Goal: Task Accomplishment & Management: Complete application form

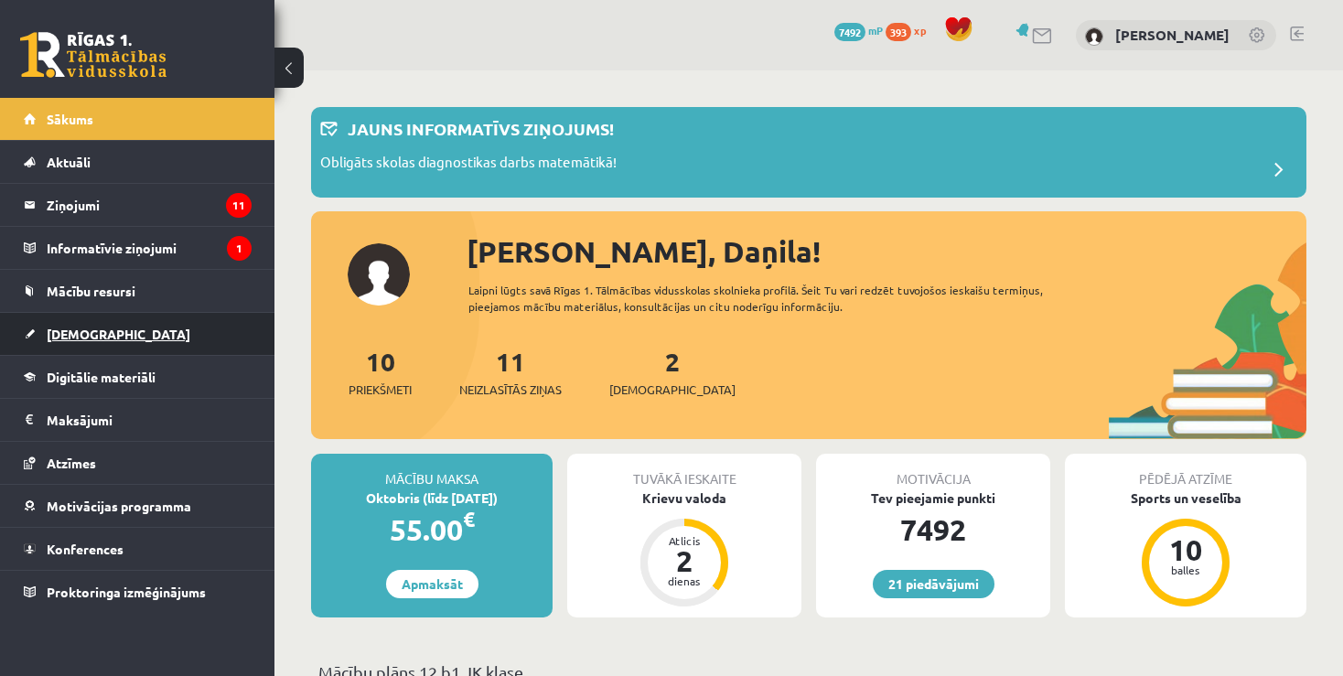
click at [82, 332] on span "[DEMOGRAPHIC_DATA]" at bounding box center [119, 334] width 144 height 16
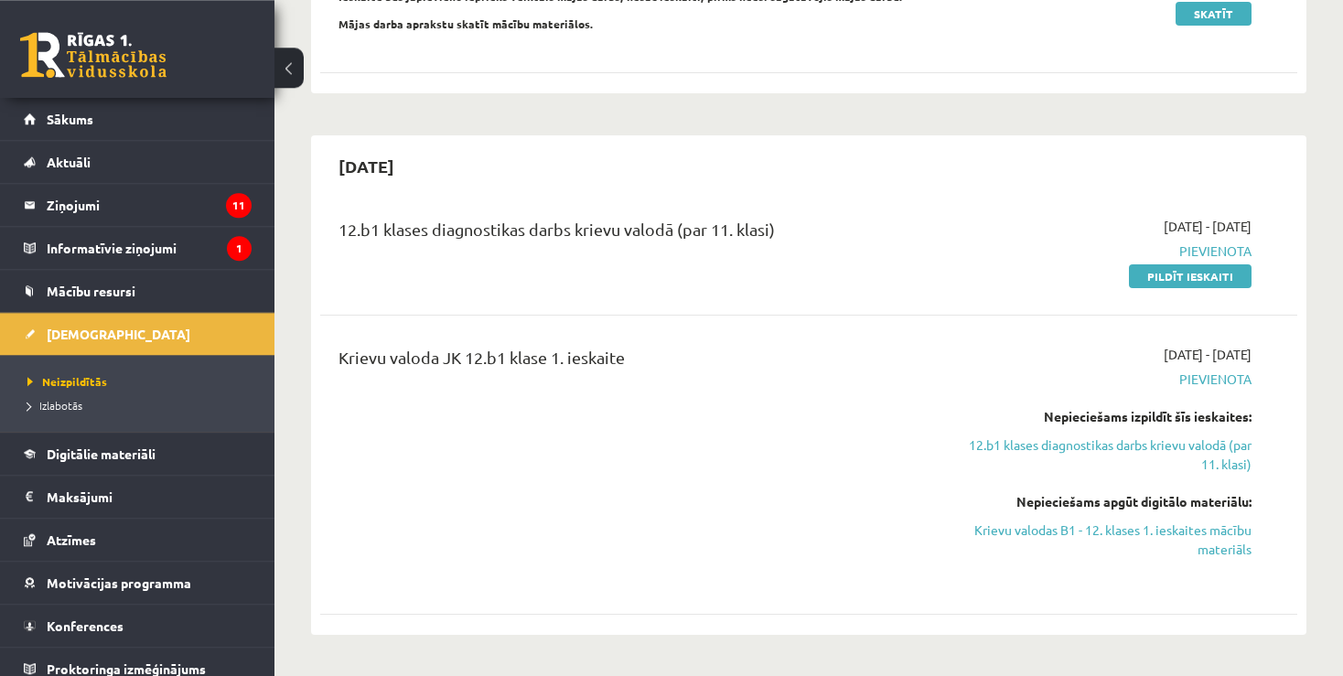
scroll to position [289, 0]
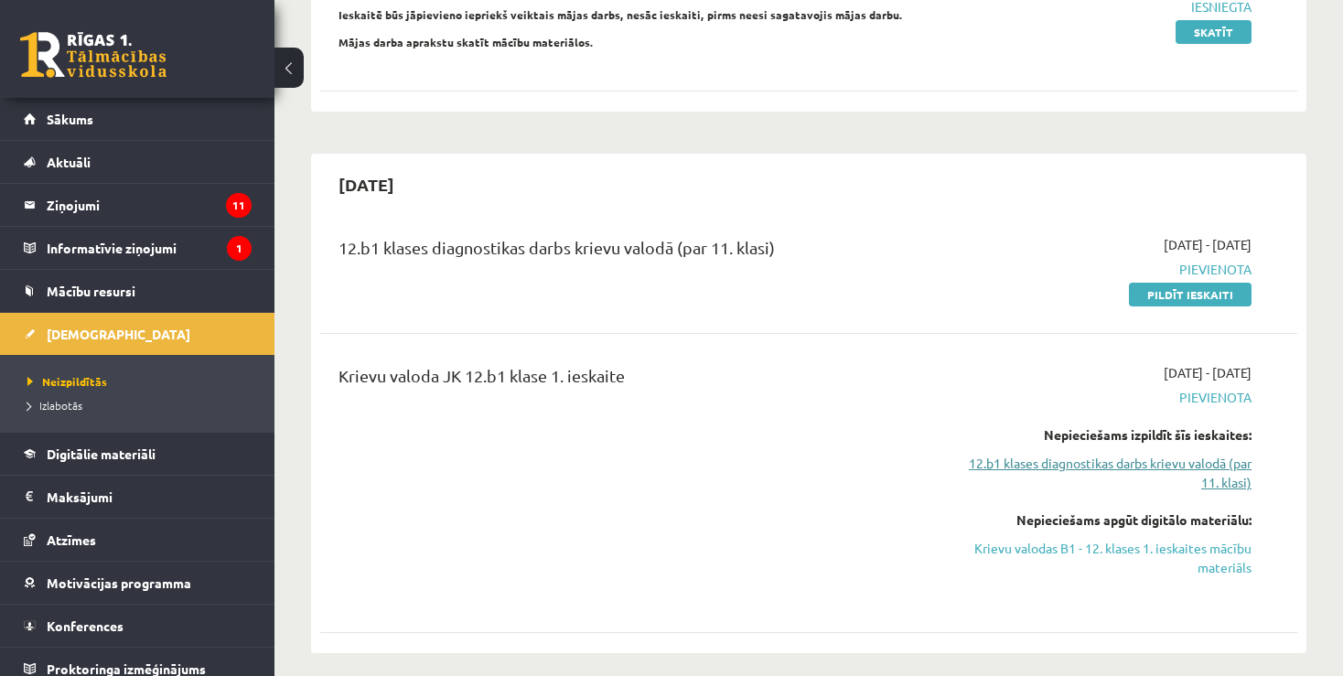
click at [1087, 461] on link "12.b1 klases diagnostikas darbs krievu valodā (par 11. klasi)" at bounding box center [1108, 473] width 286 height 38
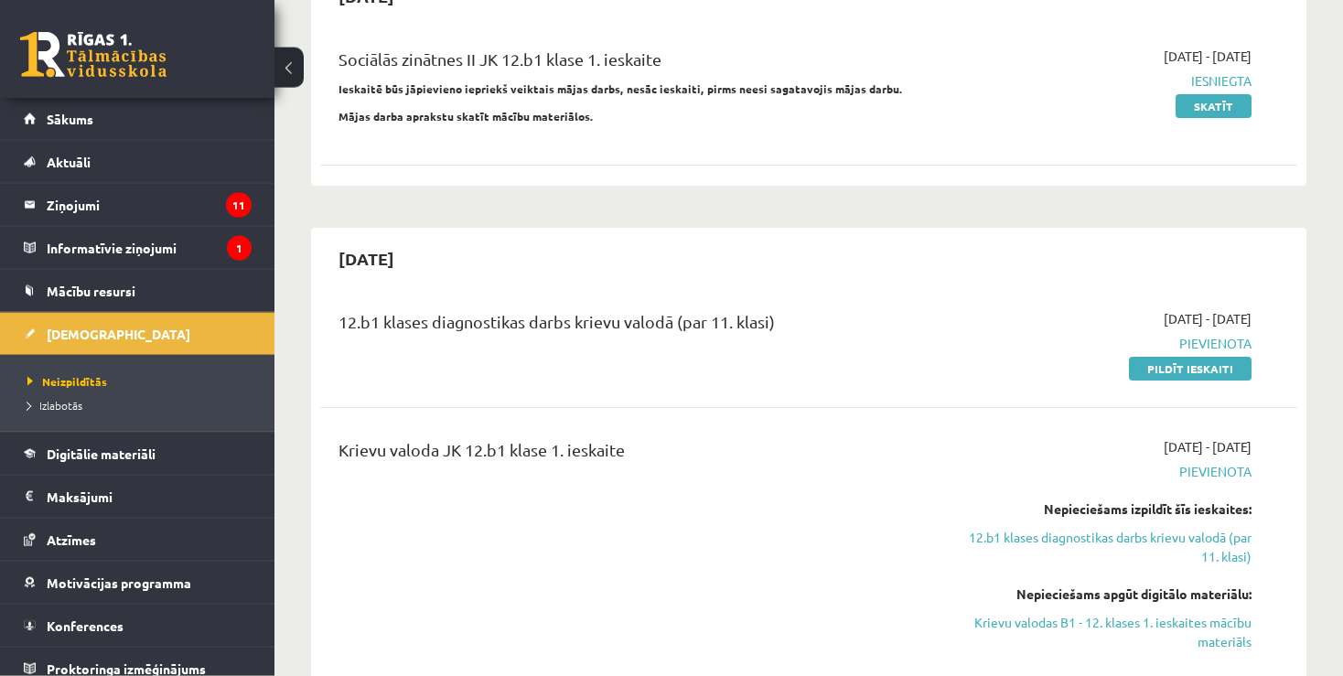
scroll to position [311, 0]
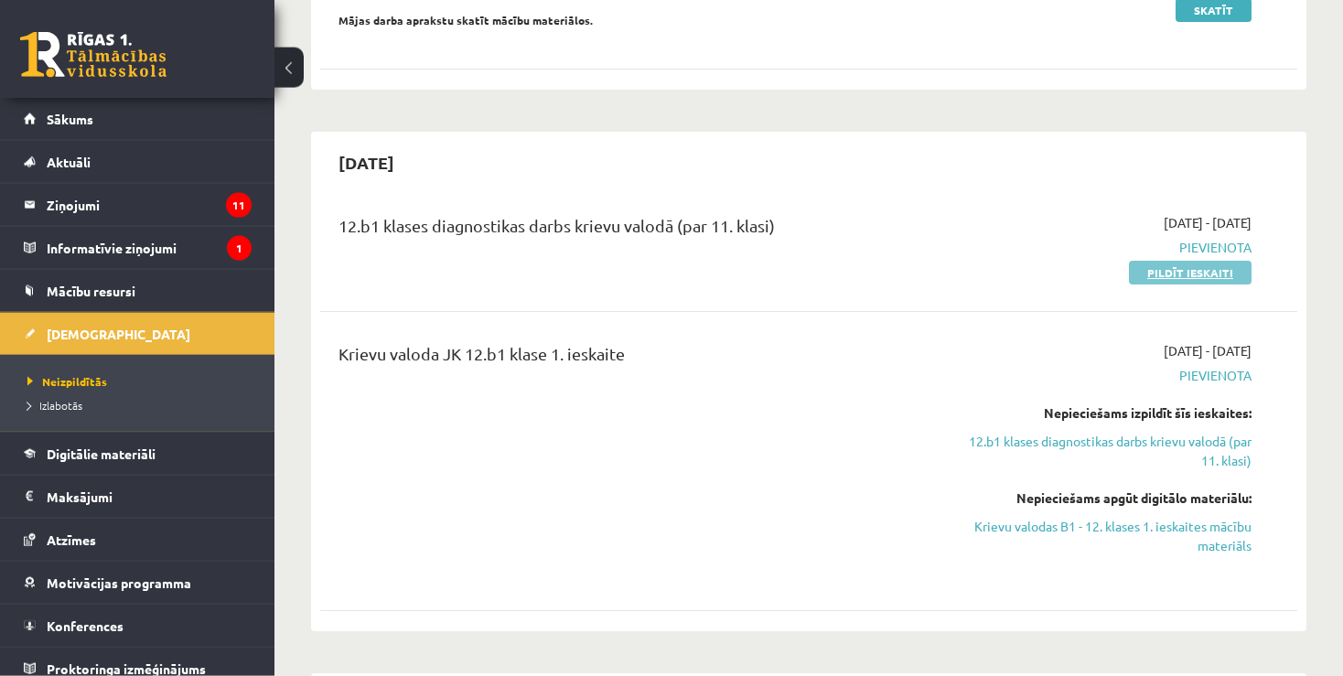
click at [1189, 268] on link "Pildīt ieskaiti" at bounding box center [1190, 273] width 123 height 24
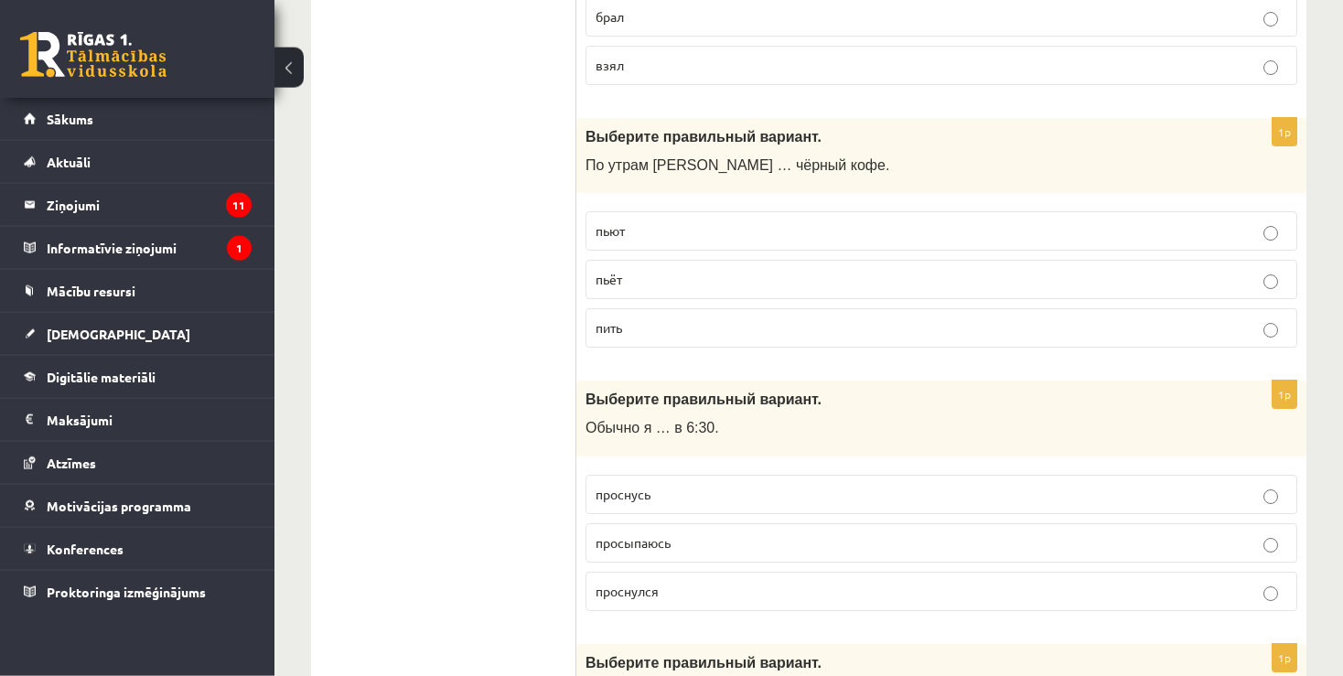
scroll to position [2802, 0]
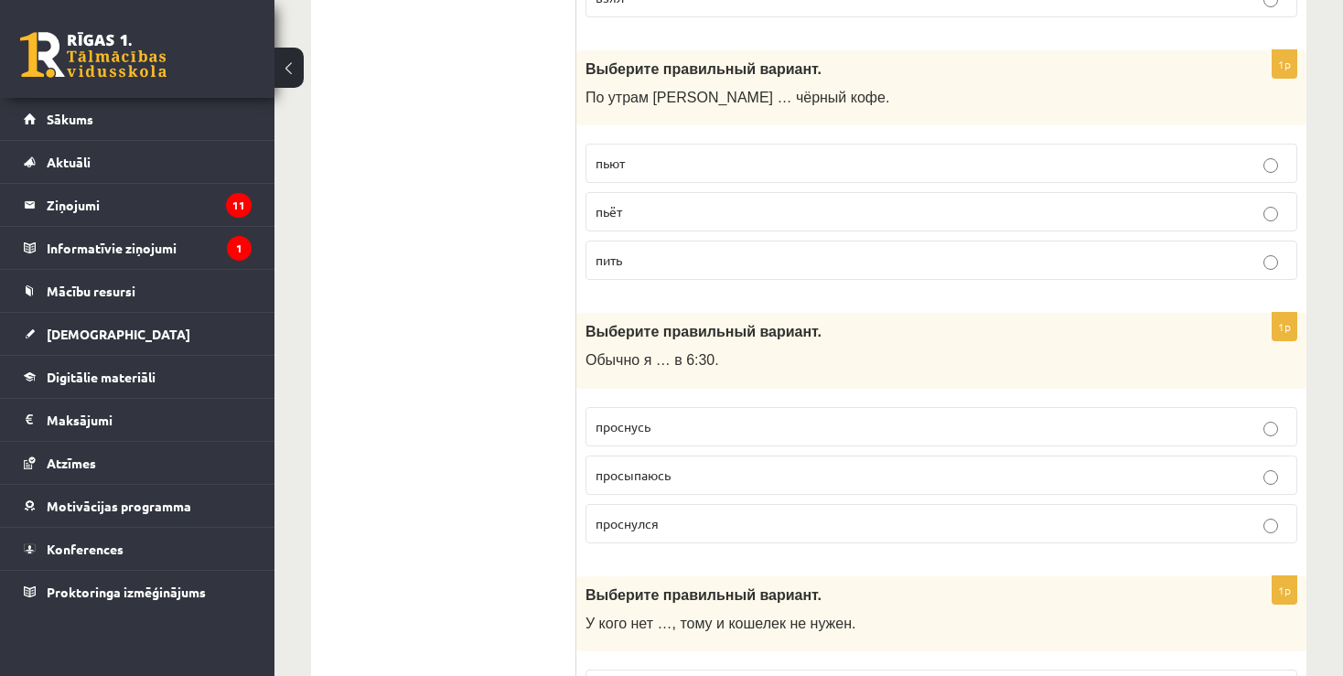
click at [1279, 203] on p "пьёт" at bounding box center [942, 211] width 692 height 19
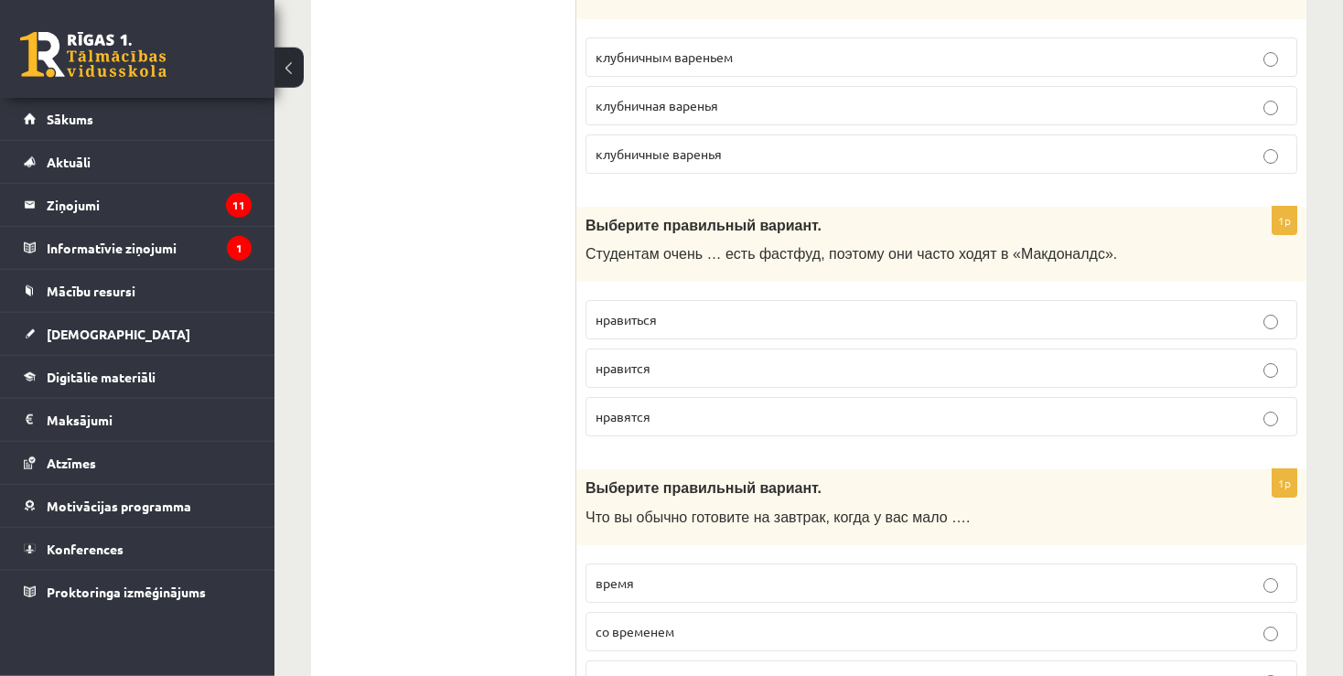
scroll to position [7177, 0]
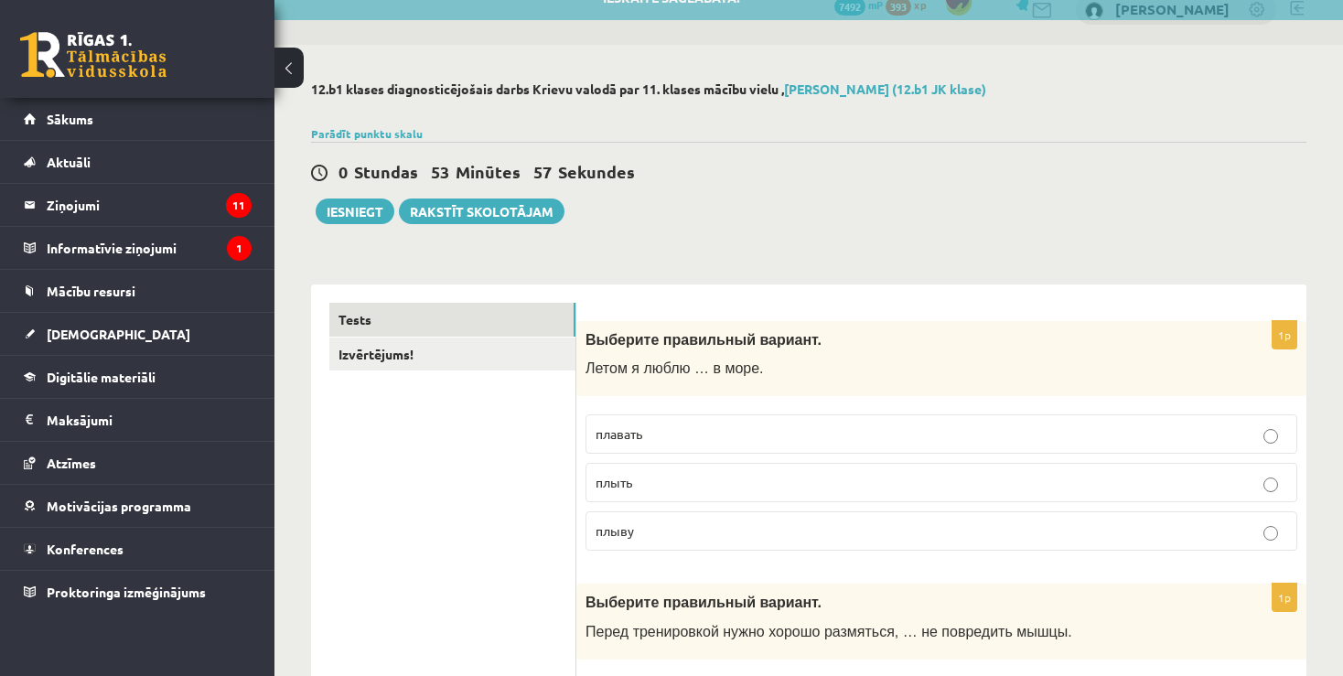
scroll to position [0, 0]
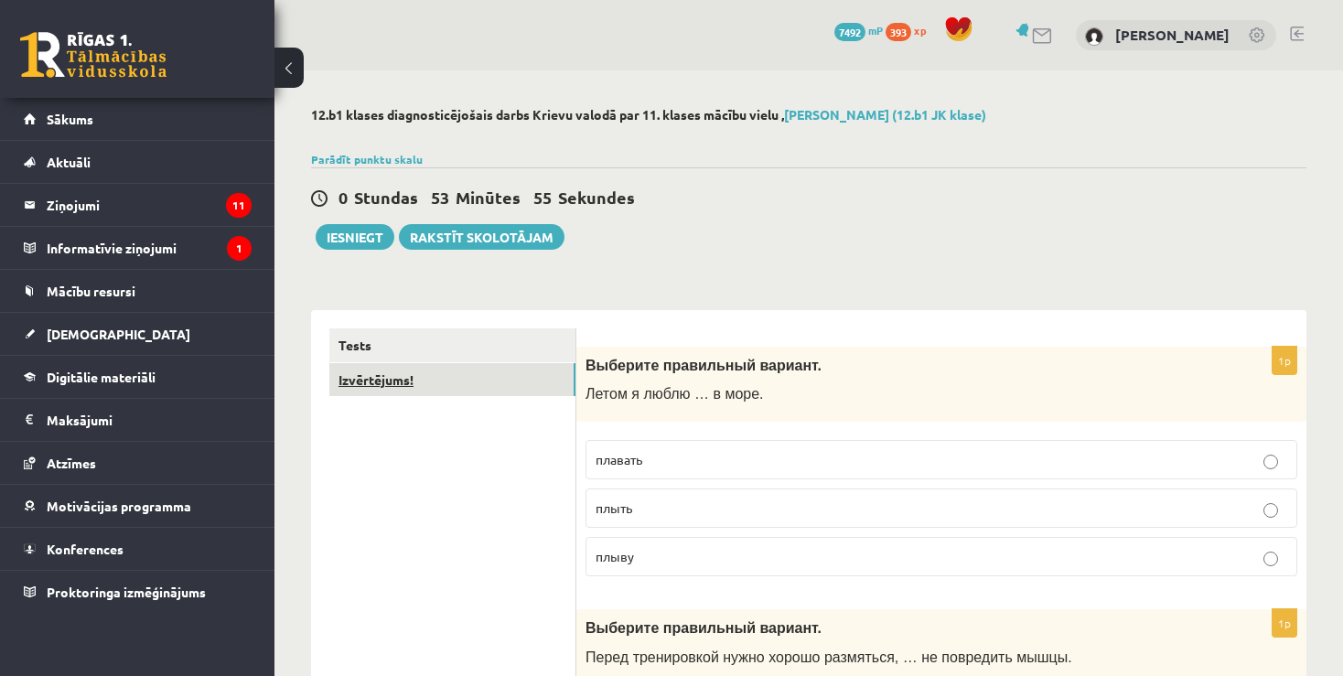
click at [354, 379] on link "Izvērtējums!" at bounding box center [452, 380] width 246 height 34
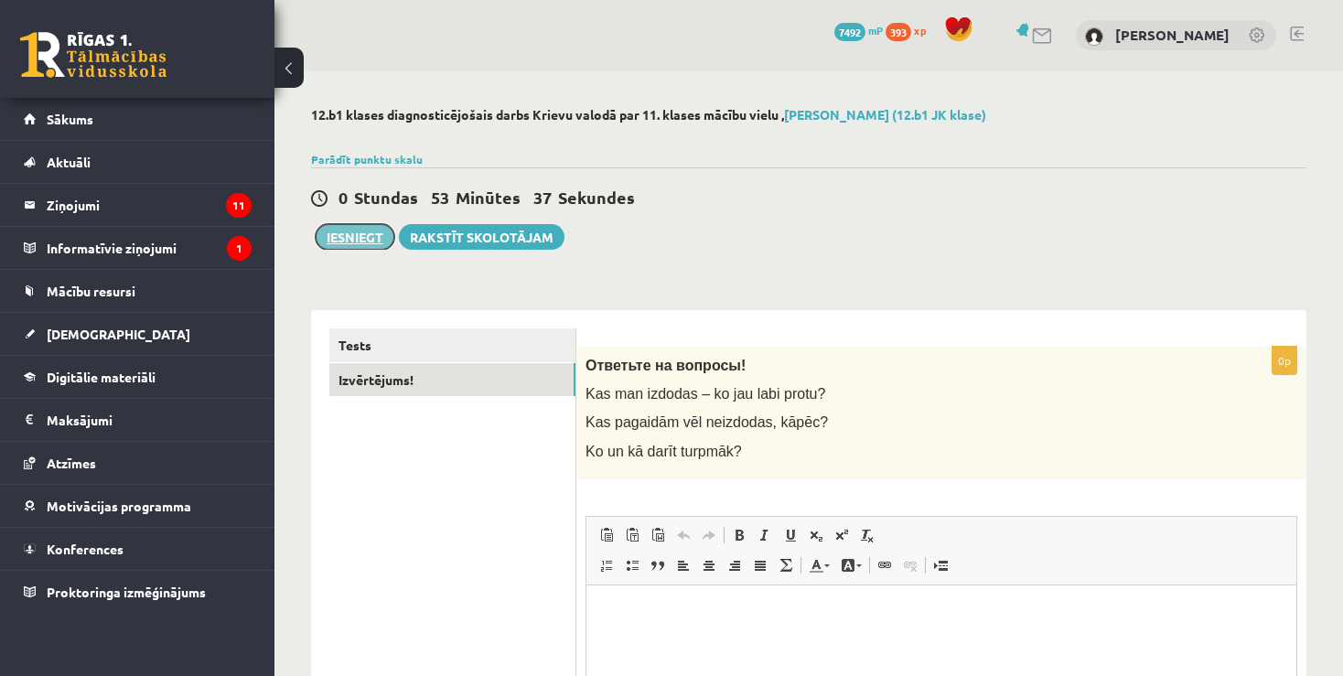
click at [342, 235] on button "Iesniegt" at bounding box center [355, 237] width 79 height 26
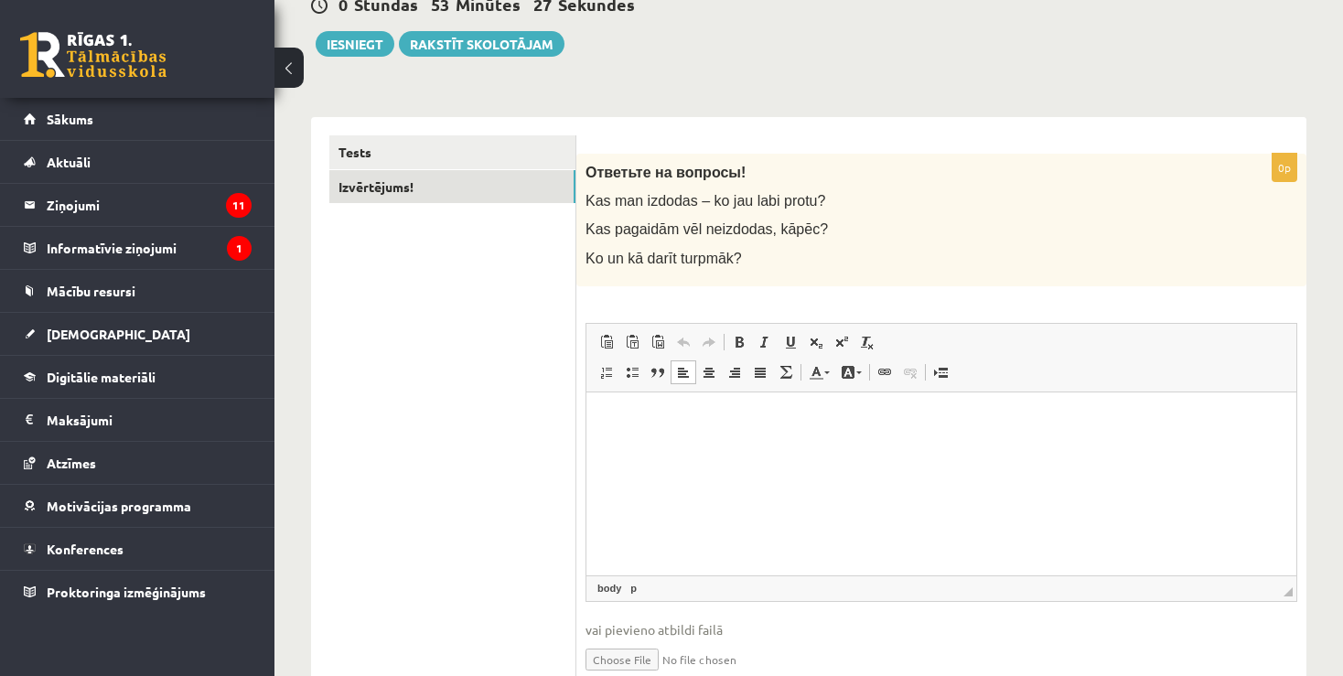
click at [651, 433] on html at bounding box center [942, 483] width 710 height 183
click at [352, 43] on button "Iesniegt" at bounding box center [355, 44] width 79 height 26
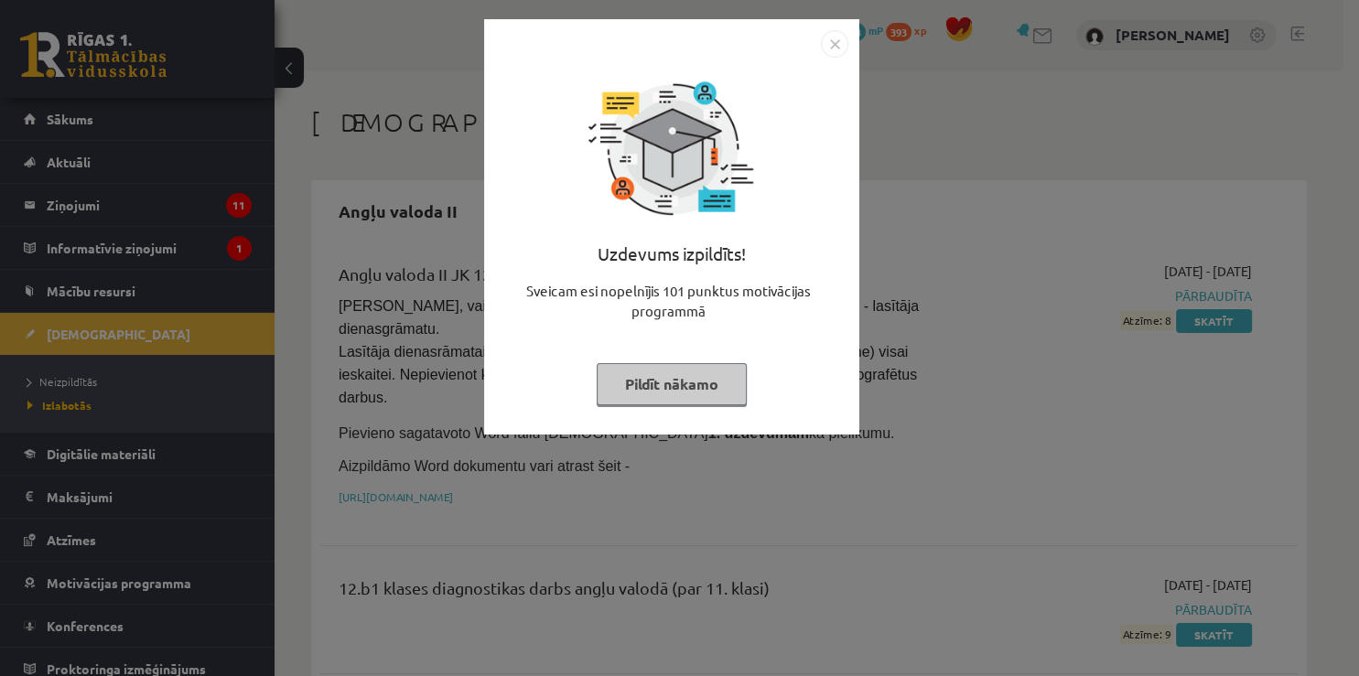
click at [706, 375] on button "Pildīt nākamo" at bounding box center [672, 384] width 150 height 42
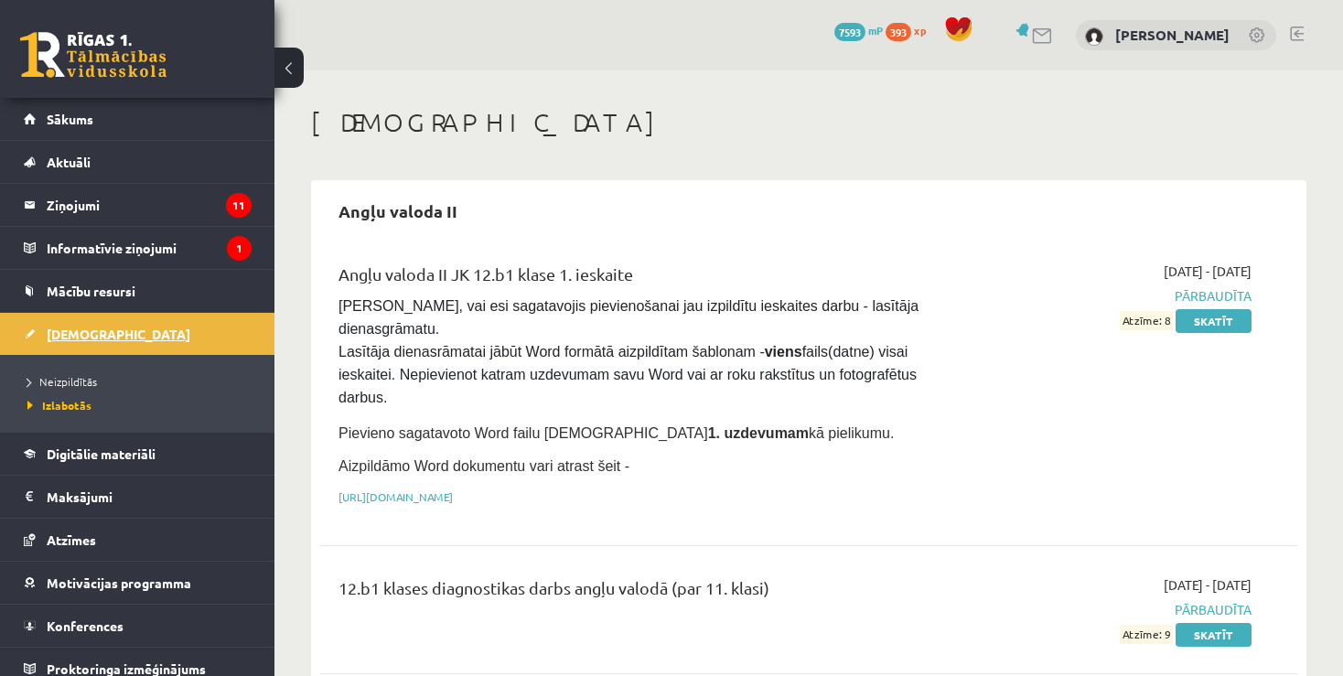
click at [92, 331] on span "[DEMOGRAPHIC_DATA]" at bounding box center [119, 334] width 144 height 16
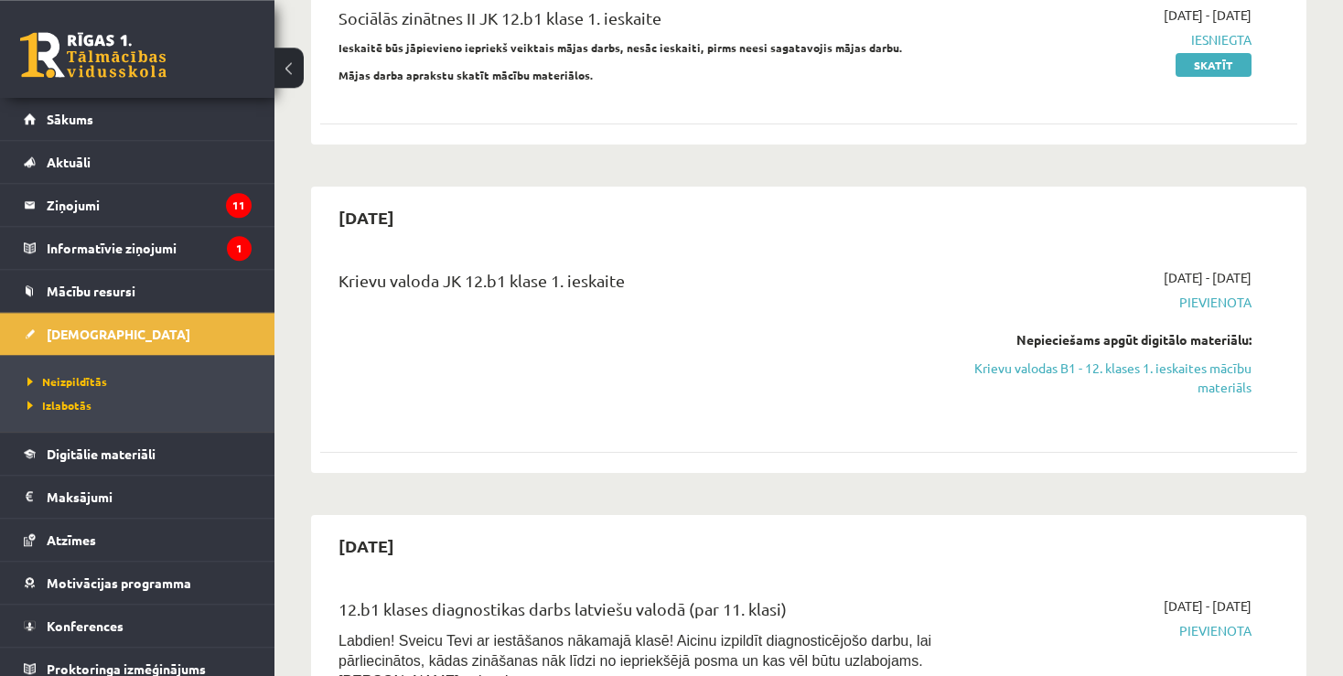
scroll to position [193, 0]
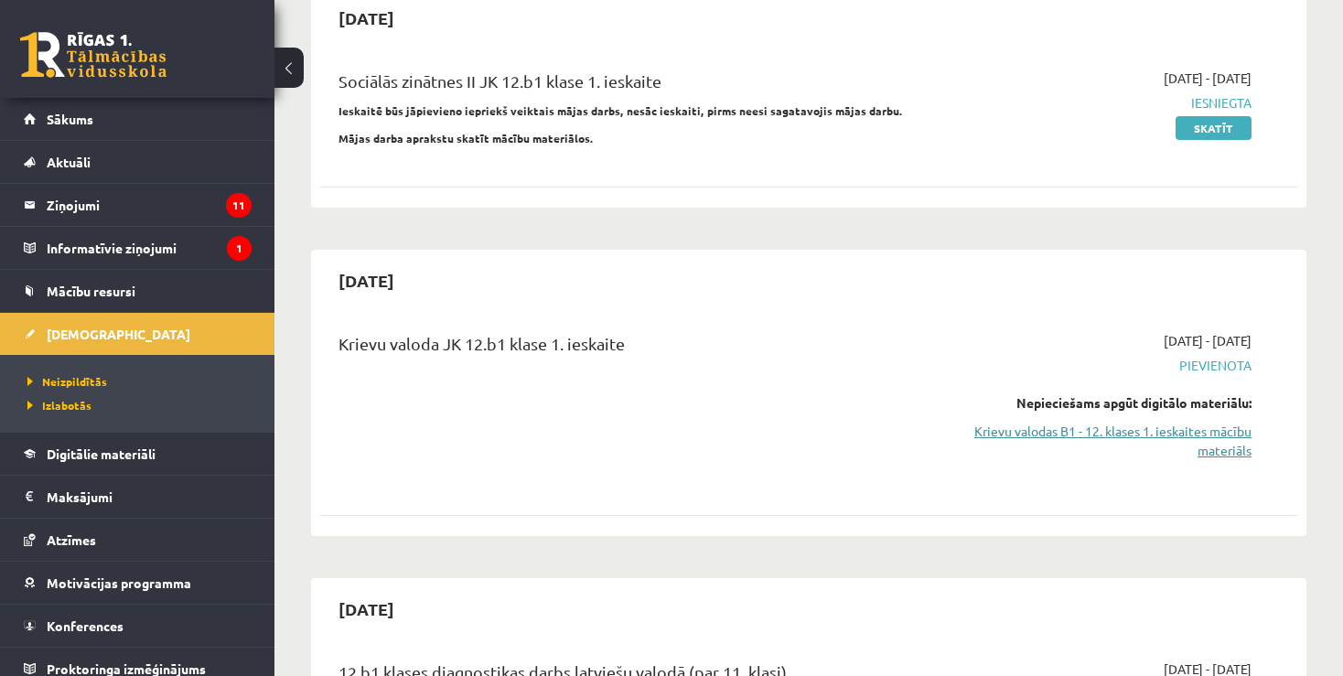
click at [1115, 432] on link "Krievu valodas B1 - 12. klases 1. ieskaites mācību materiāls" at bounding box center [1108, 441] width 286 height 38
click at [1233, 436] on link "Krievu valodas B1 - 12. klases 1. ieskaites mācību materiāls" at bounding box center [1108, 441] width 286 height 38
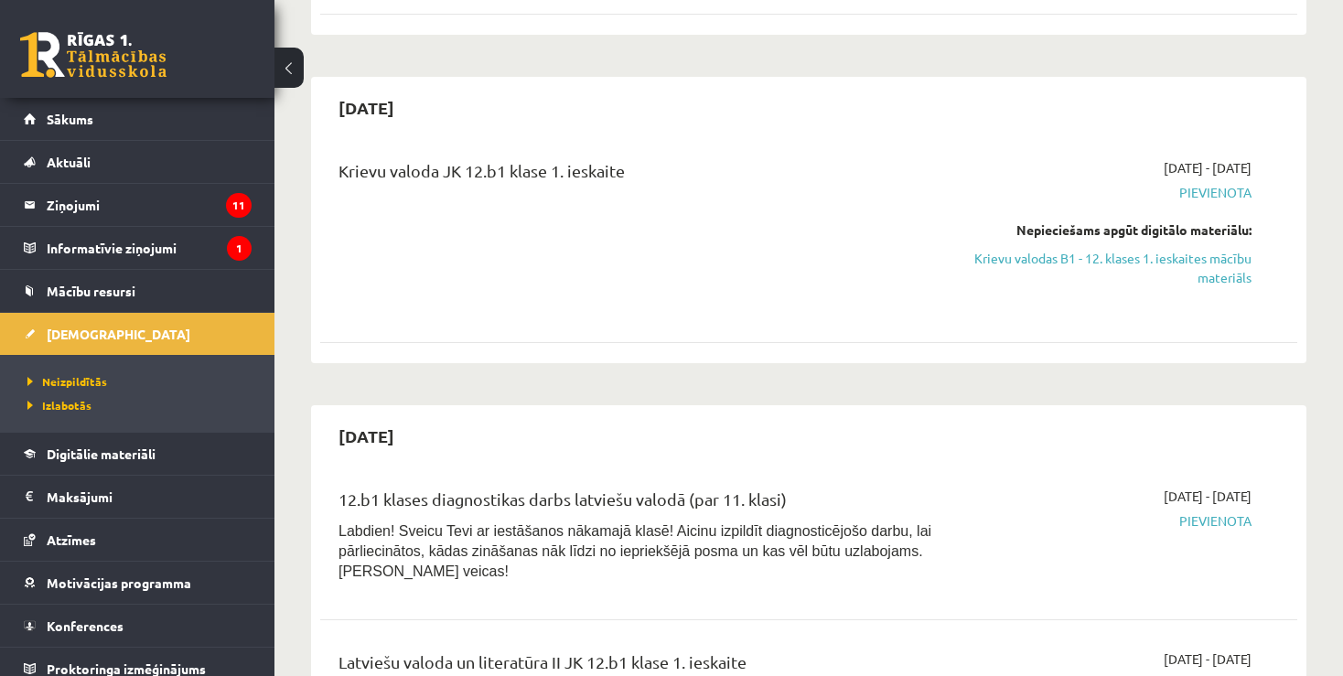
scroll to position [386, 0]
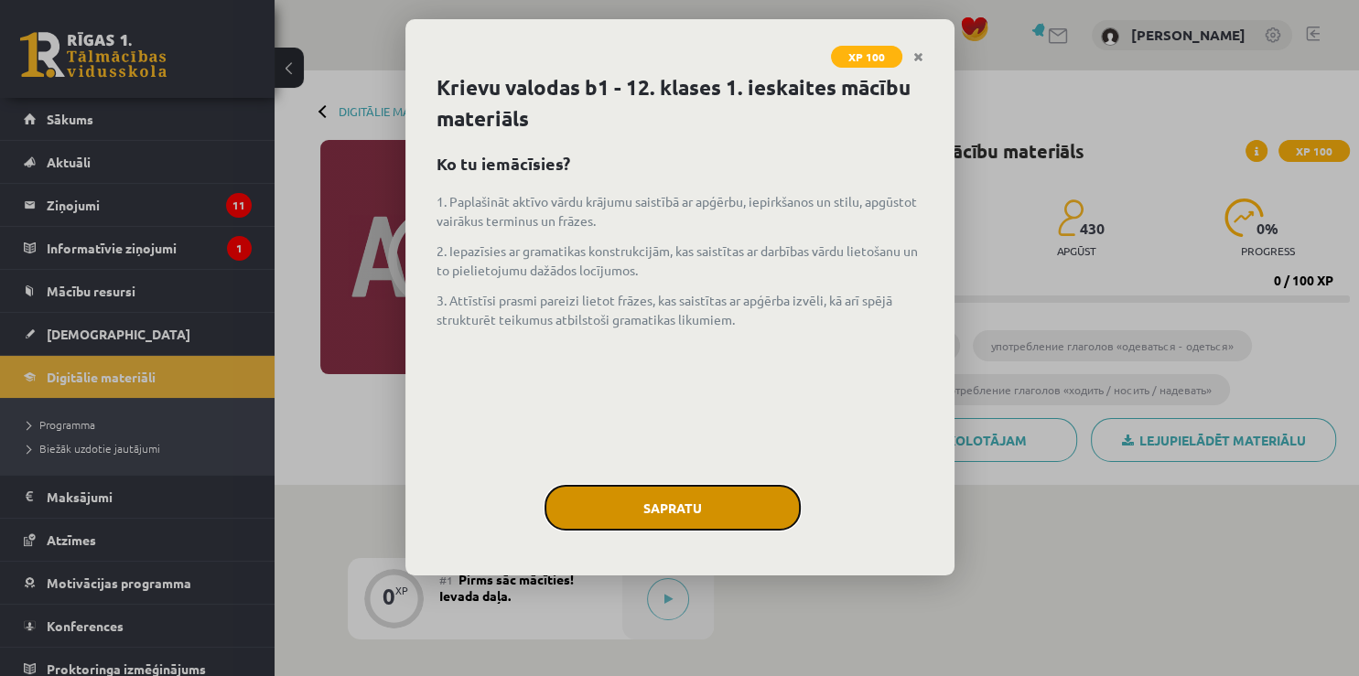
click at [642, 511] on button "Sapratu" at bounding box center [672, 508] width 256 height 46
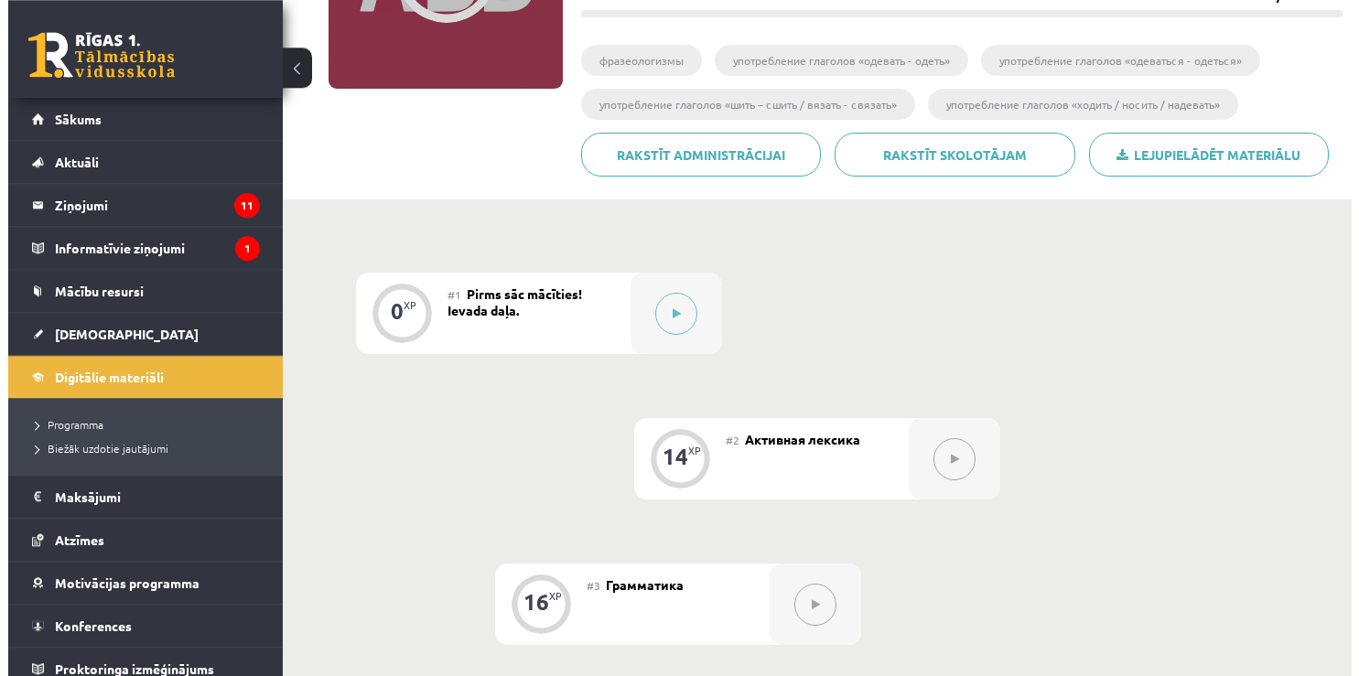
scroll to position [289, 0]
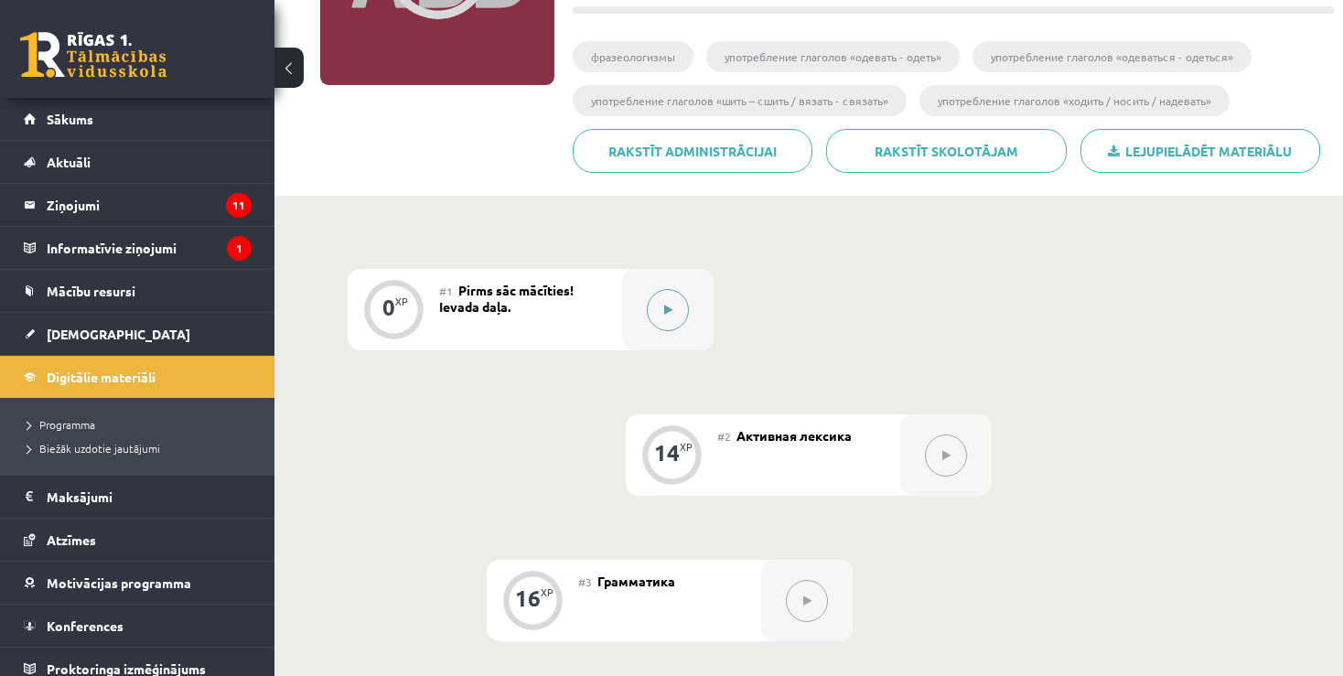
click at [660, 307] on button at bounding box center [668, 310] width 42 height 42
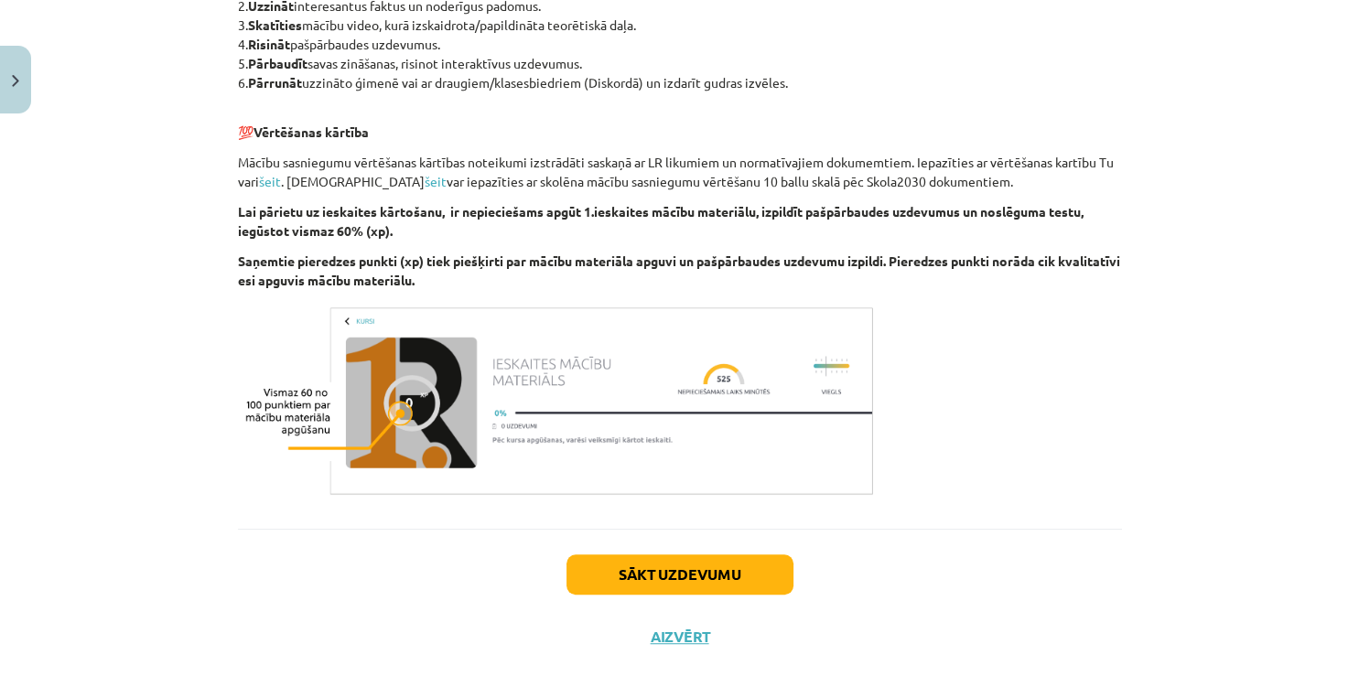
scroll to position [1070, 0]
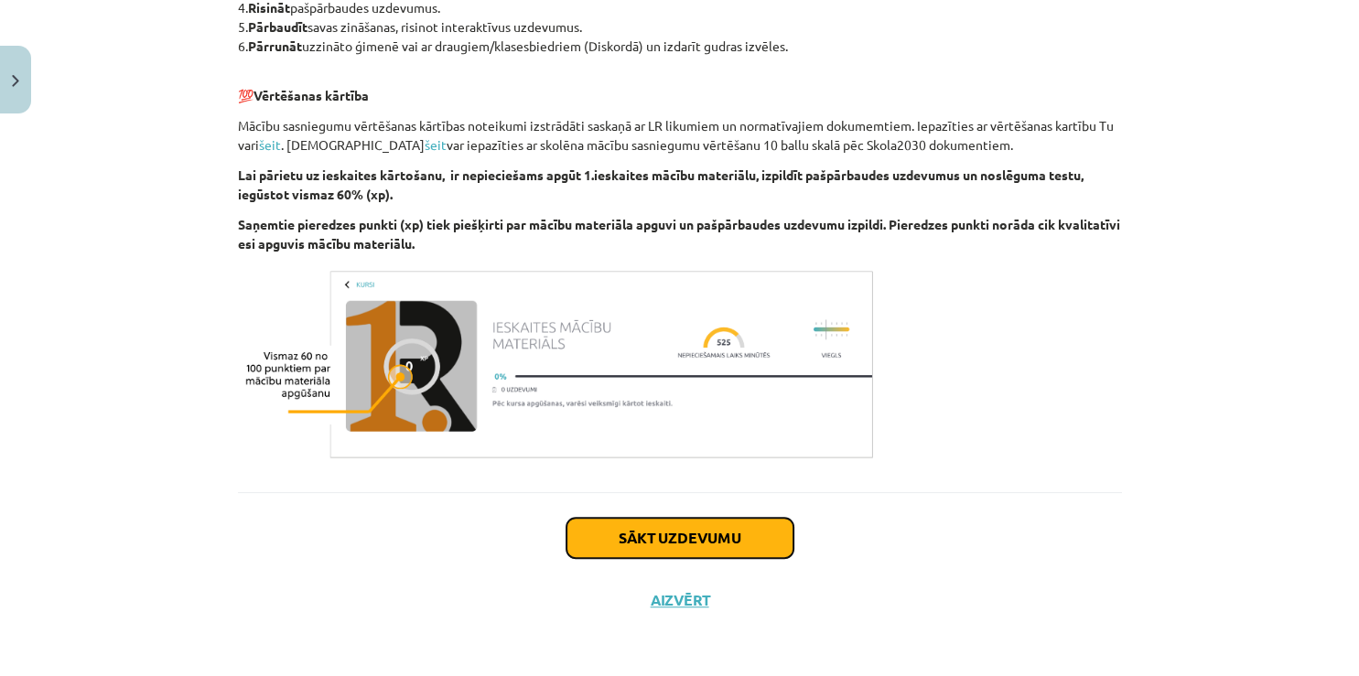
click at [663, 535] on button "Sākt uzdevumu" at bounding box center [679, 538] width 227 height 40
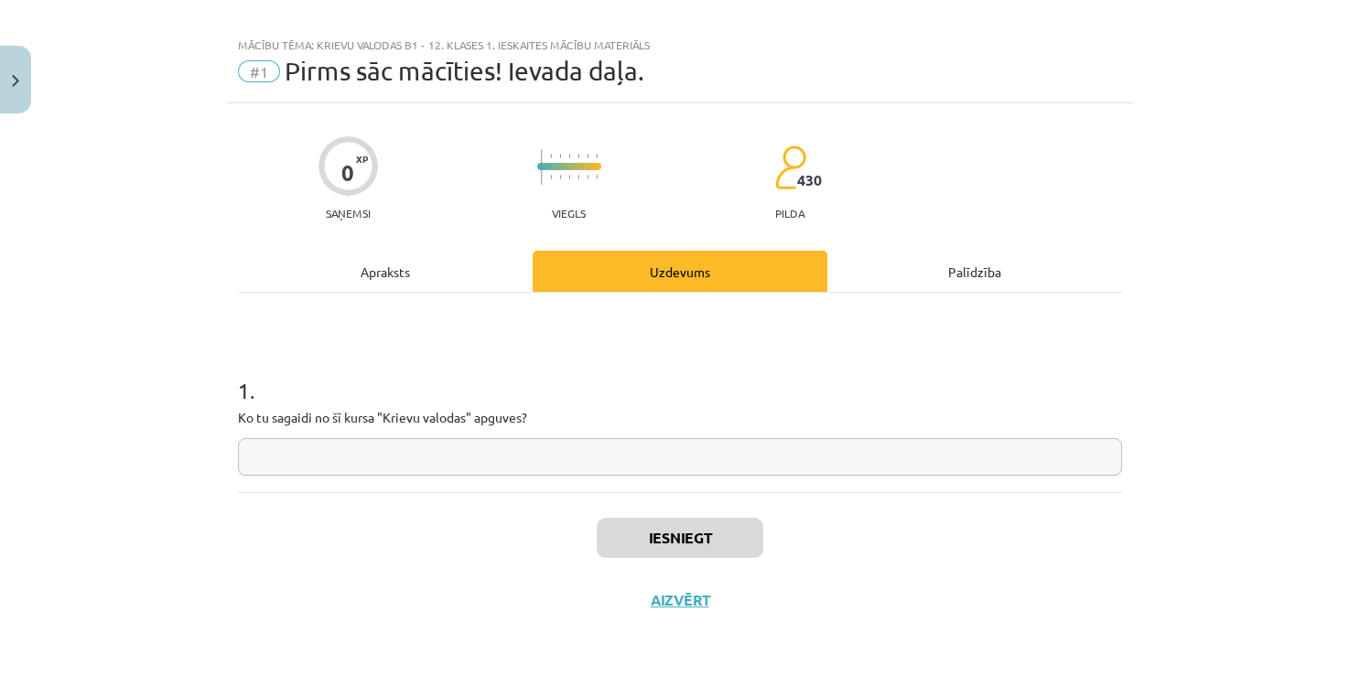
click at [375, 456] on input "text" at bounding box center [680, 457] width 884 height 38
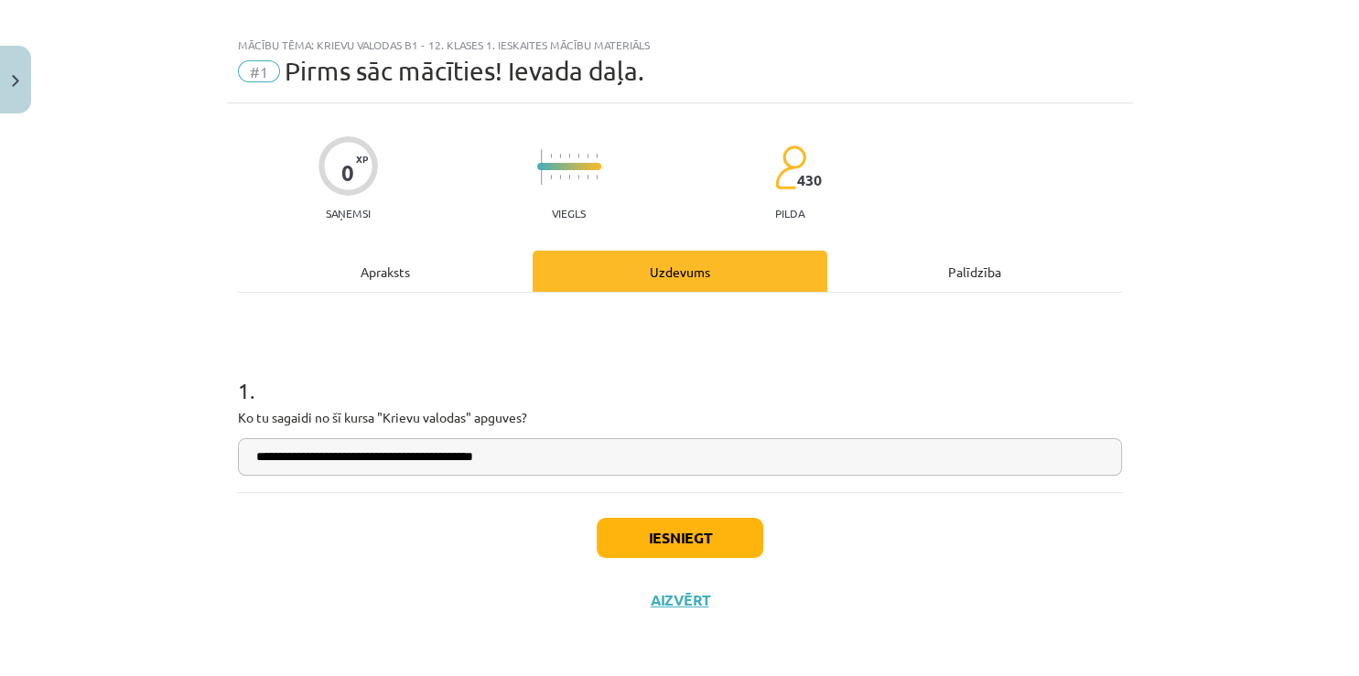
type input "**********"
click at [728, 529] on button "Iesniegt" at bounding box center [680, 538] width 167 height 40
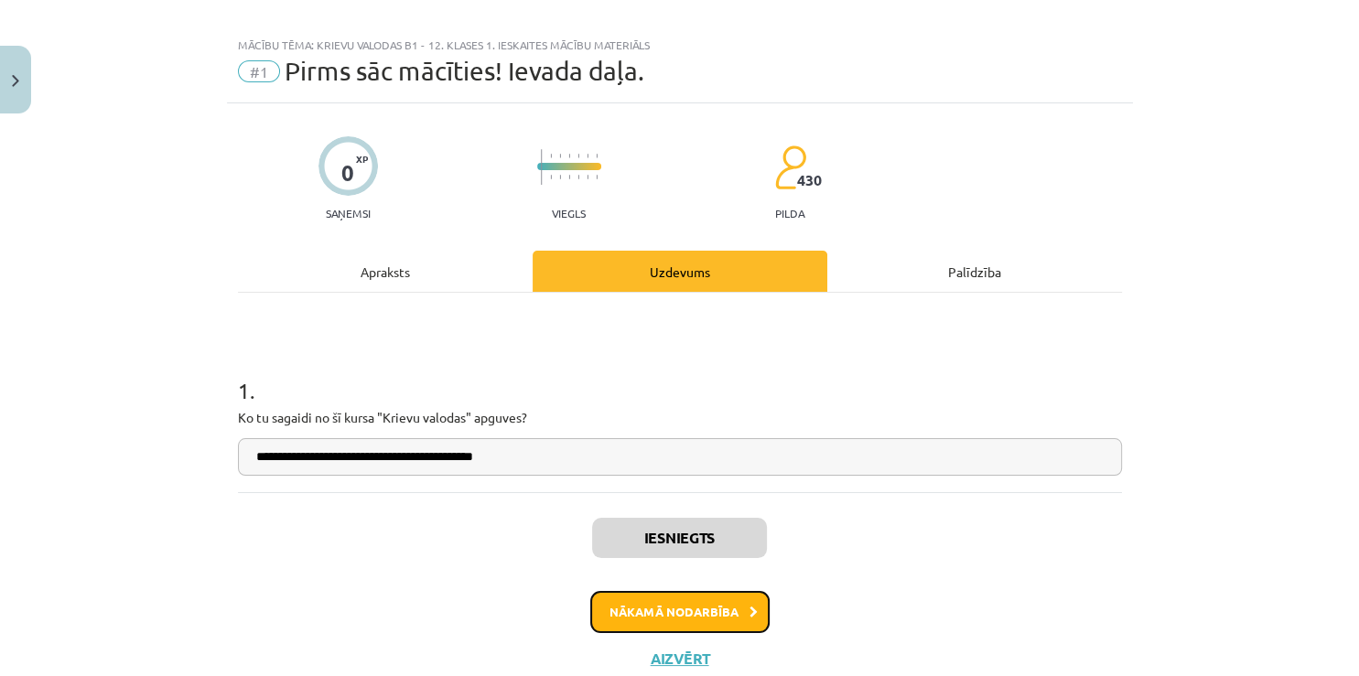
click at [684, 617] on button "Nākamā nodarbība" at bounding box center [679, 612] width 179 height 42
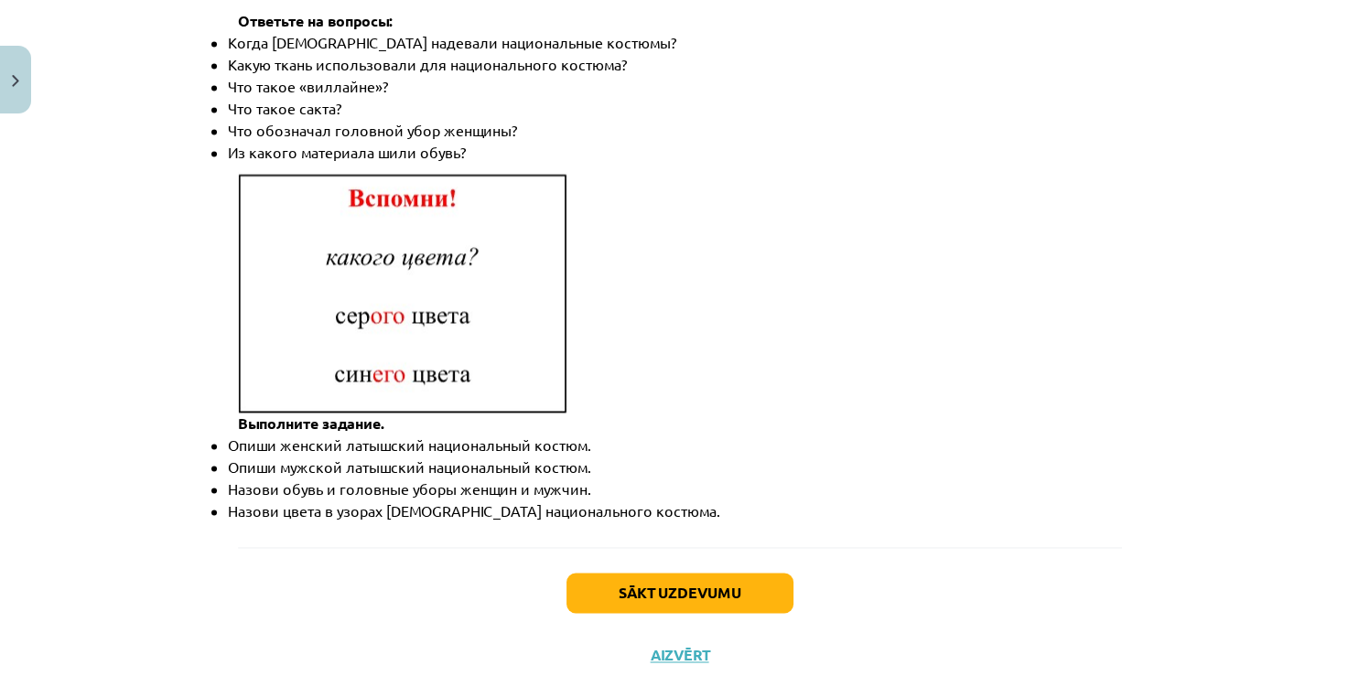
scroll to position [2667, 0]
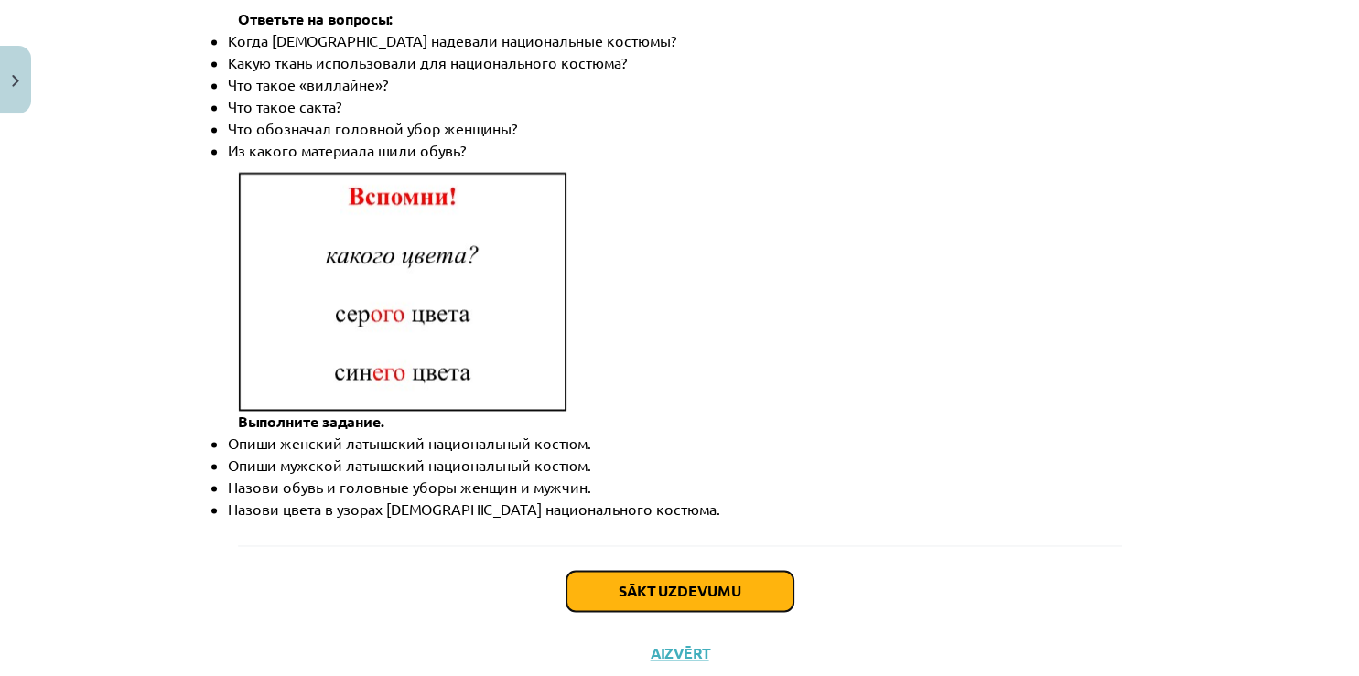
click at [695, 571] on button "Sākt uzdevumu" at bounding box center [679, 591] width 227 height 40
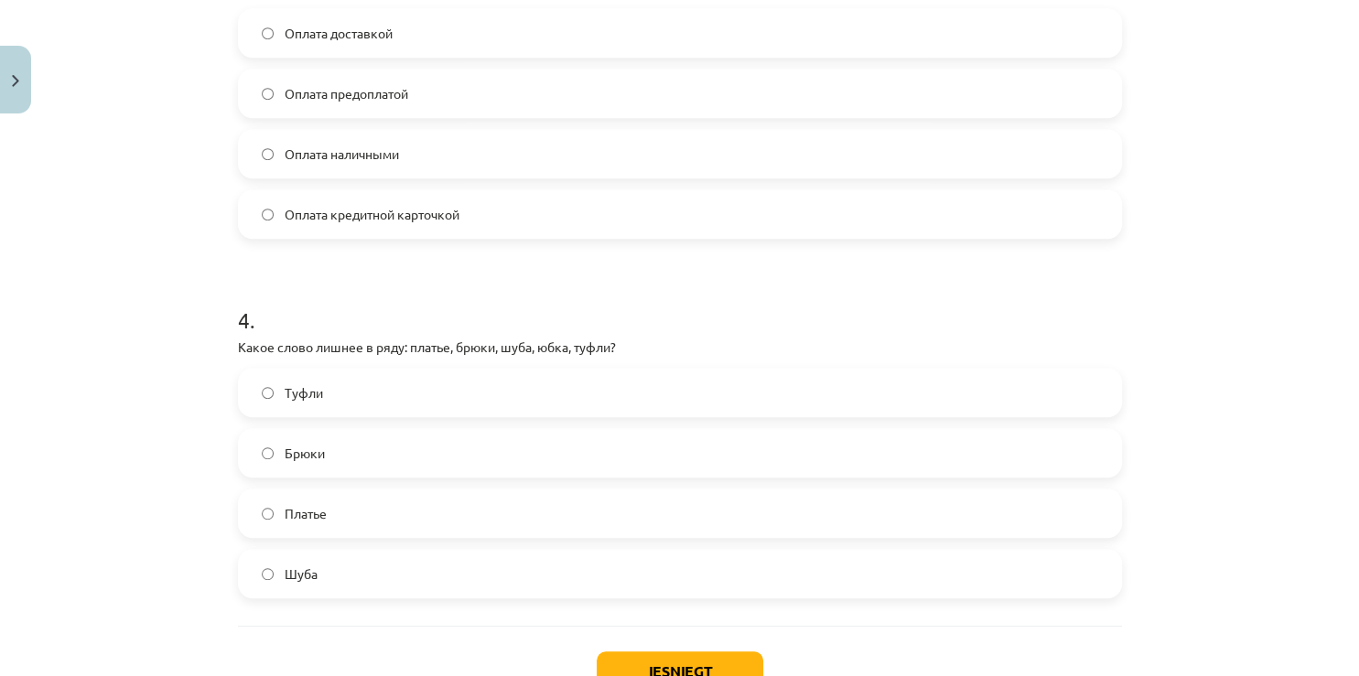
scroll to position [1252, 0]
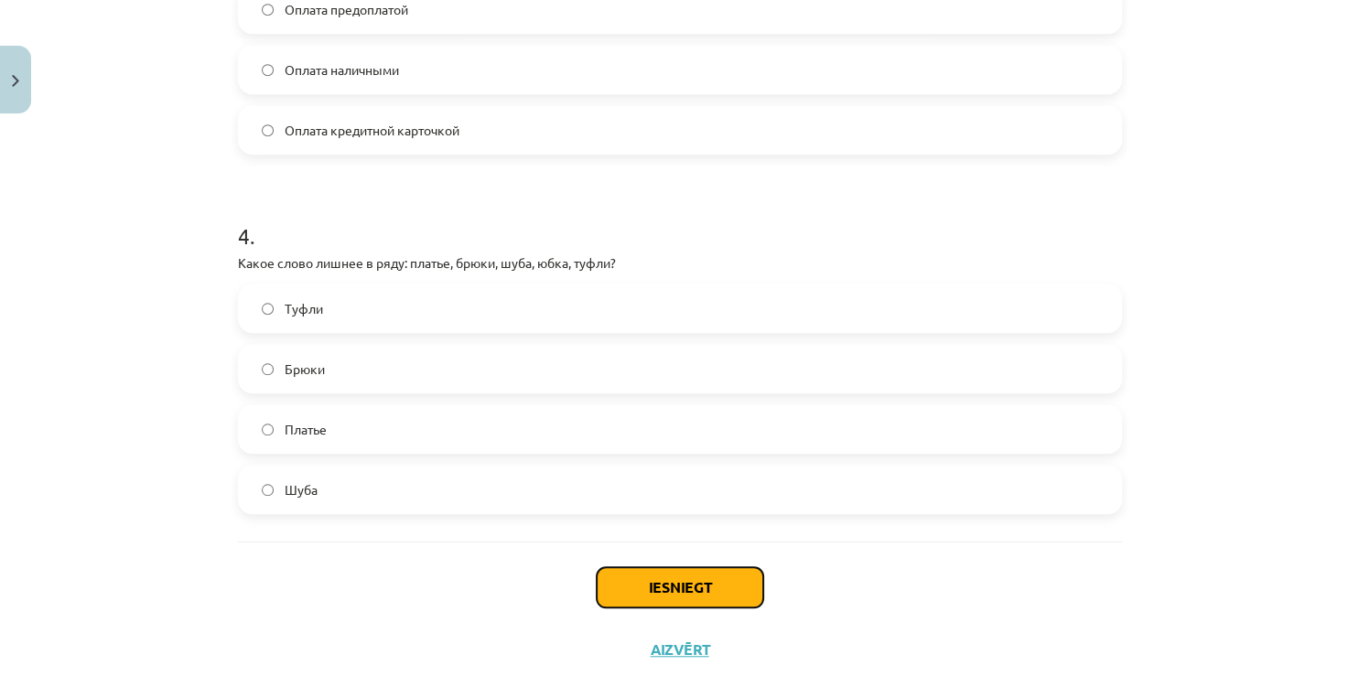
click at [683, 579] on button "Iesniegt" at bounding box center [680, 587] width 167 height 40
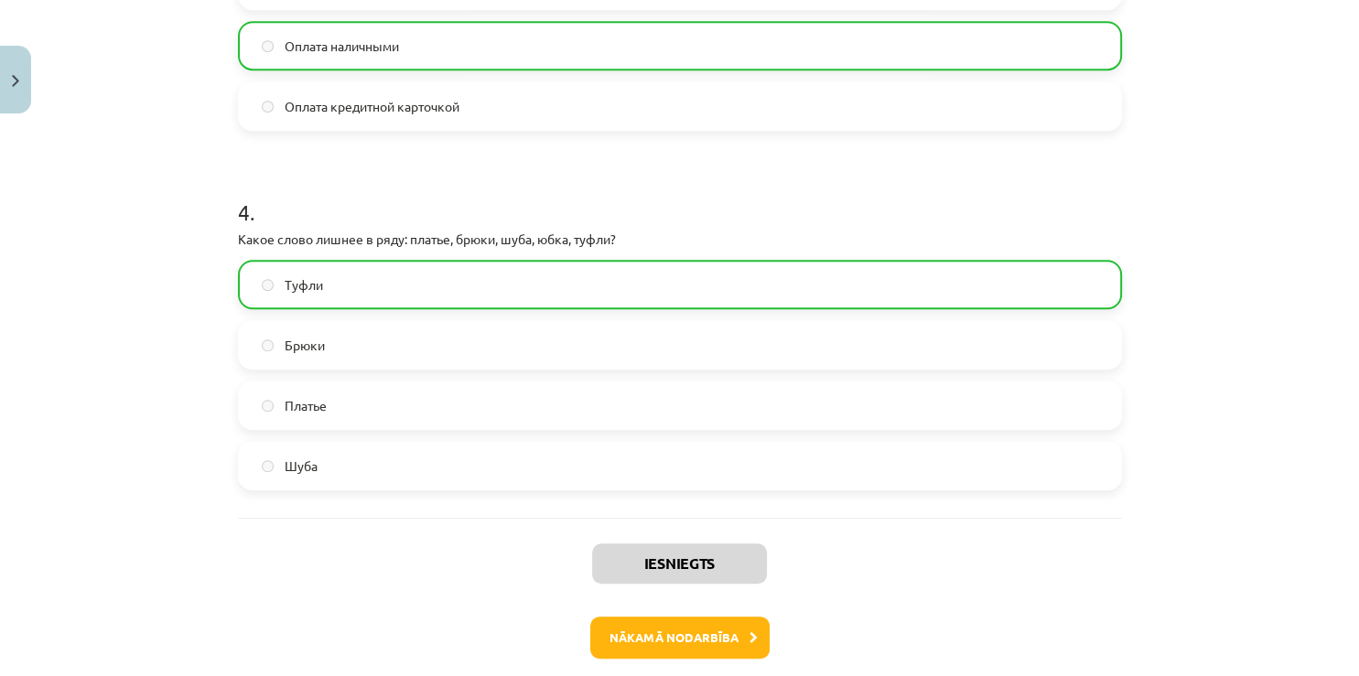
scroll to position [1359, 0]
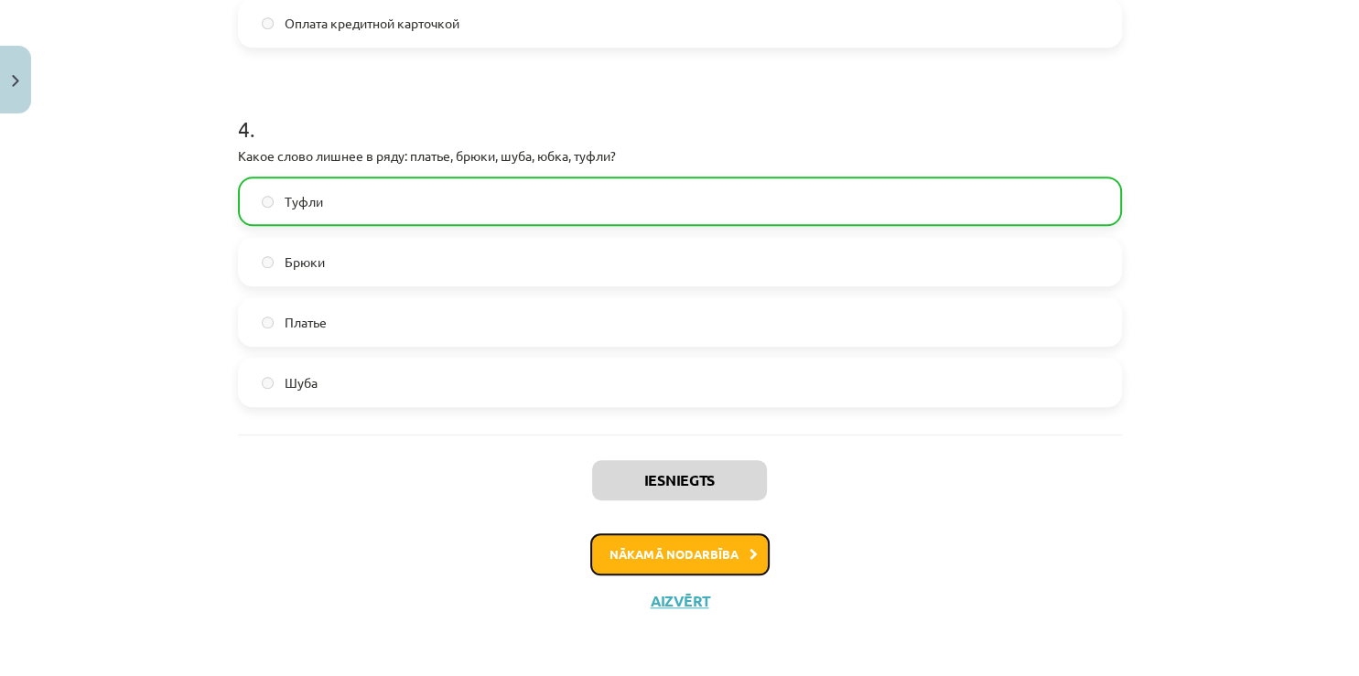
click at [672, 558] on button "Nākamā nodarbība" at bounding box center [679, 554] width 179 height 42
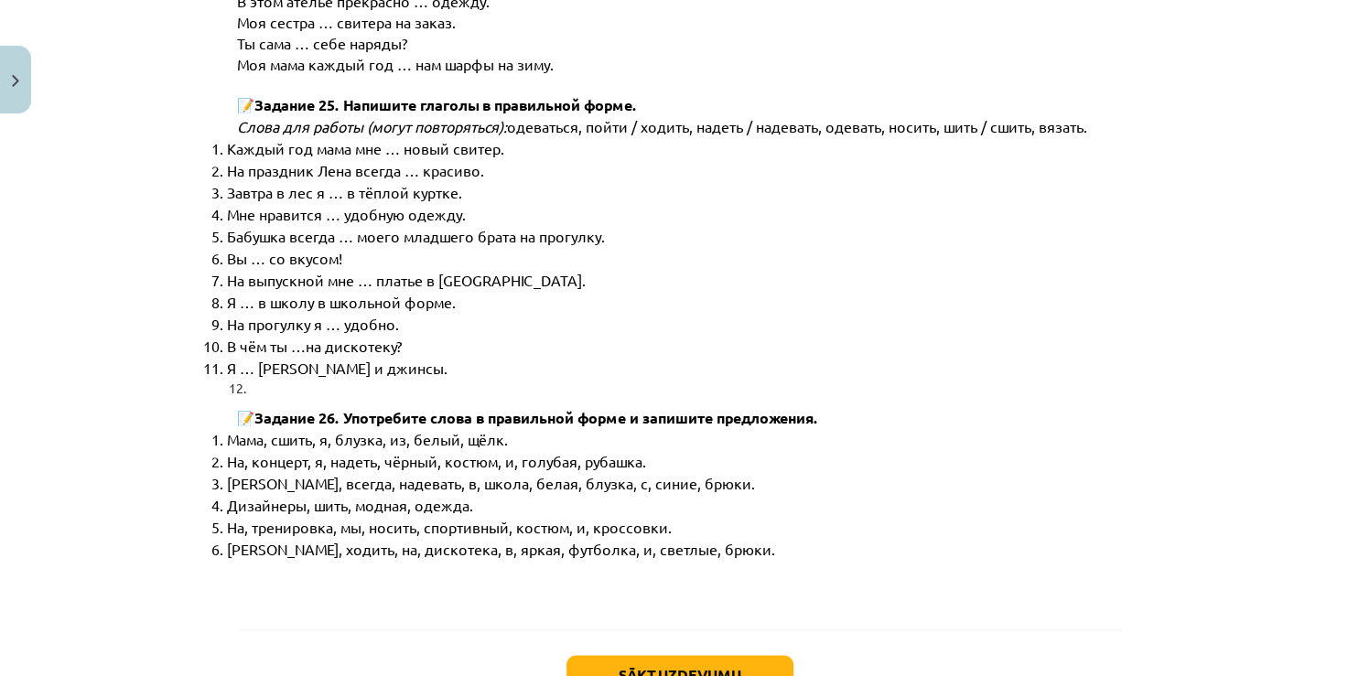
scroll to position [9267, 0]
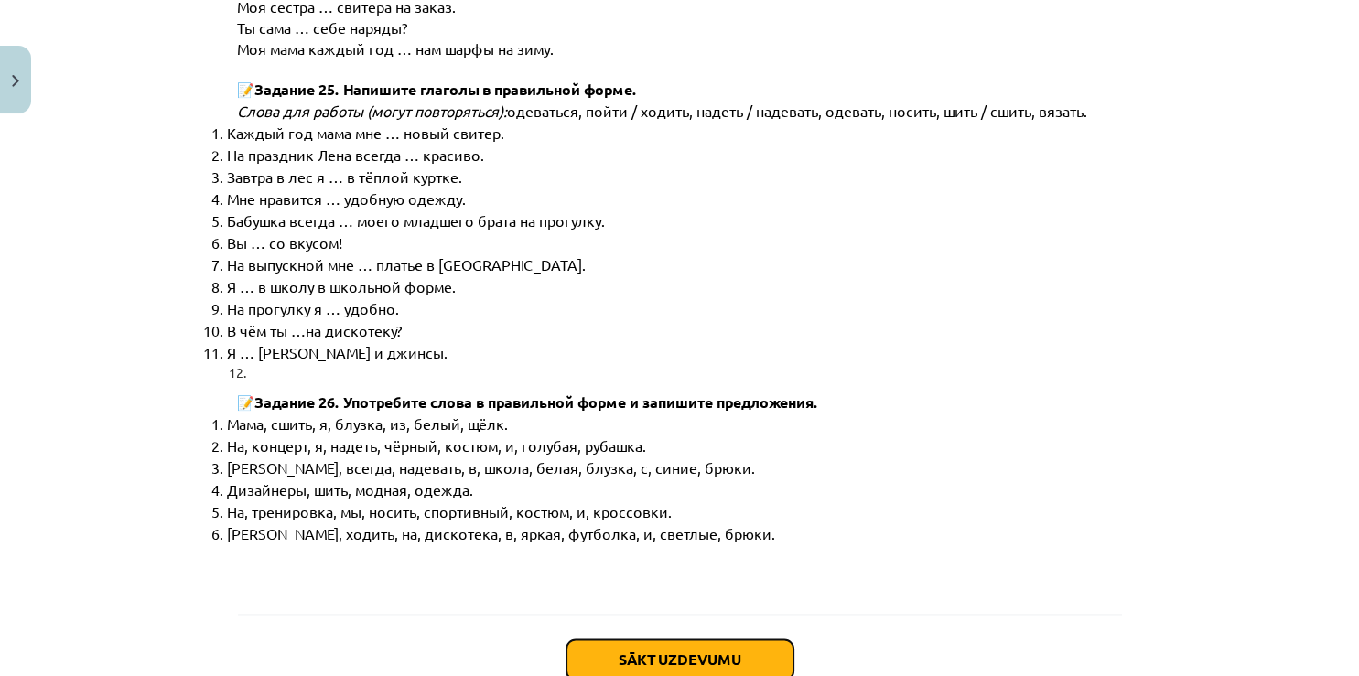
click at [652, 640] on button "Sākt uzdevumu" at bounding box center [679, 660] width 227 height 40
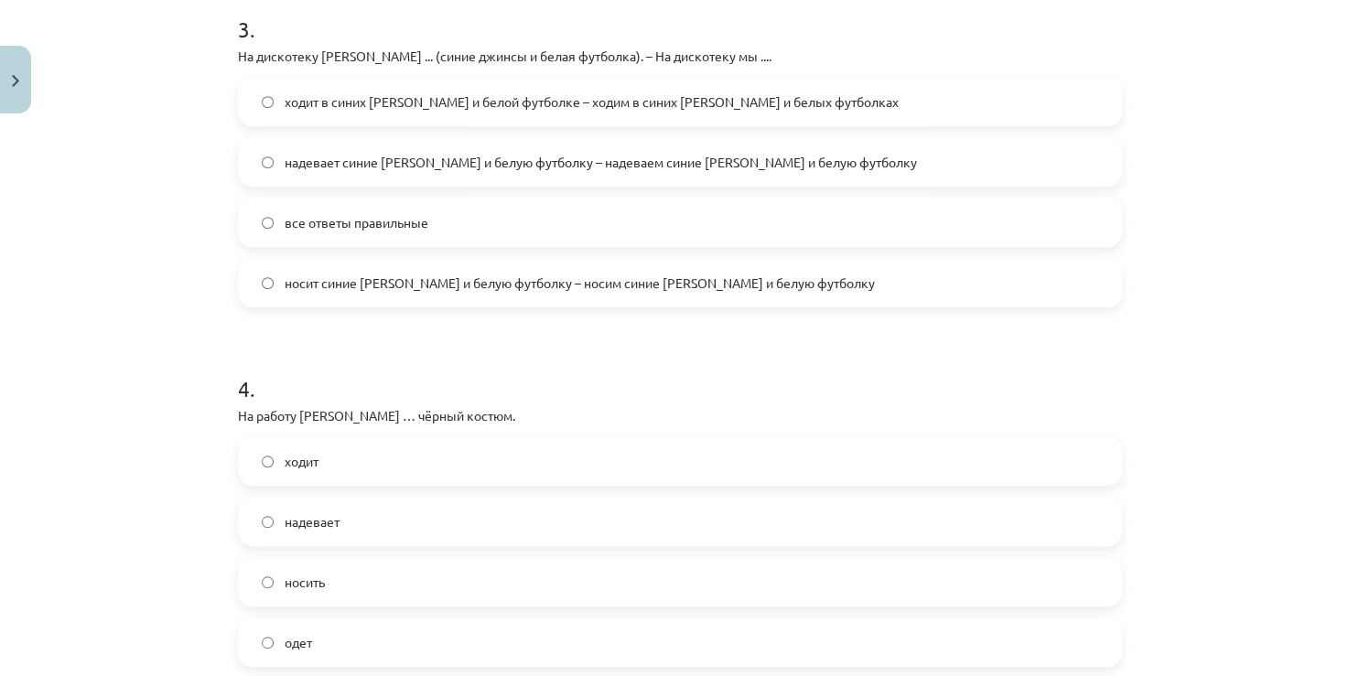
scroll to position [1331, 0]
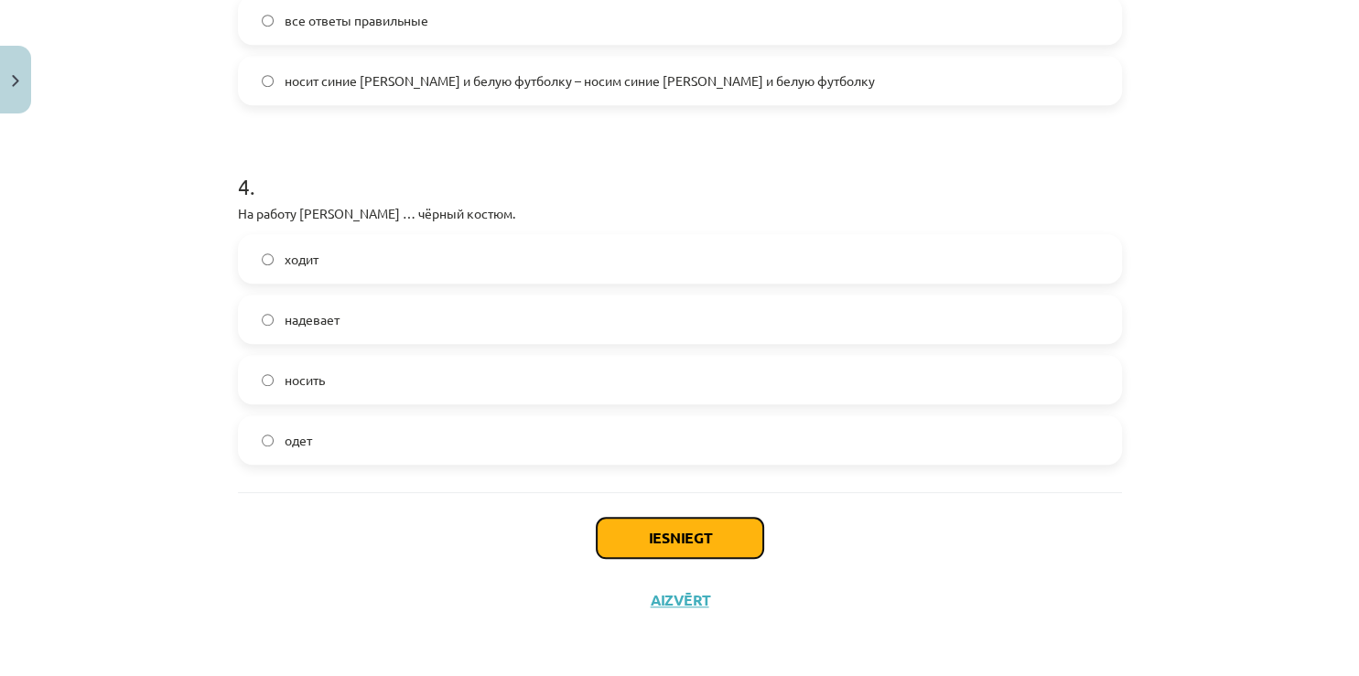
click at [647, 538] on button "Iesniegt" at bounding box center [680, 538] width 167 height 40
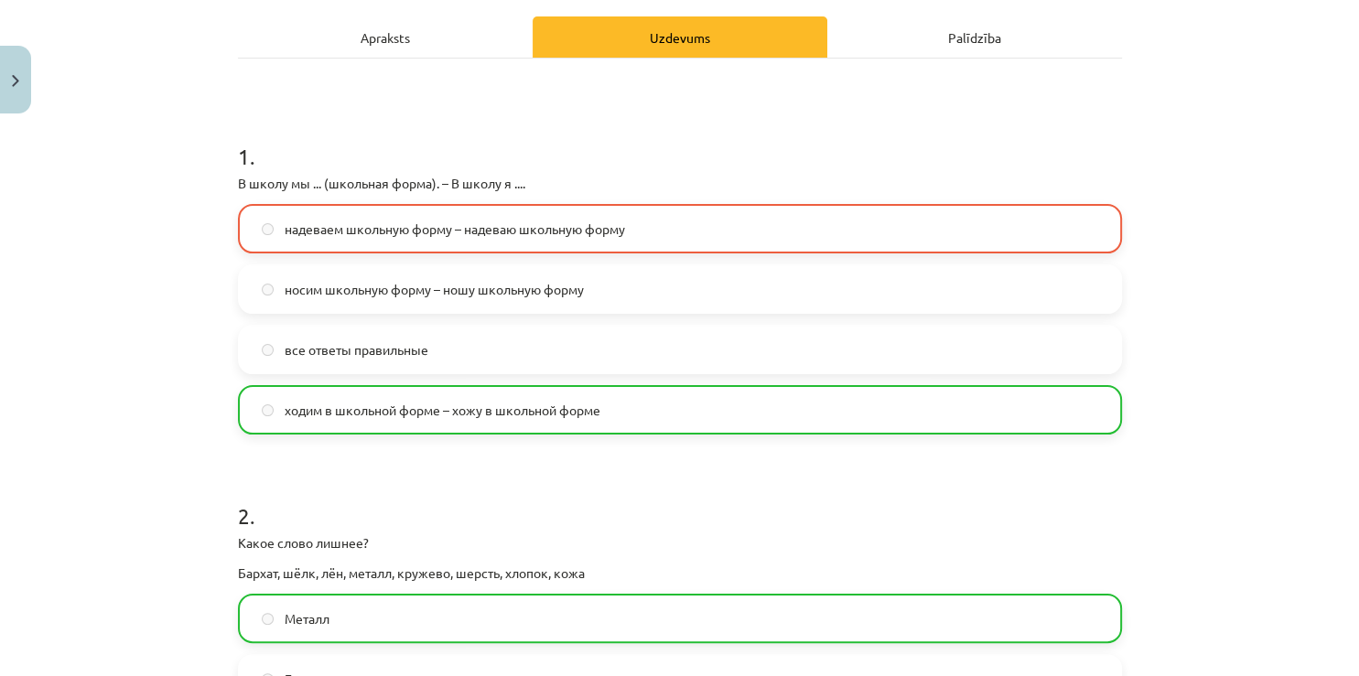
scroll to position [246, 0]
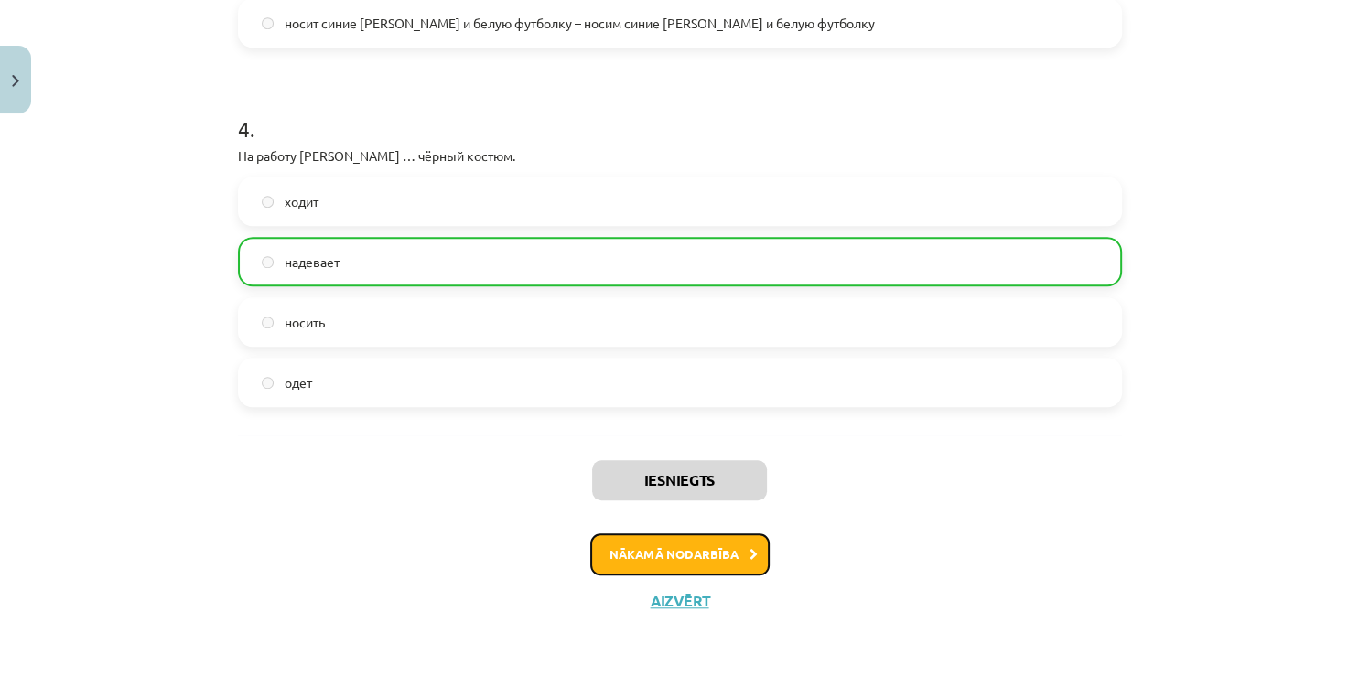
click at [694, 563] on button "Nākamā nodarbība" at bounding box center [679, 554] width 179 height 42
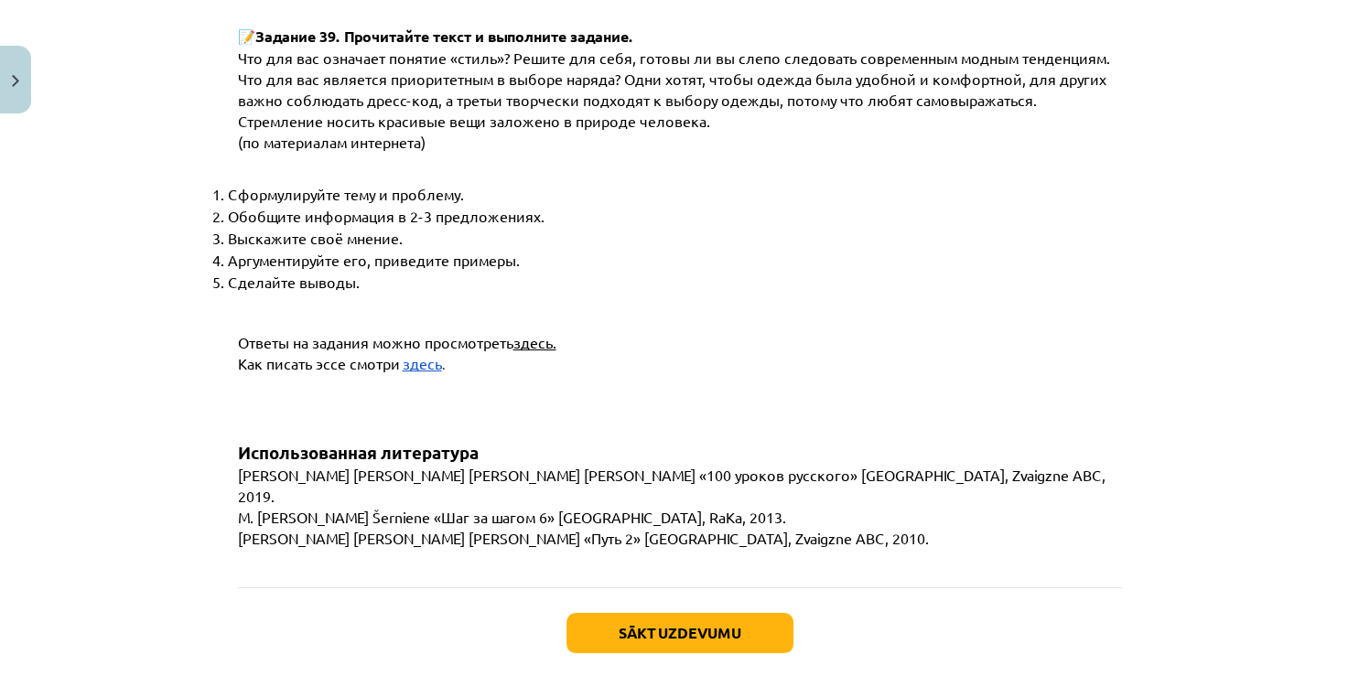
scroll to position [6984, 0]
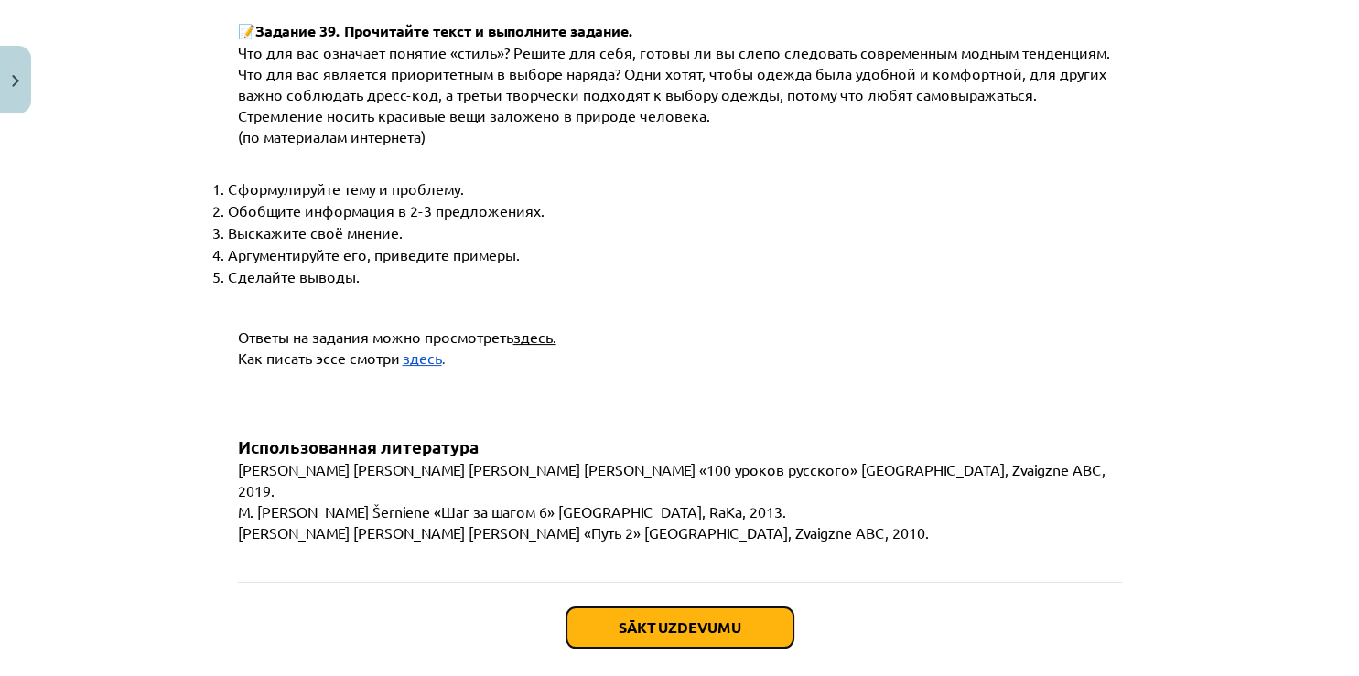
click at [698, 608] on button "Sākt uzdevumu" at bounding box center [679, 628] width 227 height 40
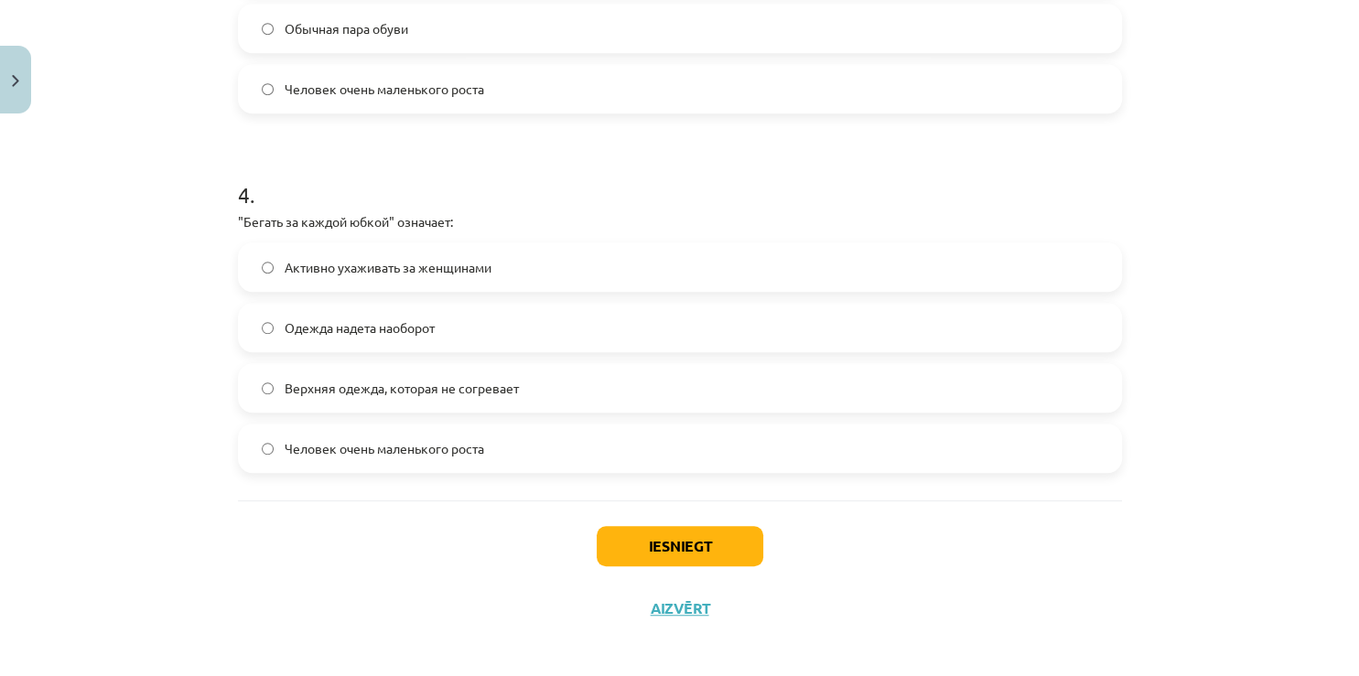
scroll to position [1301, 0]
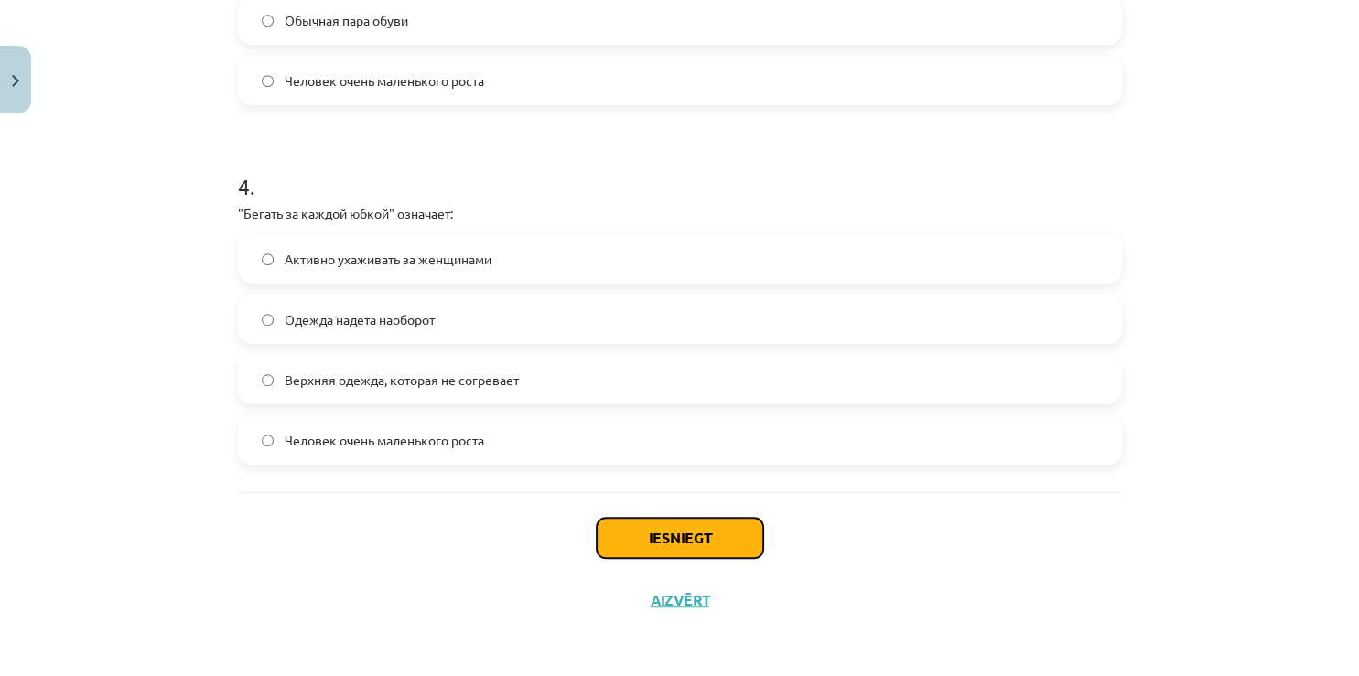
click at [675, 531] on button "Iesniegt" at bounding box center [680, 538] width 167 height 40
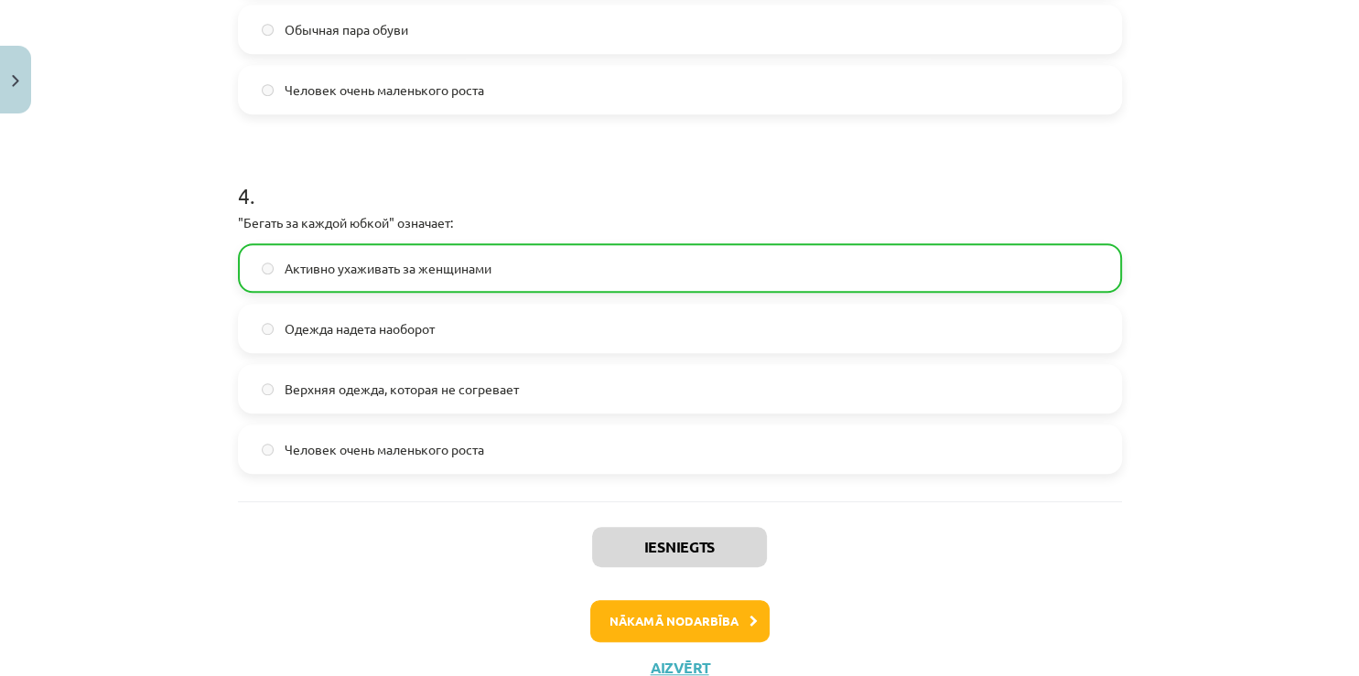
scroll to position [1359, 0]
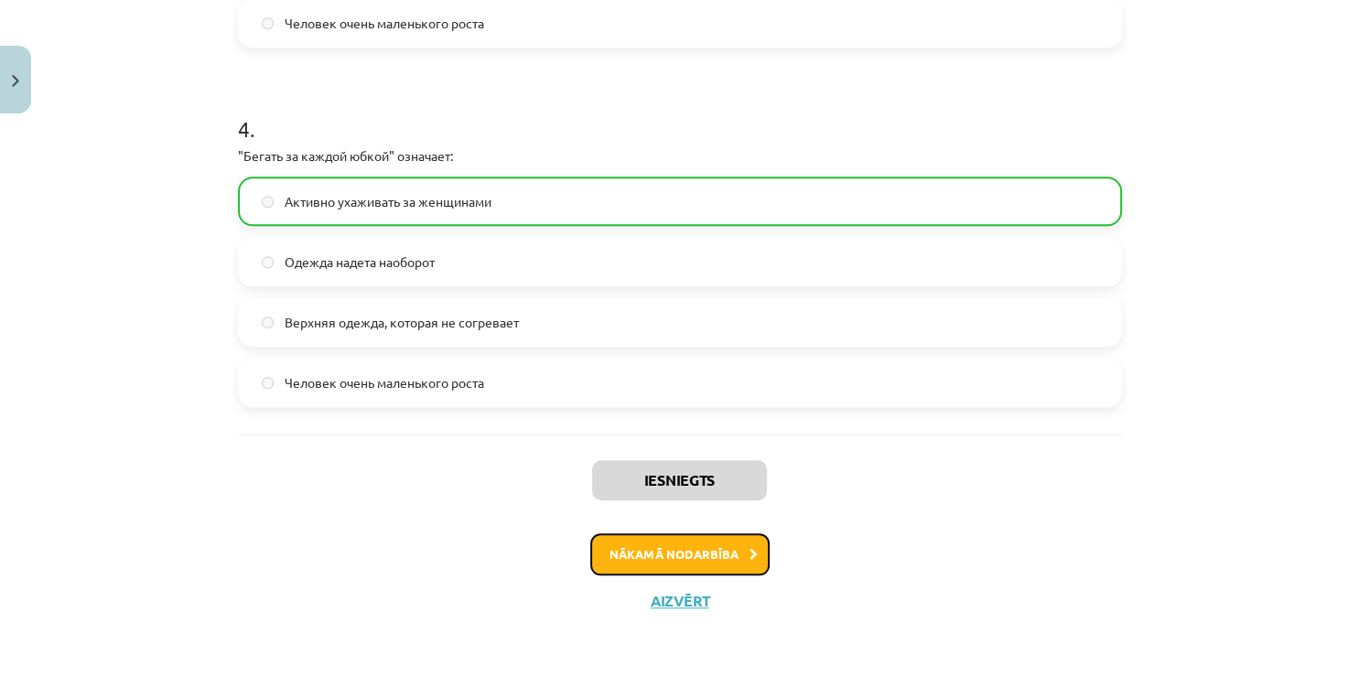
click at [652, 554] on button "Nākamā nodarbība" at bounding box center [679, 554] width 179 height 42
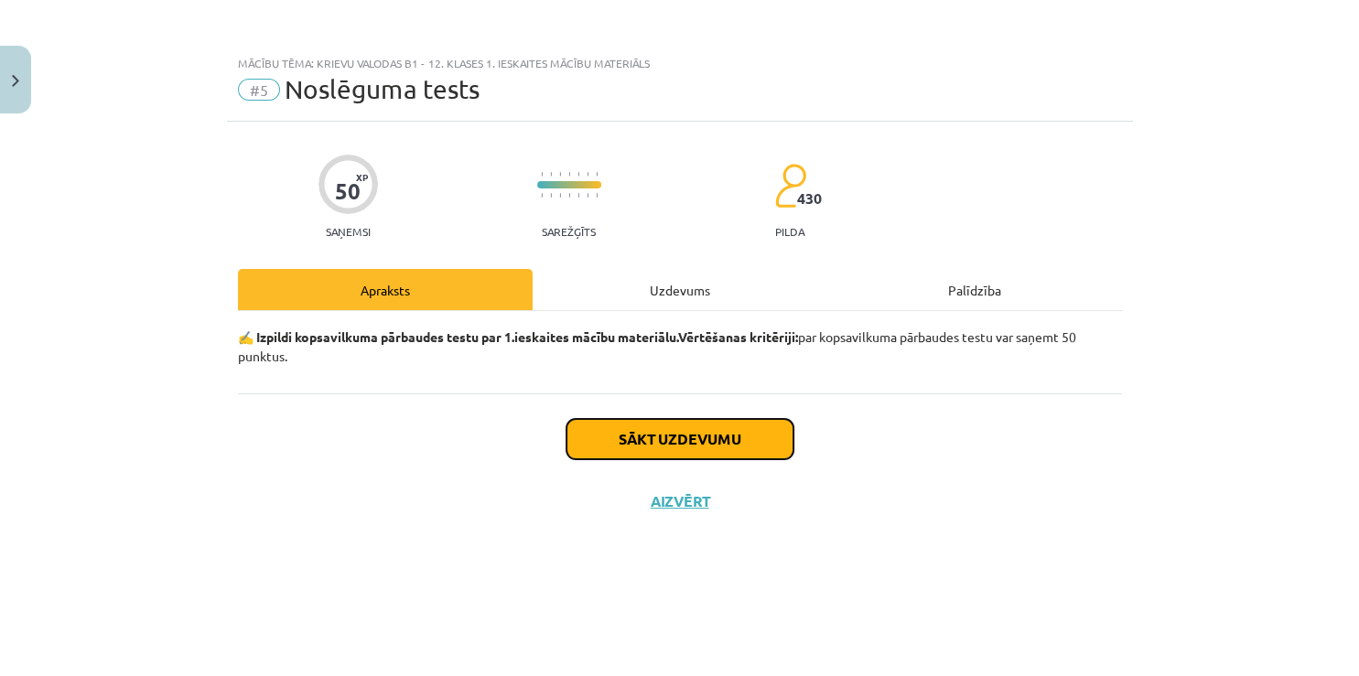
click at [688, 439] on button "Sākt uzdevumu" at bounding box center [679, 439] width 227 height 40
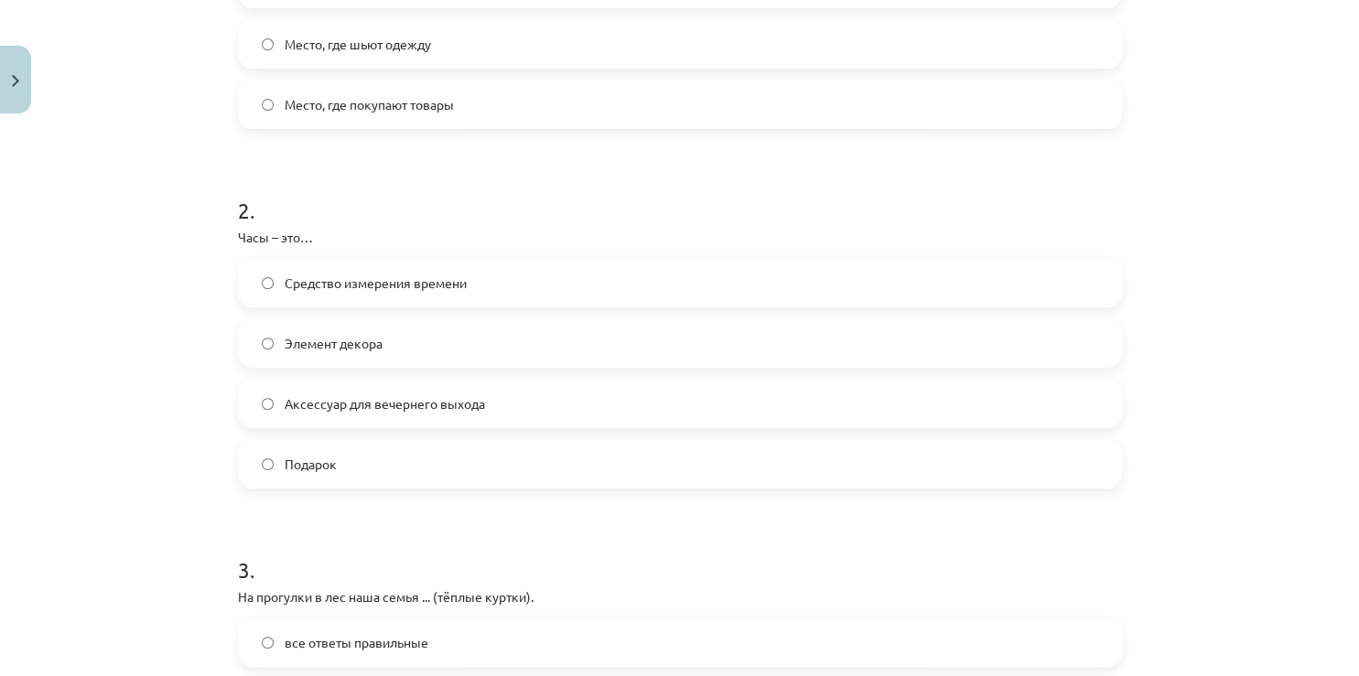
scroll to position [584, 0]
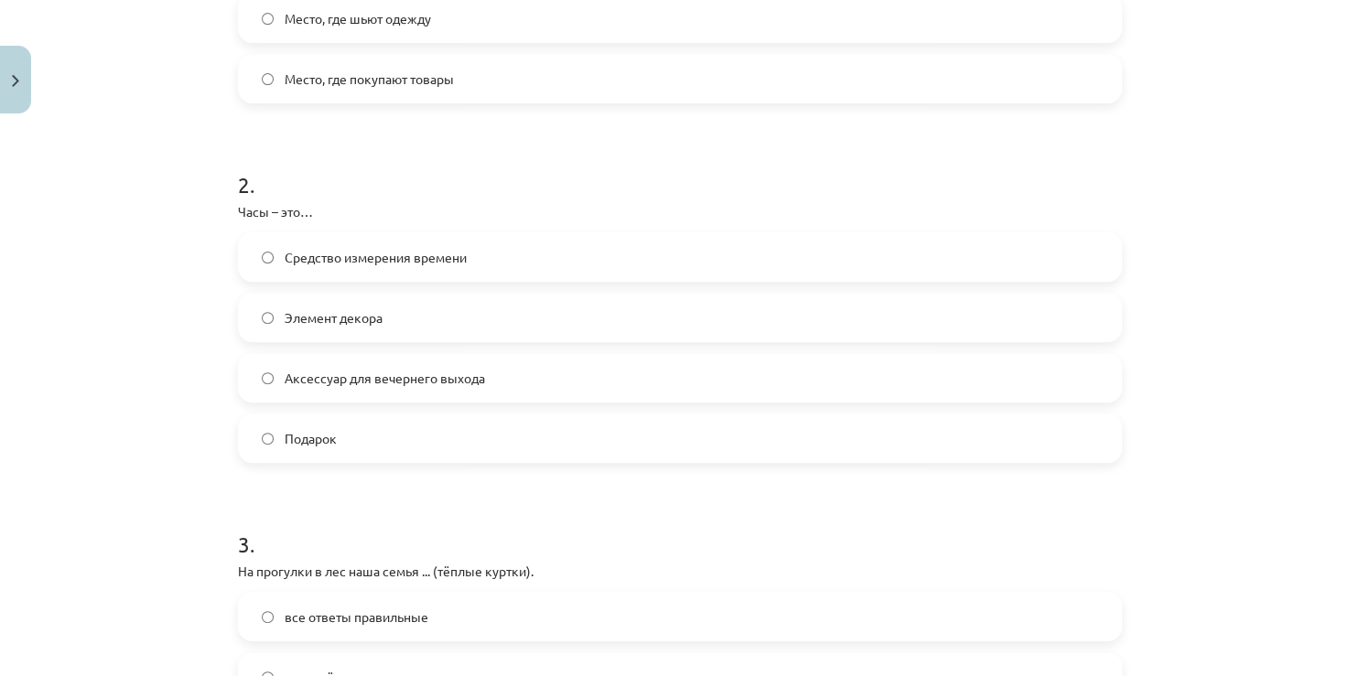
click at [265, 253] on label "Средство измерения времени" at bounding box center [680, 257] width 880 height 46
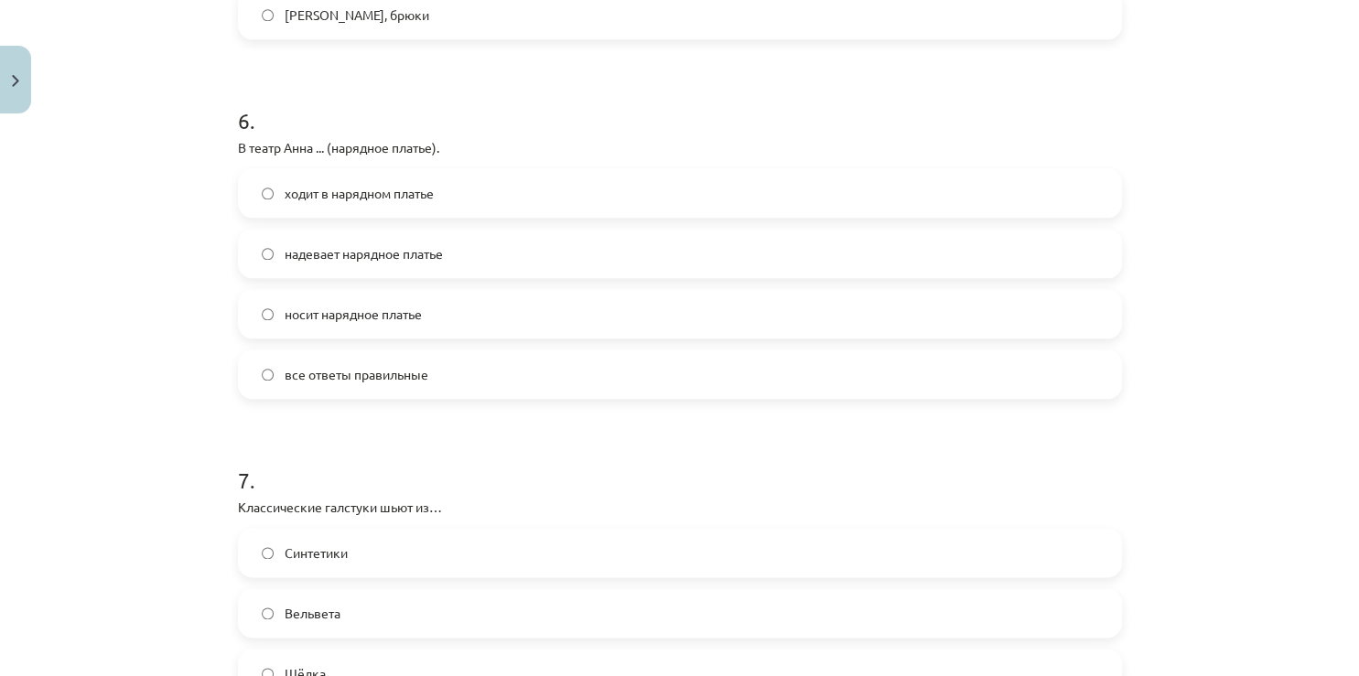
scroll to position [2336, 0]
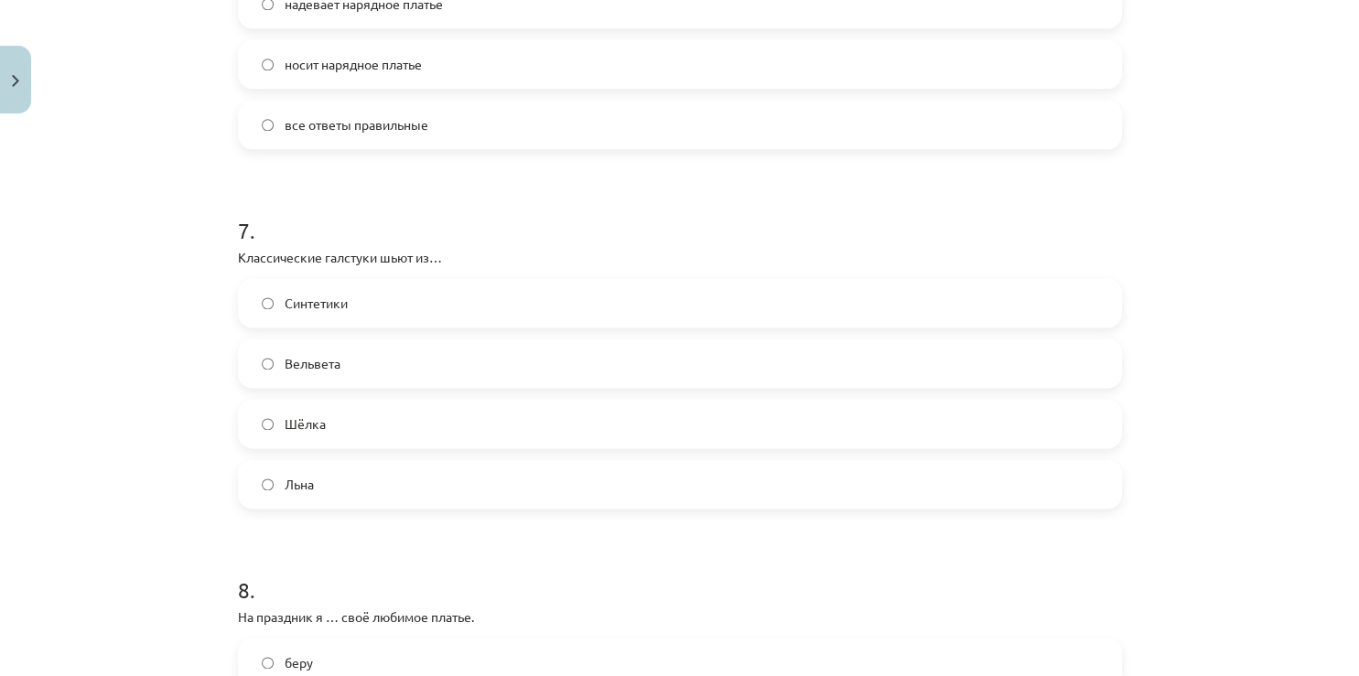
click at [262, 430] on label "Шёлка" at bounding box center [680, 424] width 880 height 46
click at [259, 491] on label "Льна" at bounding box center [680, 484] width 880 height 46
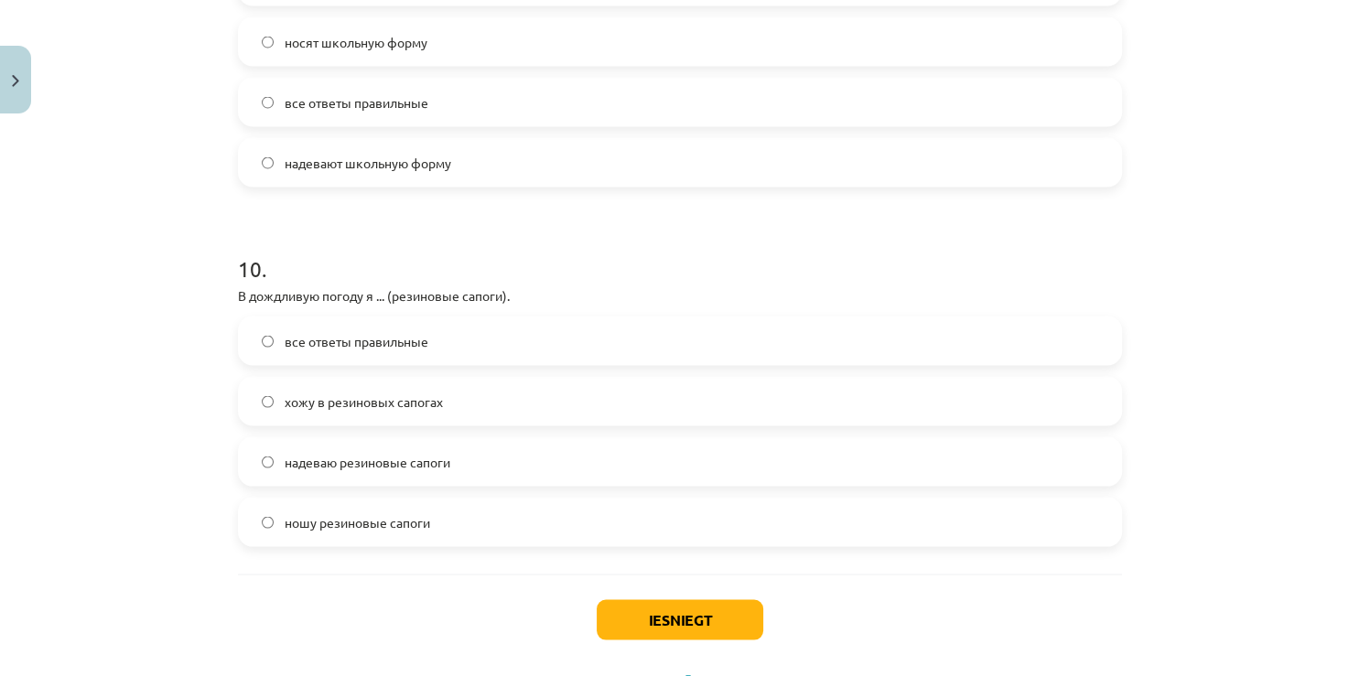
scroll to position [3459, 0]
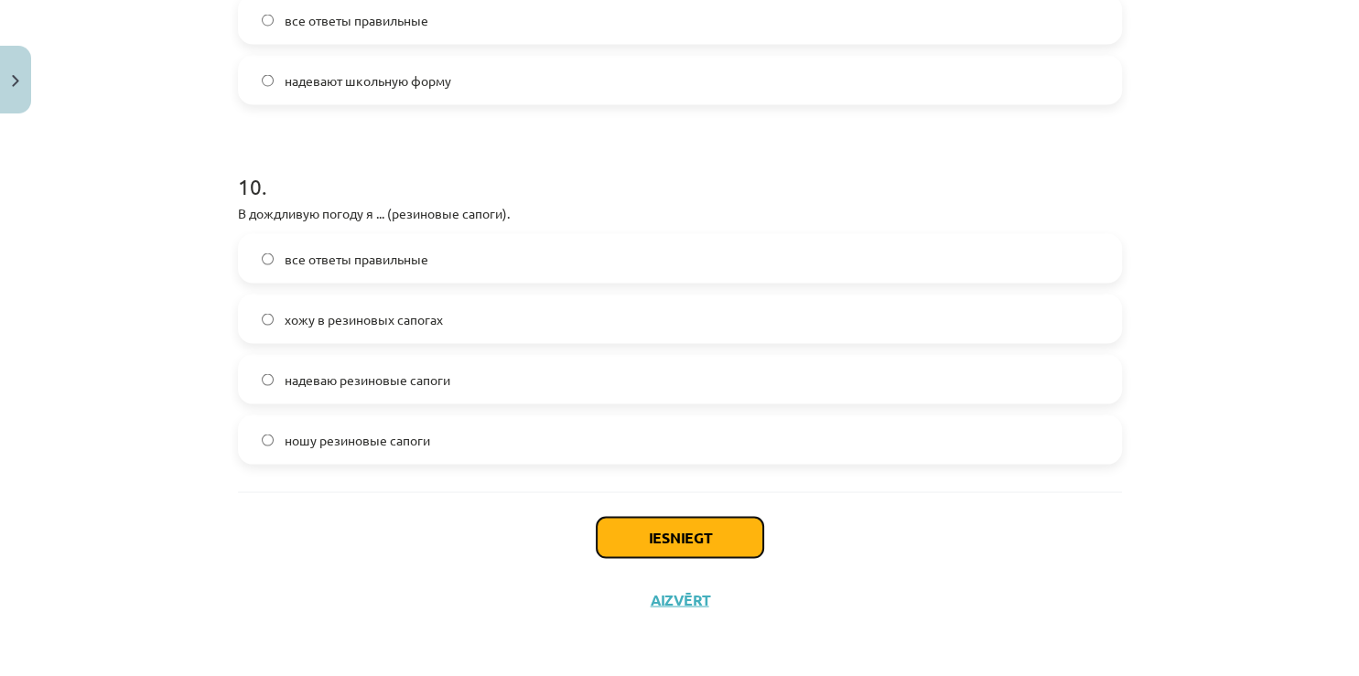
click at [684, 530] on button "Iesniegt" at bounding box center [680, 538] width 167 height 40
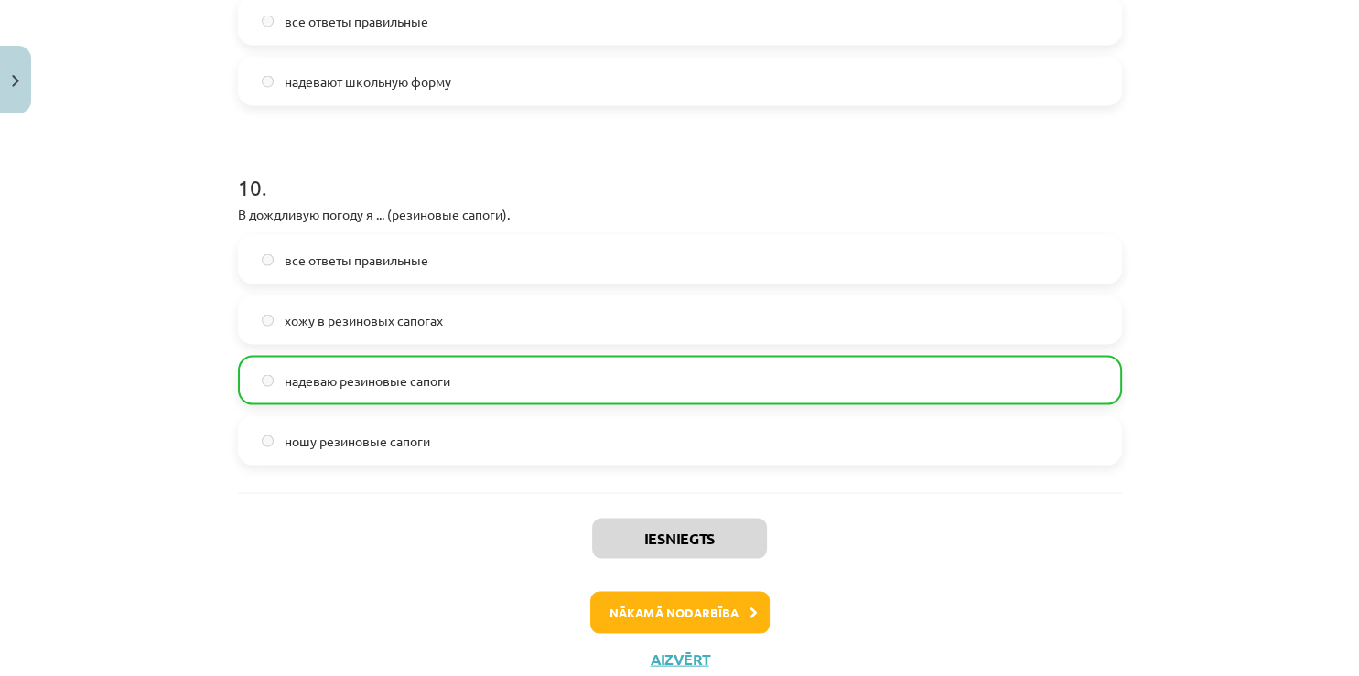
scroll to position [3517, 0]
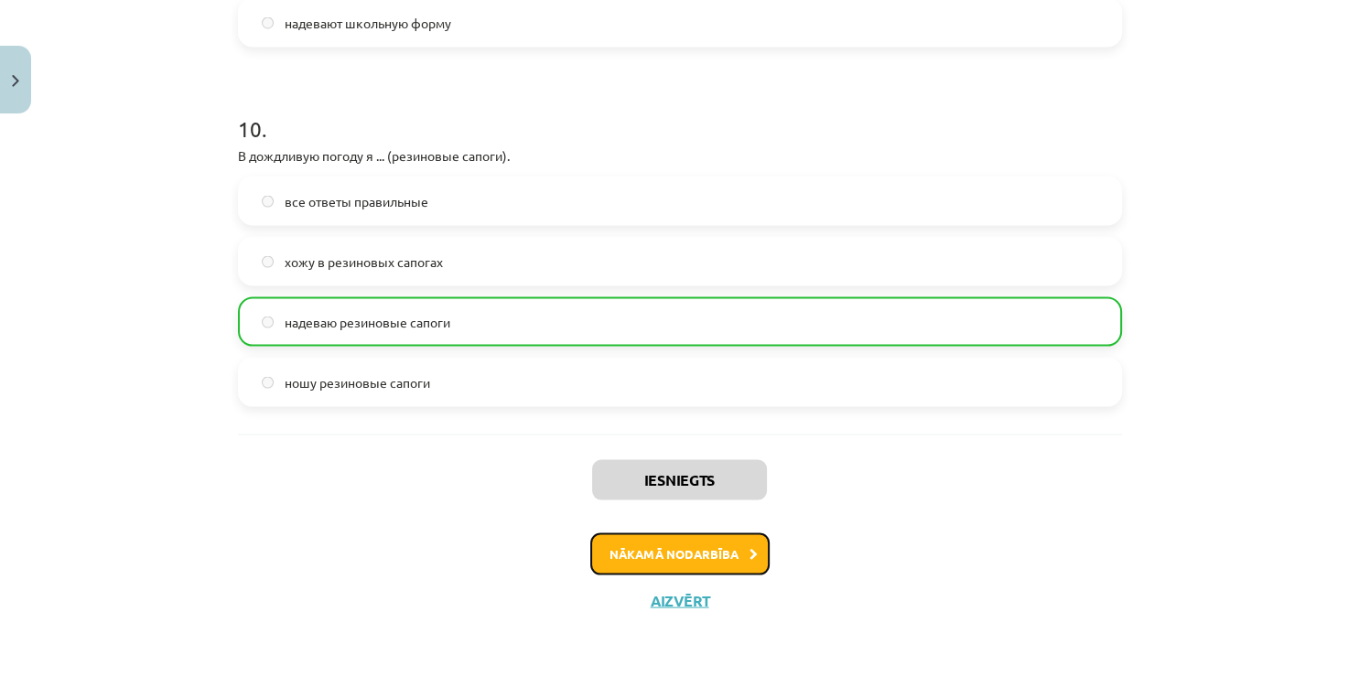
click at [695, 555] on button "Nākamā nodarbība" at bounding box center [679, 554] width 179 height 42
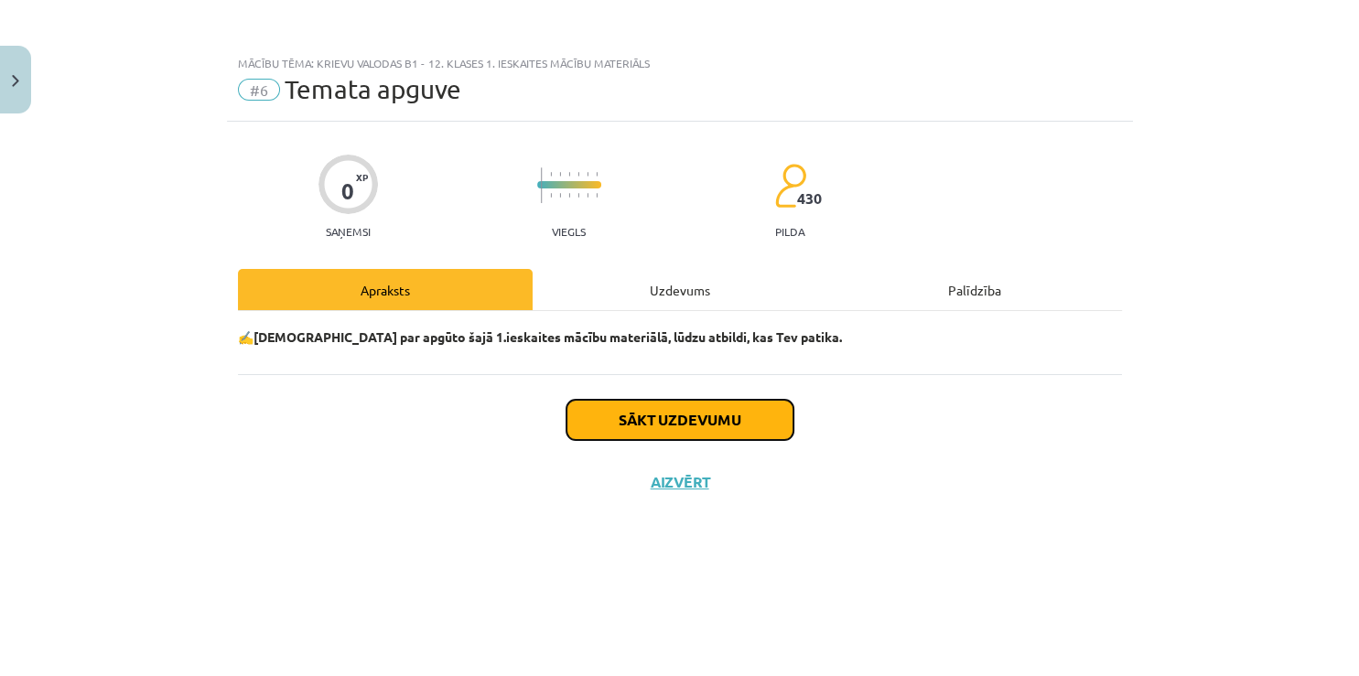
click at [693, 425] on button "Sākt uzdevumu" at bounding box center [679, 420] width 227 height 40
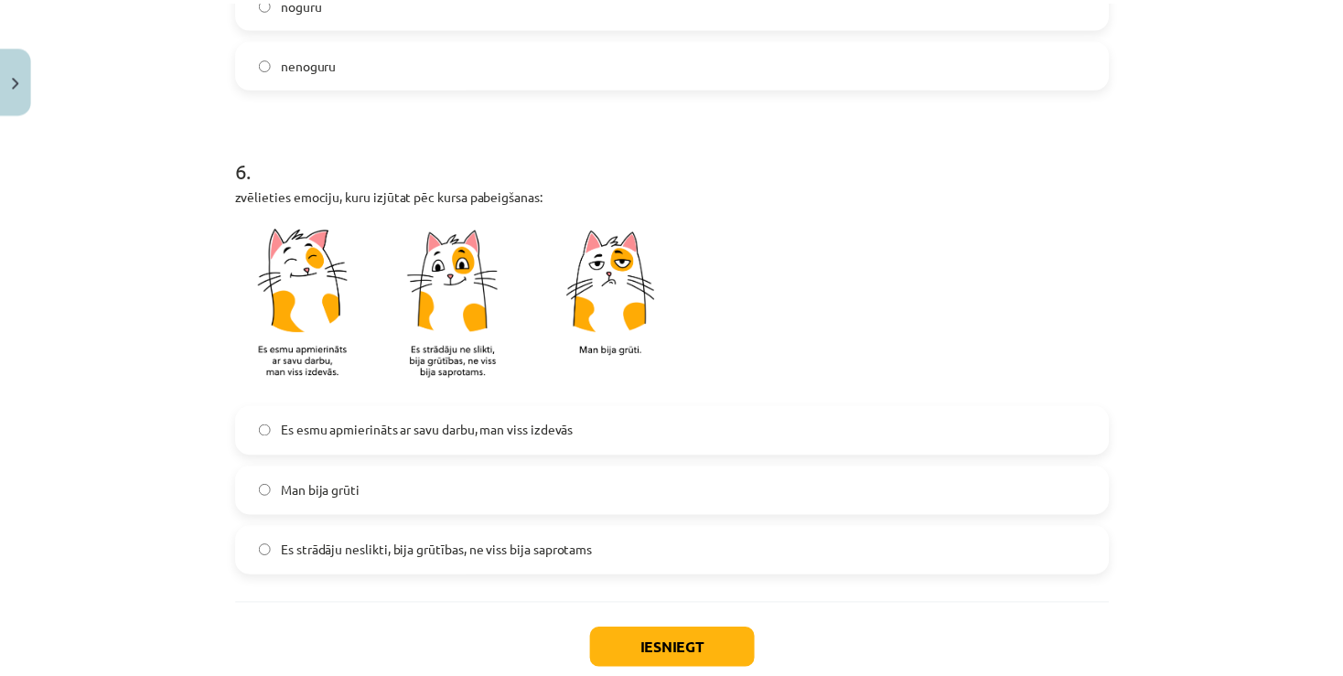
scroll to position [1502, 0]
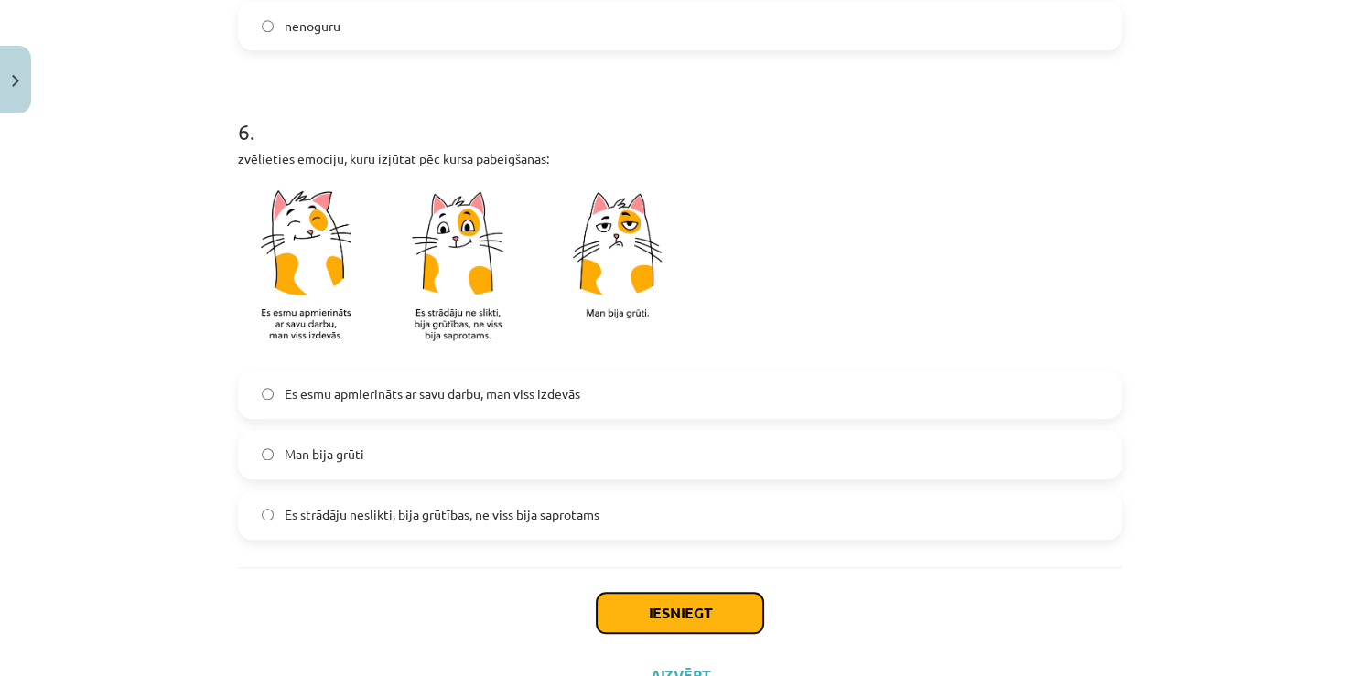
click at [676, 608] on button "Iesniegt" at bounding box center [680, 613] width 167 height 40
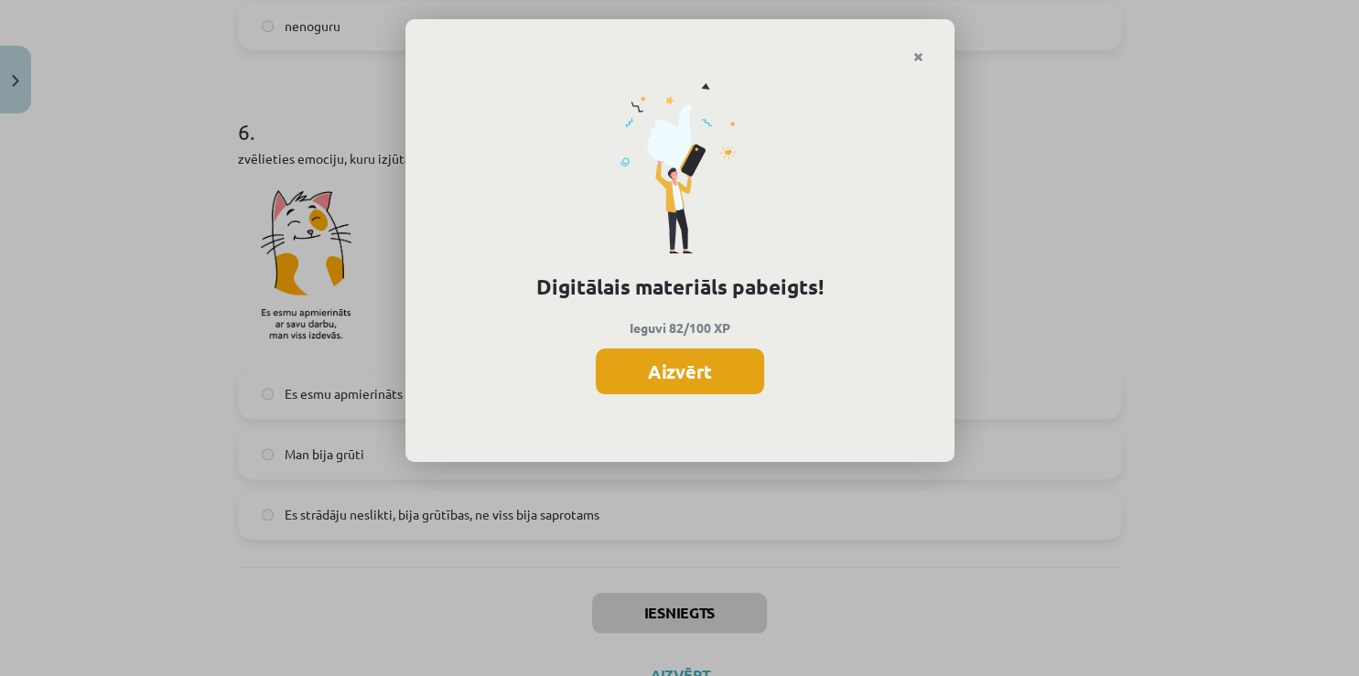
click at [690, 374] on button "Aizvērt" at bounding box center [680, 372] width 168 height 46
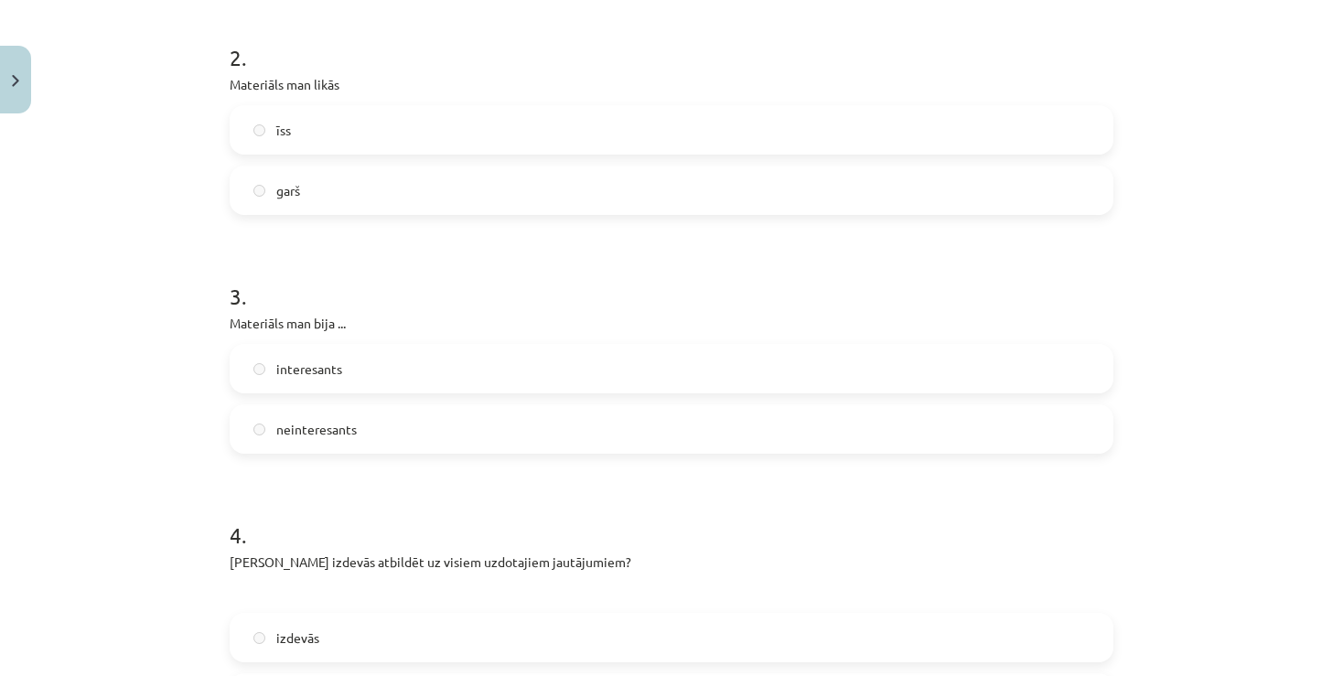
scroll to position [501, 0]
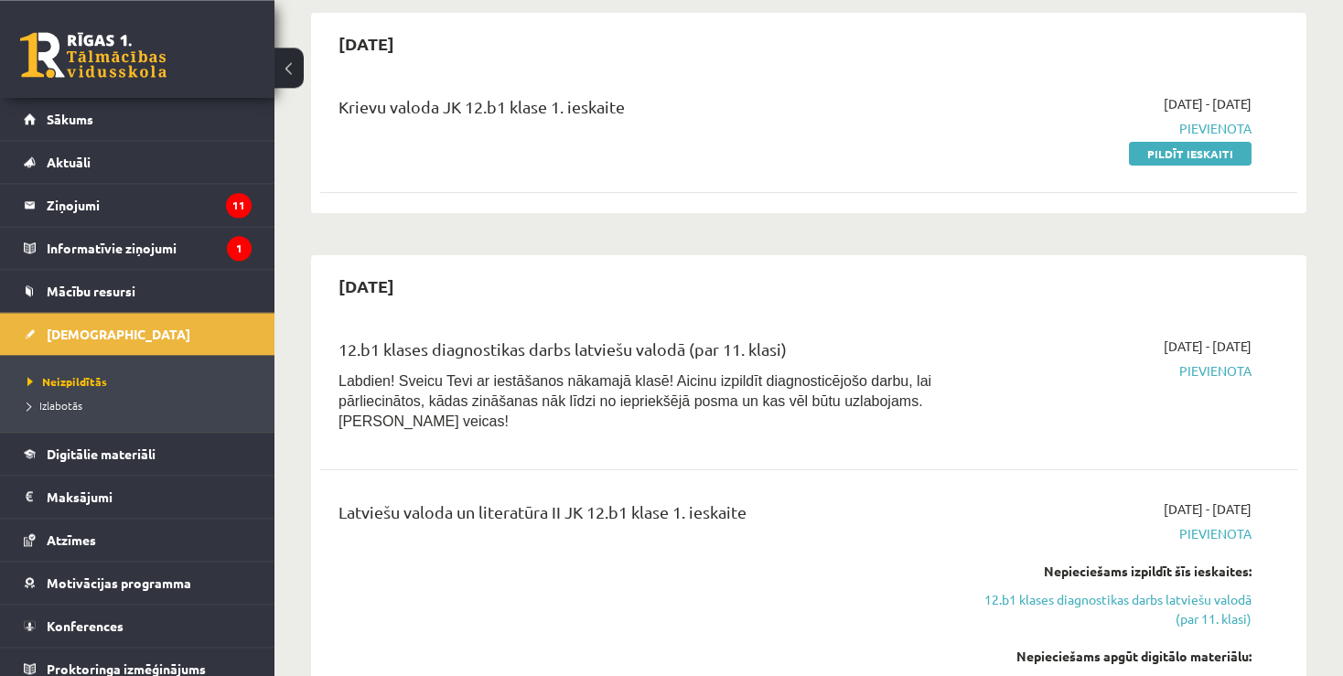
scroll to position [289, 0]
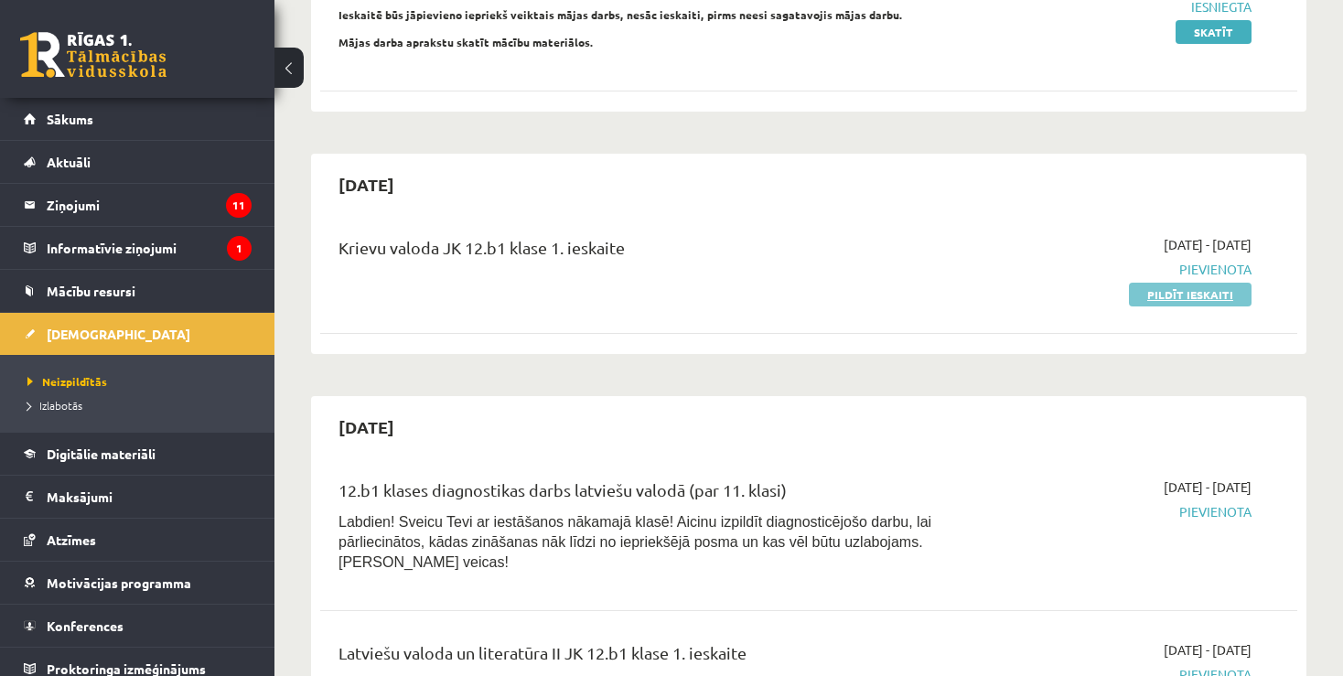
click at [1221, 291] on link "Pildīt ieskaiti" at bounding box center [1190, 295] width 123 height 24
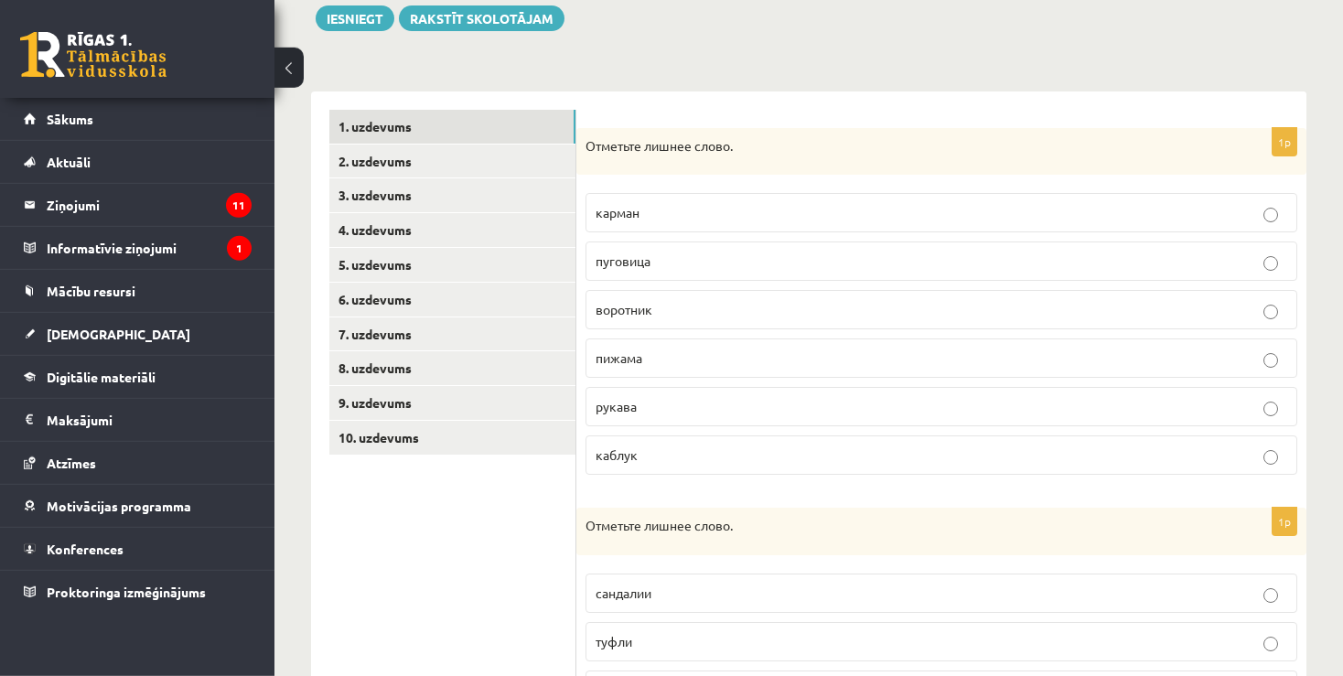
scroll to position [289, 0]
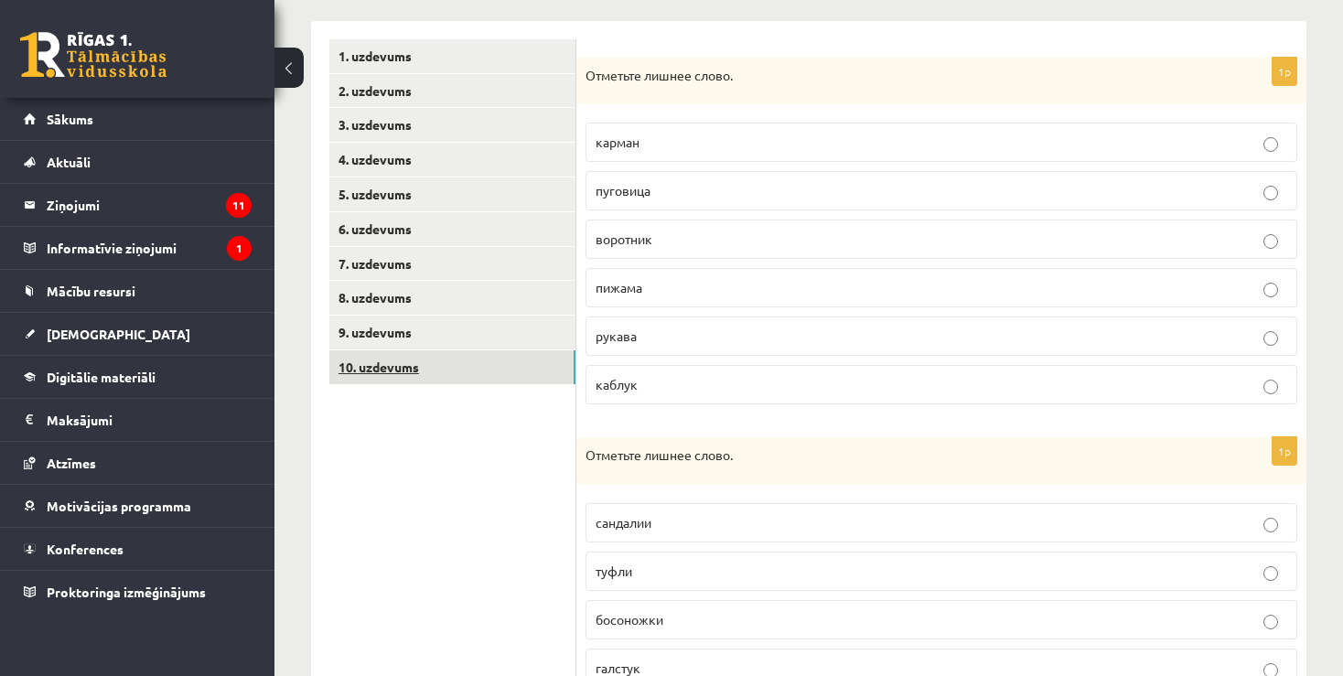
drag, startPoint x: 404, startPoint y: 365, endPoint x: 484, endPoint y: 382, distance: 81.5
click at [404, 365] on link "10. uzdevums" at bounding box center [452, 367] width 246 height 34
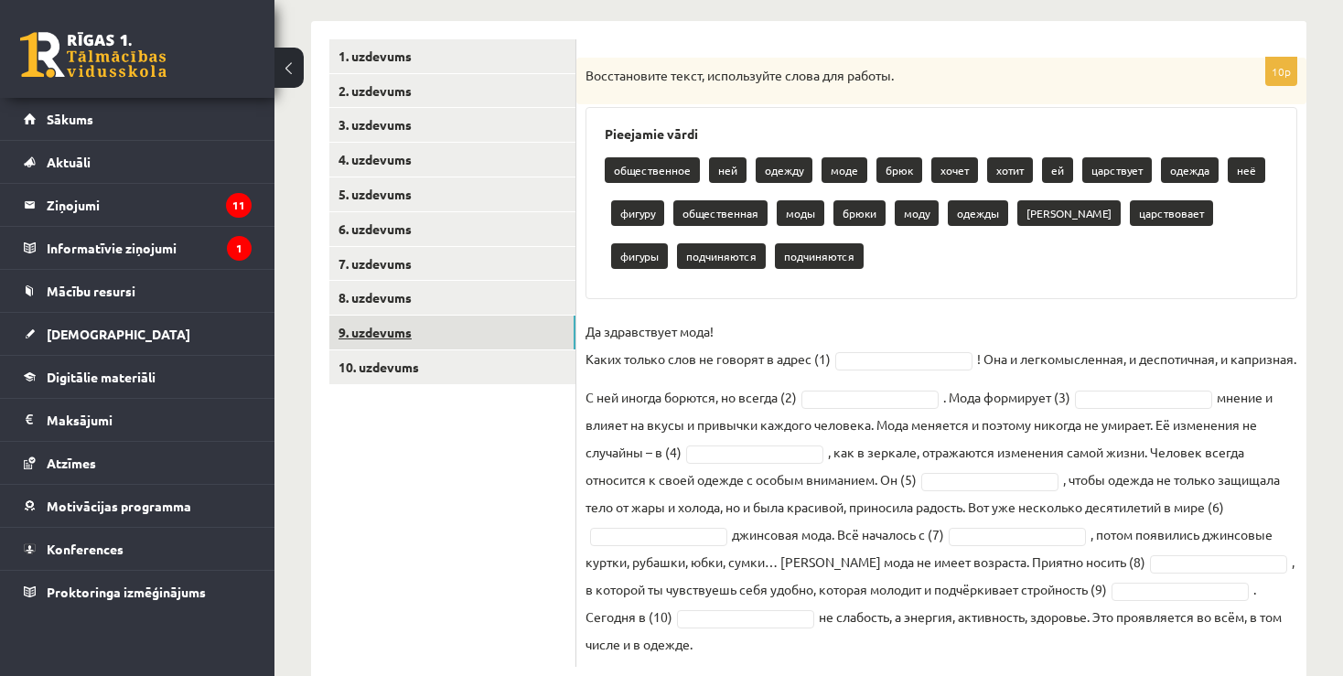
click at [390, 329] on link "9. uzdevums" at bounding box center [452, 333] width 246 height 34
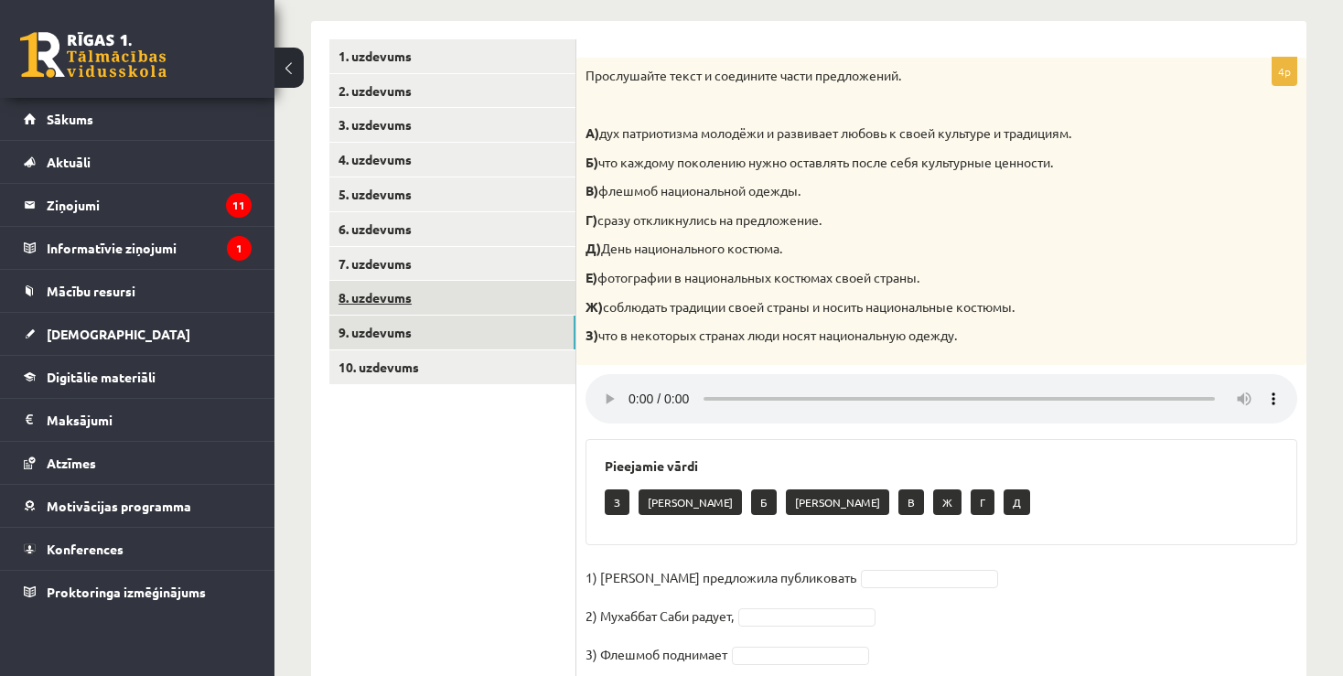
click at [379, 296] on link "8. uzdevums" at bounding box center [452, 298] width 246 height 34
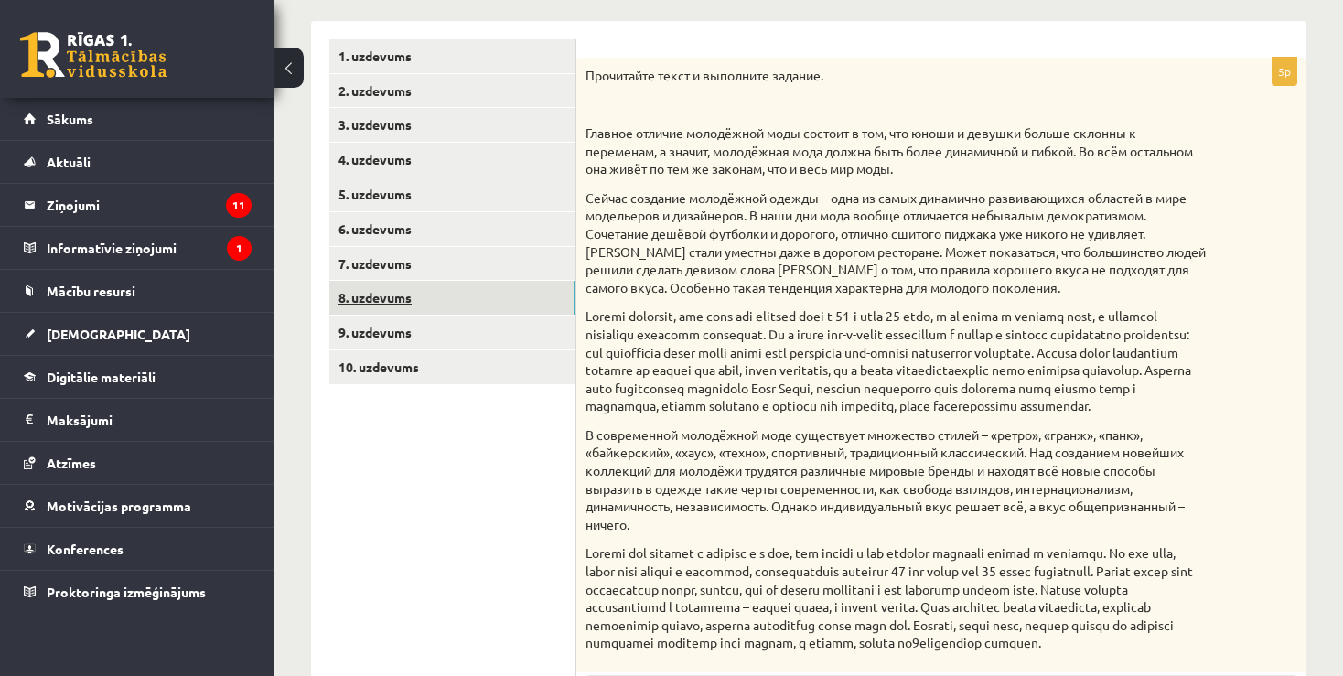
scroll to position [0, 0]
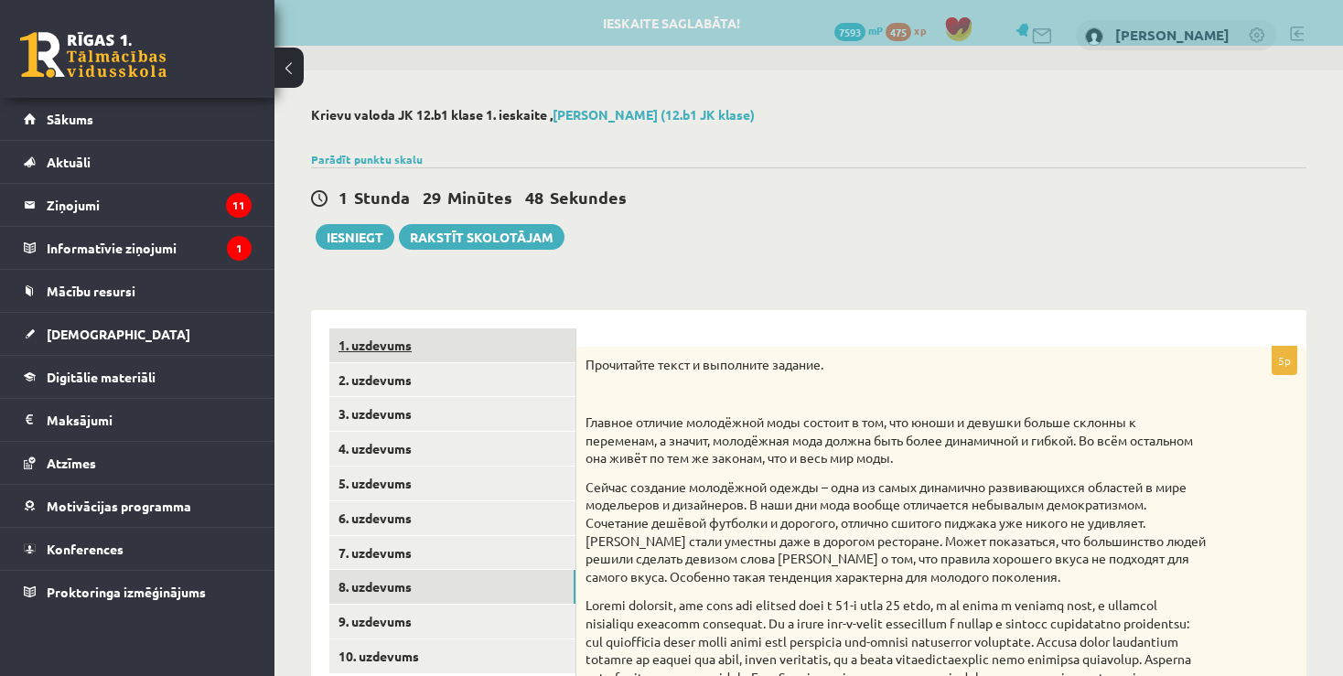
click at [356, 347] on link "1. uzdevums" at bounding box center [452, 346] width 246 height 34
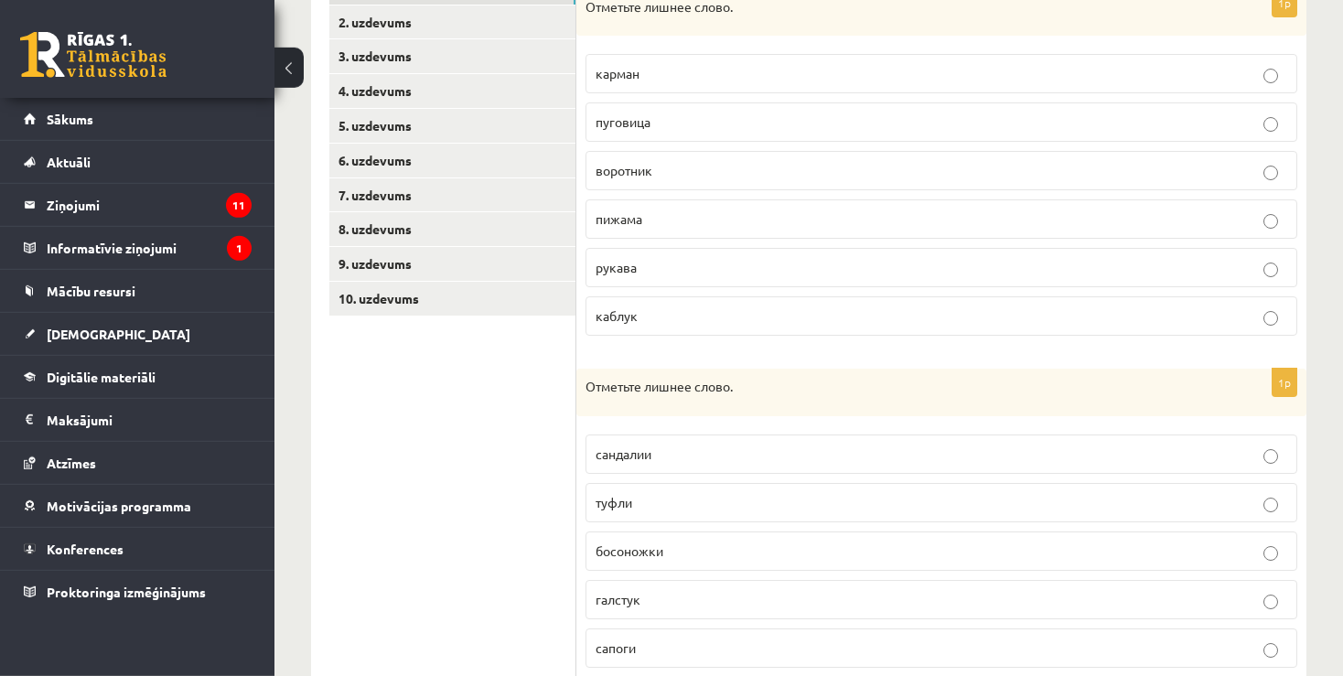
scroll to position [165, 0]
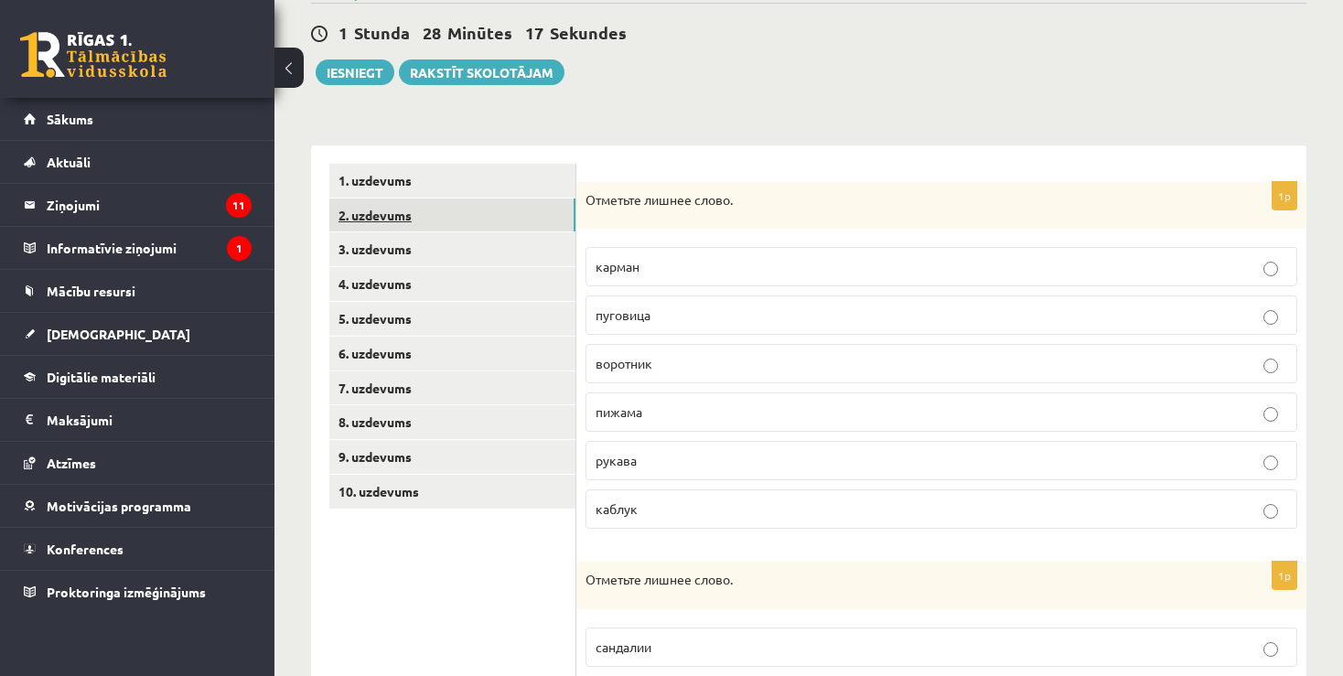
click at [391, 220] on link "2. uzdevums" at bounding box center [452, 216] width 246 height 34
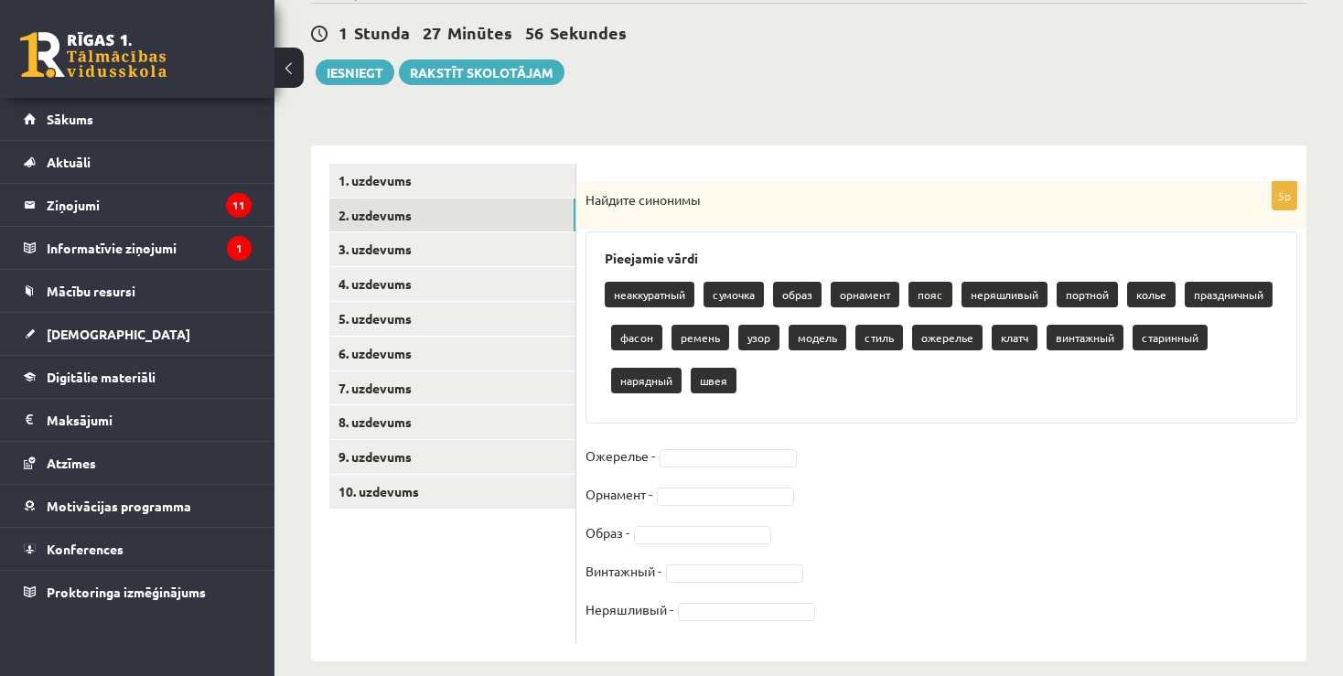
click at [756, 459] on body "0 Dāvanas 7593 mP 475 xp [PERSON_NAME] Sākums Aktuāli Kā mācīties [PERSON_NAME]…" at bounding box center [671, 173] width 1343 height 676
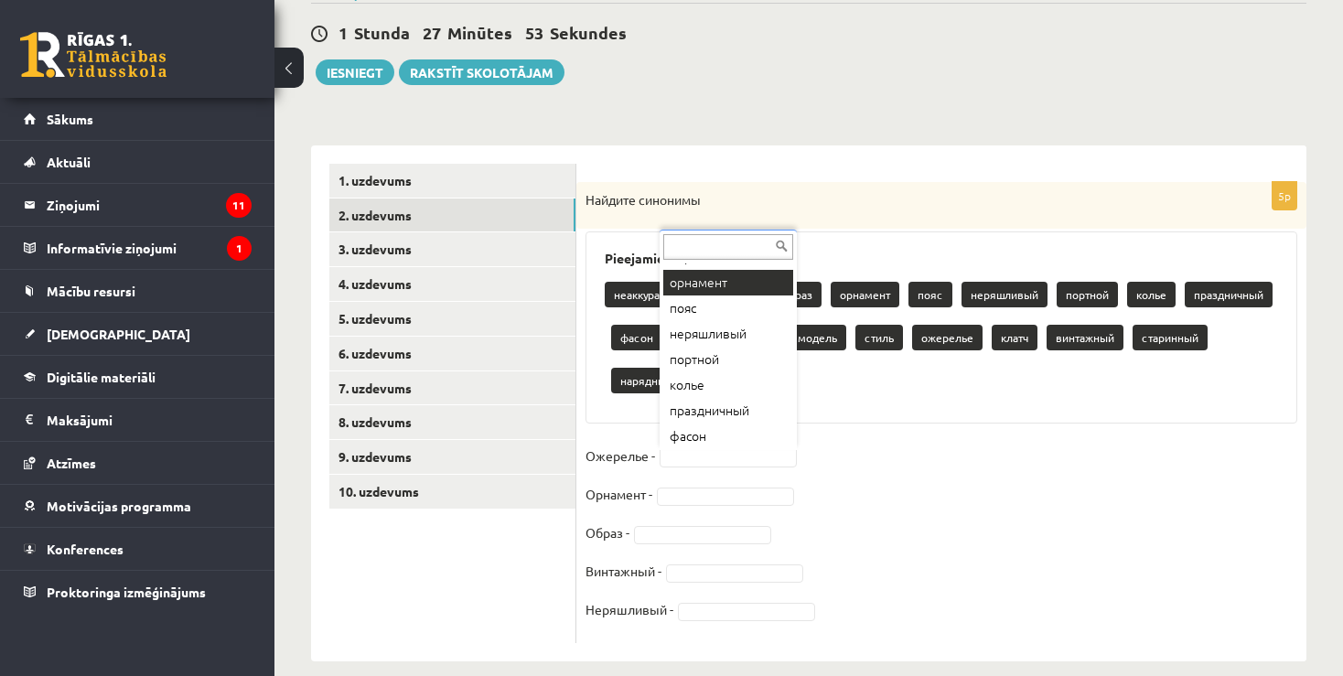
scroll to position [171, 0]
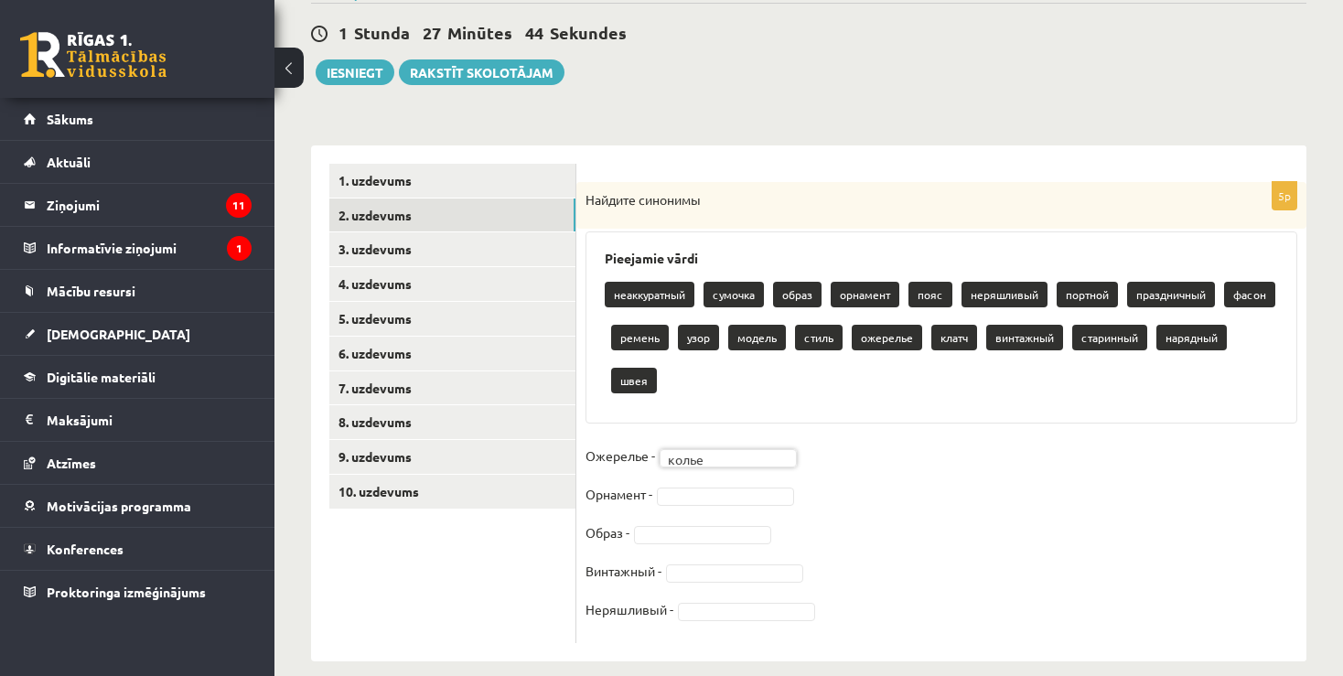
click at [711, 495] on body "0 Dāvanas 7593 mP 475 xp [PERSON_NAME] Sākums Aktuāli Kā mācīties [PERSON_NAME]…" at bounding box center [671, 173] width 1343 height 676
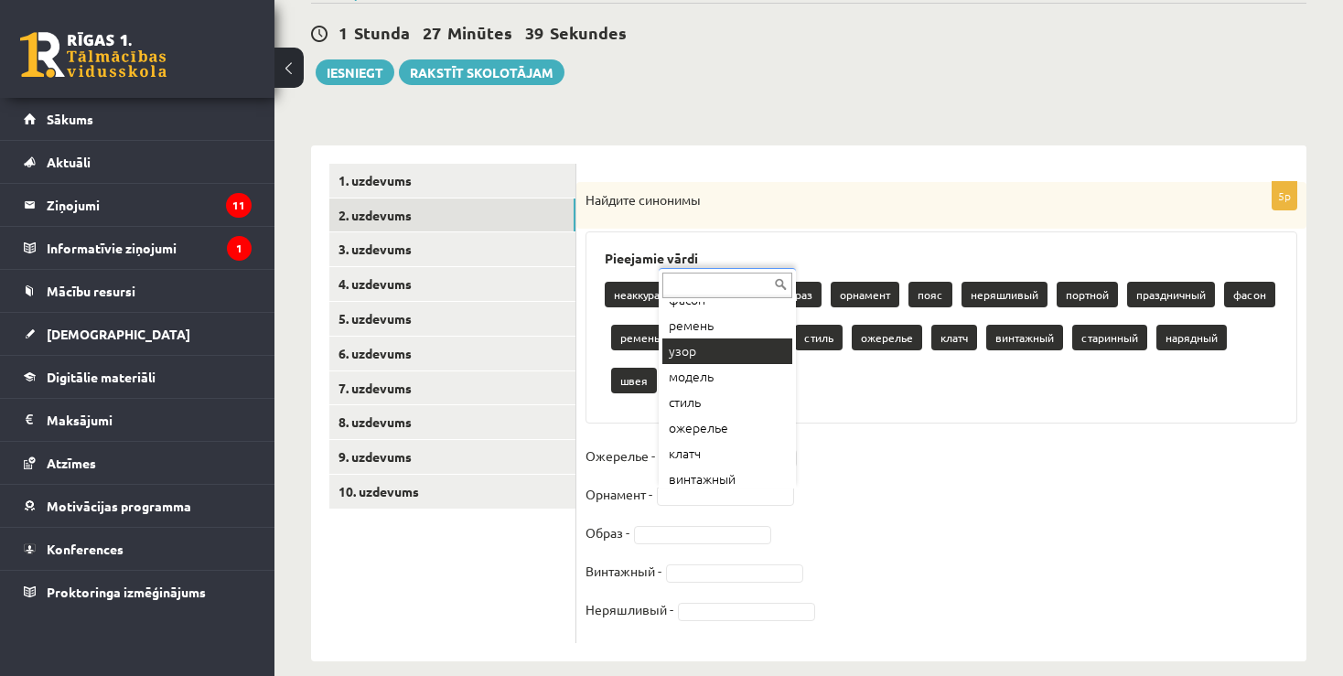
scroll to position [143, 0]
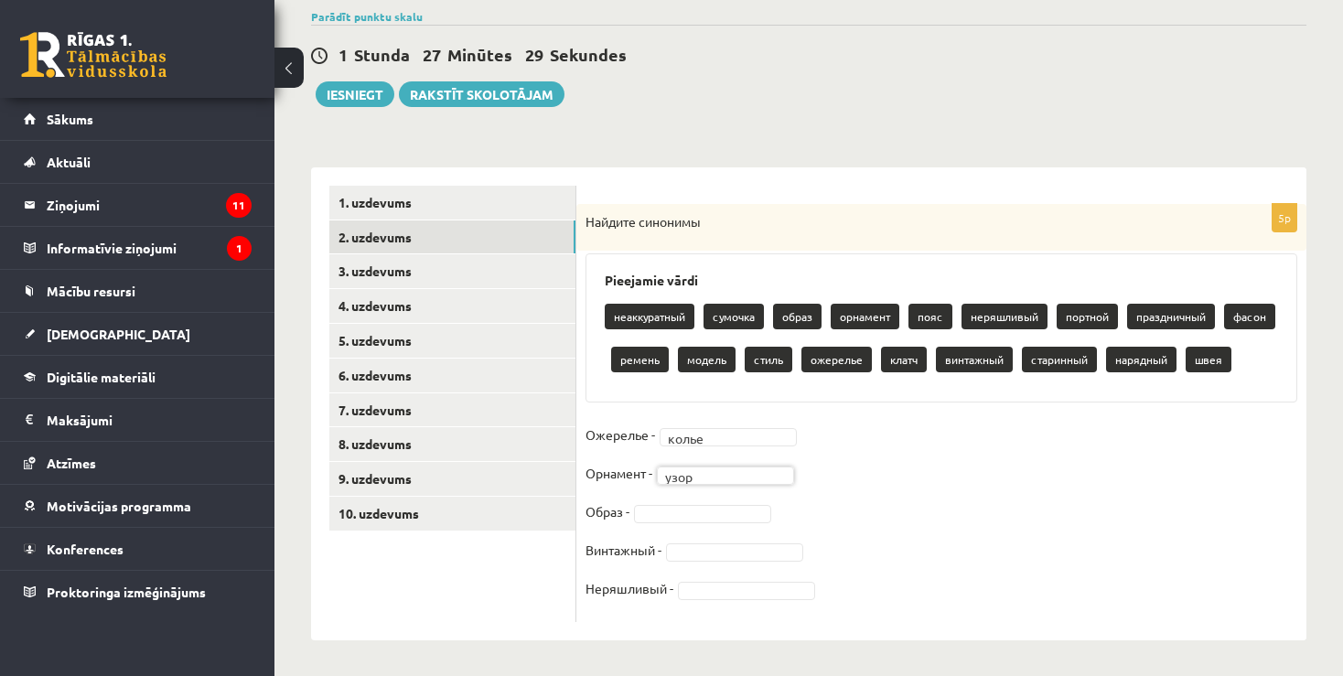
click at [643, 513] on body "0 Dāvanas 7593 mP 475 xp Daņila Haritoncevs Sākums Aktuāli Kā mācīties eSKOLĀ K…" at bounding box center [671, 195] width 1343 height 676
click at [917, 533] on body "0 Dāvanas 7593 mP 475 xp Daņila Haritoncevs Sākums Aktuāli Kā mācīties eSKOLĀ K…" at bounding box center [671, 195] width 1343 height 676
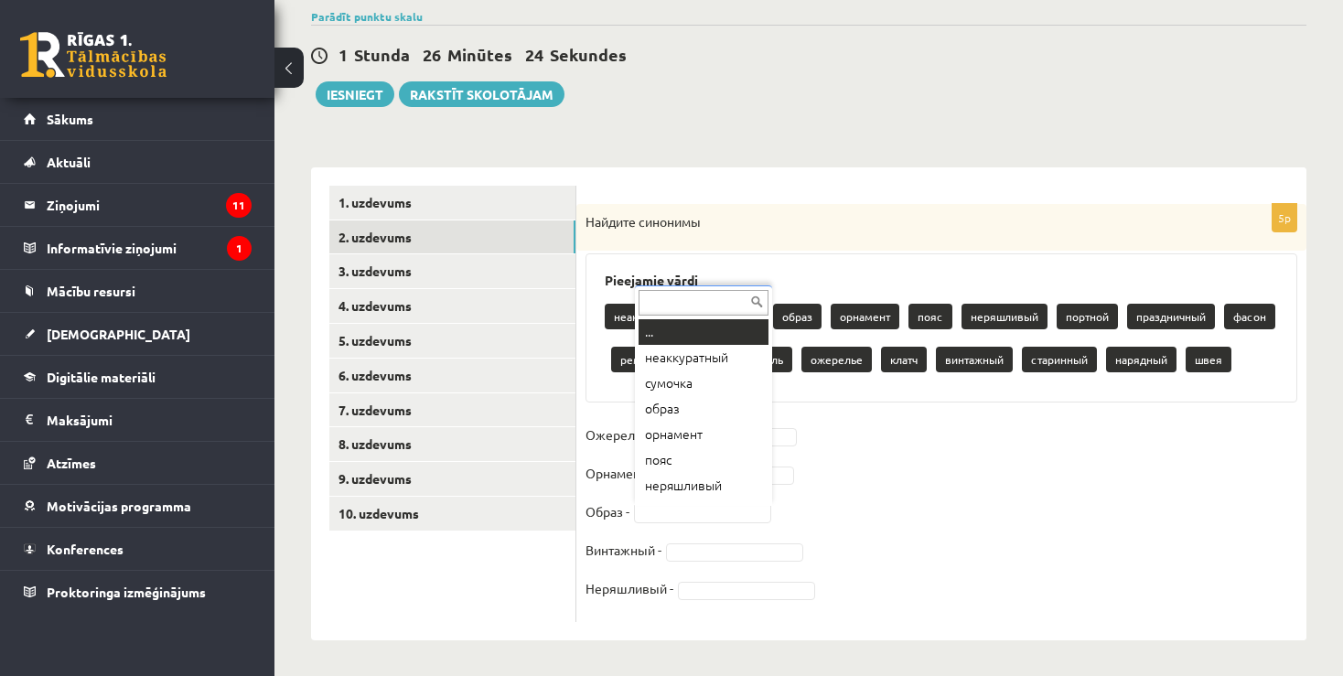
click at [728, 510] on body "0 Dāvanas 7593 mP 475 xp Daņila Haritoncevs Sākums Aktuāli Kā mācīties eSKOLĀ K…" at bounding box center [671, 195] width 1343 height 676
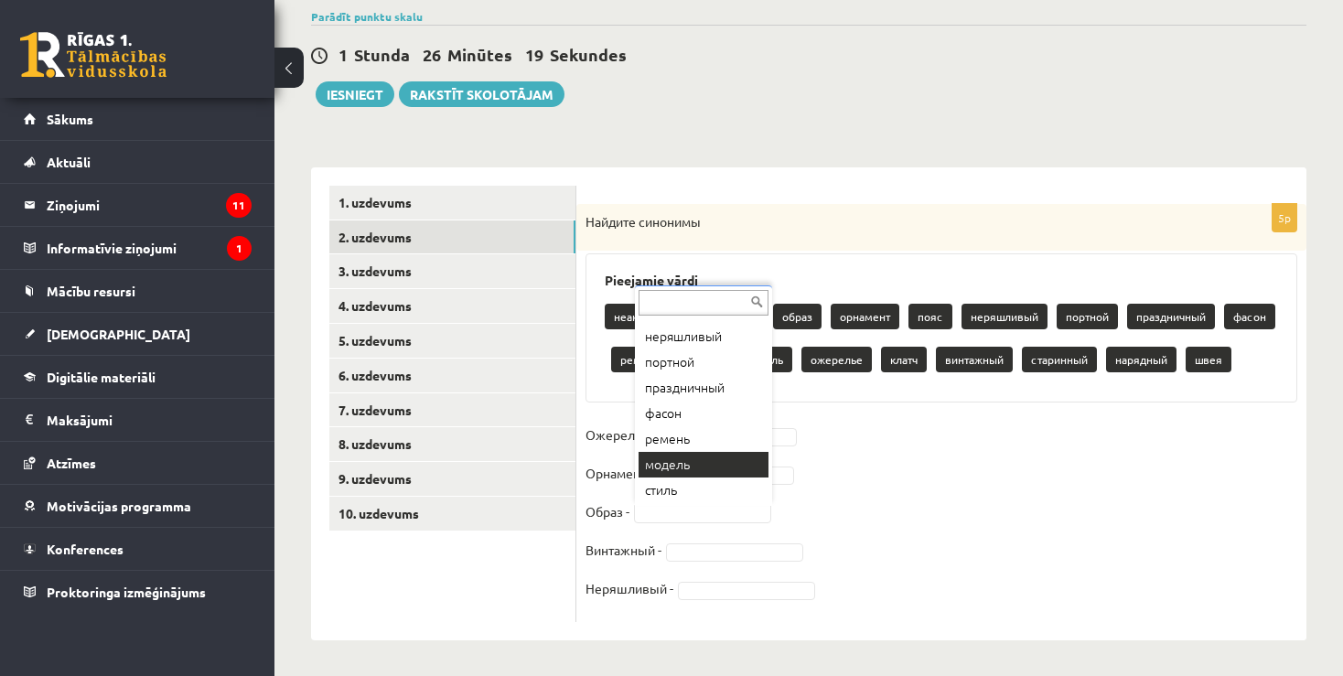
scroll to position [150, 0]
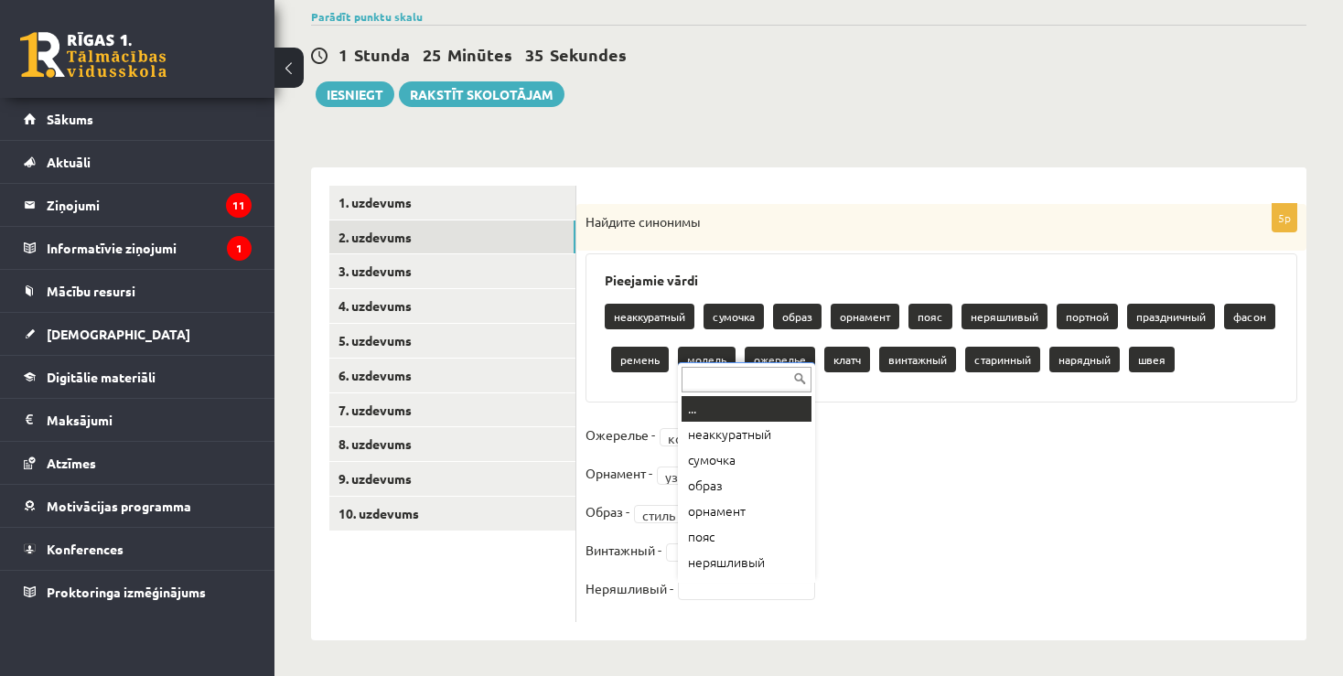
click at [706, 533] on body "0 Dāvanas 7593 mP 475 xp Daņila Haritoncevs Sākums Aktuāli Kā mācīties eSKOLĀ K…" at bounding box center [671, 195] width 1343 height 676
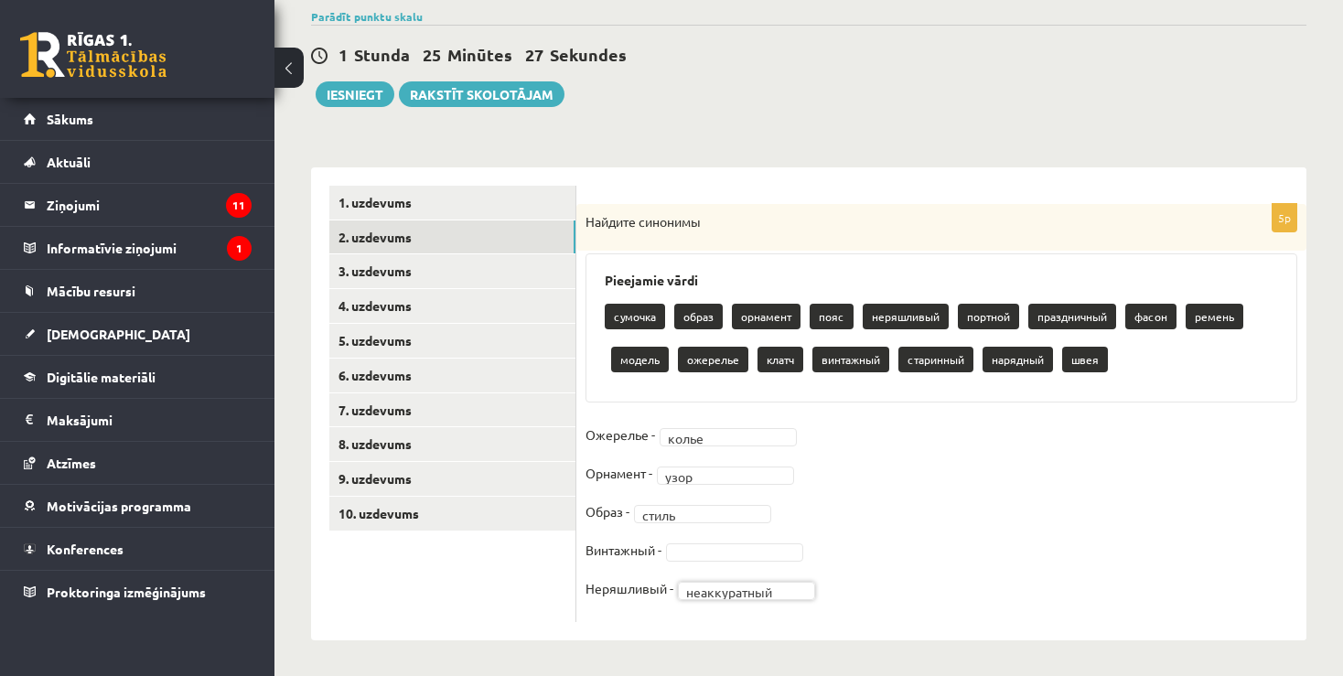
click at [716, 533] on body "0 Dāvanas 7593 mP 475 xp Daņila Haritoncevs Sākums Aktuāli Kā mācīties eSKOLĀ K…" at bounding box center [671, 195] width 1343 height 676
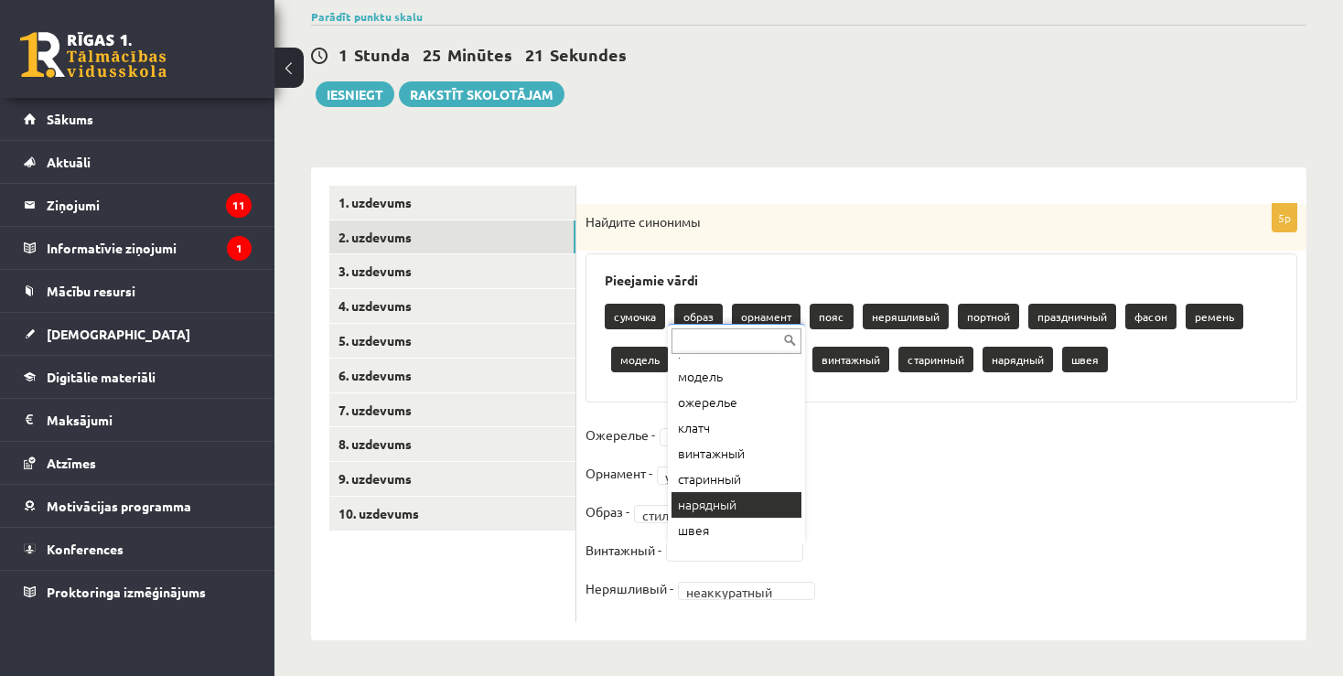
scroll to position [253, 0]
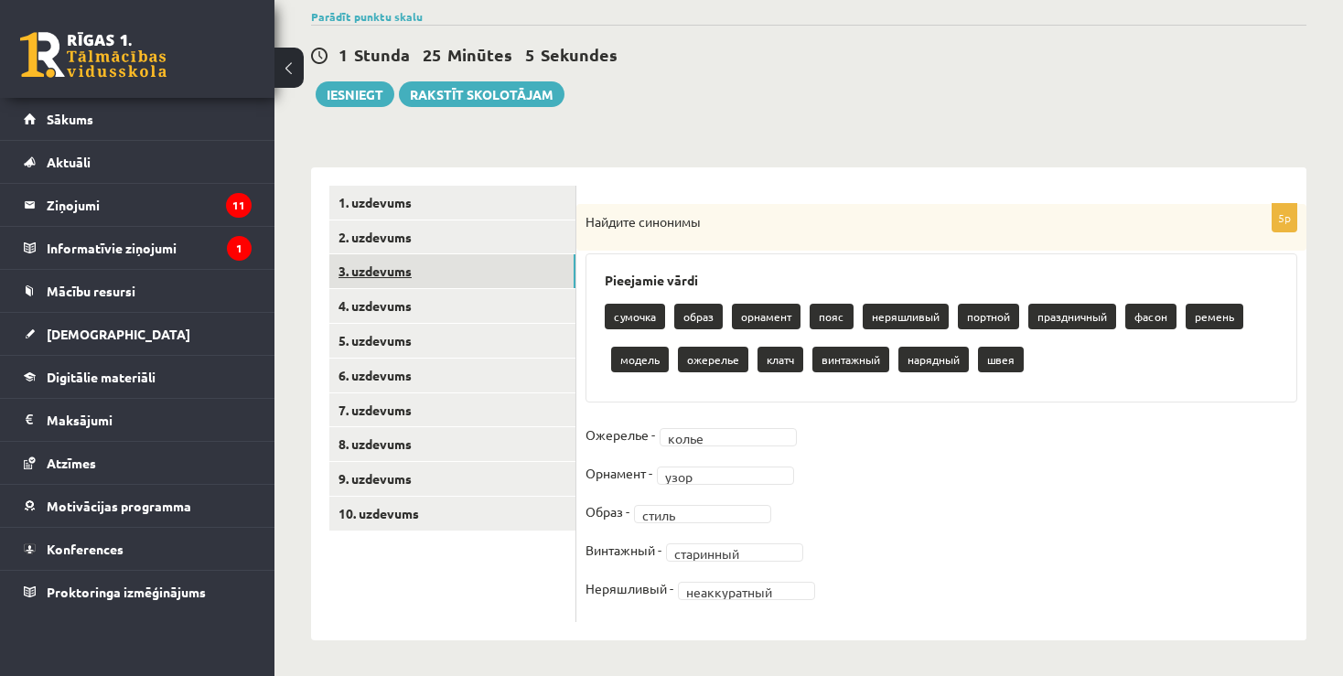
click at [390, 271] on link "3. uzdevums" at bounding box center [452, 271] width 246 height 34
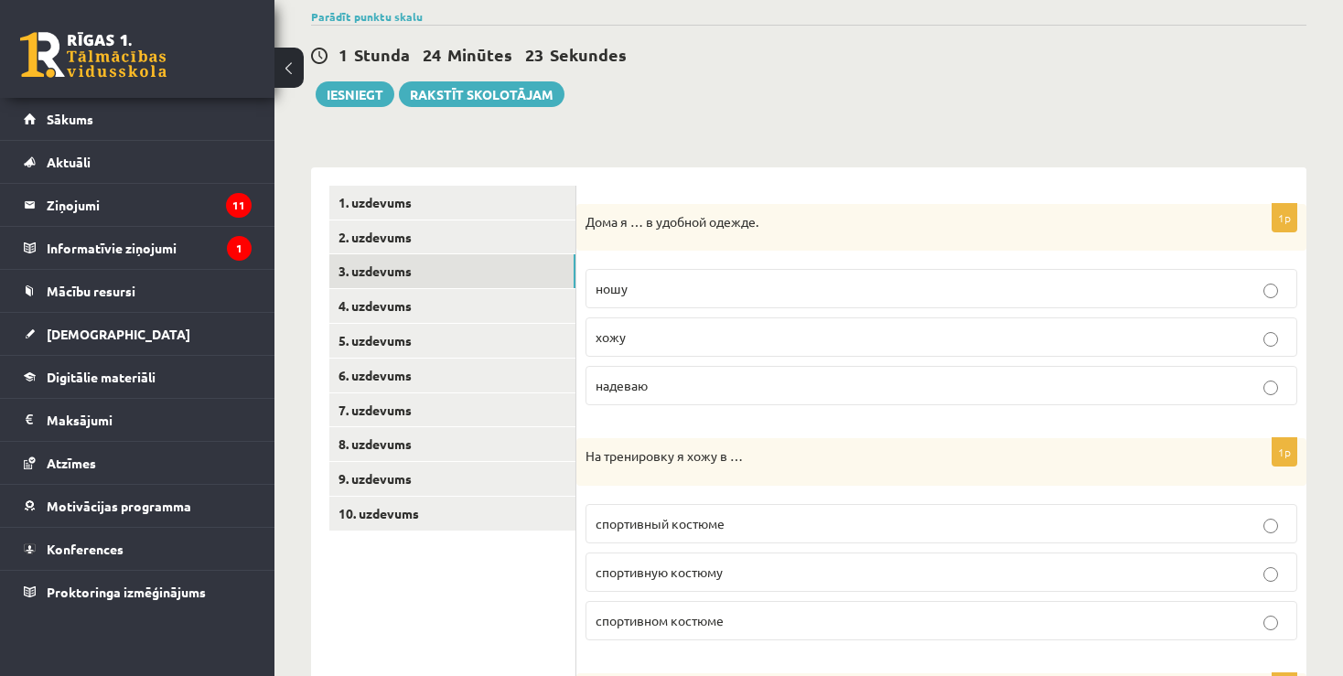
scroll to position [337, 0]
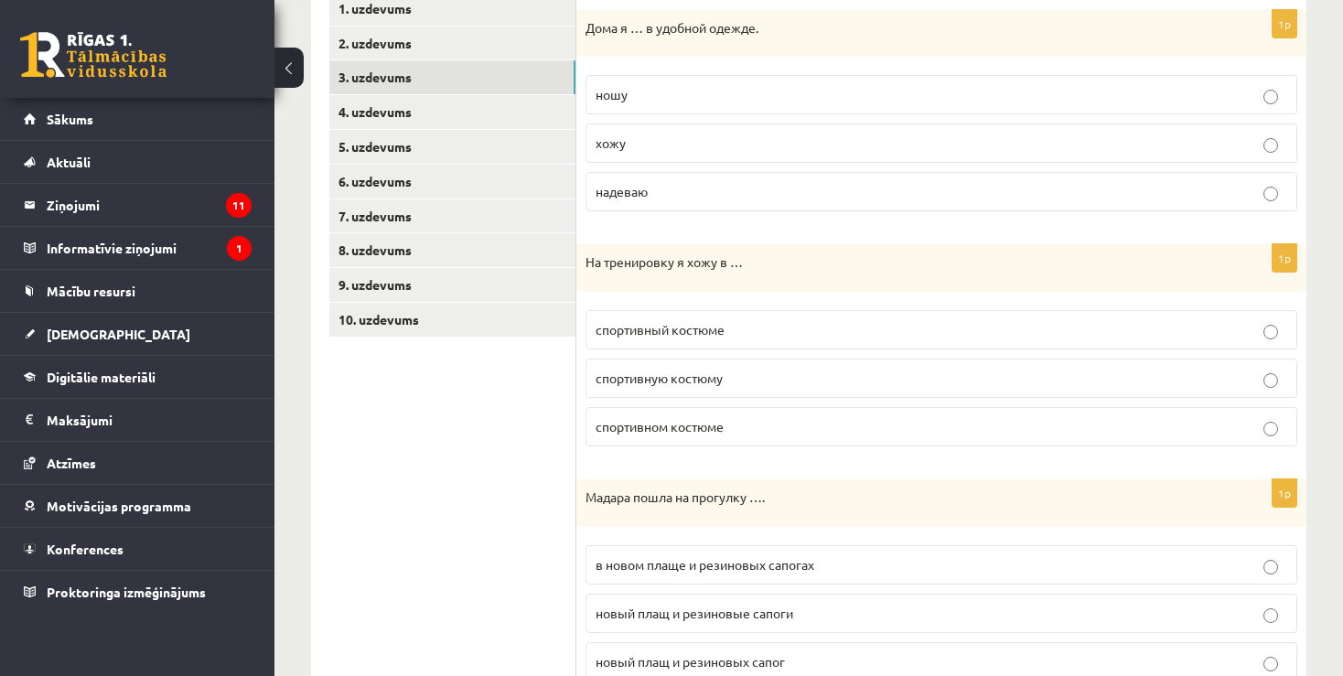
click at [842, 442] on label "спортивном костюме" at bounding box center [942, 426] width 712 height 39
click at [934, 441] on label "спортивном костюме" at bounding box center [942, 426] width 712 height 39
click at [1283, 436] on label "спортивном костюме" at bounding box center [942, 426] width 712 height 39
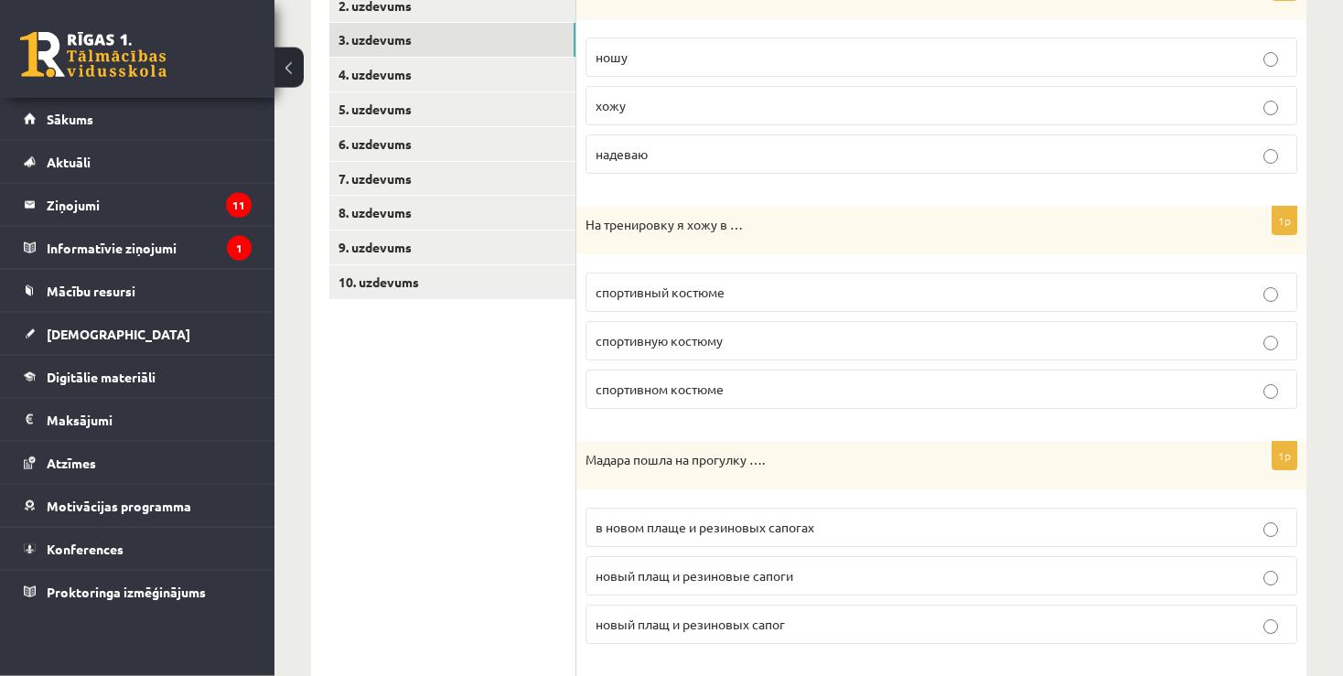
scroll to position [304, 0]
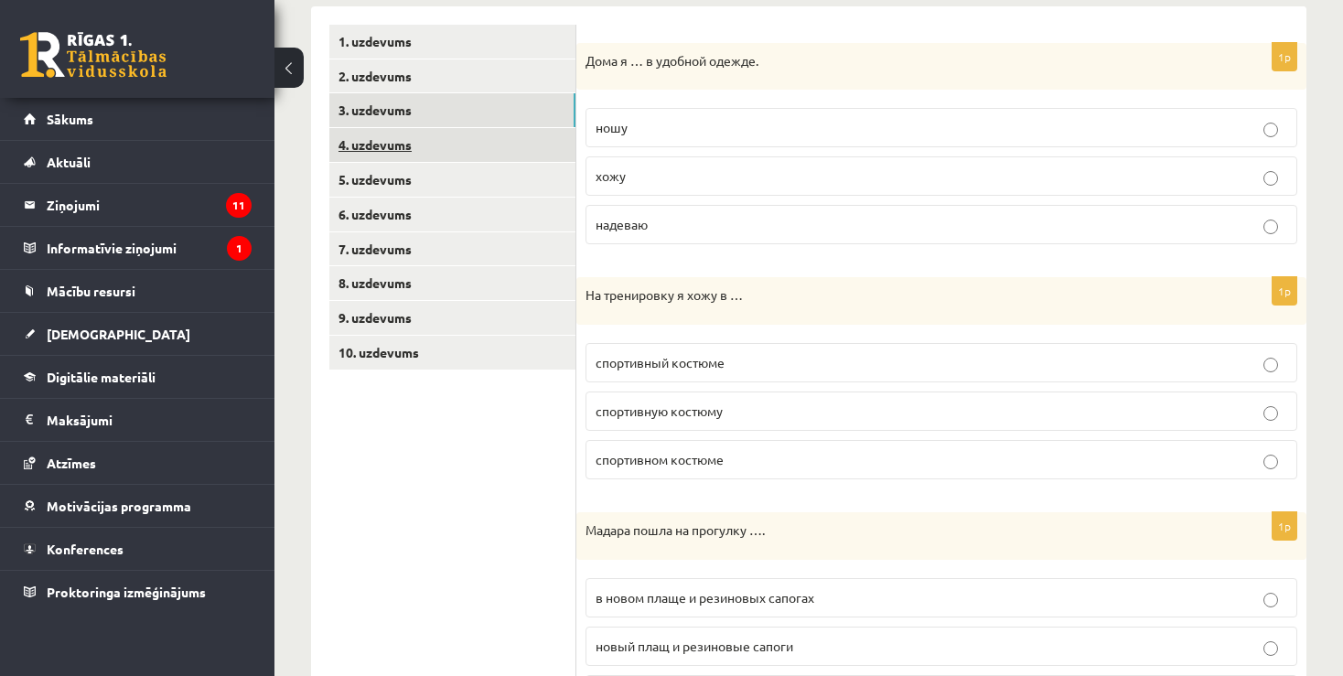
click at [371, 141] on link "4. uzdevums" at bounding box center [452, 145] width 246 height 34
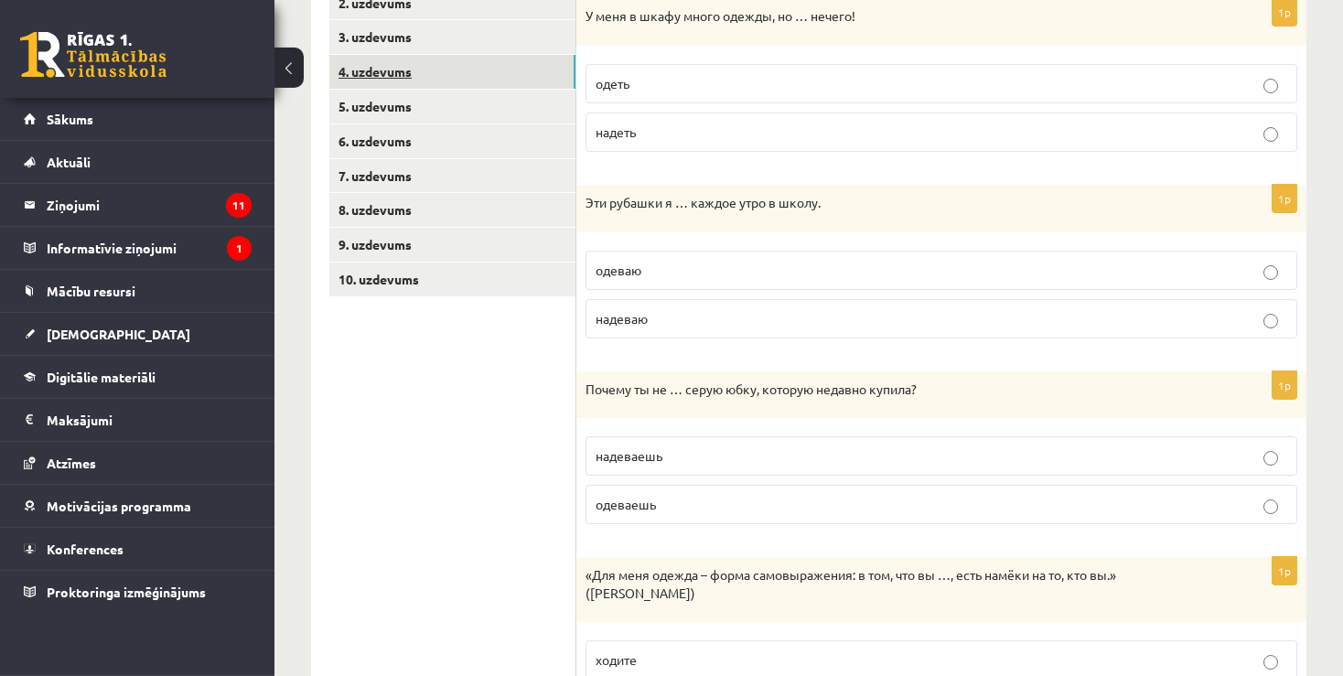
scroll to position [102, 0]
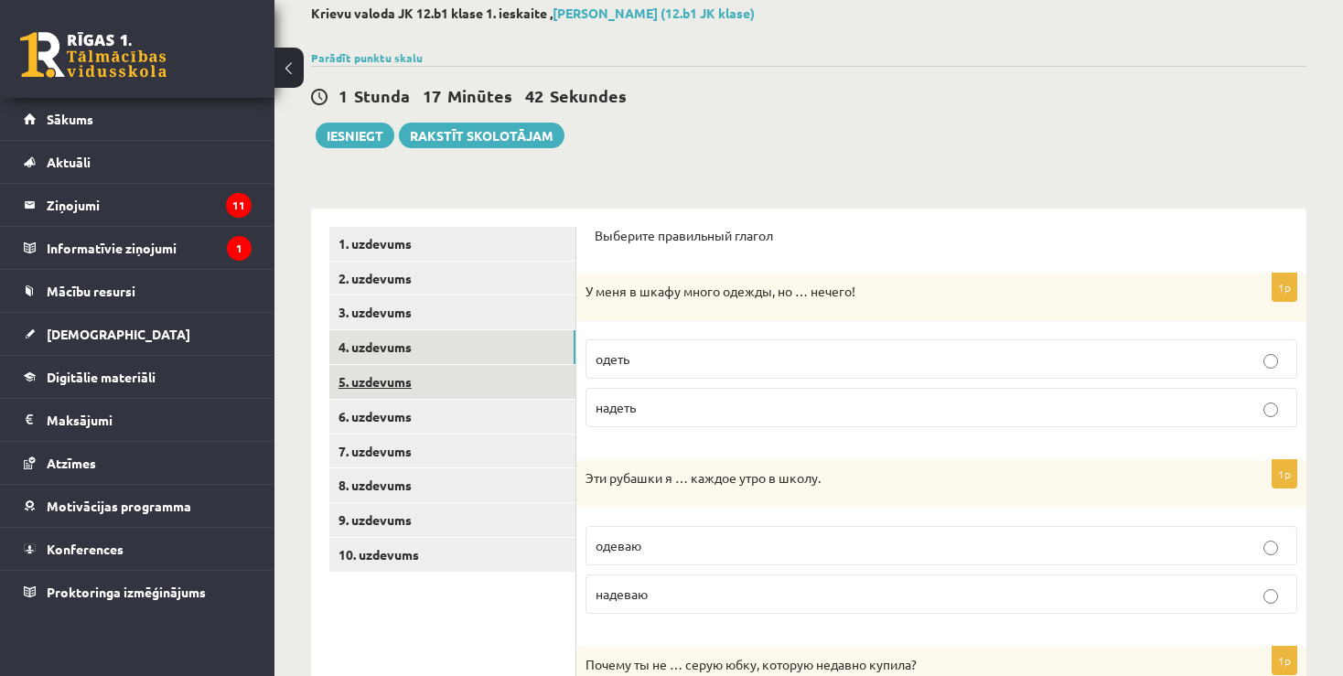
click at [389, 379] on link "5. uzdevums" at bounding box center [452, 382] width 246 height 34
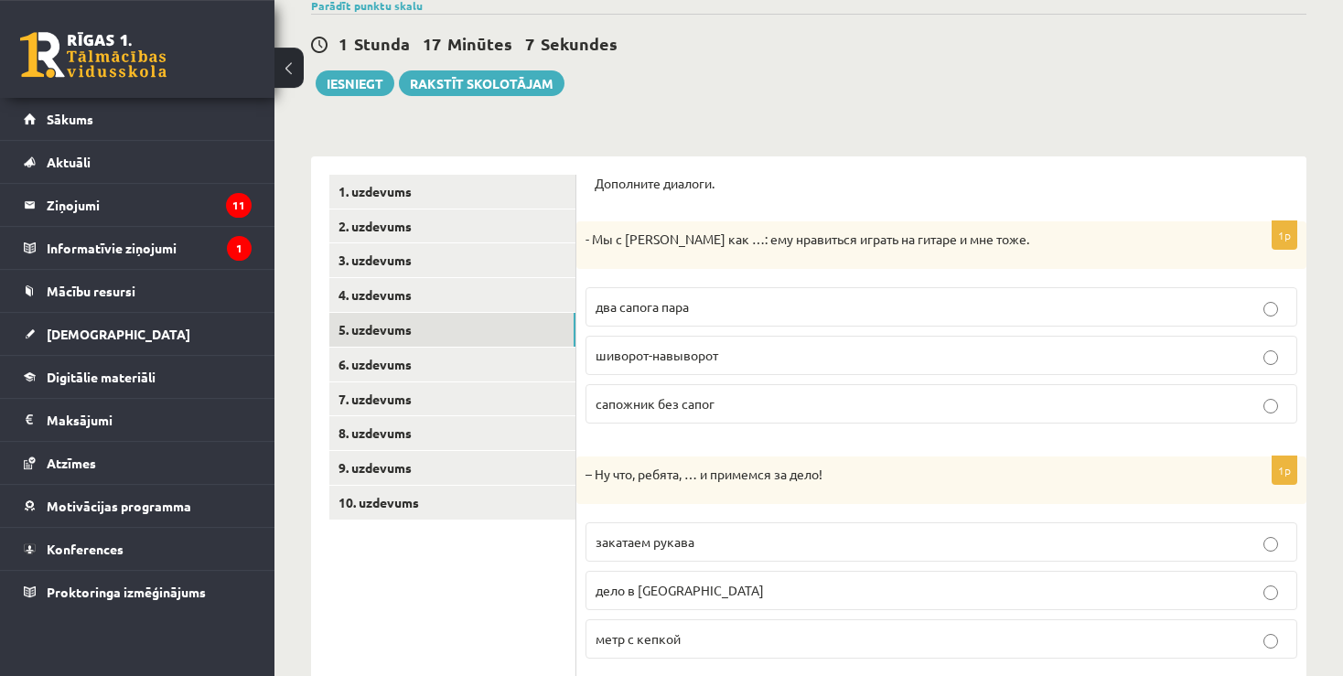
scroll to position [146, 0]
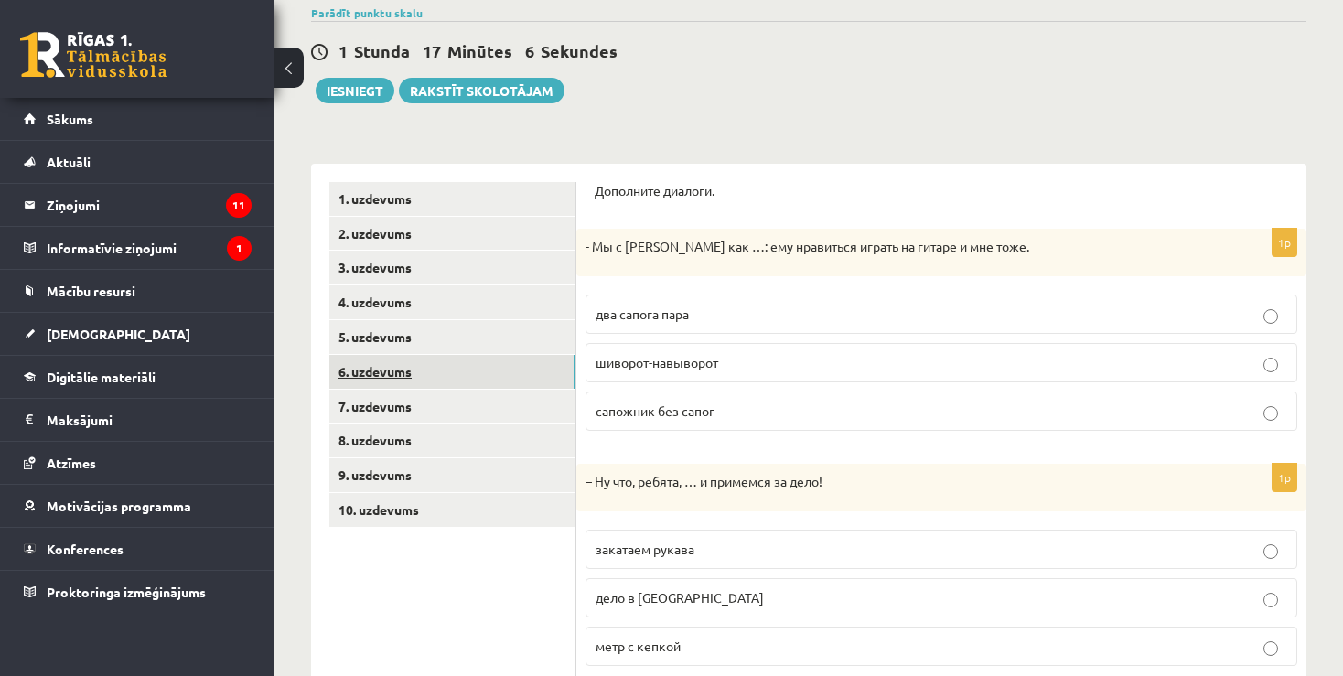
click at [350, 370] on link "6. uzdevums" at bounding box center [452, 372] width 246 height 34
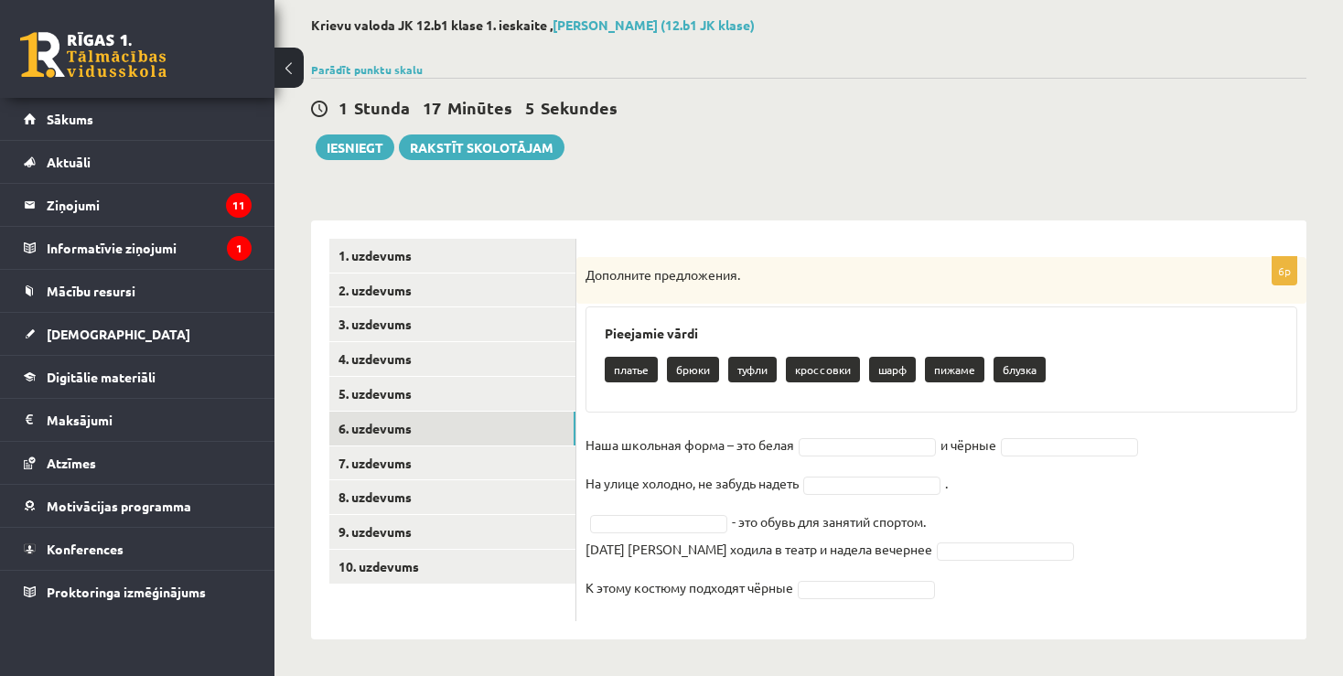
scroll to position [89, 0]
click at [1323, 418] on div "**********" at bounding box center [809, 329] width 1069 height 695
click at [842, 448] on body "0 Dāvanas 7593 mP 475 xp Daņila Haritoncevs Sākums Aktuāli Kā mācīties eSKOLĀ K…" at bounding box center [671, 249] width 1343 height 676
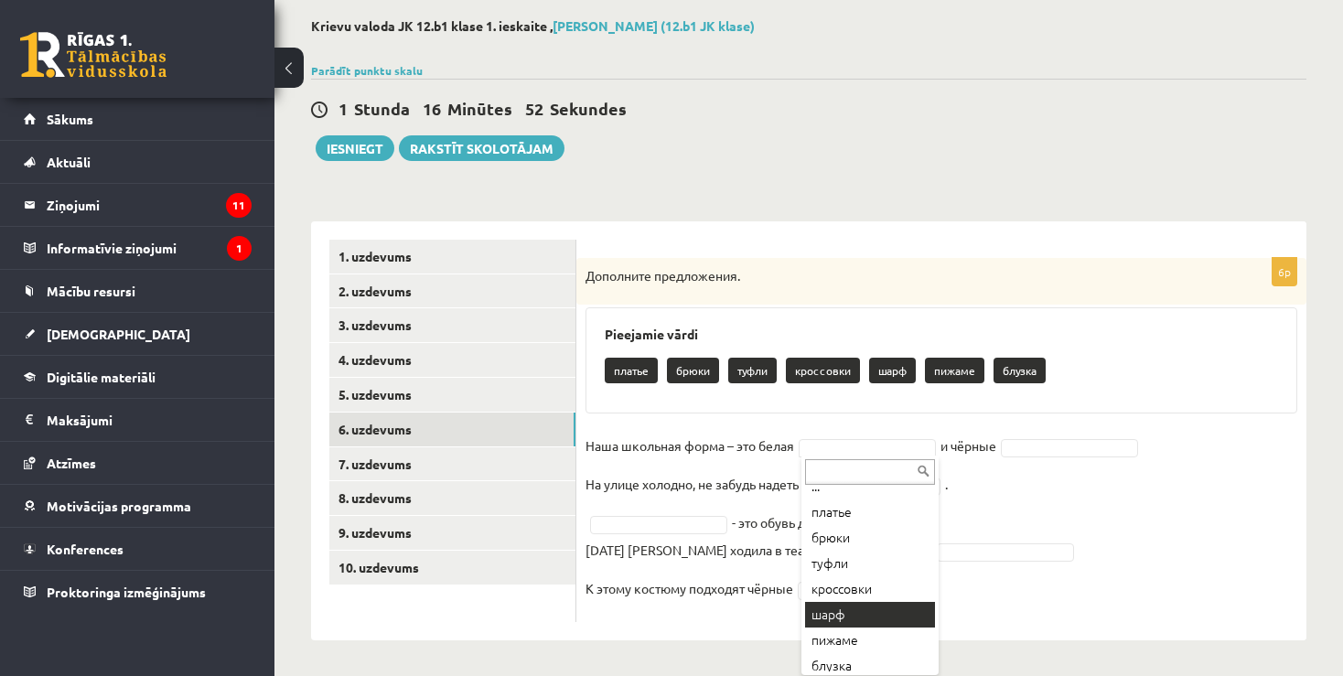
scroll to position [22, 0]
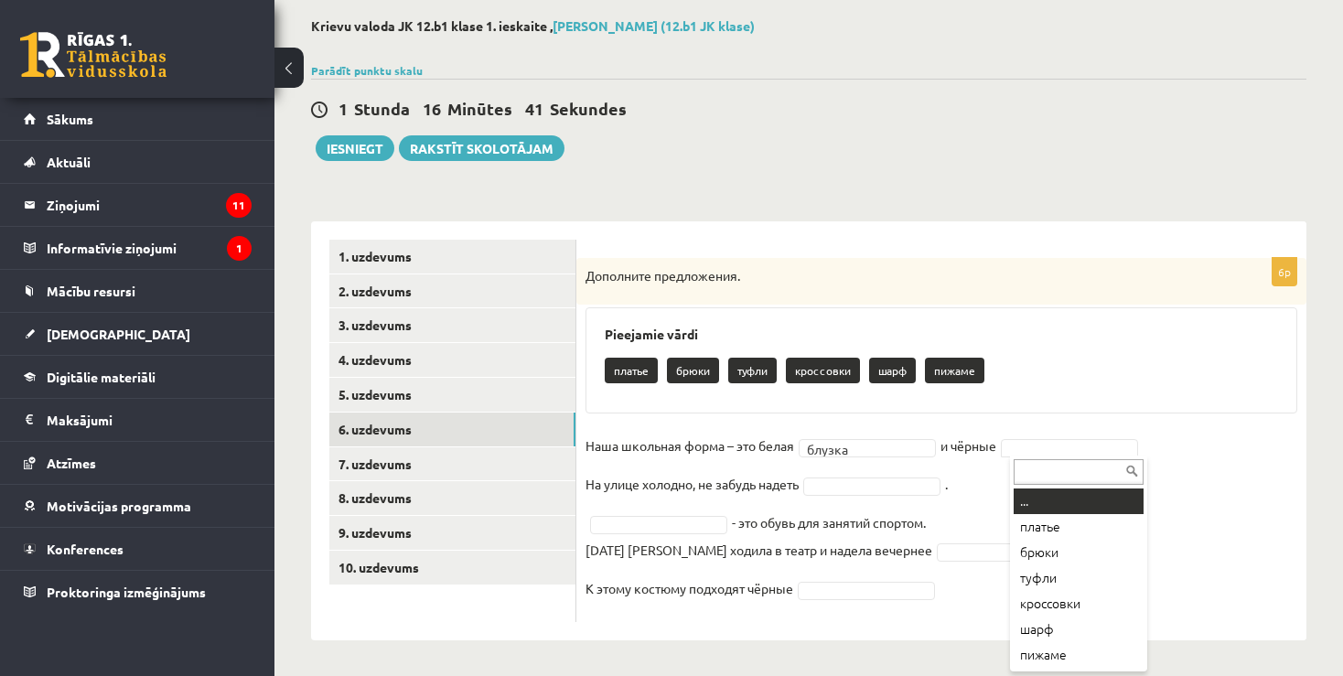
click at [1061, 443] on body "0 Dāvanas 7593 mP 475 xp Daņila Haritoncevs Sākums Aktuāli Kā mācīties eSKOLĀ K…" at bounding box center [671, 249] width 1343 height 676
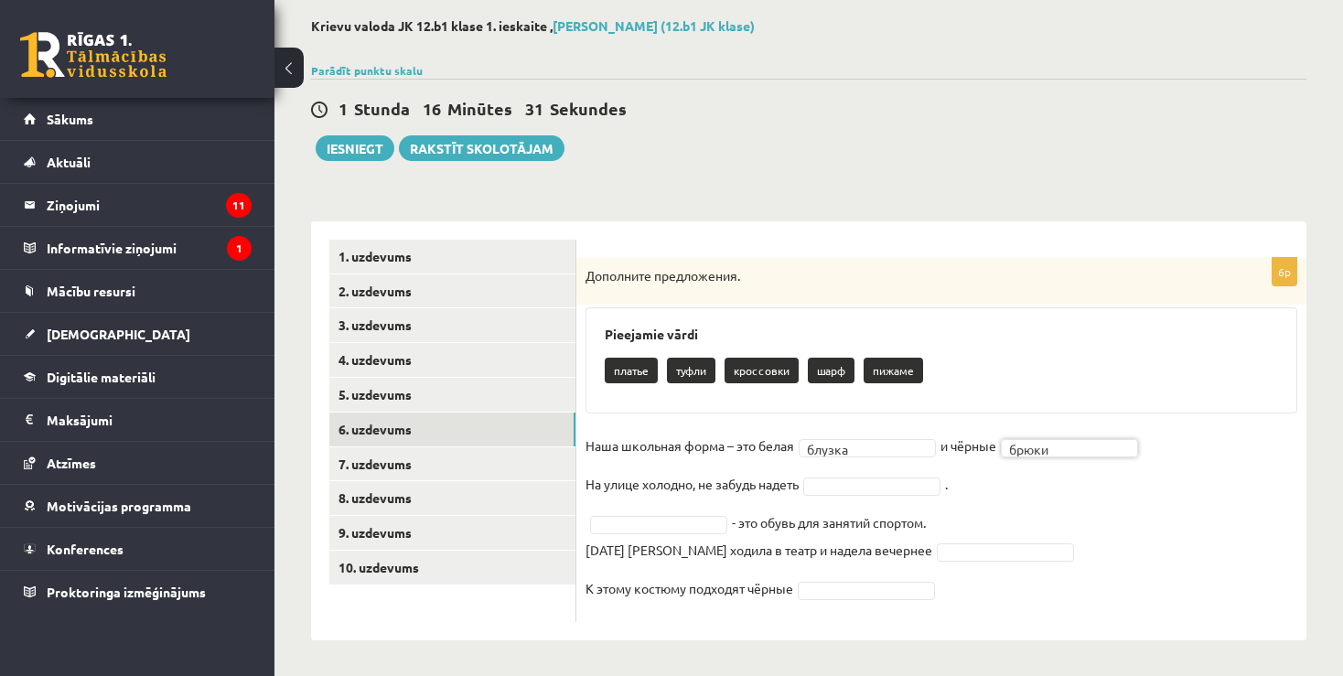
click at [838, 483] on body "0 Dāvanas 7593 mP 475 xp Daņila Haritoncevs Sākums Aktuāli Kā mācīties eSKOLĀ K…" at bounding box center [671, 249] width 1343 height 676
click at [677, 529] on body "0 Dāvanas 7593 mP 475 xp Daņila Haritoncevs Sākums Aktuāli Kā mācīties eSKOLĀ K…" at bounding box center [671, 249] width 1343 height 676
click at [916, 552] on body "0 Dāvanas 7593 mP 475 xp Daņila Haritoncevs Sākums Aktuāli Kā mācīties eSKOLĀ K…" at bounding box center [671, 249] width 1343 height 676
click at [838, 587] on body "0 Dāvanas 7593 mP 475 xp Daņila Haritoncevs Sākums Aktuāli Kā mācīties eSKOLĀ K…" at bounding box center [671, 249] width 1343 height 676
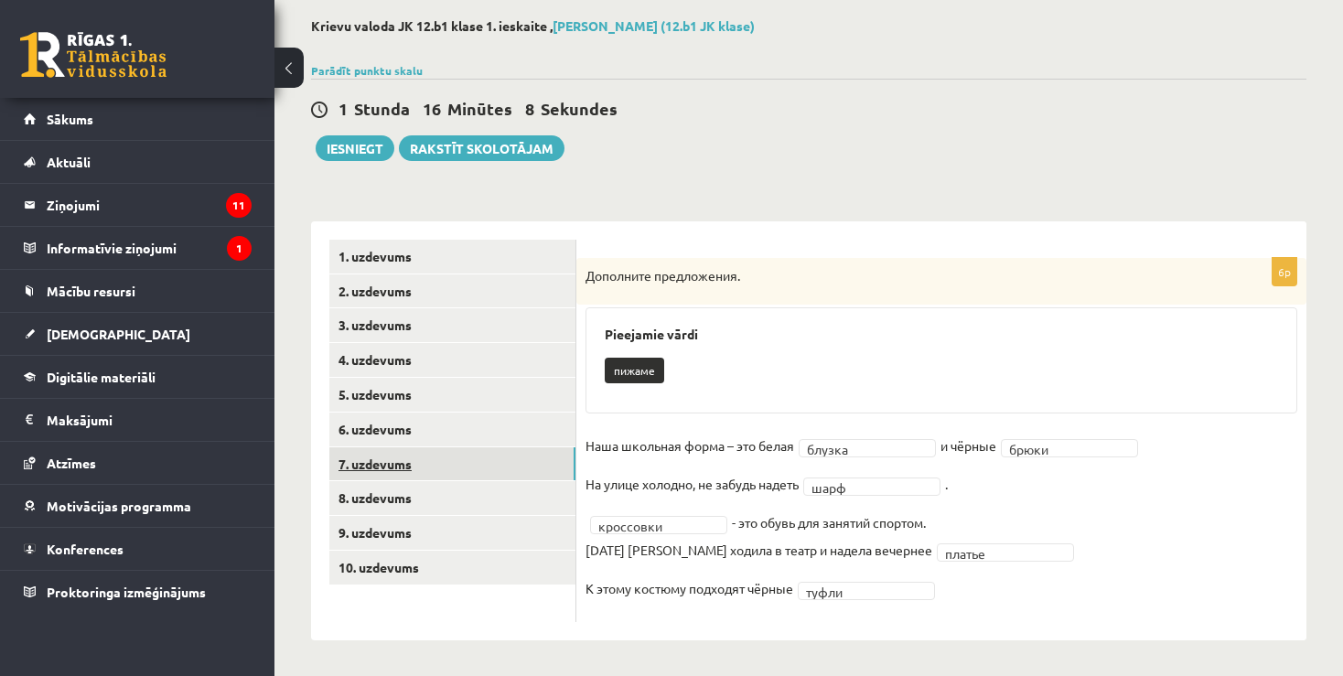
click at [373, 463] on link "7. uzdevums" at bounding box center [452, 464] width 246 height 34
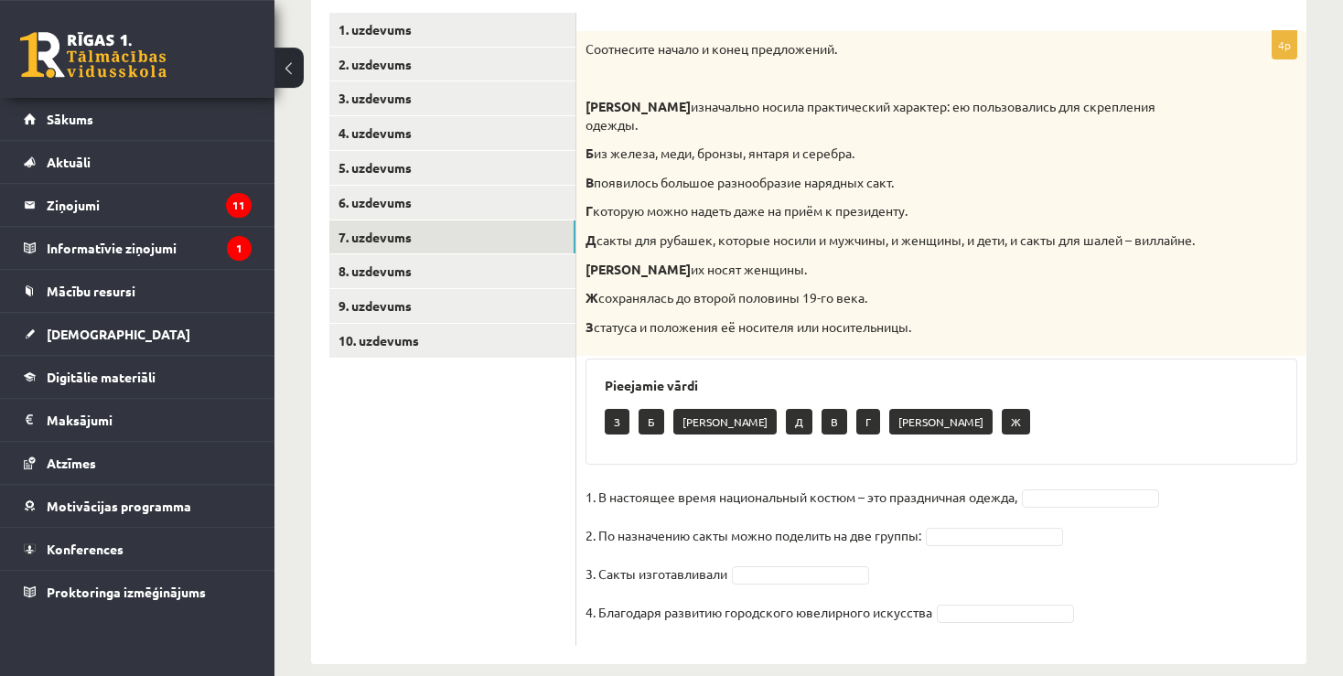
scroll to position [340, 0]
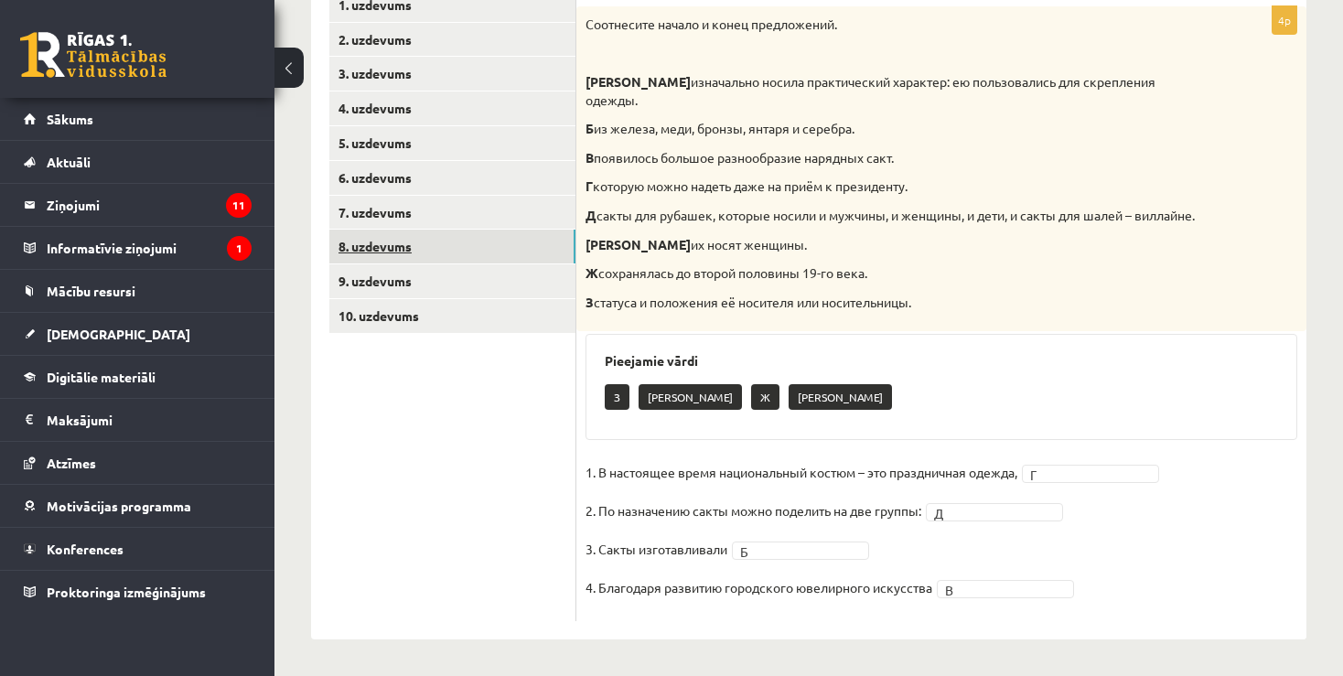
click at [389, 251] on link "8. uzdevums" at bounding box center [452, 247] width 246 height 34
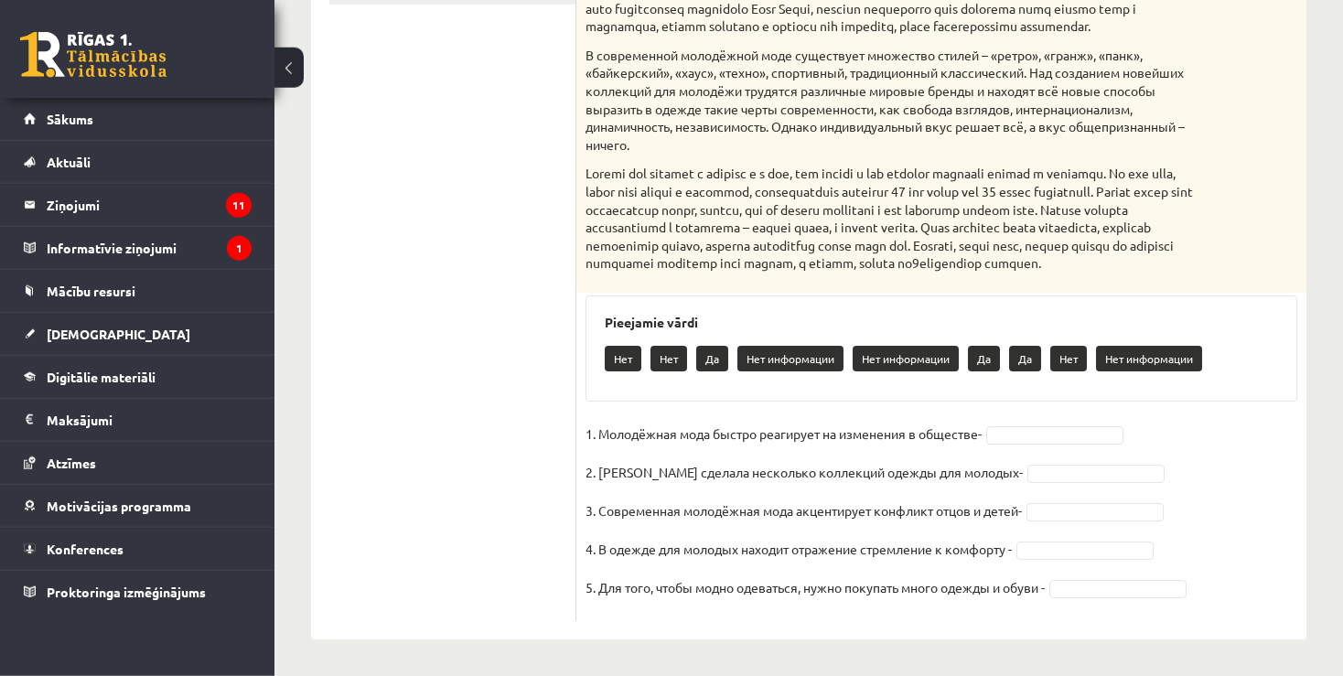
scroll to position [704, 0]
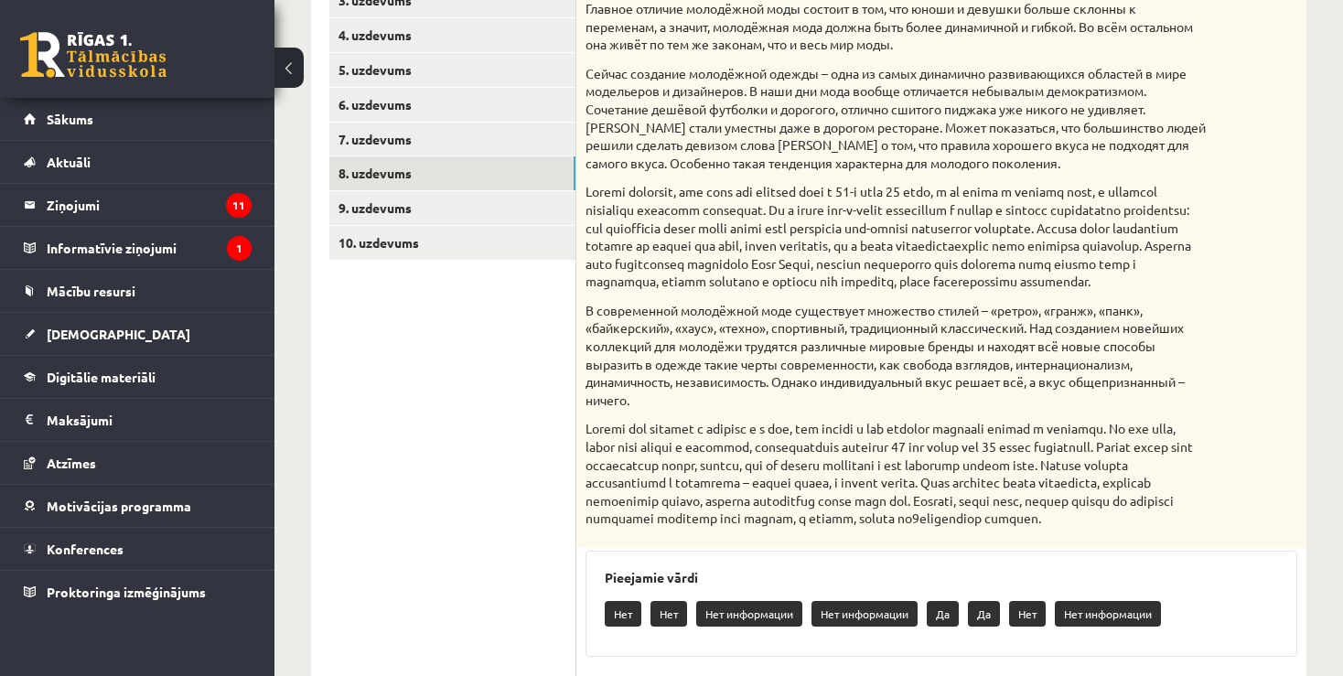
scroll to position [608, 0]
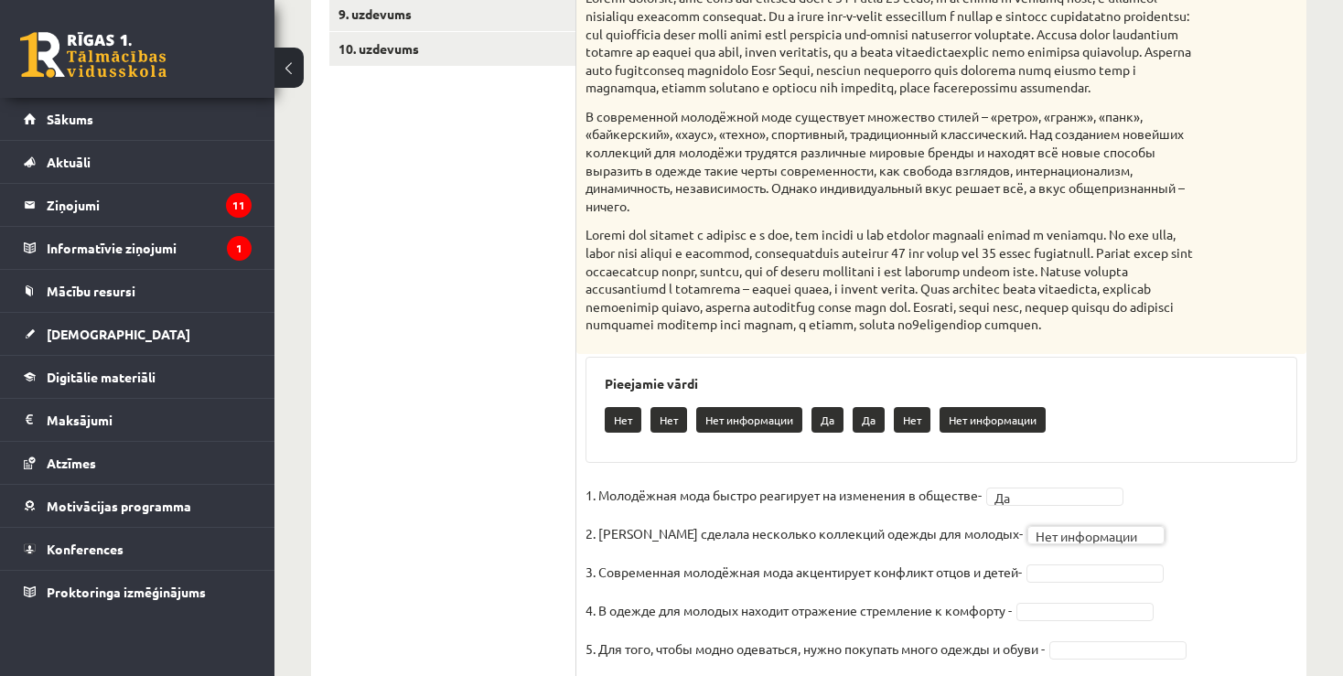
scroll to position [704, 0]
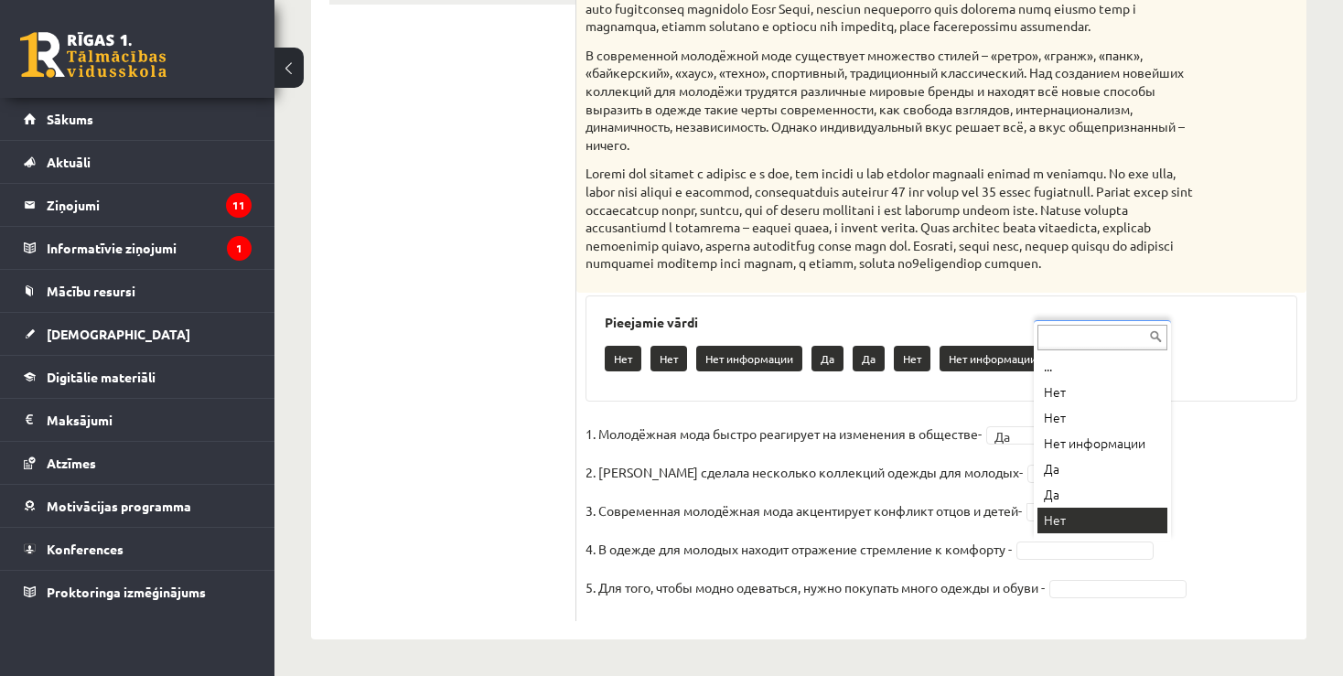
scroll to position [15, 0]
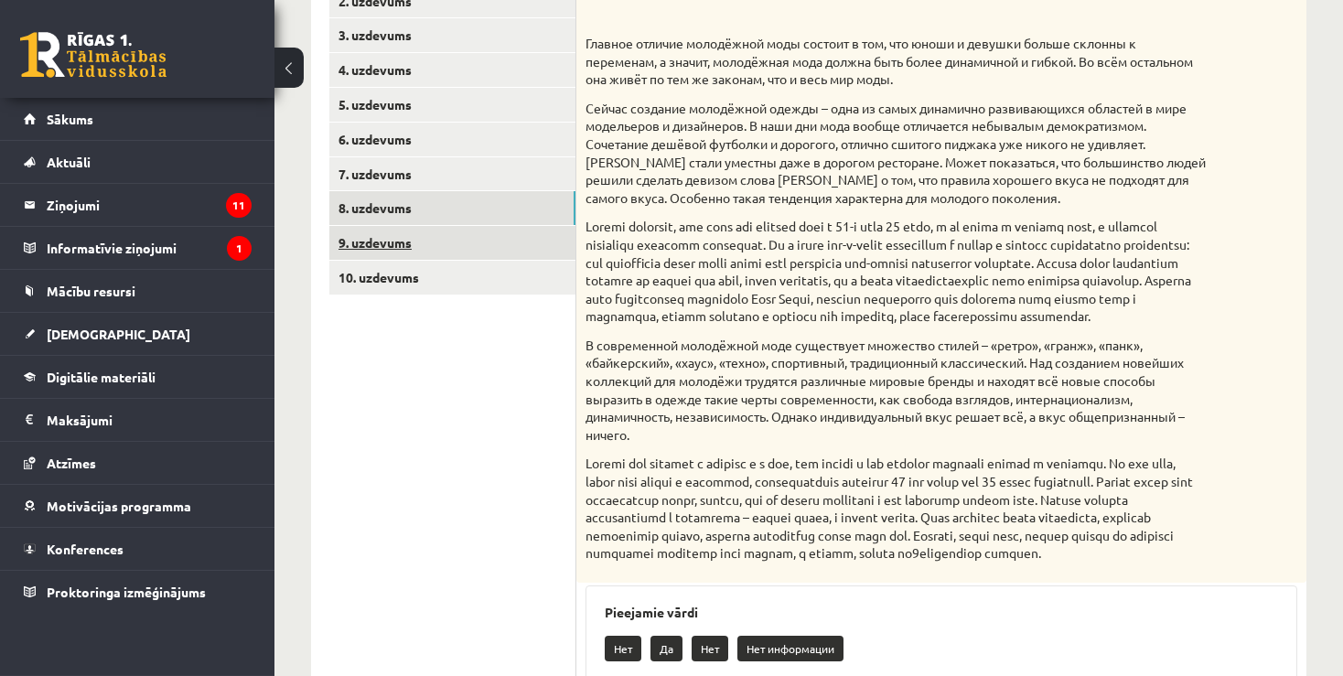
scroll to position [221, 0]
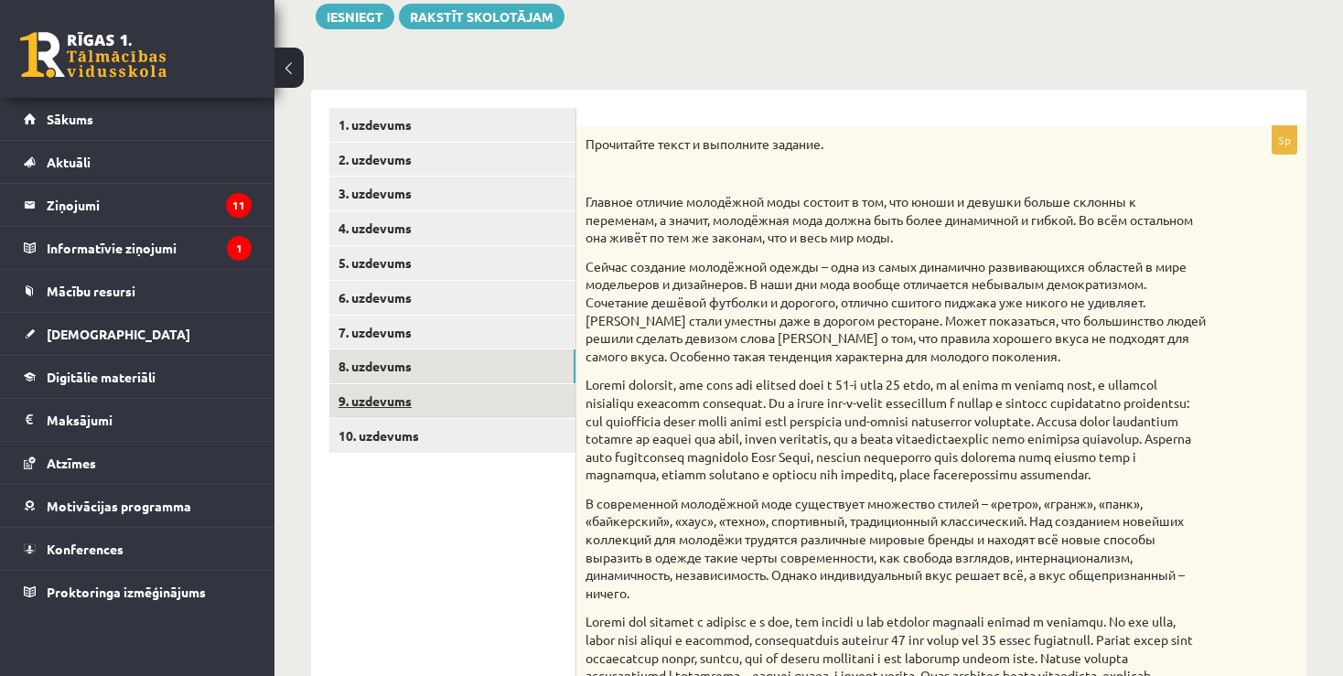
click at [376, 401] on link "9. uzdevums" at bounding box center [452, 401] width 246 height 34
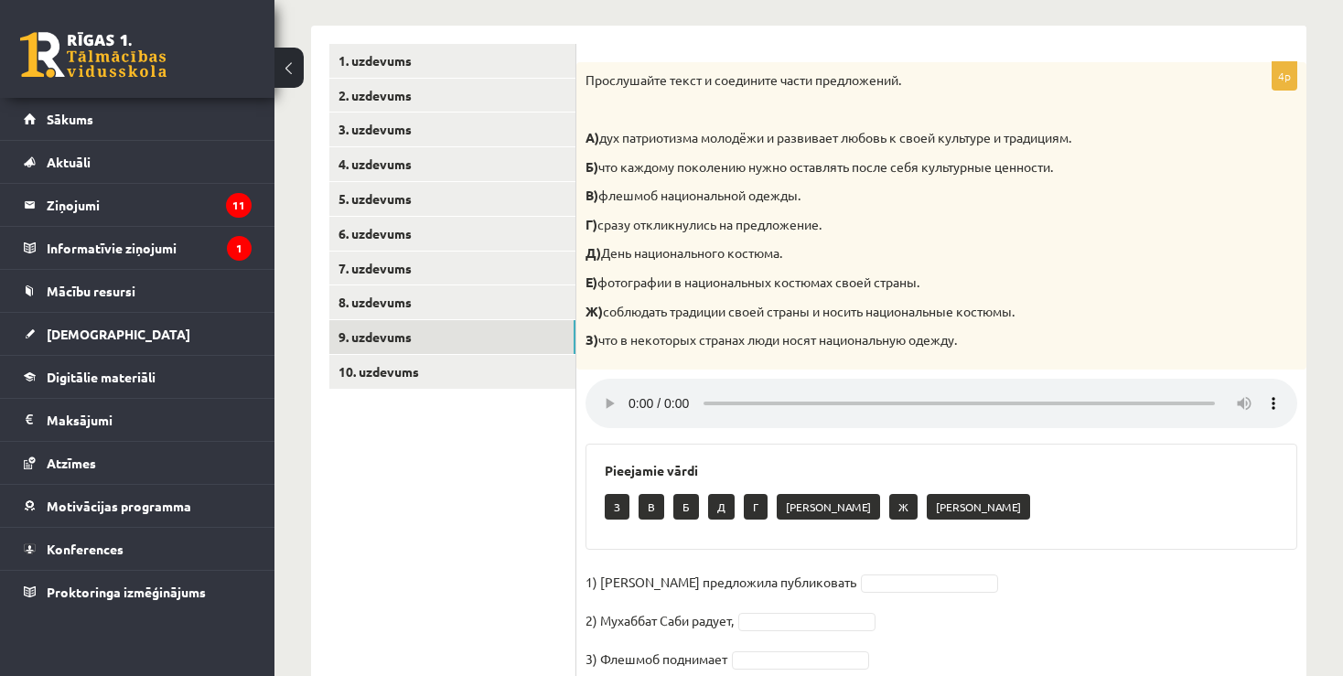
scroll to position [381, 0]
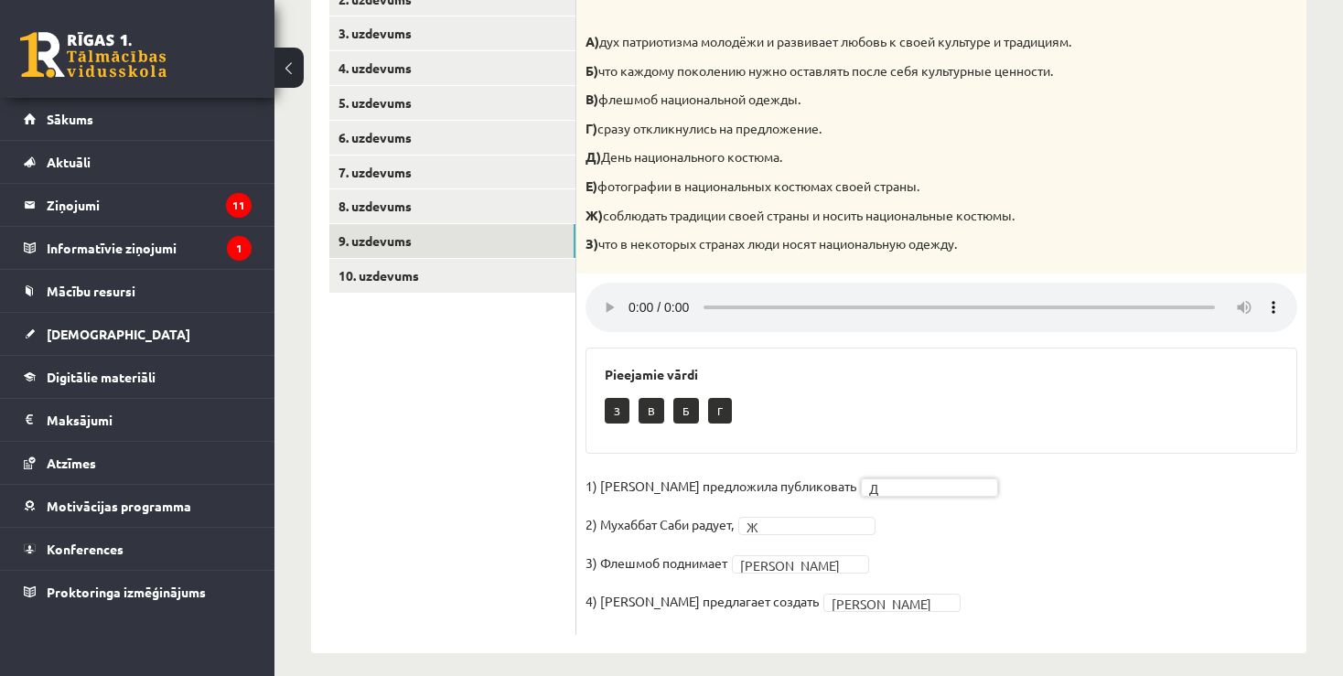
click at [1136, 498] on fieldset "1) Девушка предложила публиковать Д * 2) Мухаббат Саби радует, Ж * 3) Флешмоб п…" at bounding box center [942, 549] width 712 height 154
click at [379, 353] on ul "1. uzdevums 2. uzdevums 3. uzdevums 4. uzdevums 5. uzdevums 6. uzdevums 7. uzde…" at bounding box center [452, 291] width 247 height 687
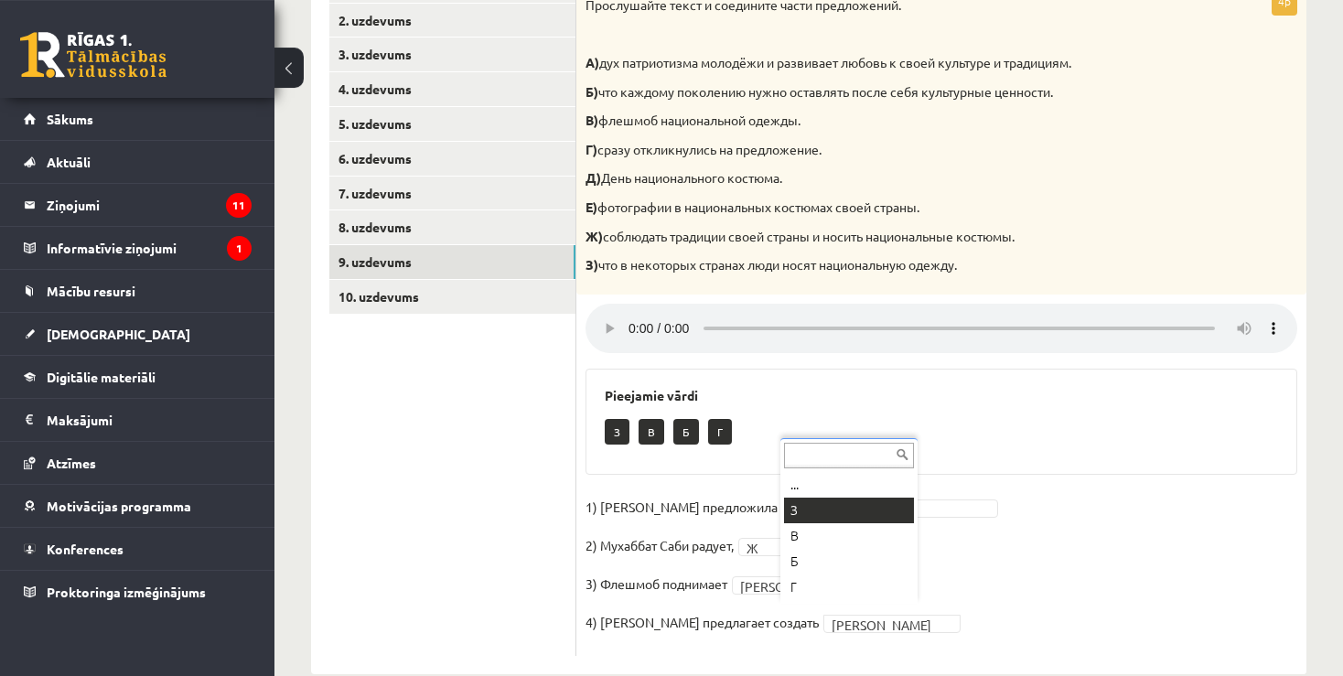
scroll to position [381, 0]
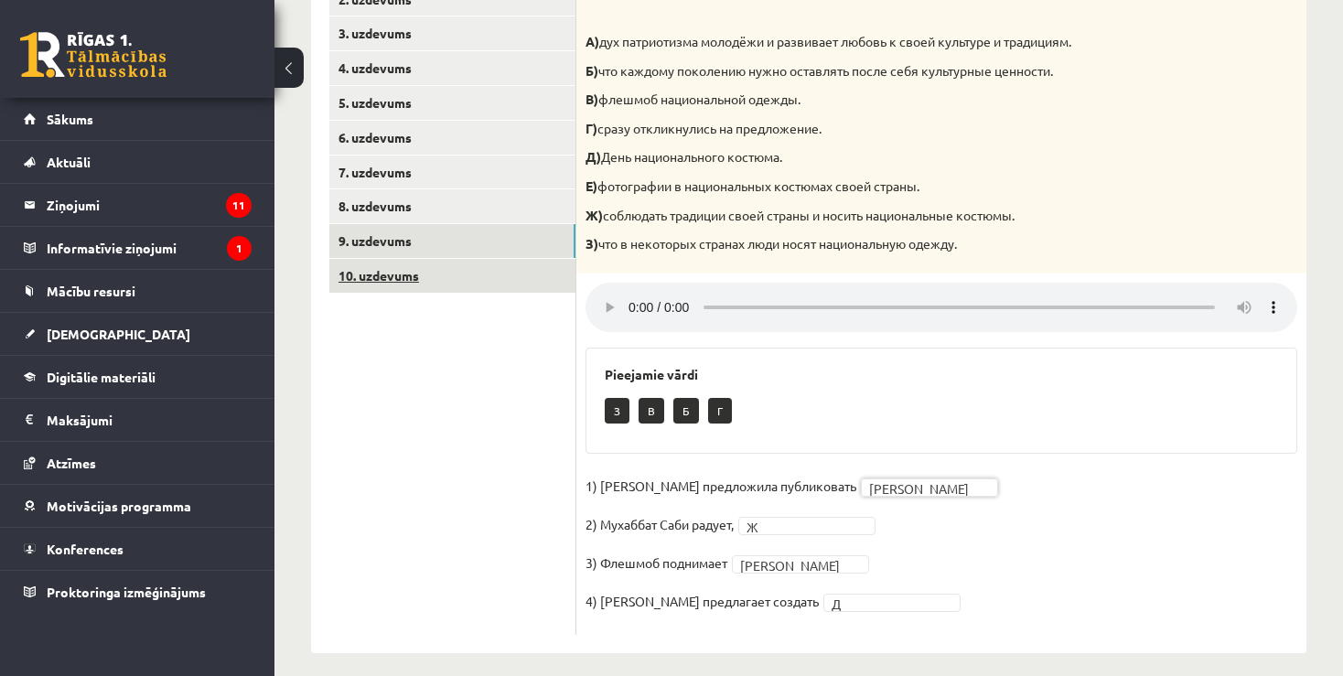
click at [381, 276] on link "10. uzdevums" at bounding box center [452, 276] width 246 height 34
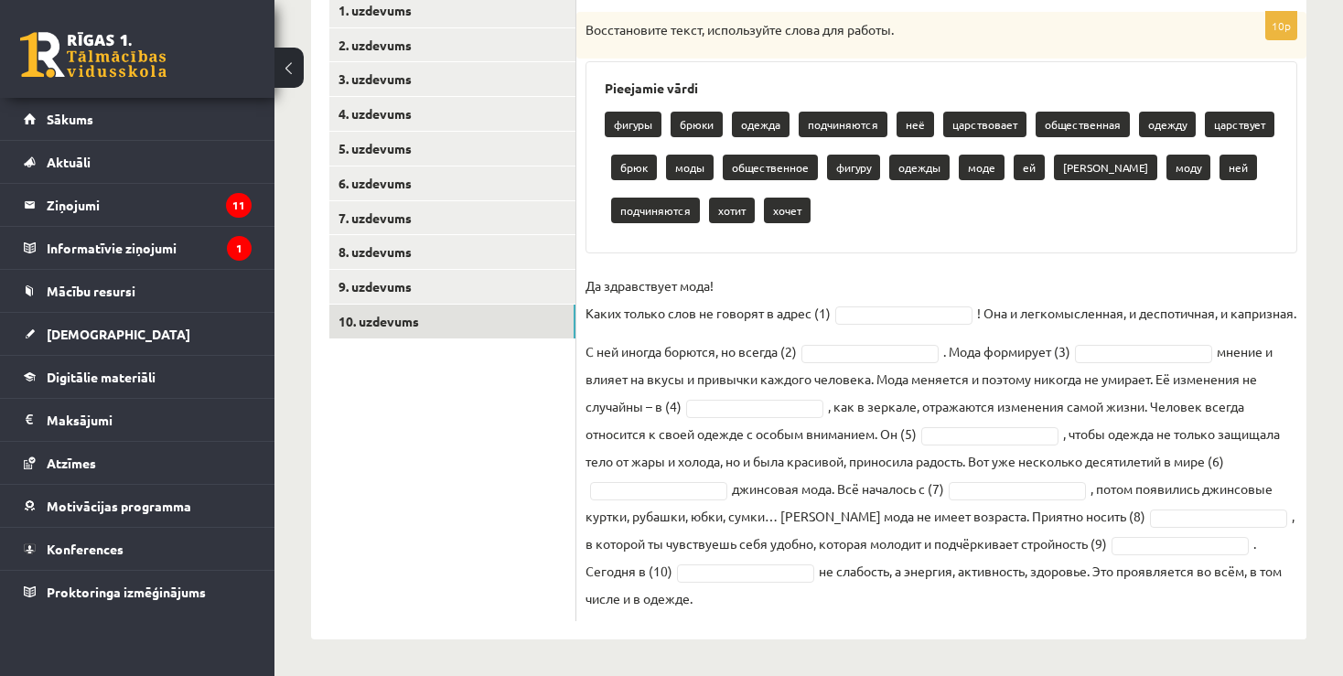
scroll to position [334, 0]
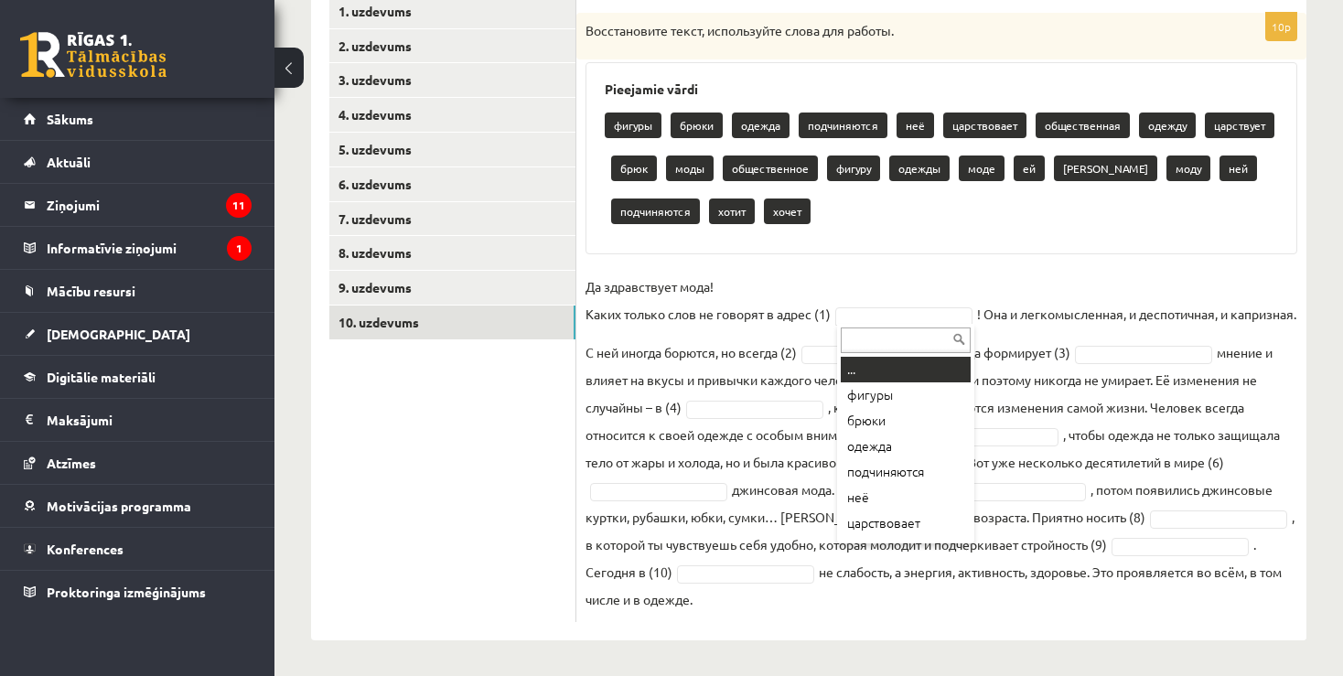
click at [856, 318] on body "0 Dāvanas 7593 mP 475 xp Daņila Haritoncevs Sākums Aktuāli Kā mācīties eSKOLĀ K…" at bounding box center [671, 4] width 1343 height 676
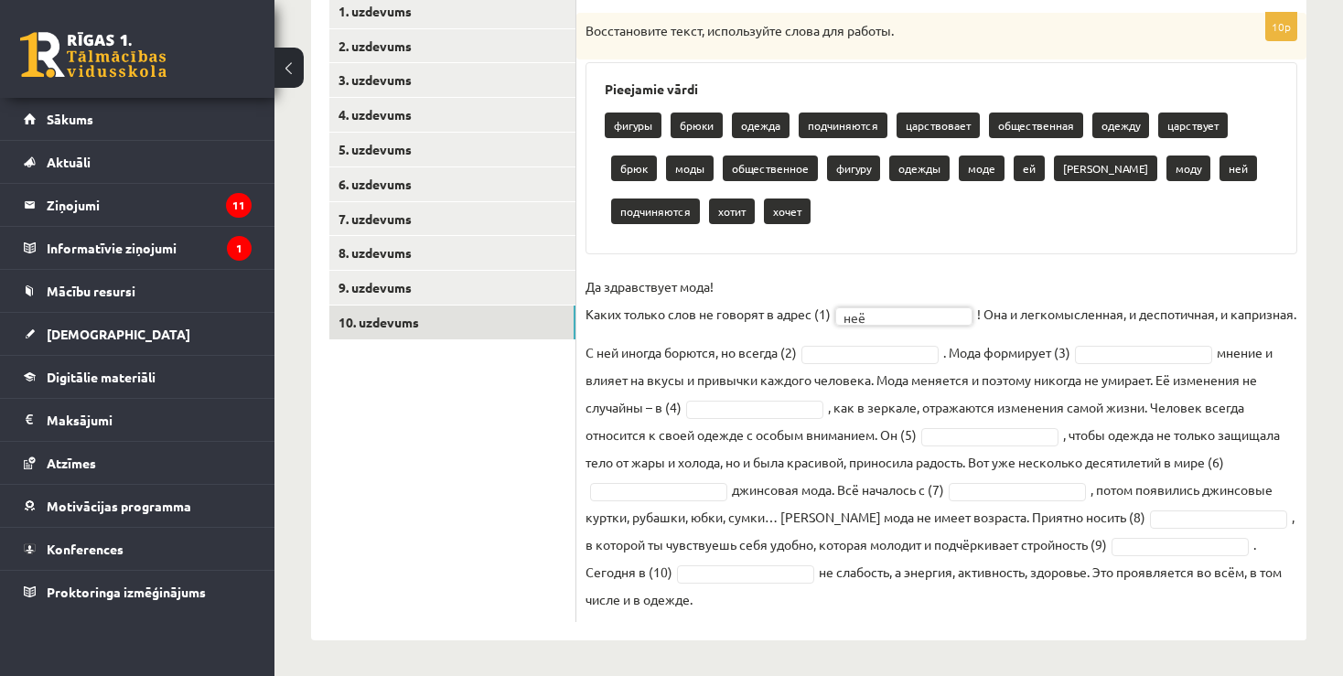
click at [899, 342] on body "0 Dāvanas 7593 mP 475 xp Daņila Haritoncevs Sākums Aktuāli Kā mācīties eSKOLĀ K…" at bounding box center [671, 4] width 1343 height 676
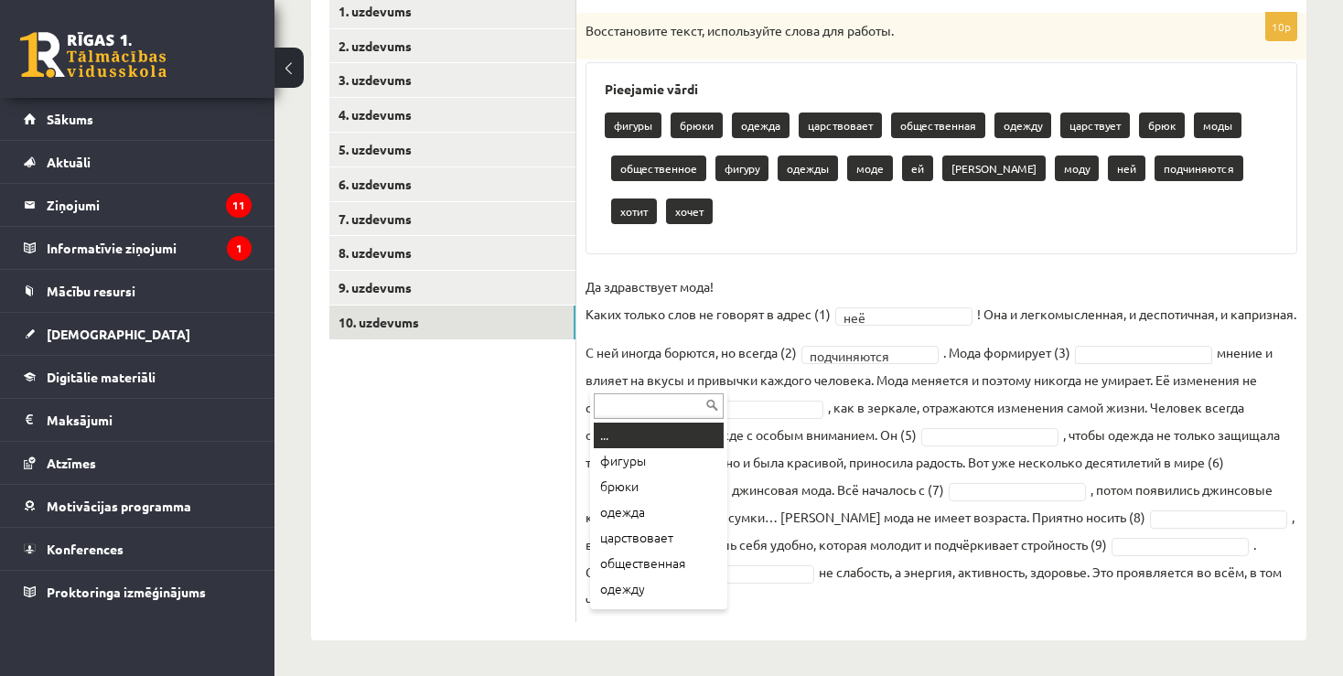
click at [701, 342] on body "0 Dāvanas 7593 mP 475 xp Daņila Haritoncevs Sākums Aktuāli Kā mācīties eSKOLĀ K…" at bounding box center [671, 4] width 1343 height 676
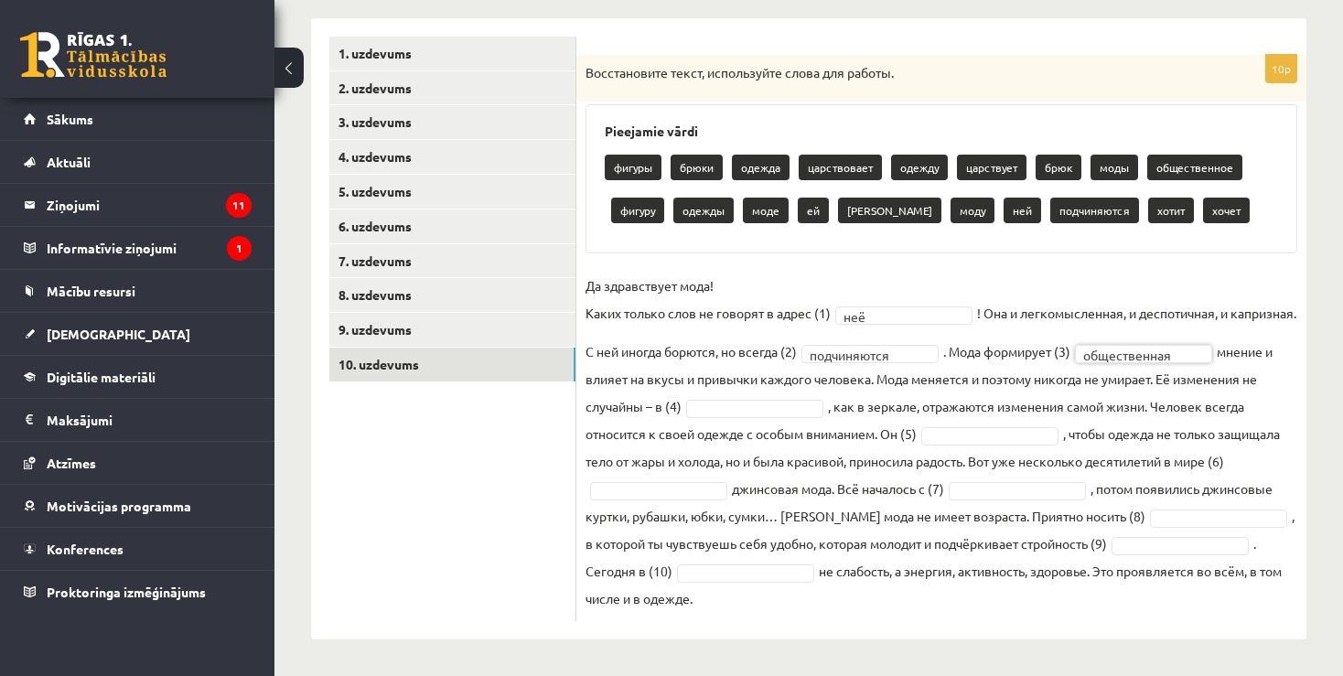
scroll to position [292, 0]
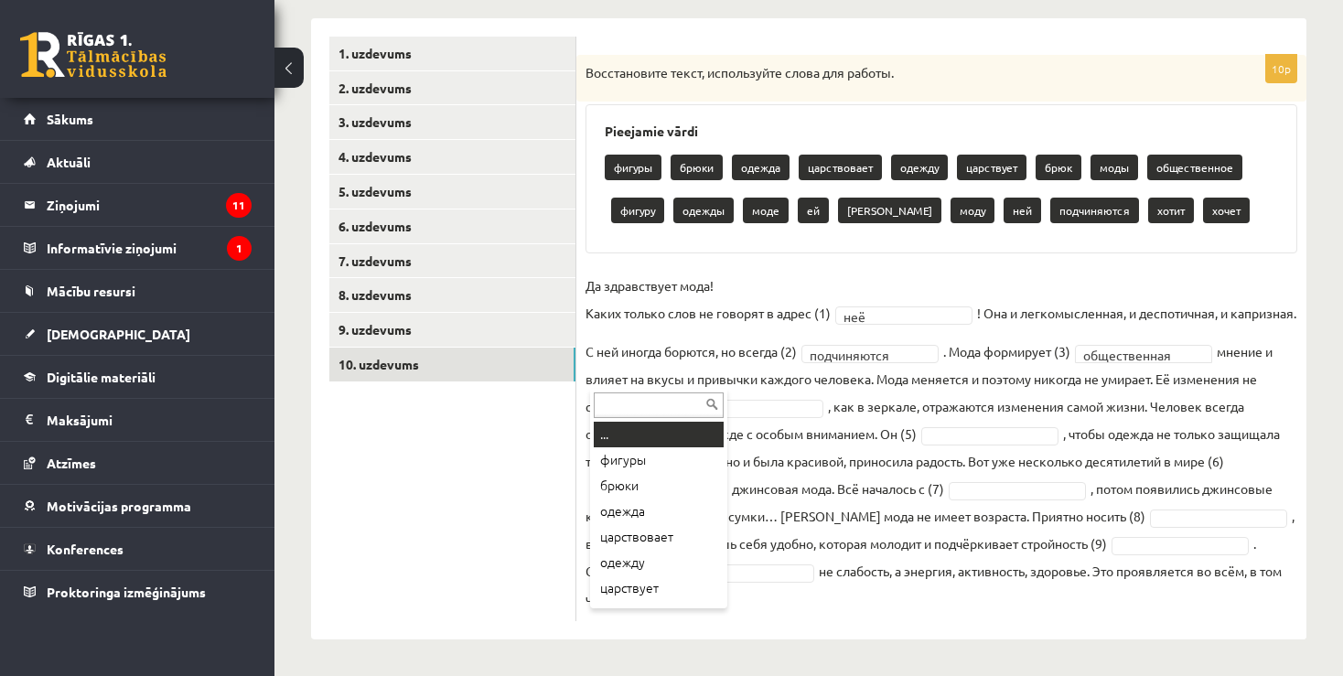
click at [700, 382] on body "0 Dāvanas 7593 mP 475 xp Daņila Haritoncevs Sākums Aktuāli Kā mācīties eSKOLĀ K…" at bounding box center [671, 46] width 1343 height 676
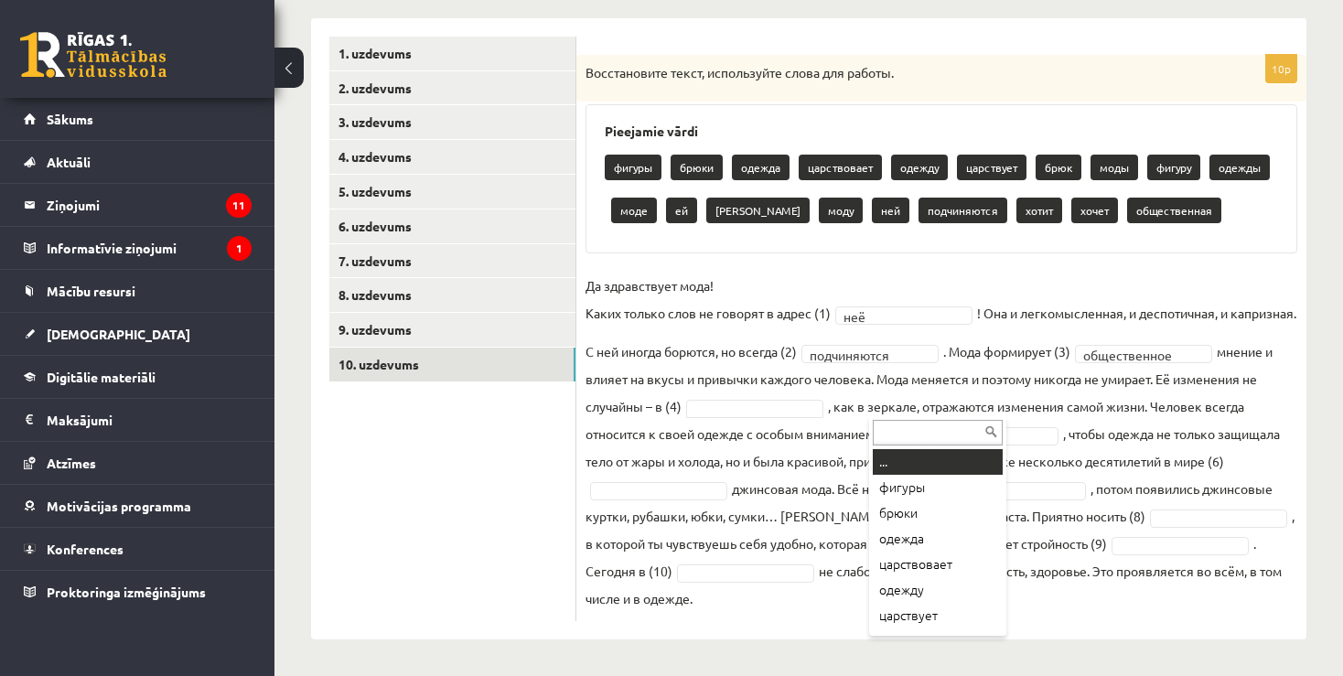
click at [893, 384] on body "0 Dāvanas 7593 mP 475 xp Daņila Haritoncevs Sākums Aktuāli Kā mācīties eSKOLĀ K…" at bounding box center [671, 46] width 1343 height 676
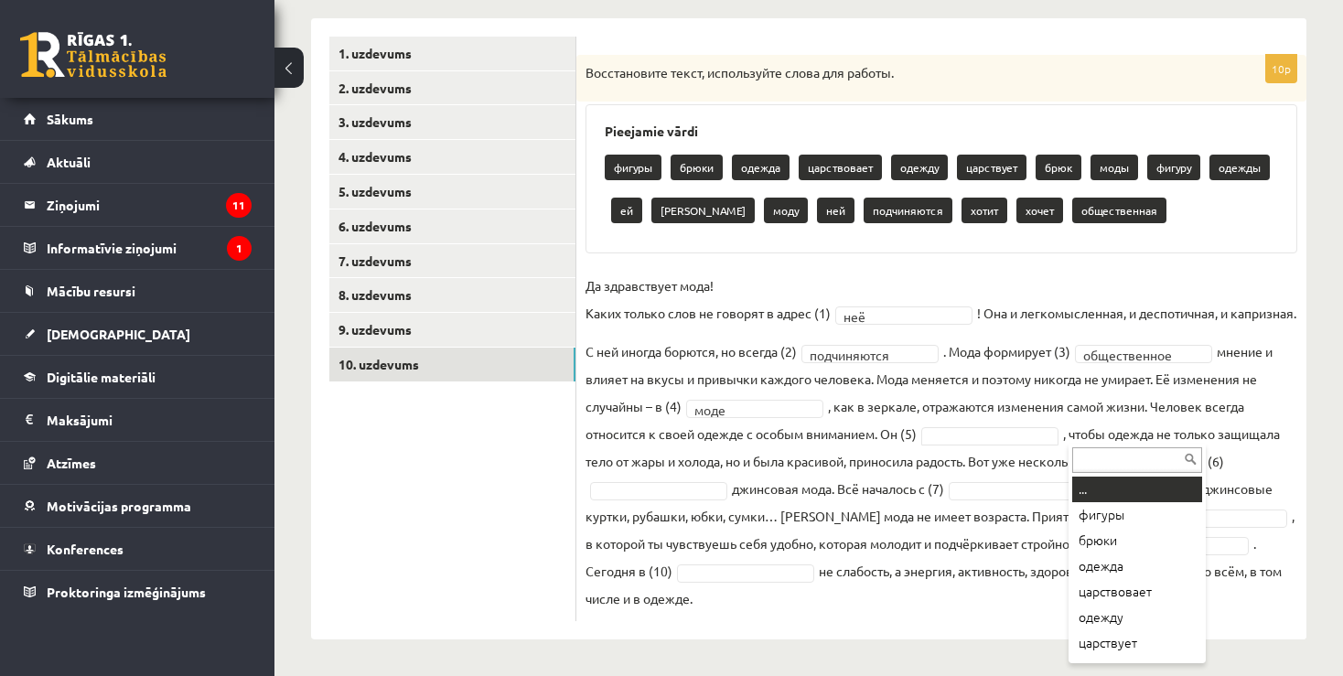
click at [1088, 384] on body "0 Dāvanas 7593 mP 475 xp Daņila Haritoncevs Sākums Aktuāli Kā mācīties eSKOLĀ K…" at bounding box center [671, 46] width 1343 height 676
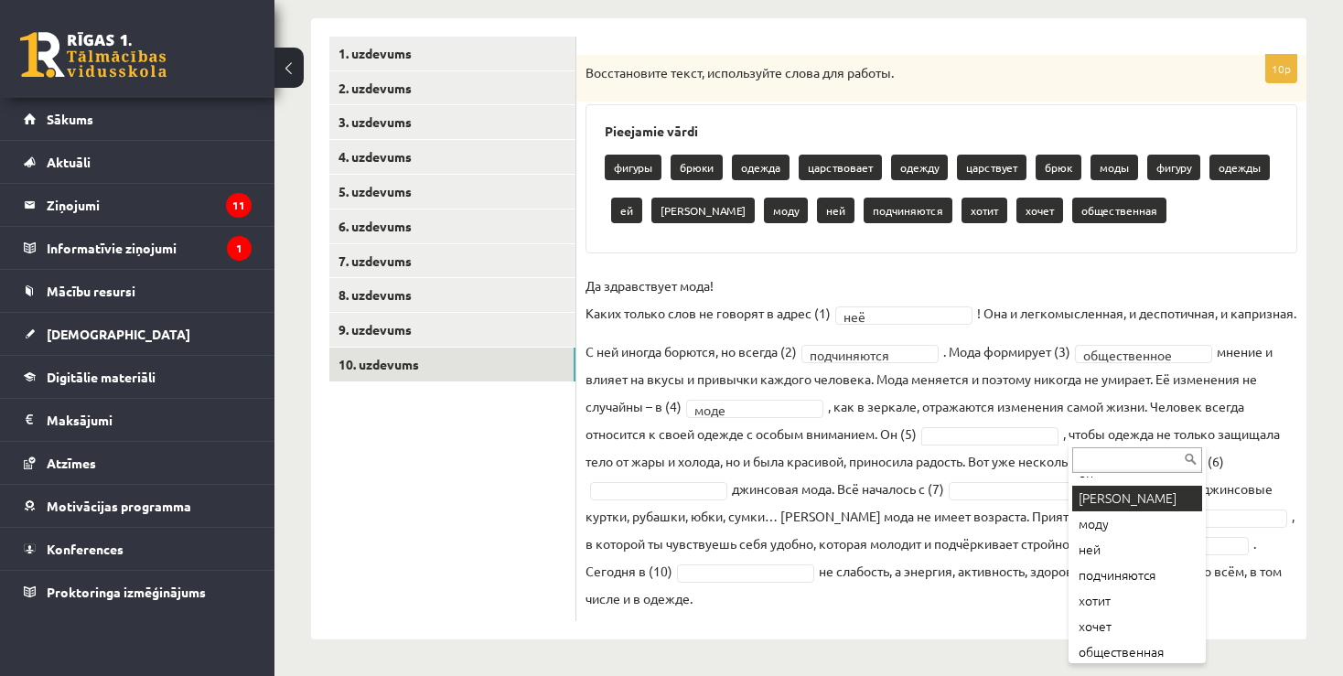
scroll to position [304, 0]
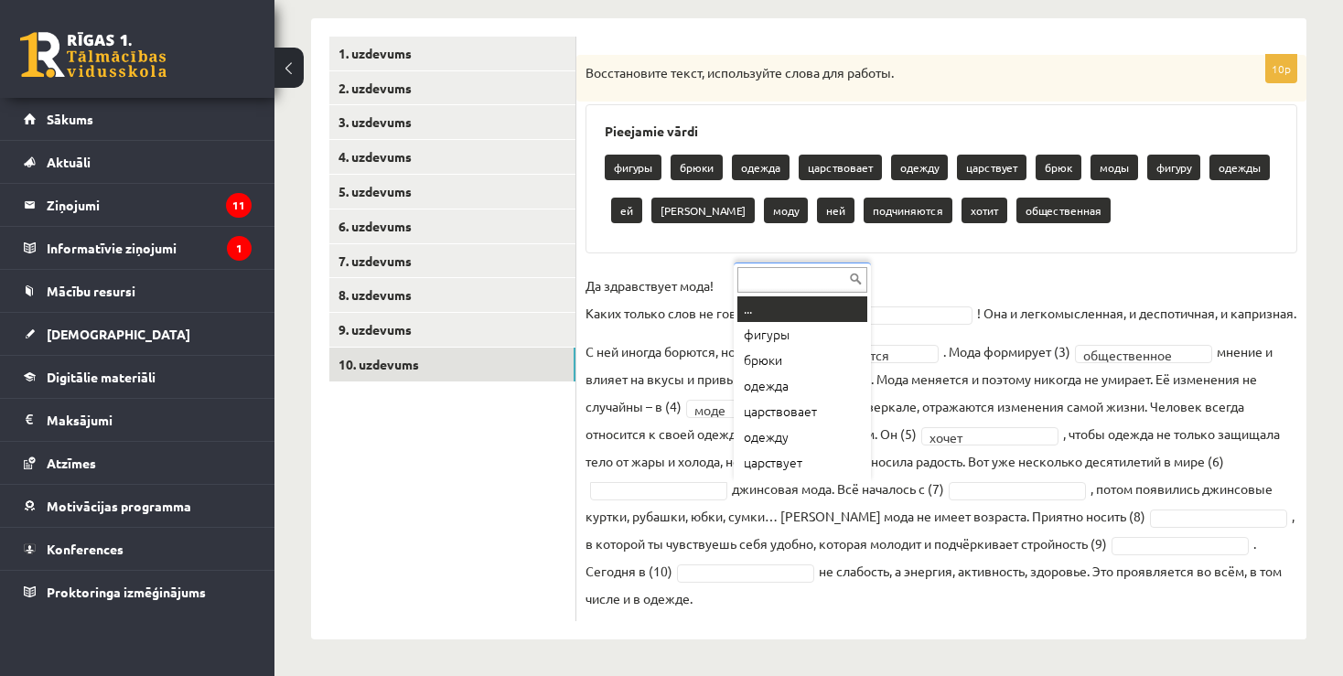
click at [802, 384] on body "0 Dāvanas 7593 mP 475 xp Daņila Haritoncevs Sākums Aktuāli Kā mācīties eSKOLĀ K…" at bounding box center [671, 46] width 1343 height 676
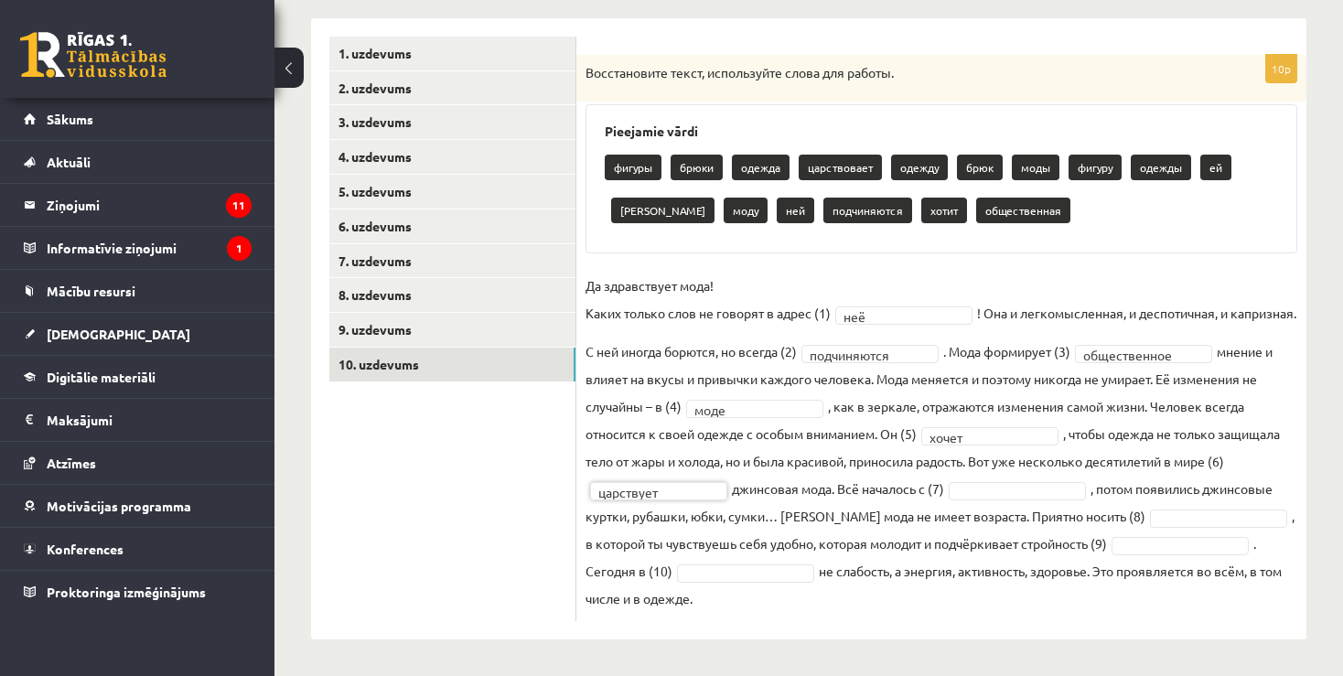
click at [1151, 384] on body "0 Dāvanas 7593 mP 475 xp Daņila Haritoncevs Sākums Aktuāli Kā mācīties eSKOLĀ K…" at bounding box center [671, 46] width 1343 height 676
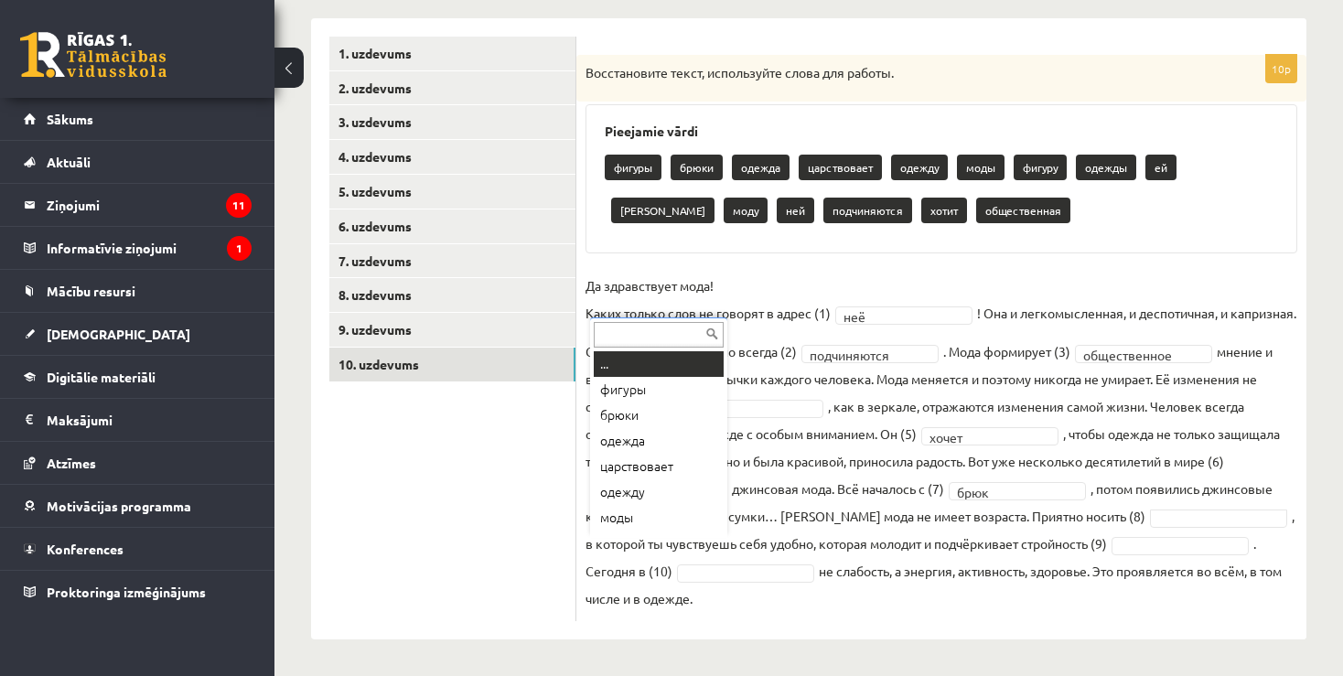
click at [621, 384] on body "0 Dāvanas 7593 mP 475 xp Daņila Haritoncevs Sākums Aktuāli Kā mācīties eSKOLĀ K…" at bounding box center [671, 46] width 1343 height 676
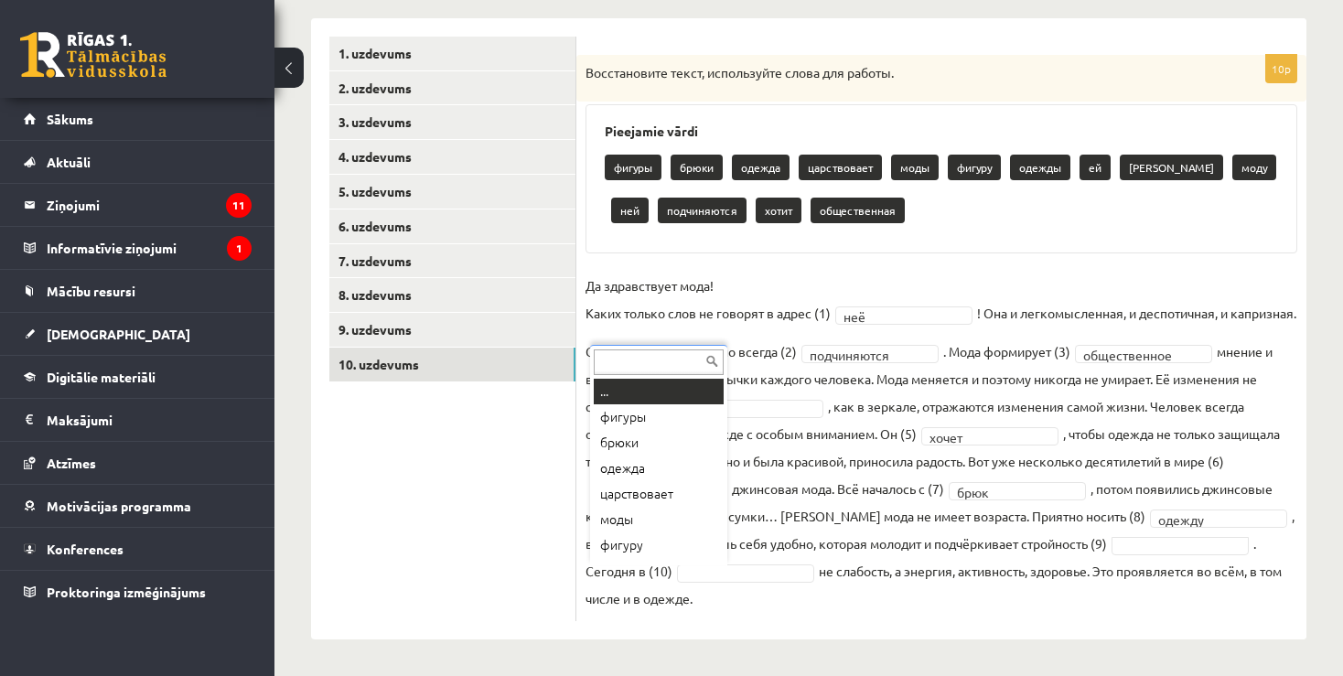
click at [676, 384] on body "0 Dāvanas 7593 mP 475 xp Daņila Haritoncevs Sākums Aktuāli Kā mācīties eSKOLĀ K…" at bounding box center [671, 46] width 1343 height 676
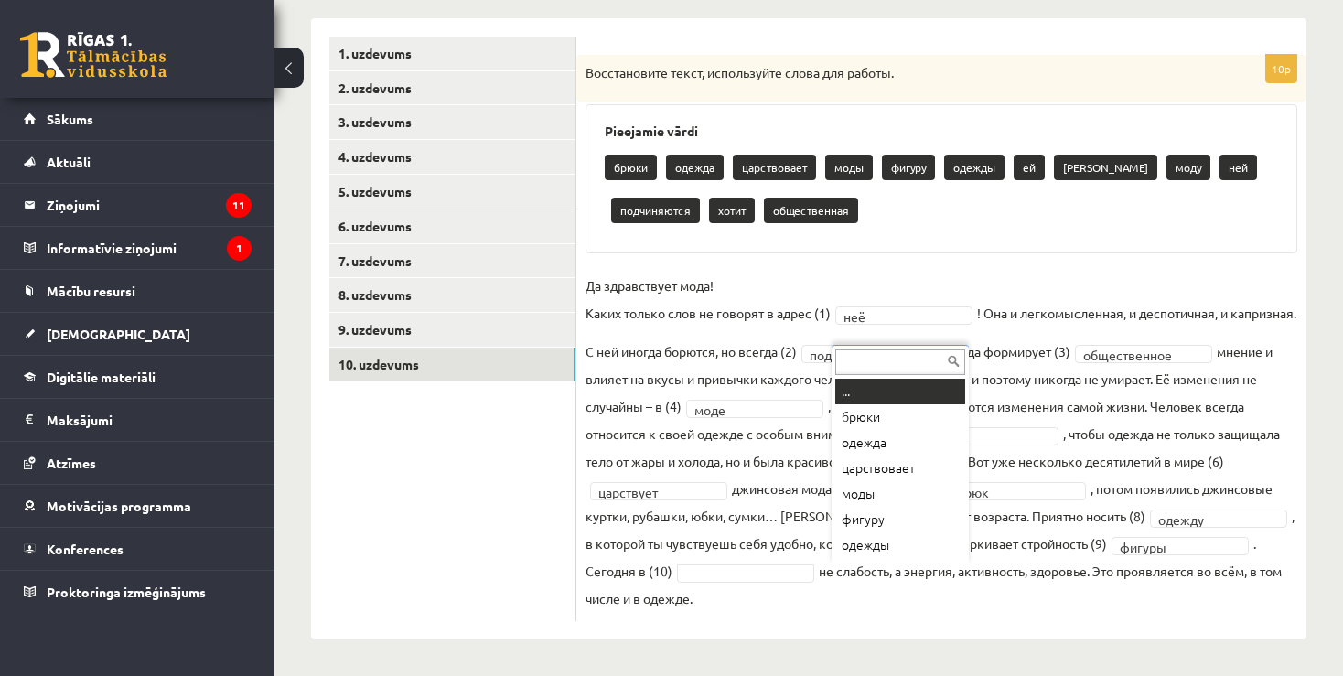
click at [884, 384] on body "0 Dāvanas 7593 mP 475 xp Daņila Haritoncevs Sākums Aktuāli Kā mācīties eSKOLĀ K…" at bounding box center [671, 46] width 1343 height 676
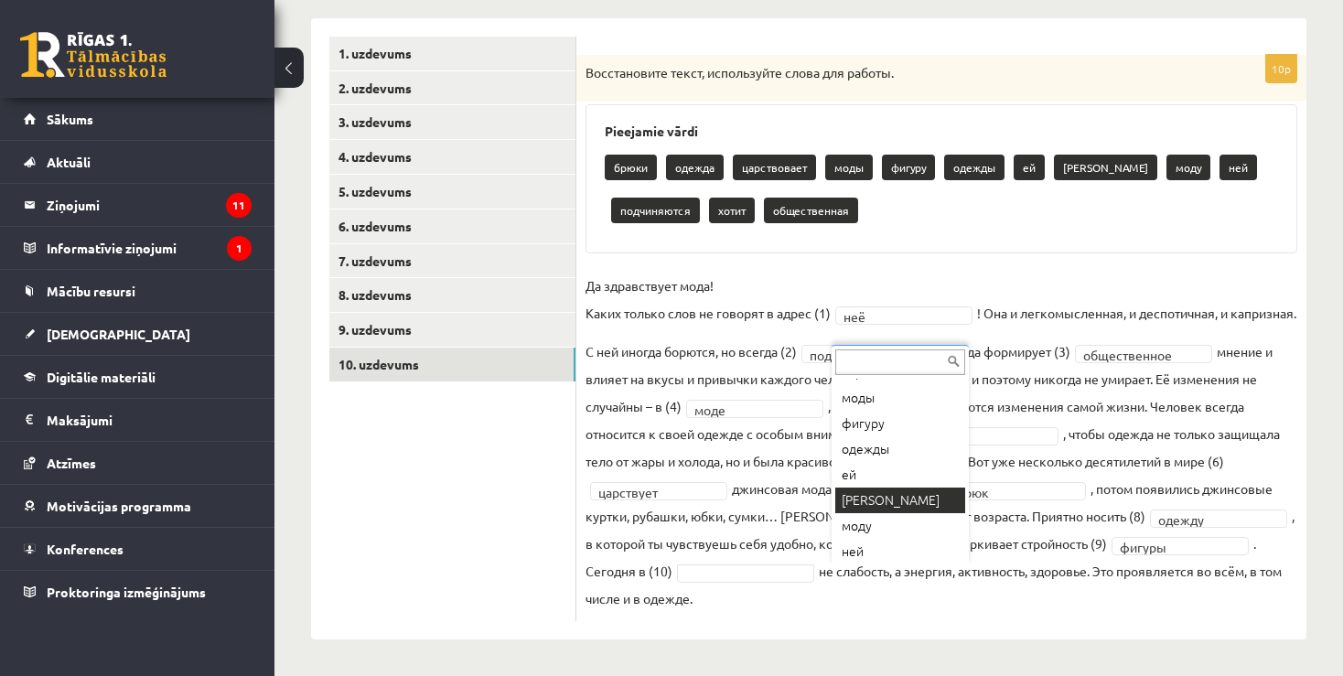
scroll to position [99, 0]
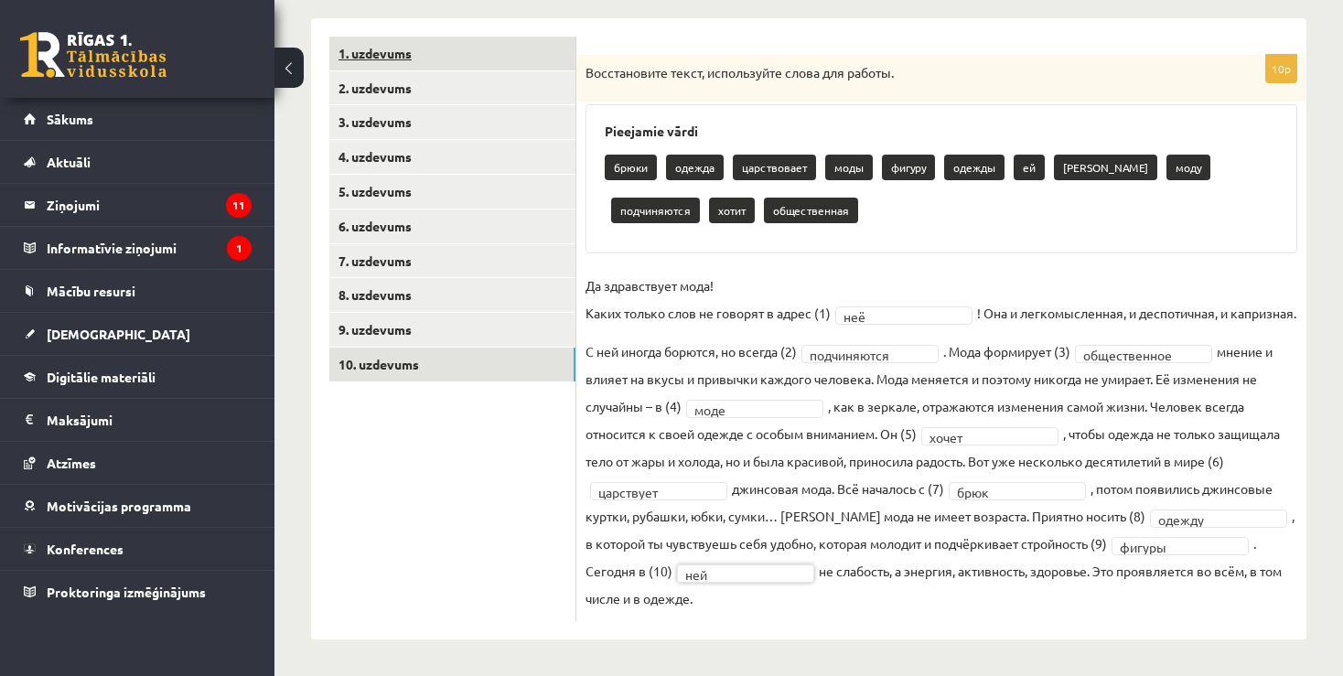
click at [385, 58] on link "1. uzdevums" at bounding box center [452, 54] width 246 height 34
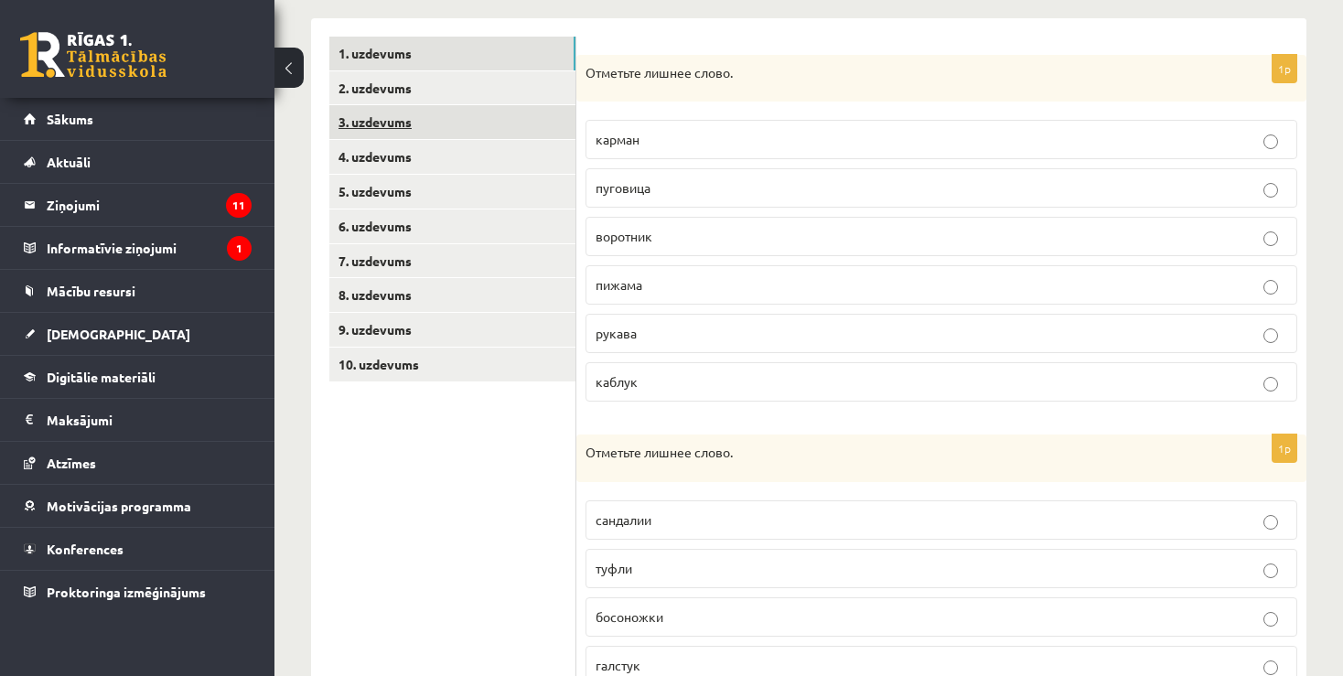
click at [372, 117] on link "3. uzdevums" at bounding box center [452, 122] width 246 height 34
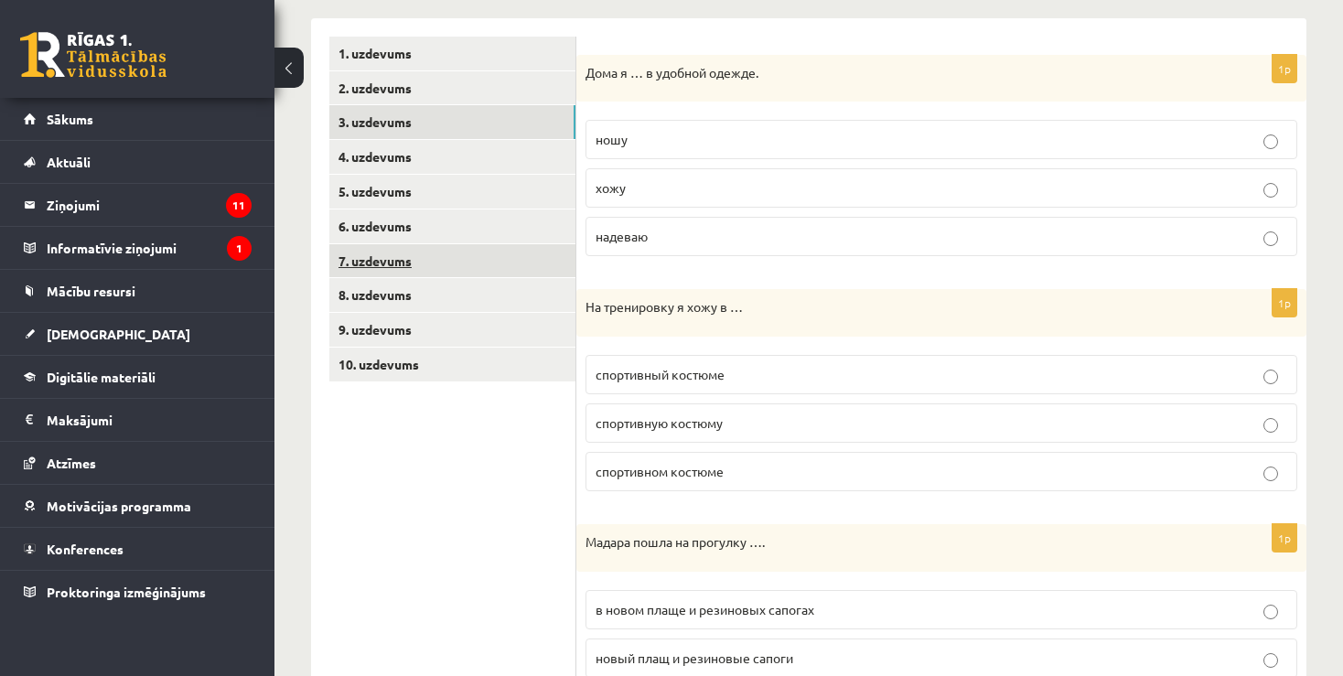
click at [379, 270] on link "7. uzdevums" at bounding box center [452, 261] width 246 height 34
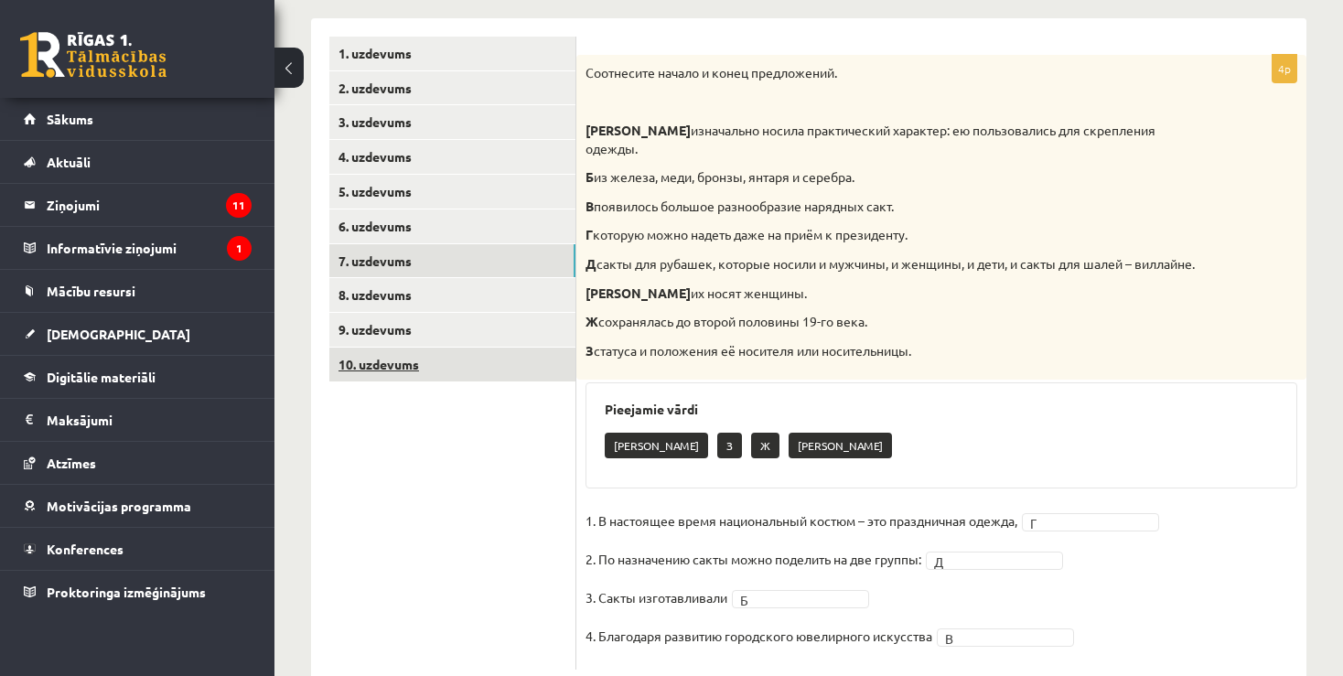
click at [401, 362] on link "10. uzdevums" at bounding box center [452, 365] width 246 height 34
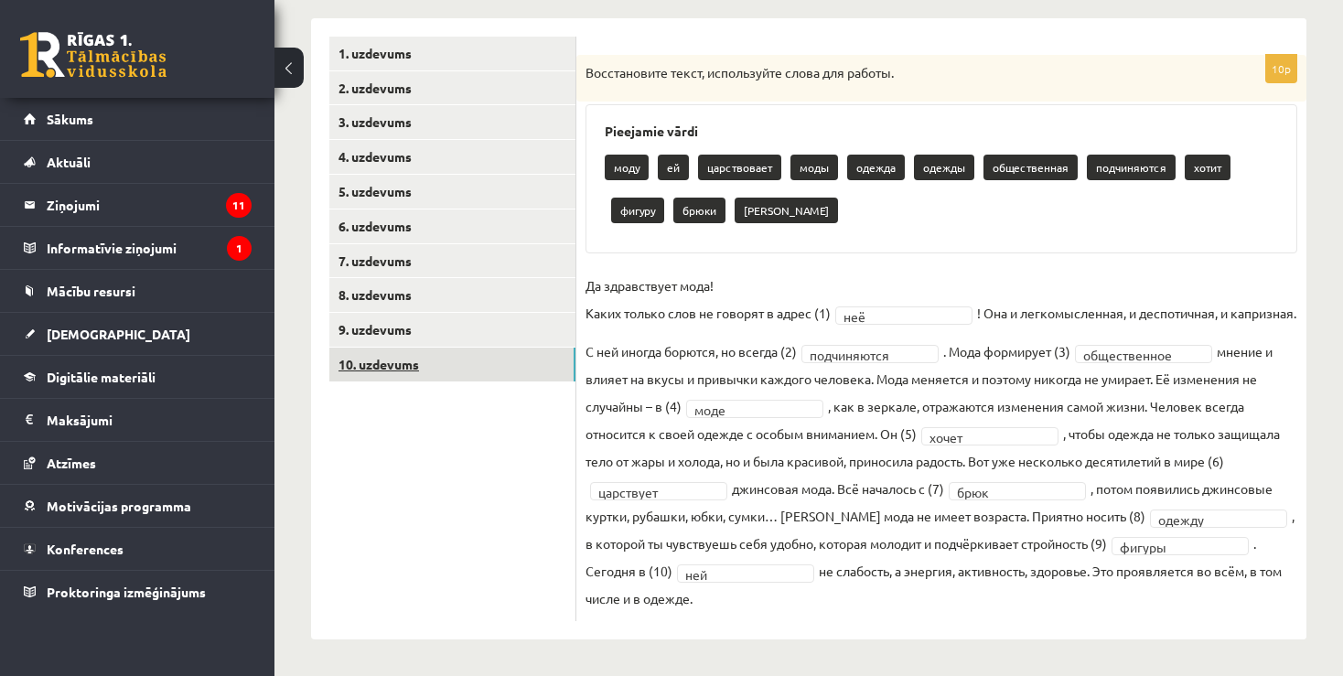
click at [390, 361] on link "10. uzdevums" at bounding box center [452, 365] width 246 height 34
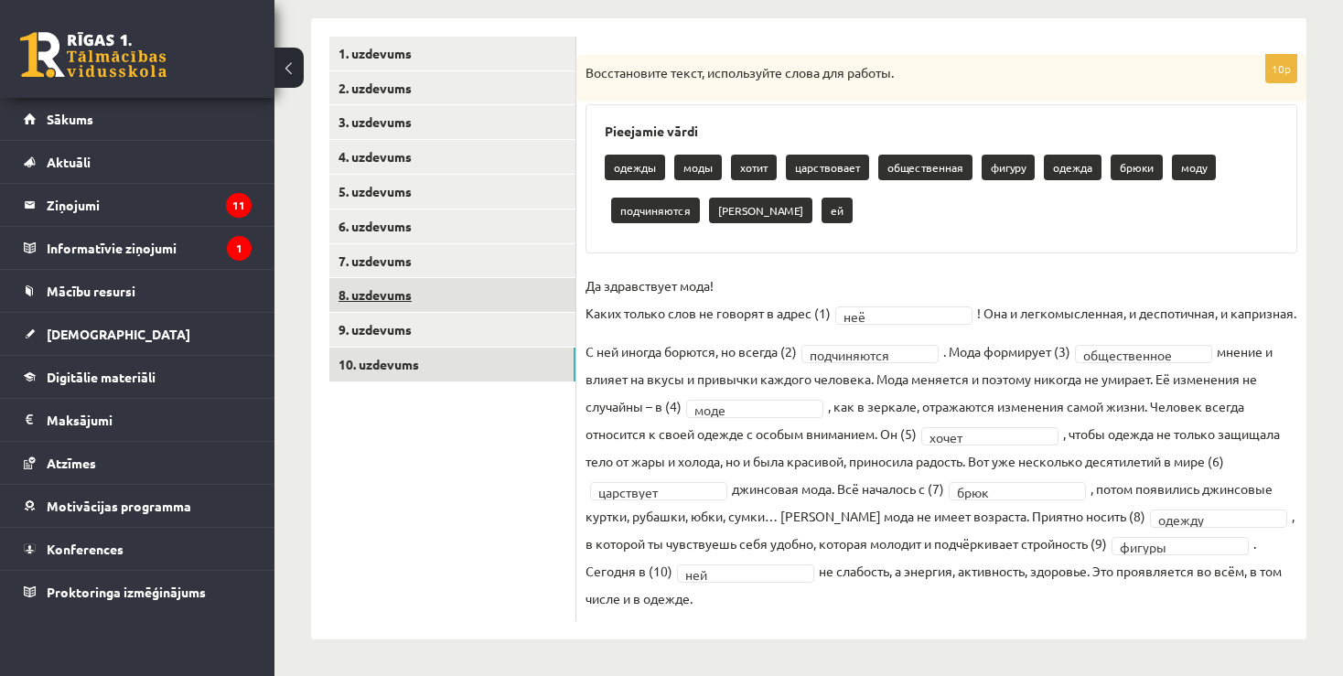
scroll to position [0, 0]
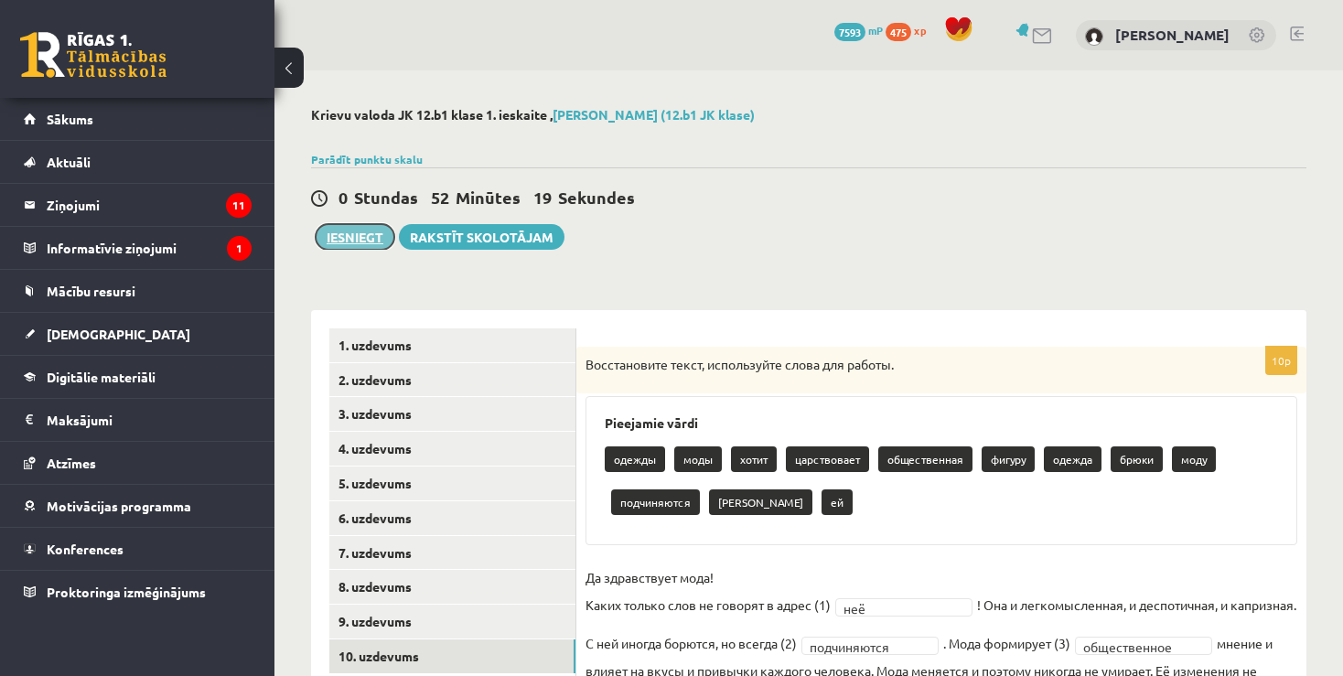
click at [351, 232] on button "Iesniegt" at bounding box center [355, 237] width 79 height 26
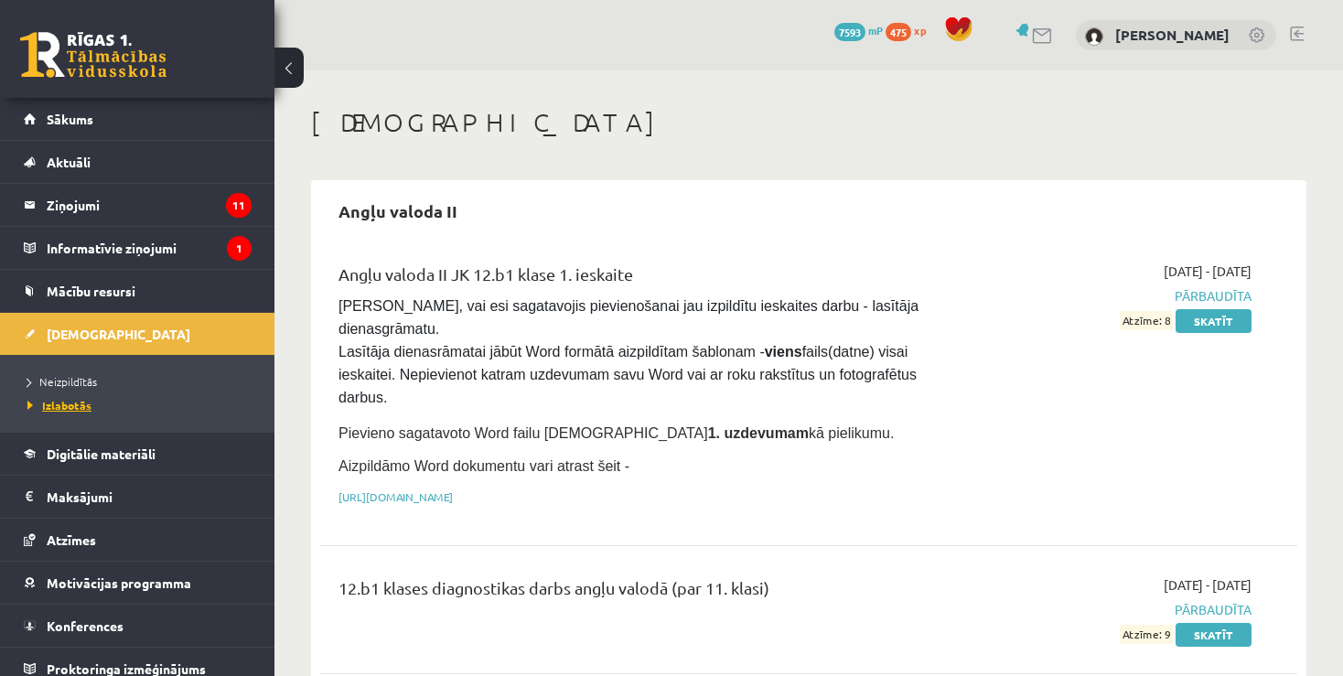
click at [70, 401] on span "Izlabotās" at bounding box center [59, 405] width 64 height 15
click at [87, 382] on span "Neizpildītās" at bounding box center [62, 381] width 70 height 15
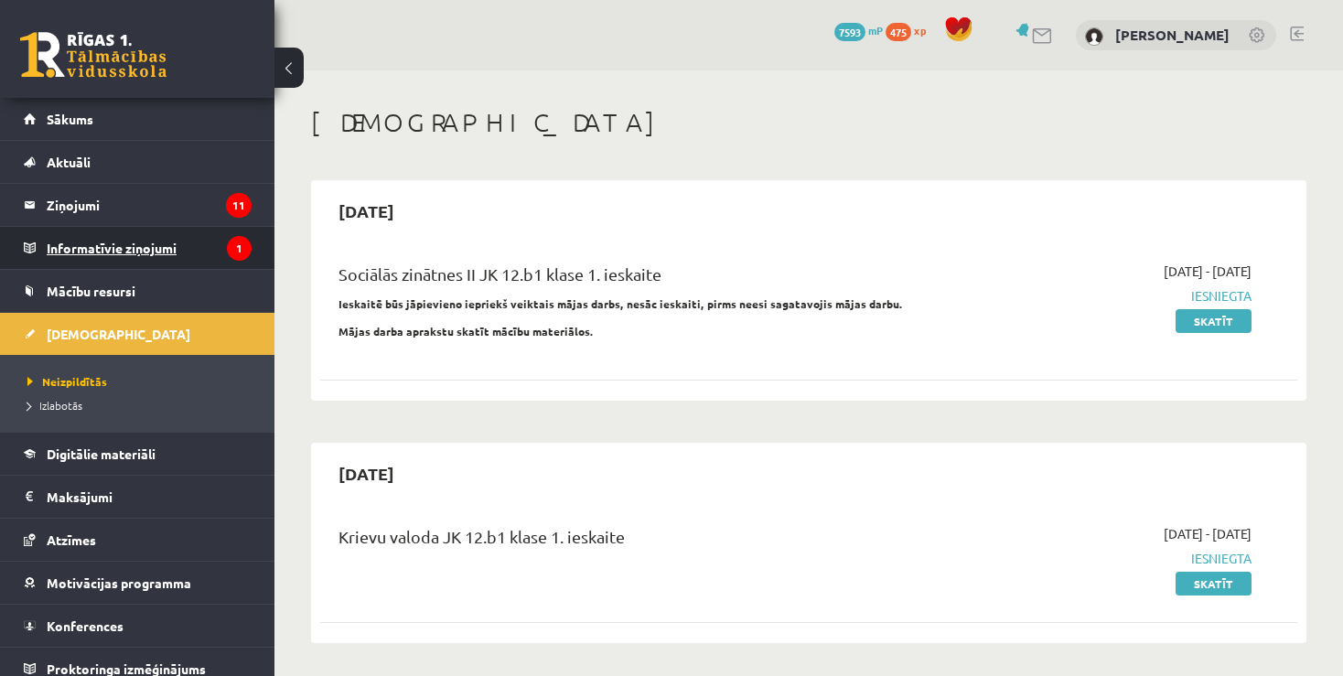
click at [128, 242] on legend "Informatīvie ziņojumi 1" at bounding box center [149, 248] width 205 height 42
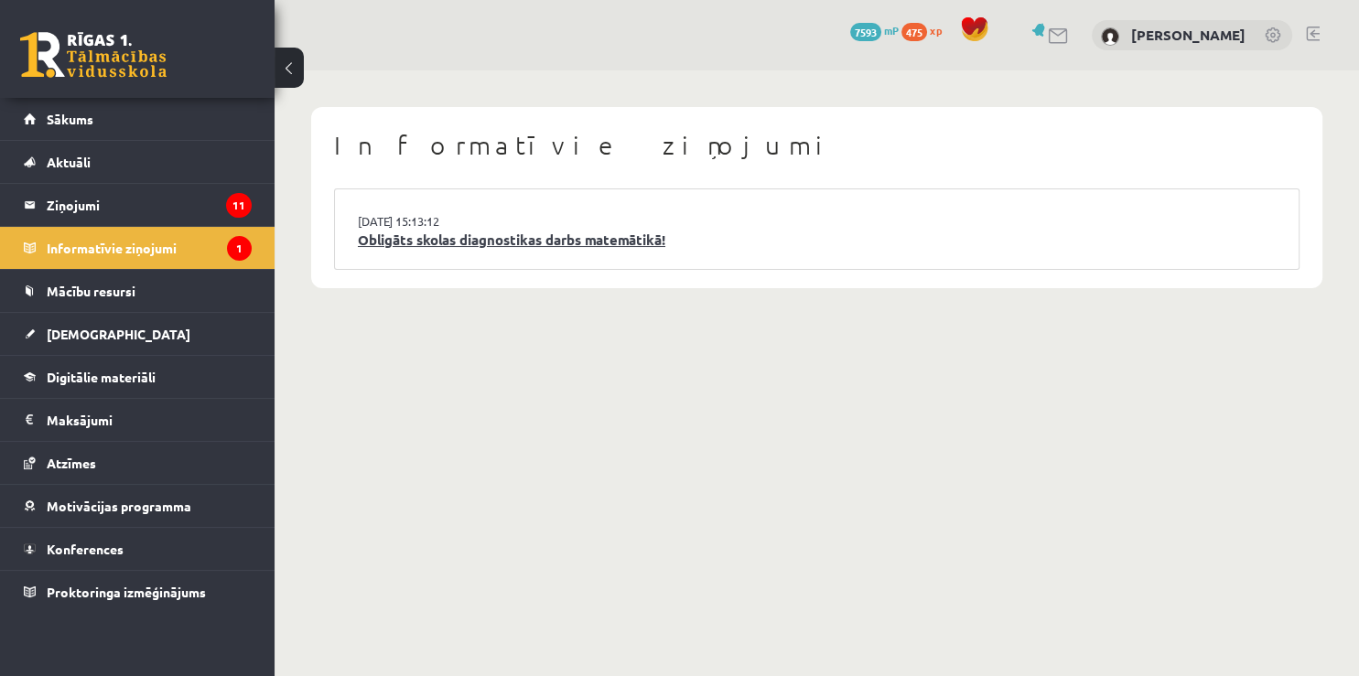
click at [514, 239] on link "Obligāts skolas diagnostikas darbs matemātikā!" at bounding box center [817, 240] width 918 height 21
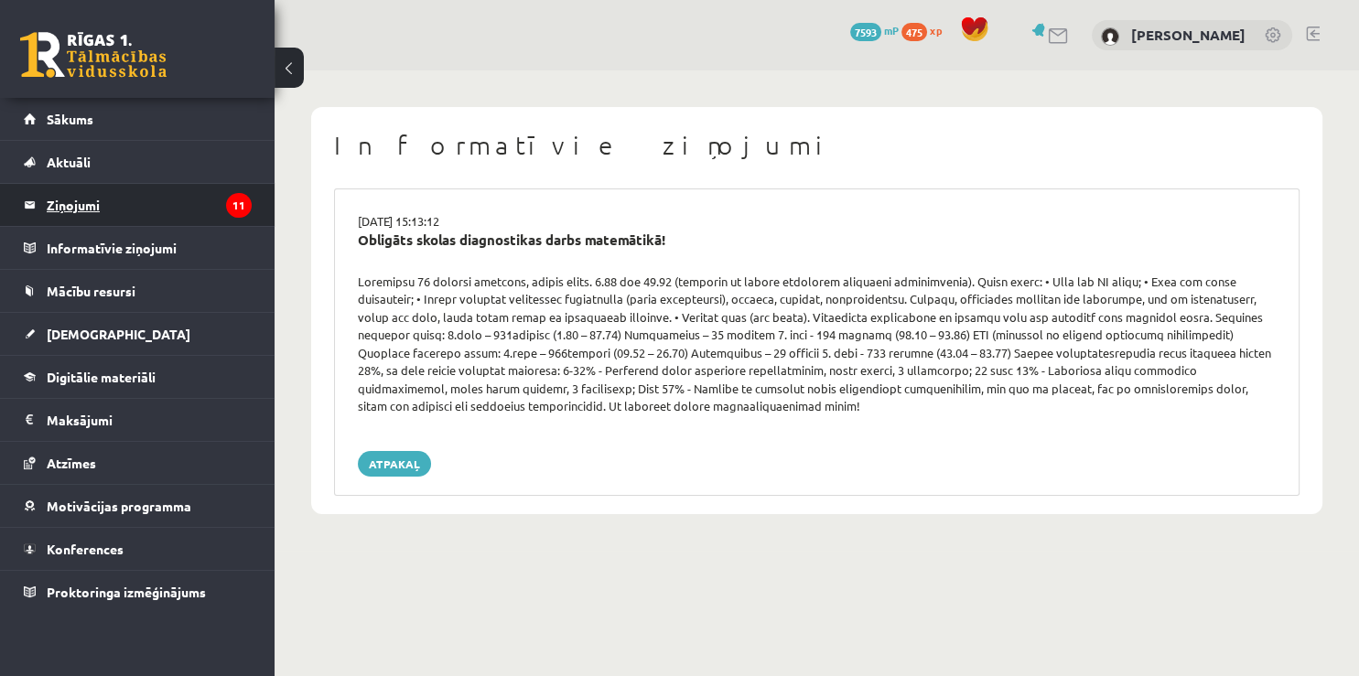
click at [65, 204] on legend "Ziņojumi 11" at bounding box center [149, 205] width 205 height 42
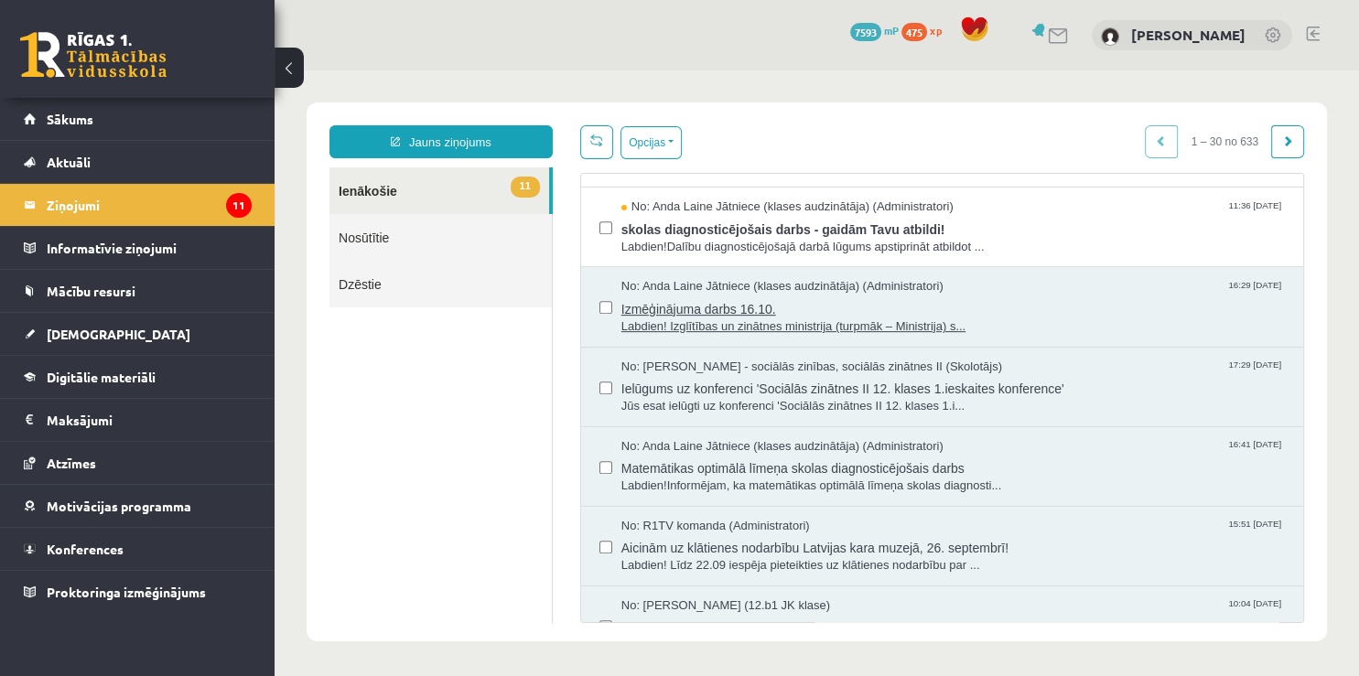
scroll to position [703, 0]
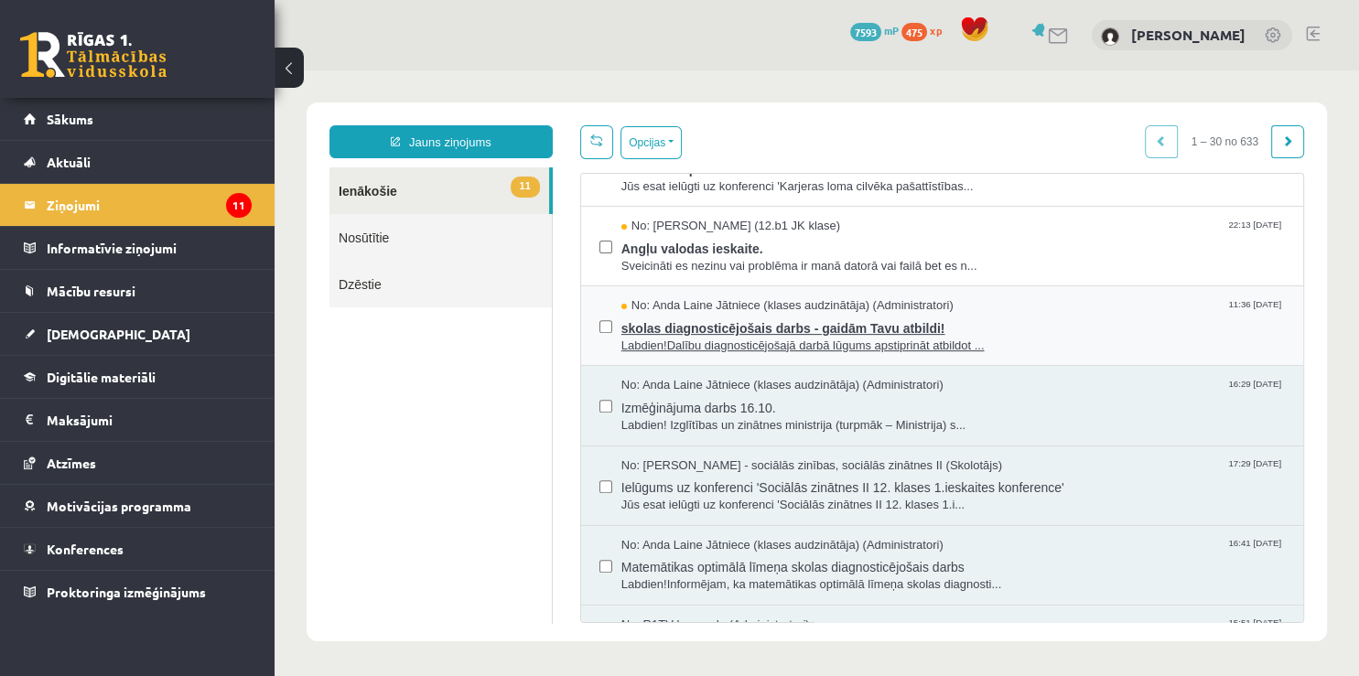
click at [727, 324] on span "skolas diagnosticējošais darbs - gaidām Tavu atbildi!" at bounding box center [952, 326] width 663 height 23
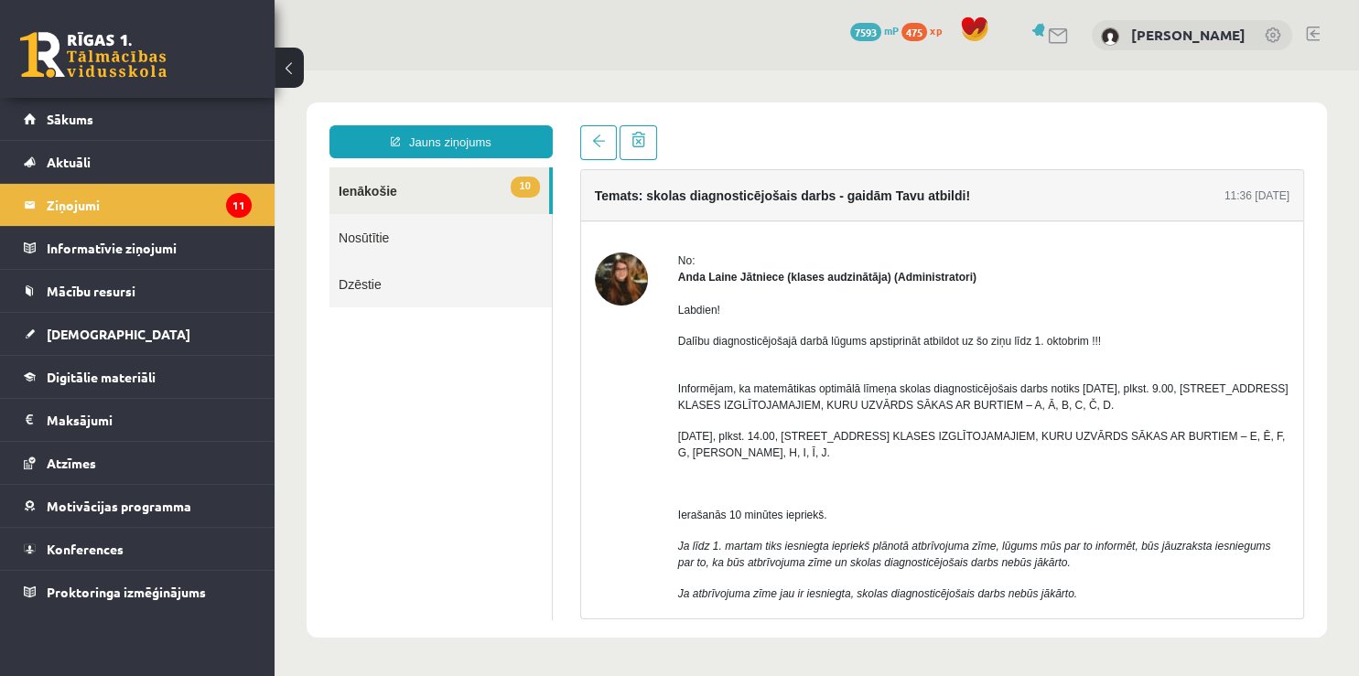
scroll to position [0, 0]
click at [593, 136] on span at bounding box center [598, 141] width 13 height 13
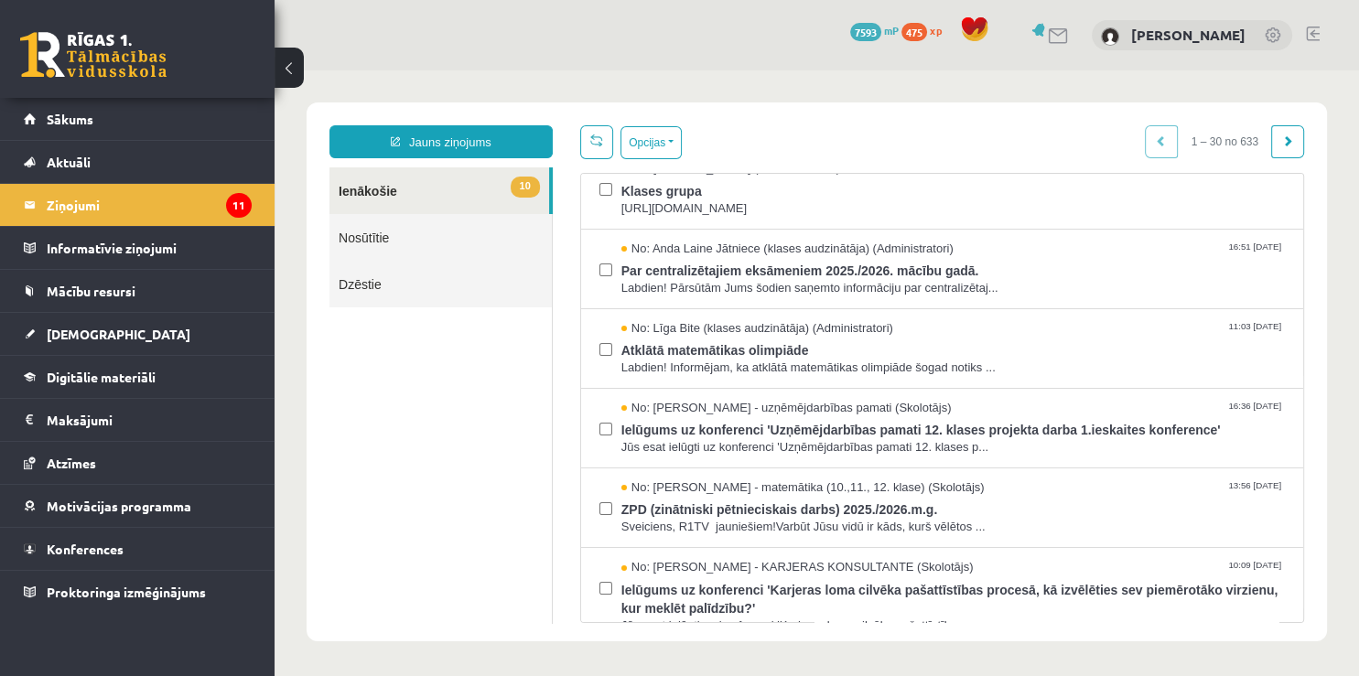
scroll to position [527, 0]
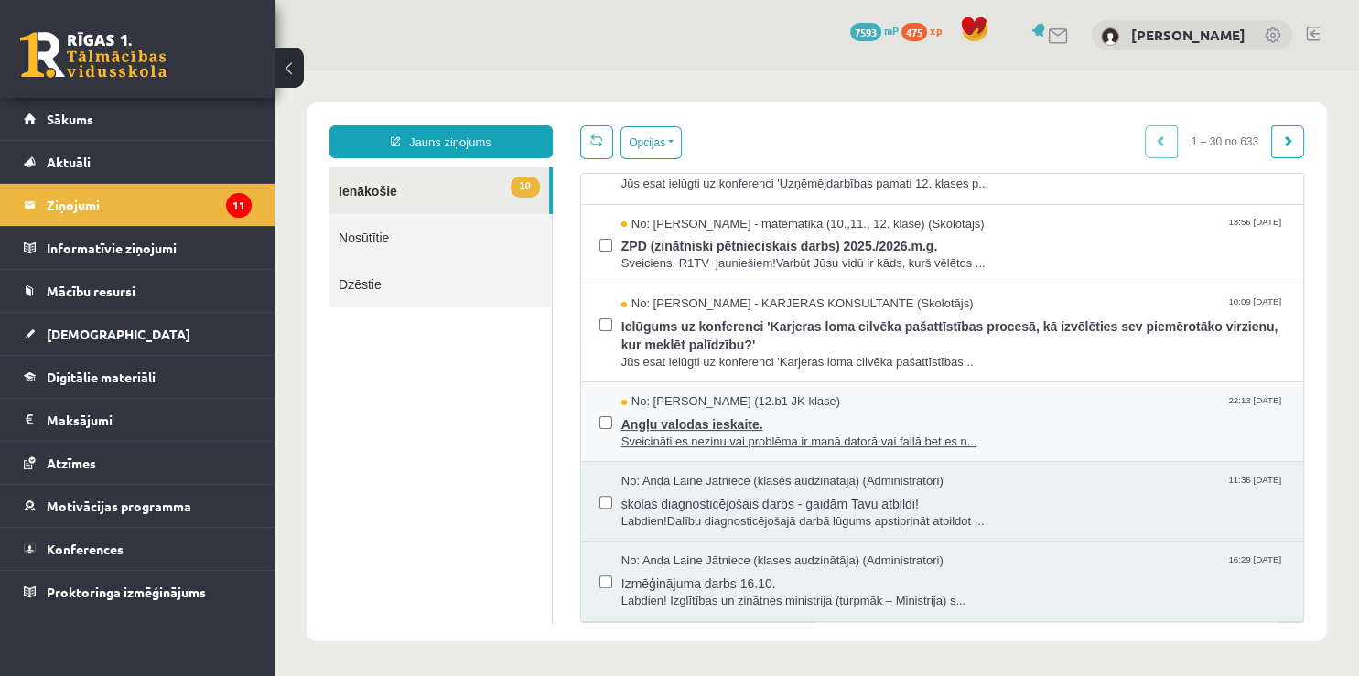
click at [708, 415] on span "Angļu valodas ieskaite." at bounding box center [952, 422] width 663 height 23
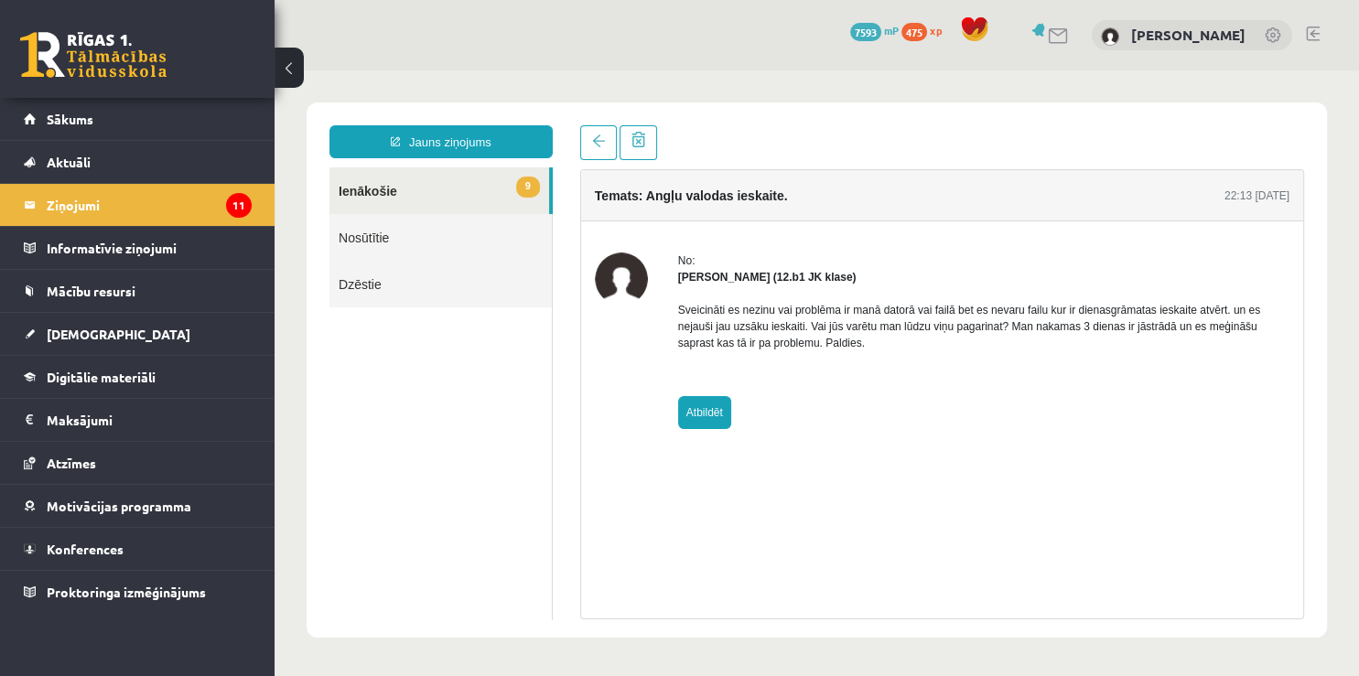
scroll to position [0, 0]
click at [594, 138] on span at bounding box center [598, 141] width 13 height 13
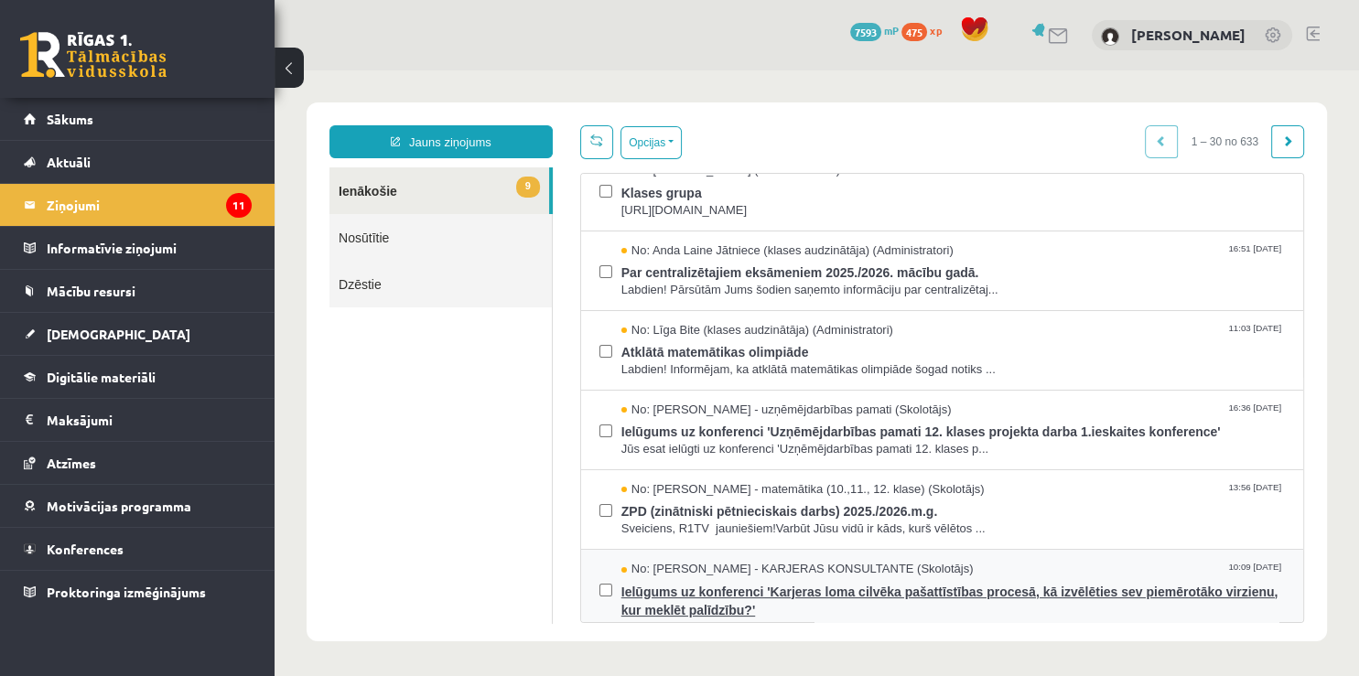
scroll to position [439, 0]
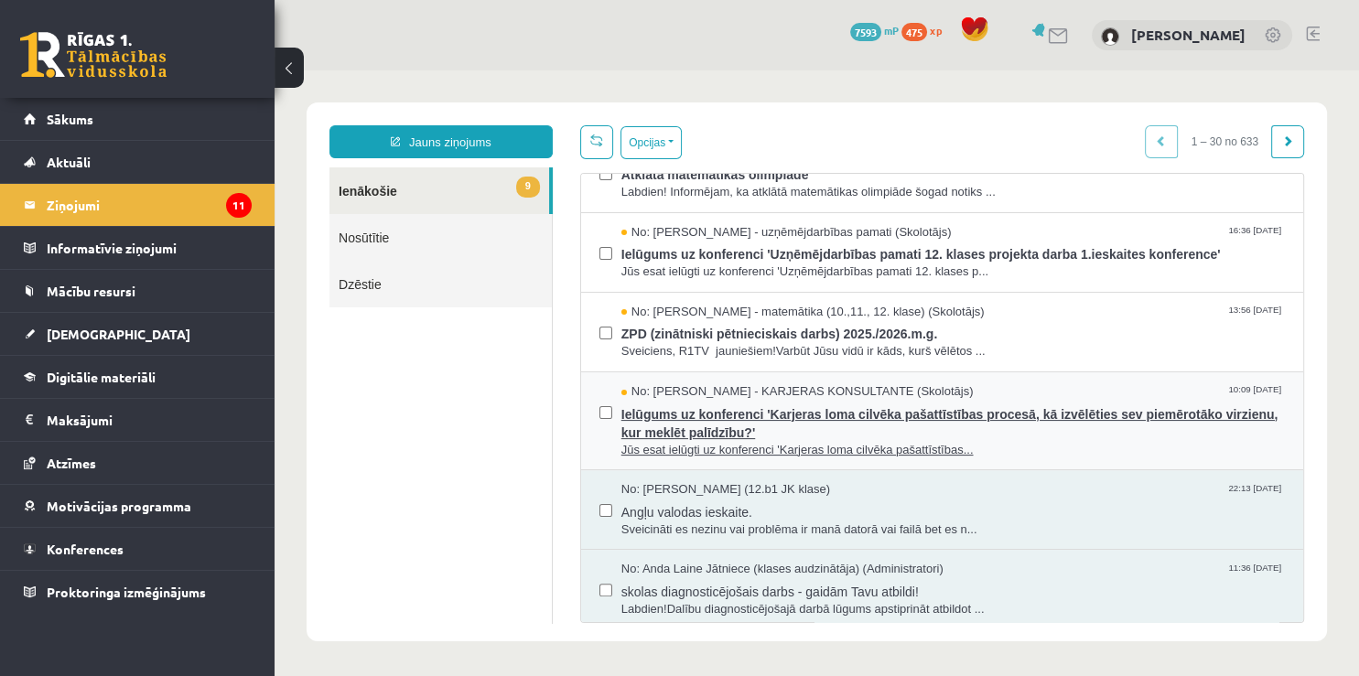
click at [697, 415] on span "Ielūgums uz konferenci 'Karjeras loma cilvēka pašattīstības procesā, kā izvēlēt…" at bounding box center [952, 421] width 663 height 41
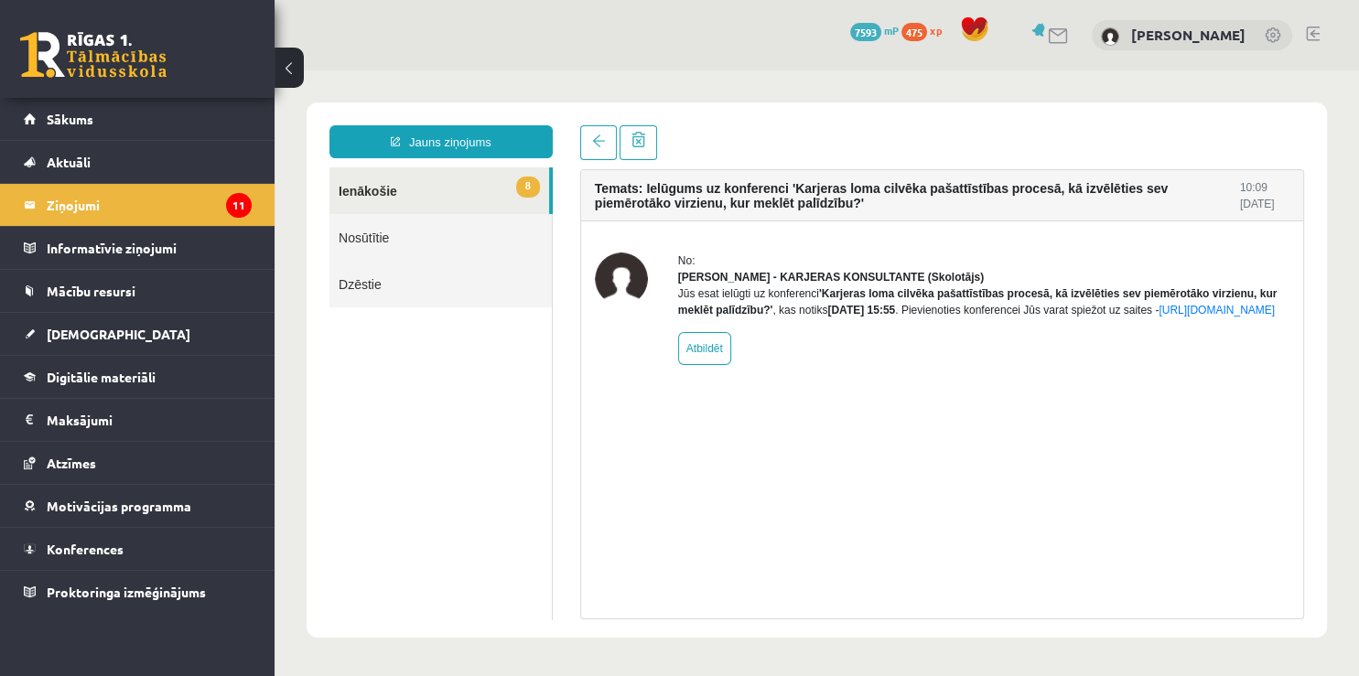
scroll to position [0, 0]
click at [601, 141] on span at bounding box center [598, 141] width 13 height 13
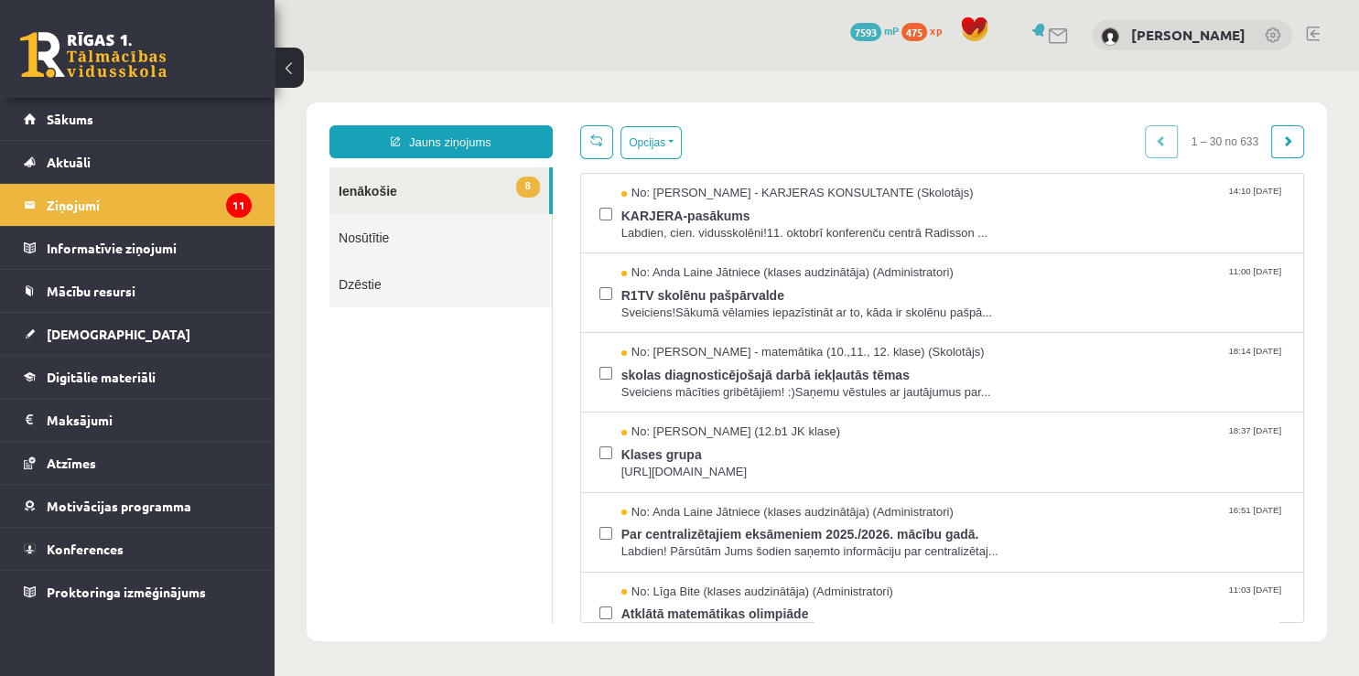
scroll to position [351, 0]
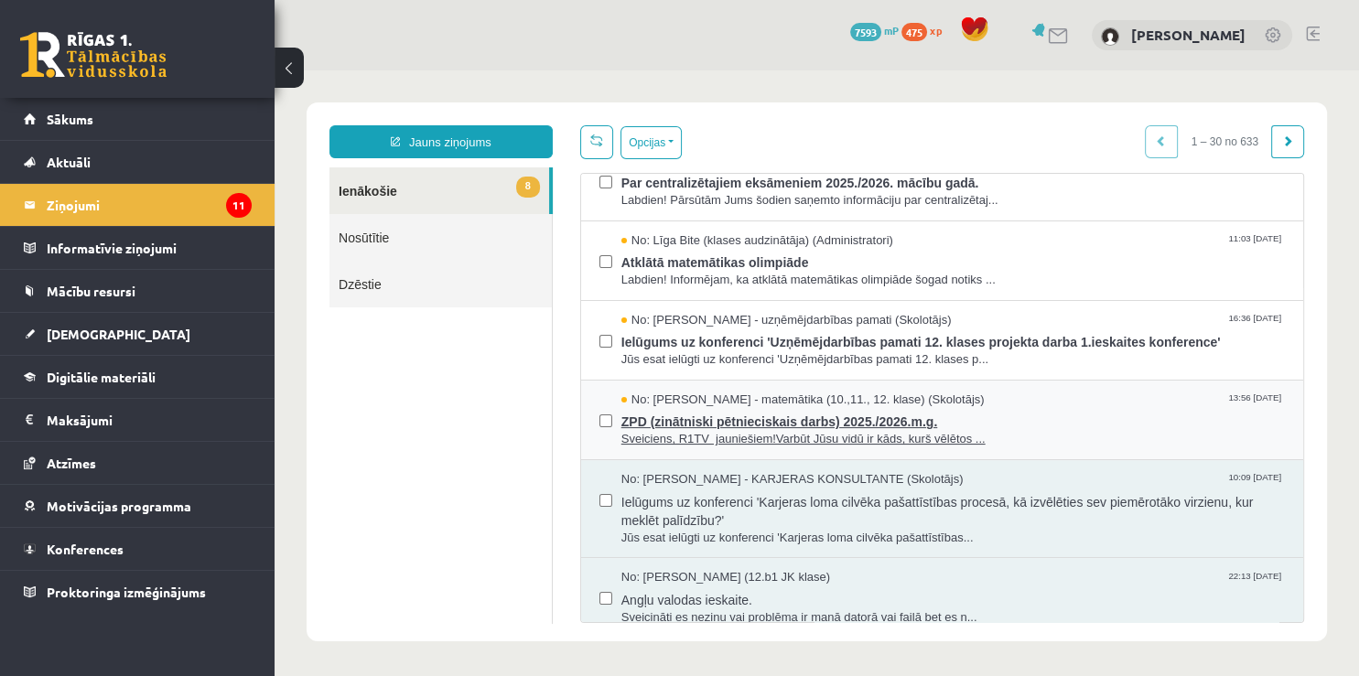
click at [679, 419] on span "ZPD (zinātniski pētnieciskais darbs) 2025./2026.m.g." at bounding box center [952, 419] width 663 height 23
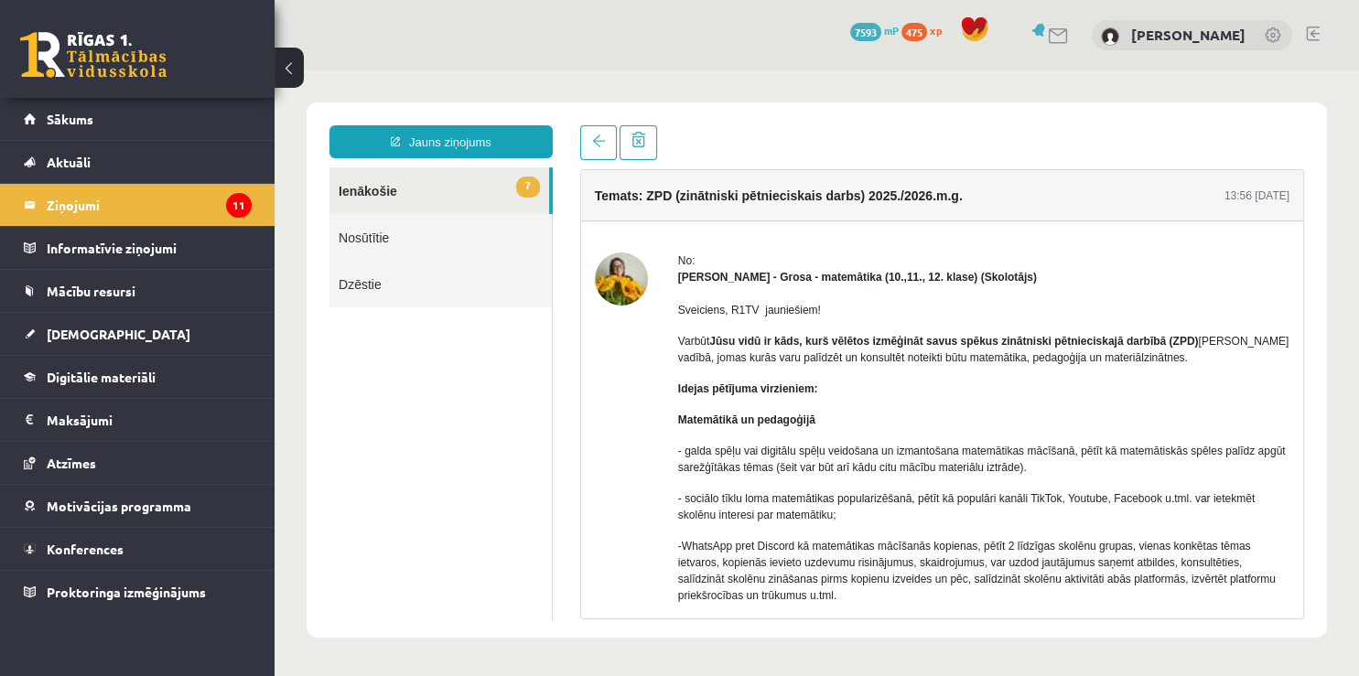
scroll to position [0, 0]
click at [598, 149] on link at bounding box center [598, 142] width 37 height 35
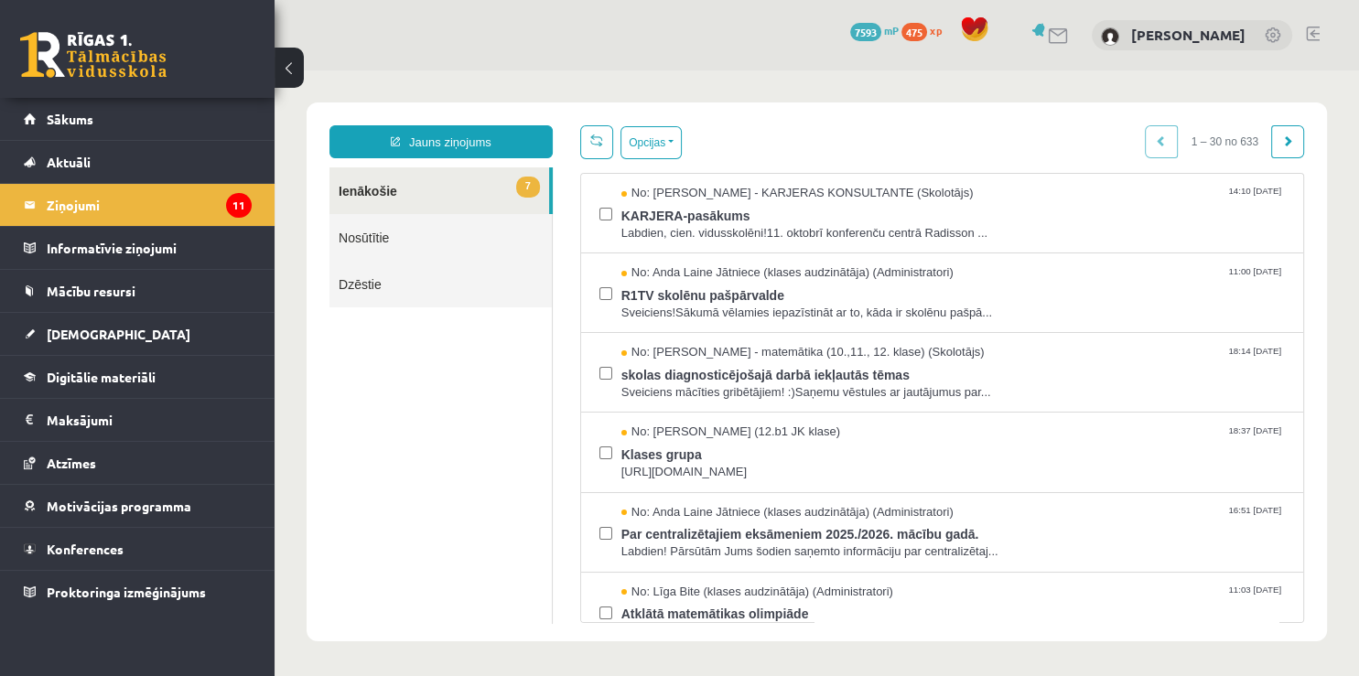
scroll to position [439, 0]
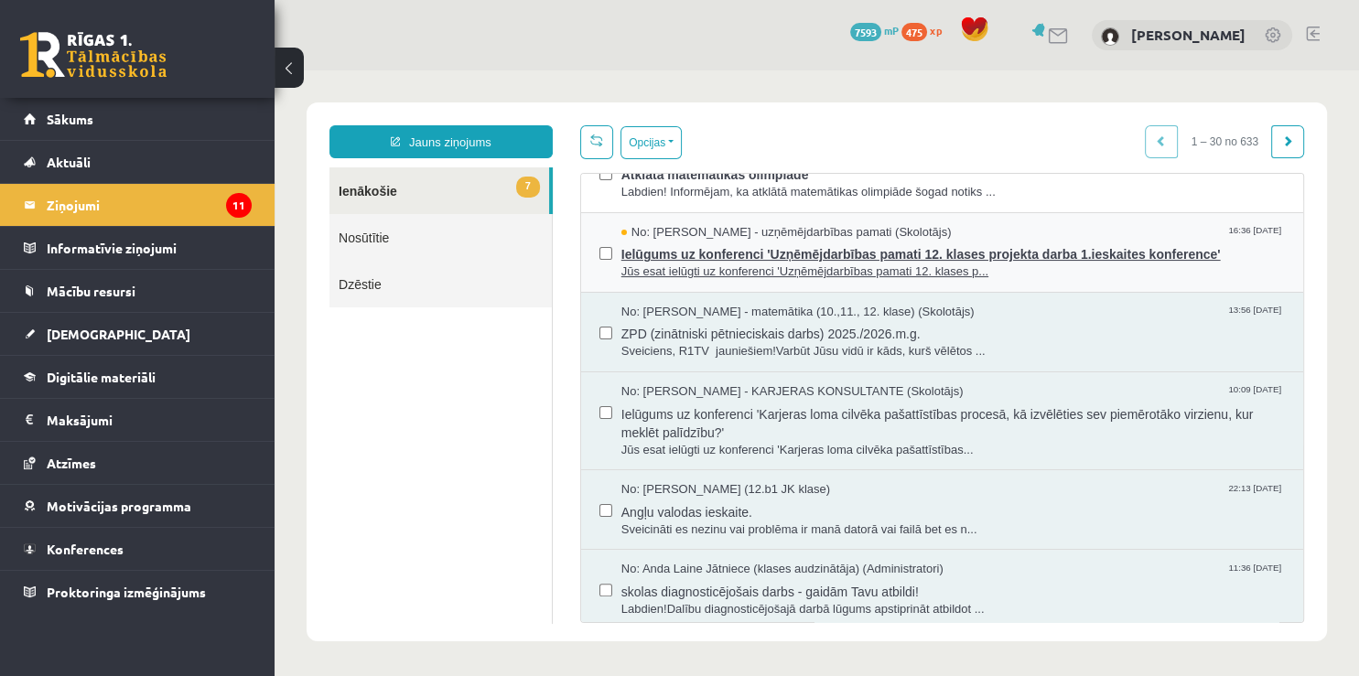
click at [759, 249] on span "Ielūgums uz konferenci 'Uzņēmējdarbības pamati 12. klases projekta darba 1.iesk…" at bounding box center [952, 252] width 663 height 23
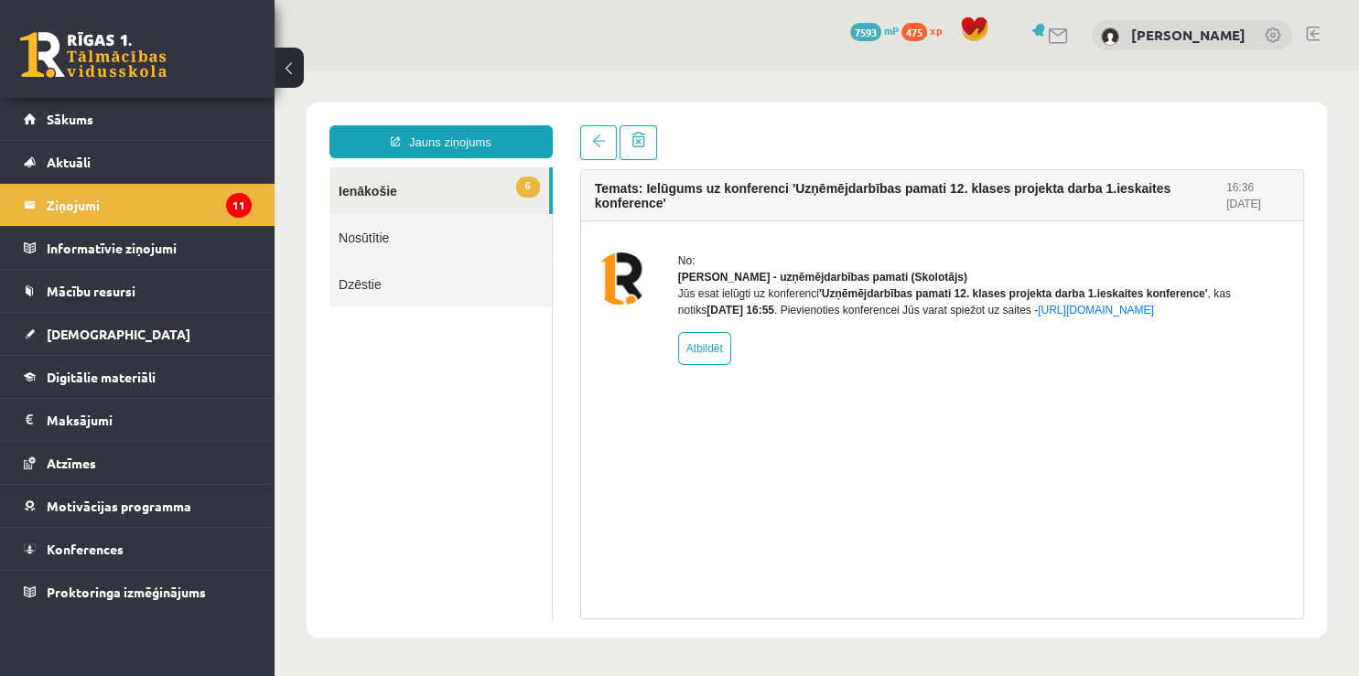
scroll to position [0, 0]
click at [586, 134] on link at bounding box center [598, 142] width 37 height 35
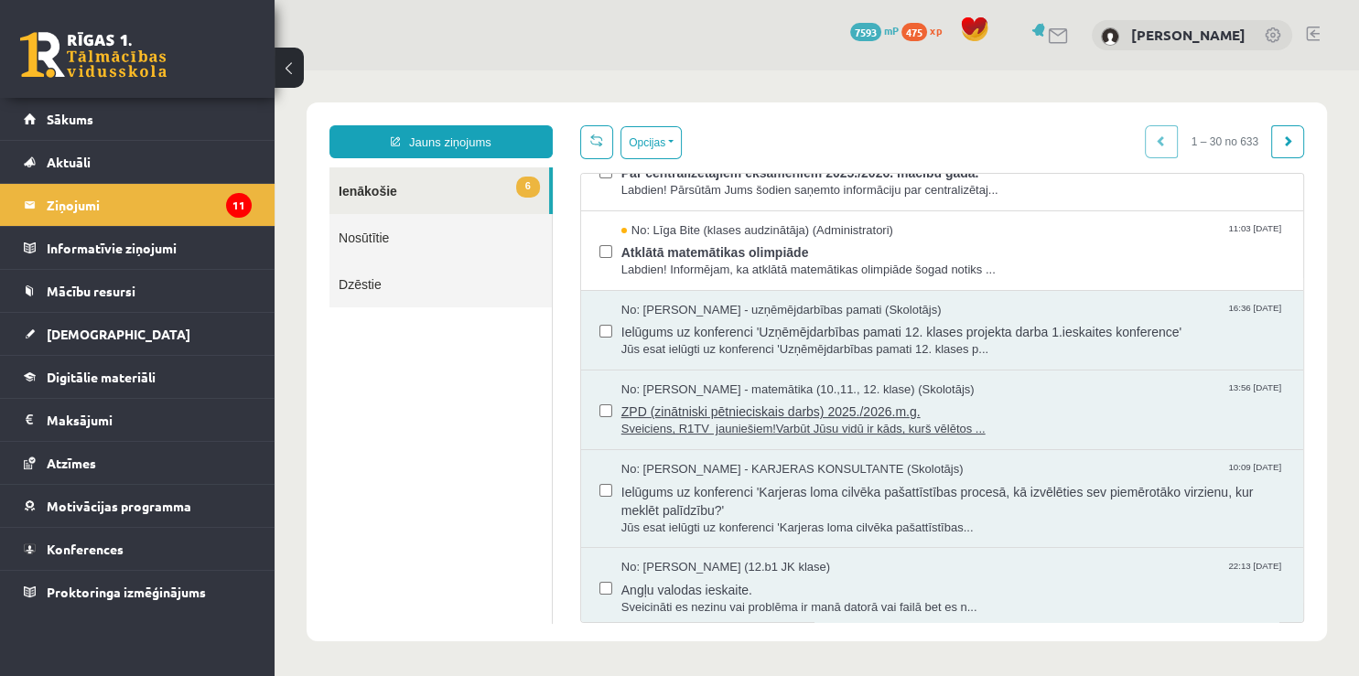
scroll to position [264, 0]
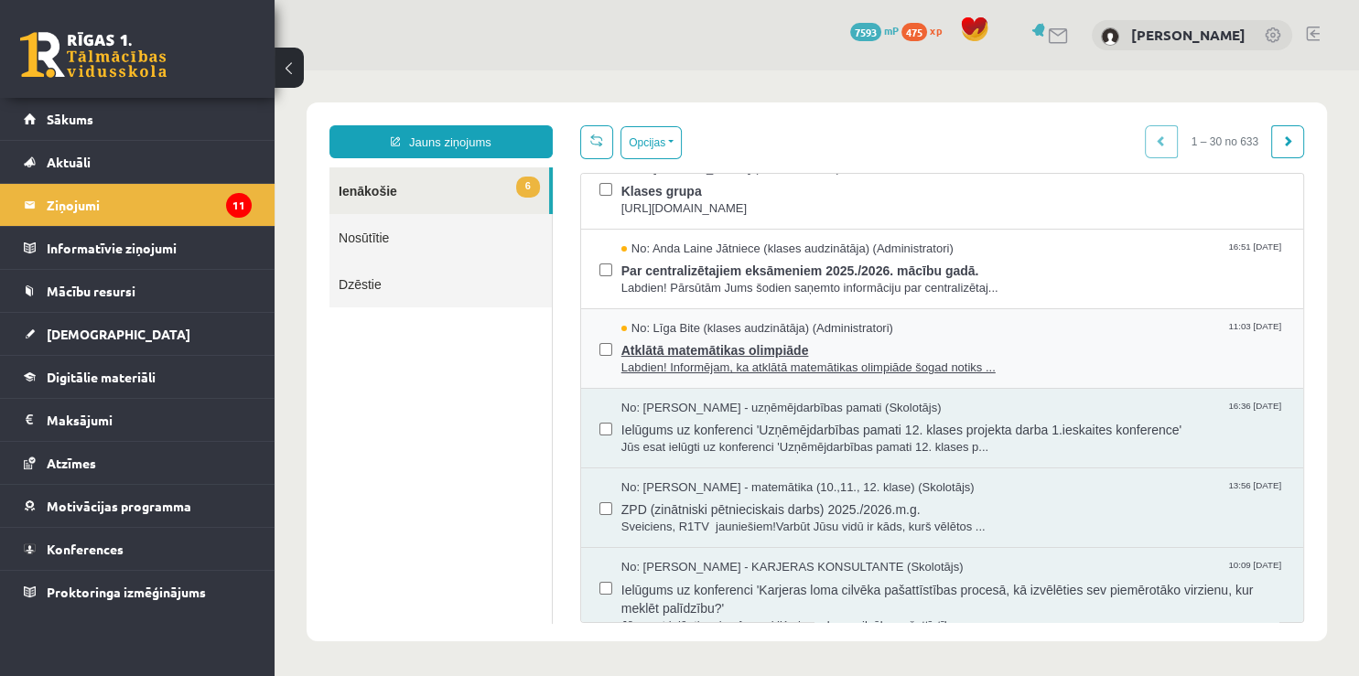
click at [734, 342] on span "Atklātā matemātikas olimpiāde" at bounding box center [952, 348] width 663 height 23
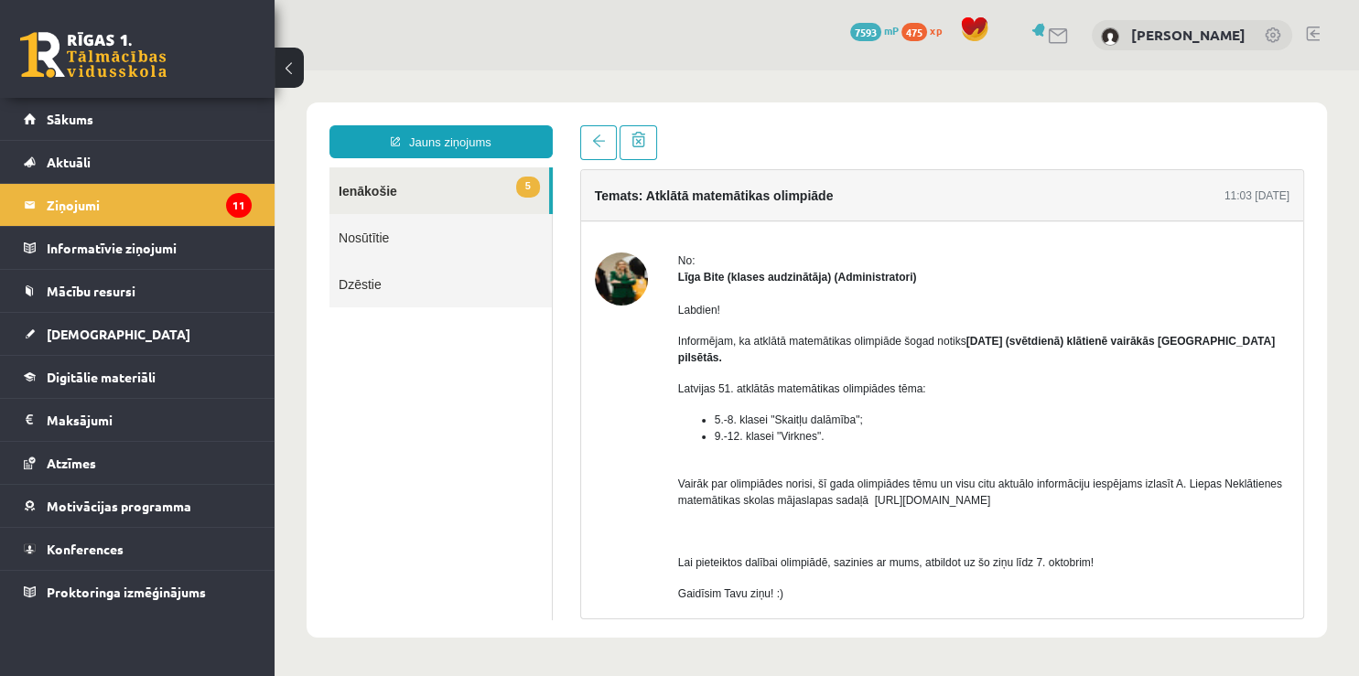
scroll to position [0, 0]
click at [607, 135] on link at bounding box center [598, 142] width 37 height 35
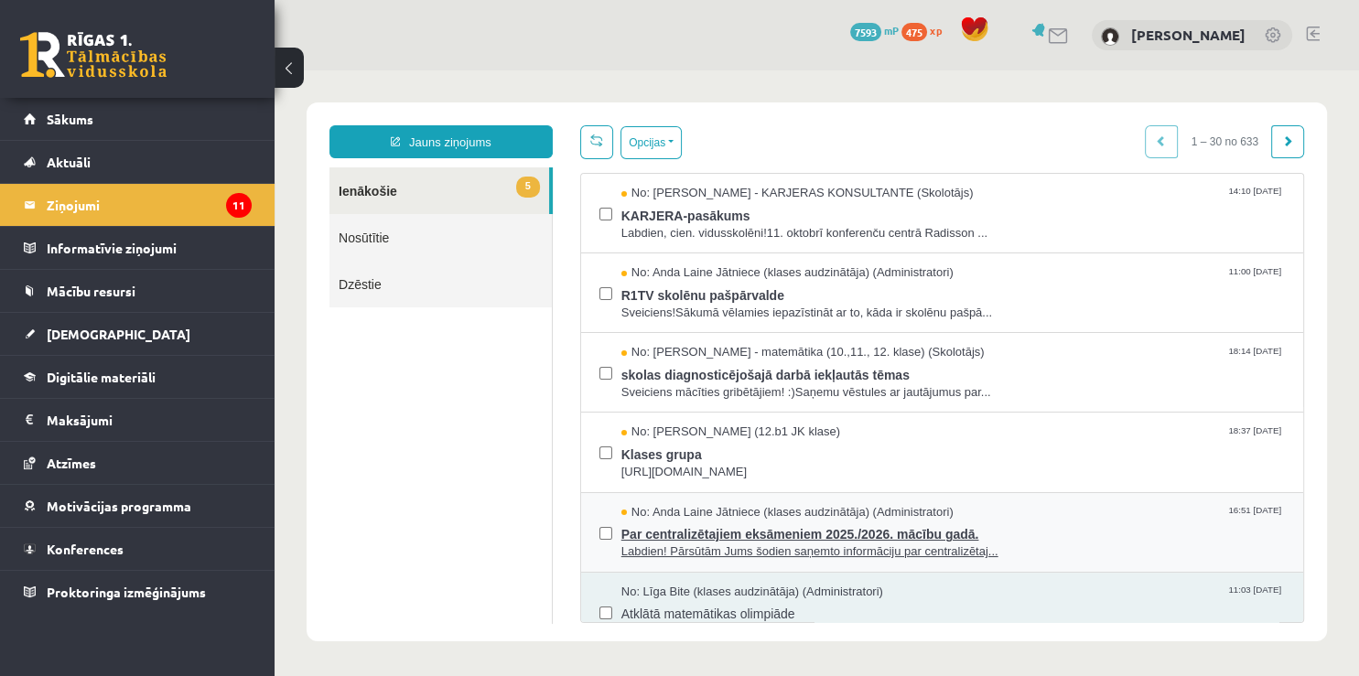
click at [763, 533] on span "Par centralizētajiem eksāmeniem 2025./2026. mācību gadā." at bounding box center [952, 532] width 663 height 23
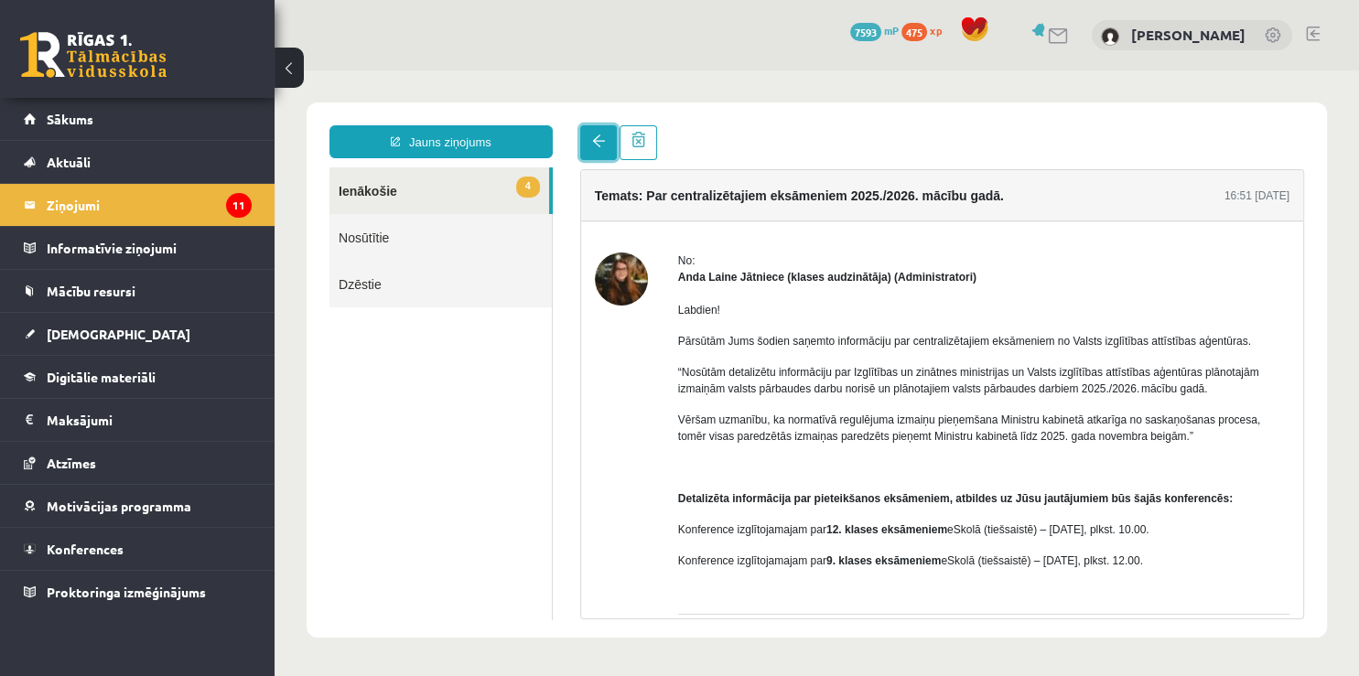
click at [587, 135] on link at bounding box center [598, 142] width 37 height 35
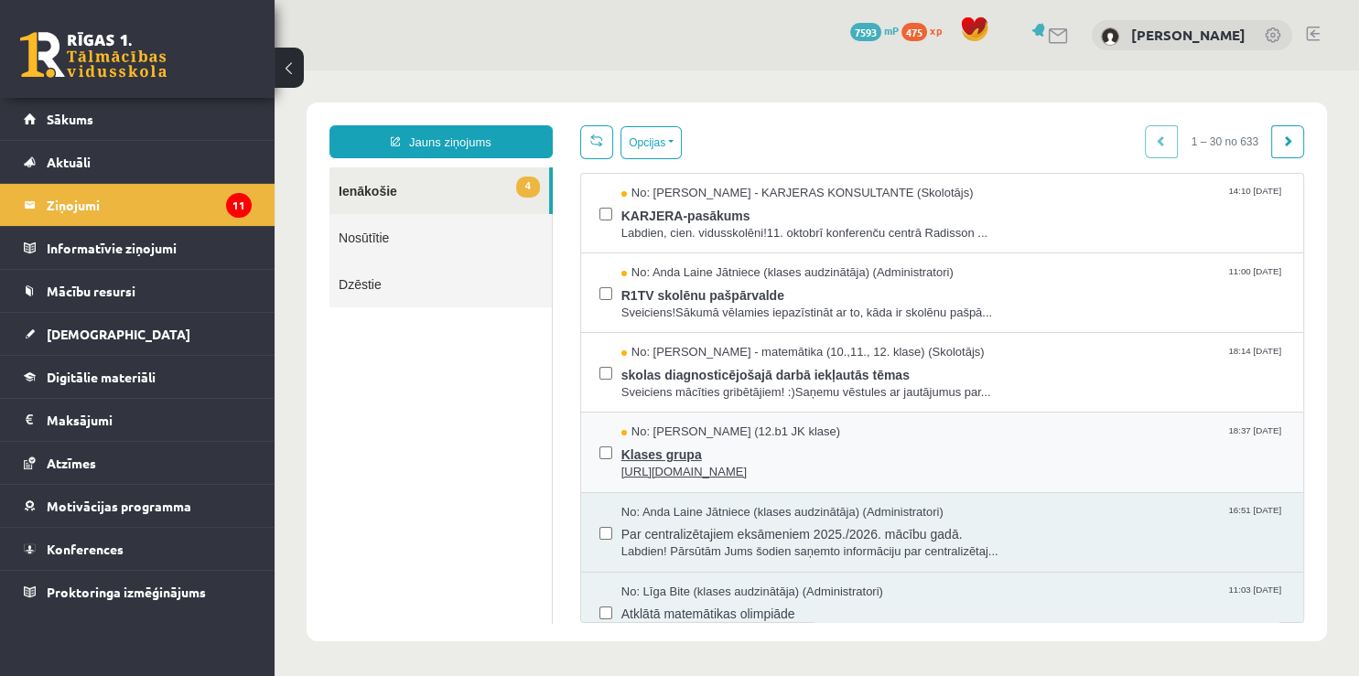
click at [679, 449] on span "Klases grupa" at bounding box center [952, 452] width 663 height 23
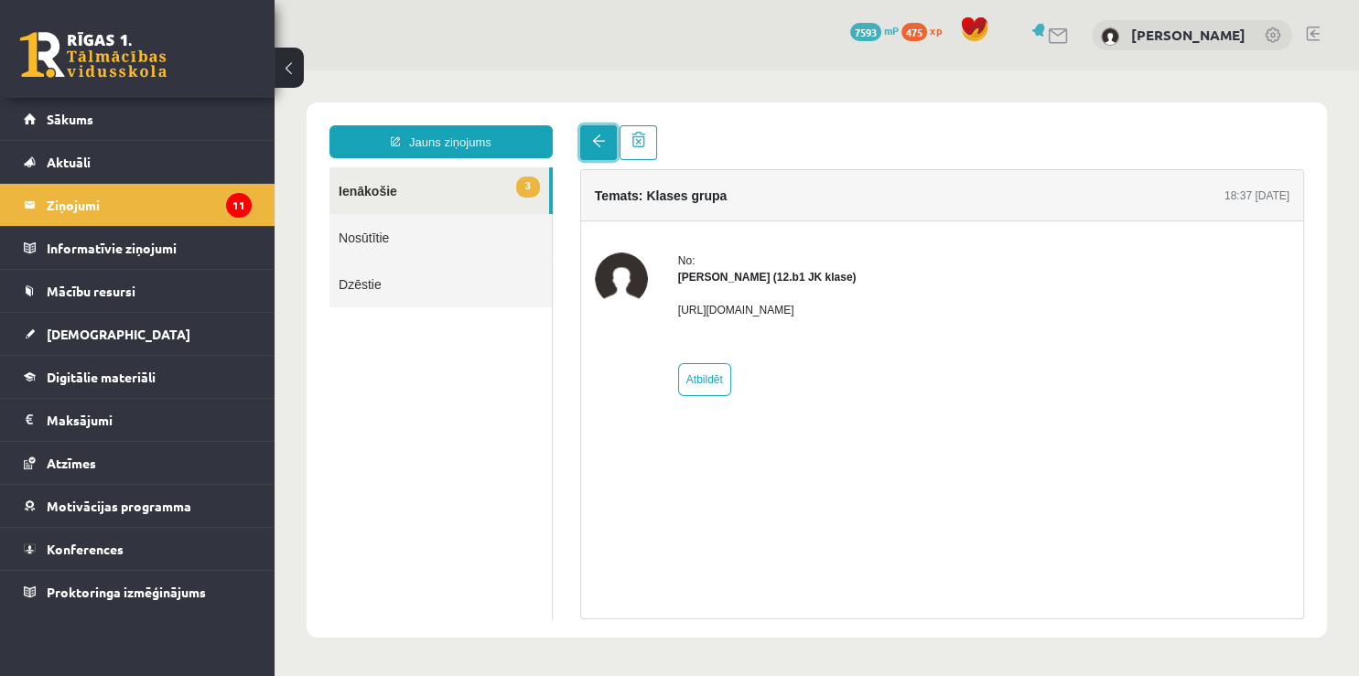
click at [607, 140] on link at bounding box center [598, 142] width 37 height 35
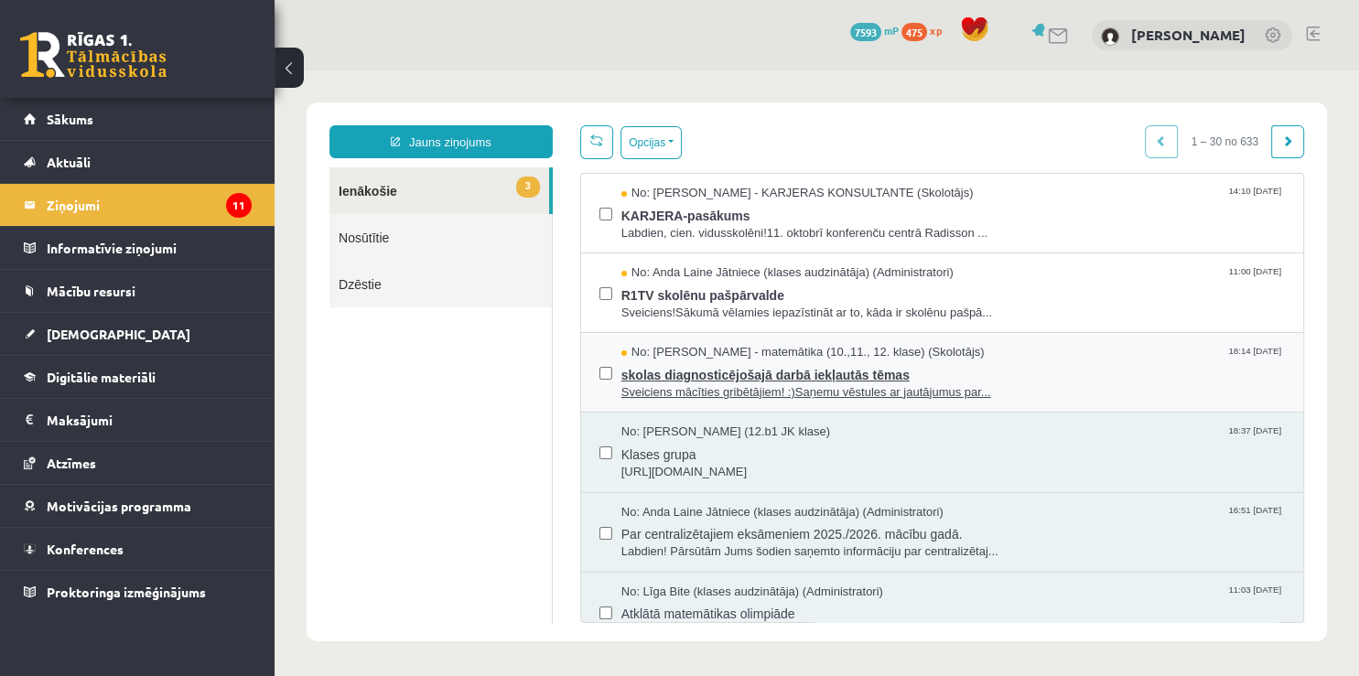
click at [678, 369] on span "skolas diagnosticējošajā darbā iekļautās tēmas" at bounding box center [952, 372] width 663 height 23
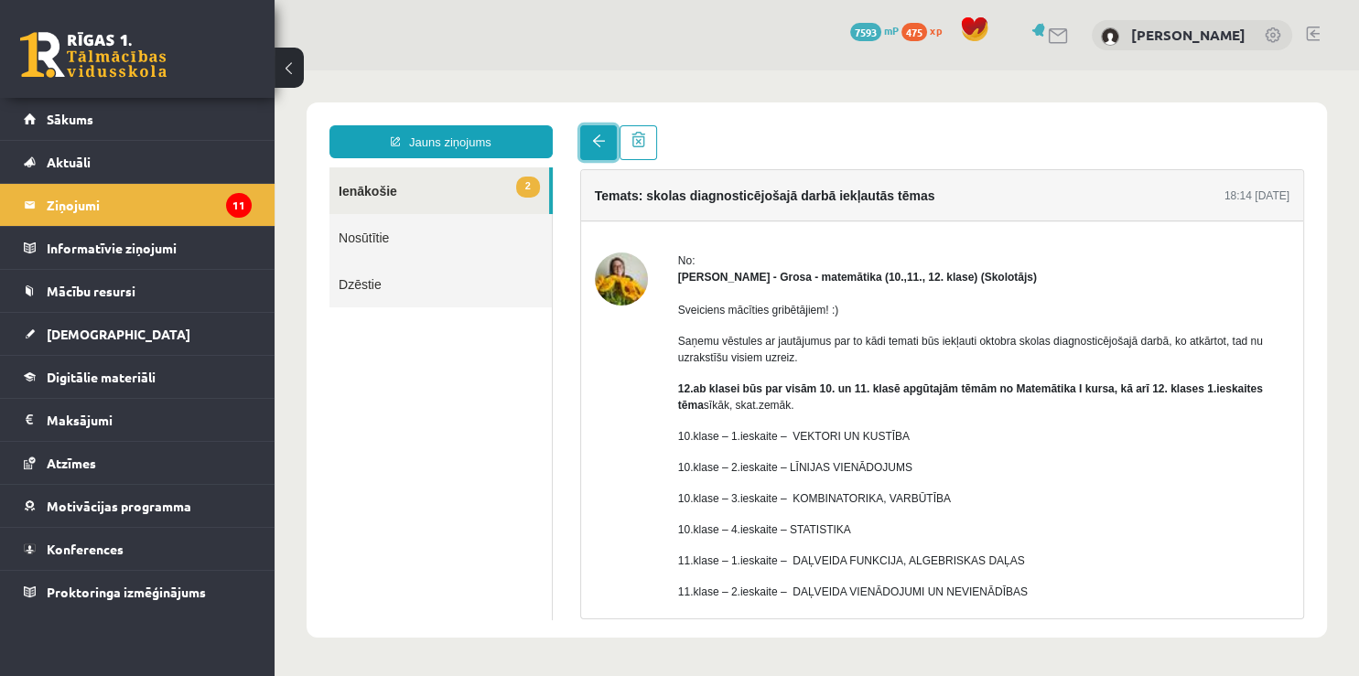
click at [588, 142] on link at bounding box center [598, 142] width 37 height 35
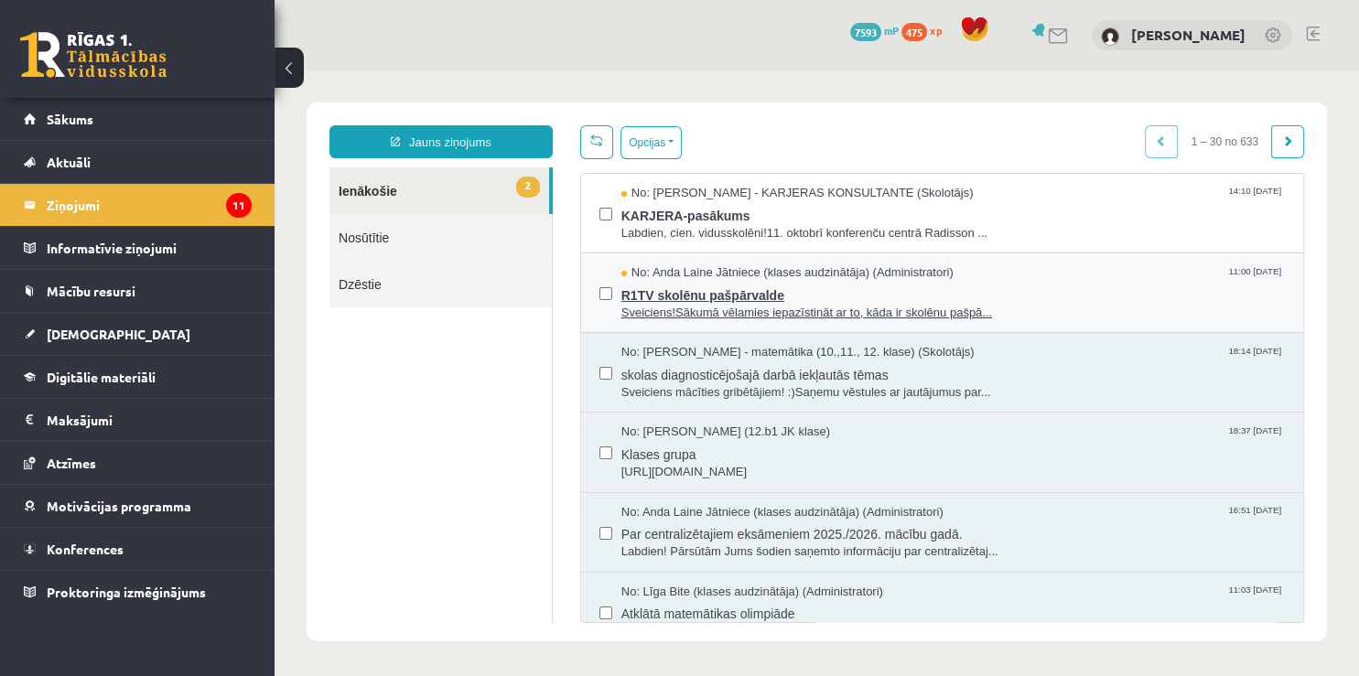
click at [728, 292] on span "R1TV skolēnu pašpārvalde" at bounding box center [952, 293] width 663 height 23
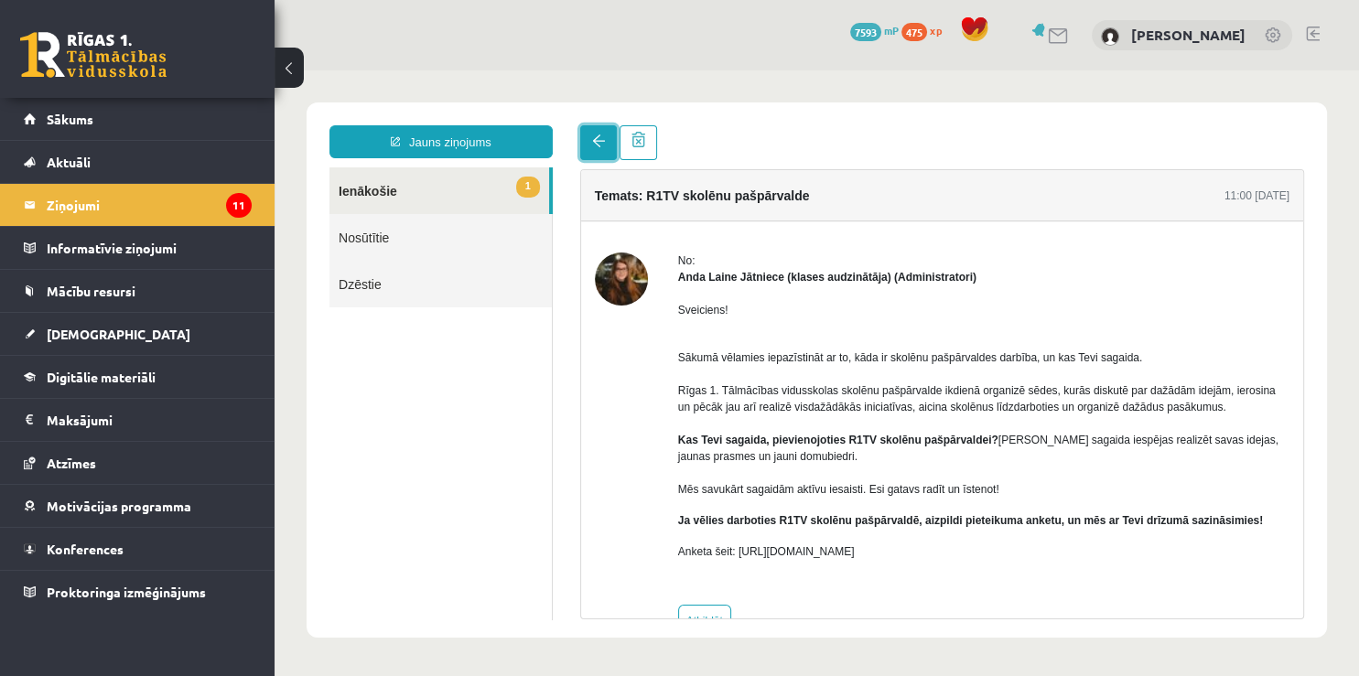
click at [597, 126] on link at bounding box center [598, 142] width 37 height 35
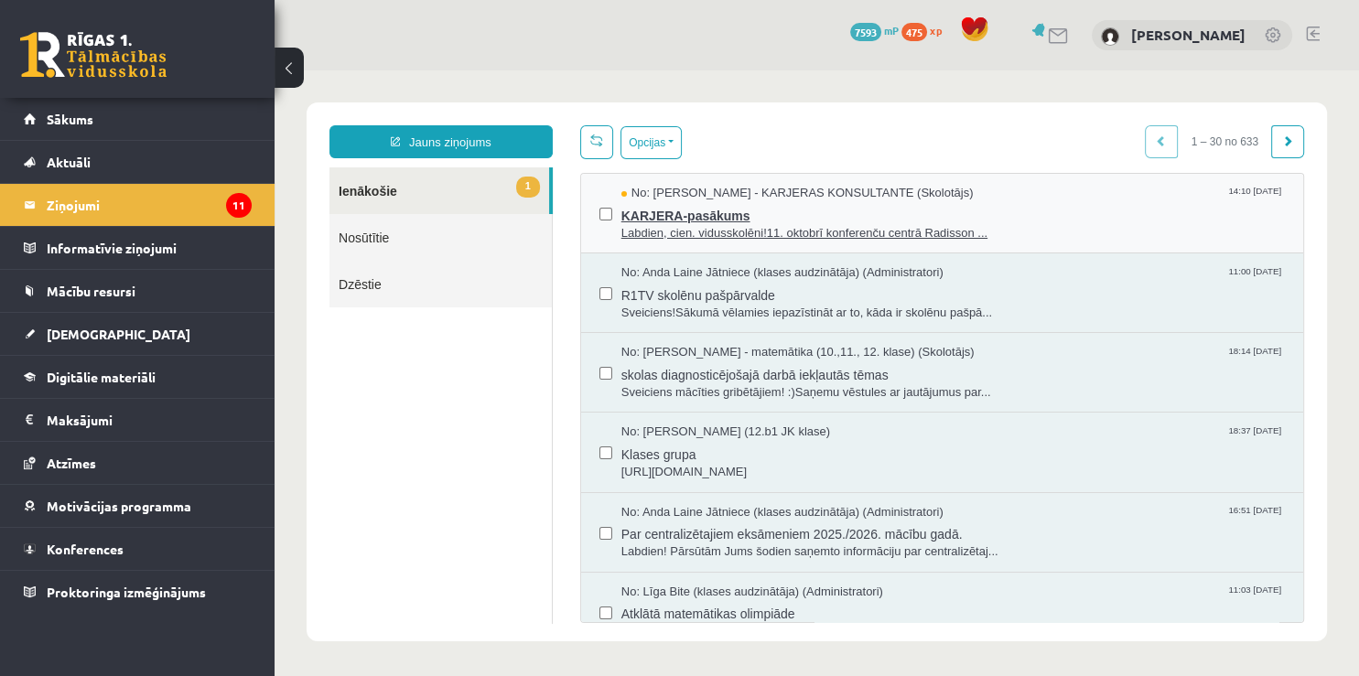
click at [666, 215] on span "KARJERA-pasākums" at bounding box center [952, 213] width 663 height 23
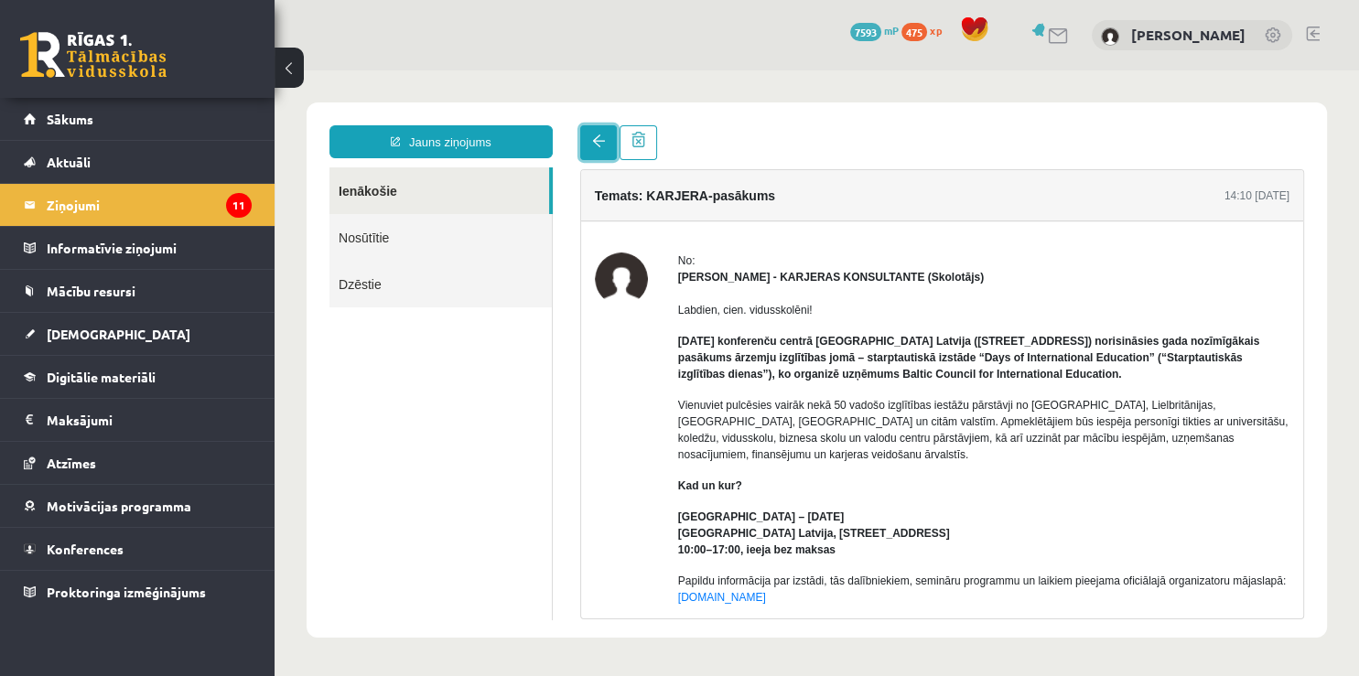
drag, startPoint x: 608, startPoint y: 146, endPoint x: 716, endPoint y: 120, distance: 111.2
click at [608, 146] on link at bounding box center [598, 142] width 37 height 35
